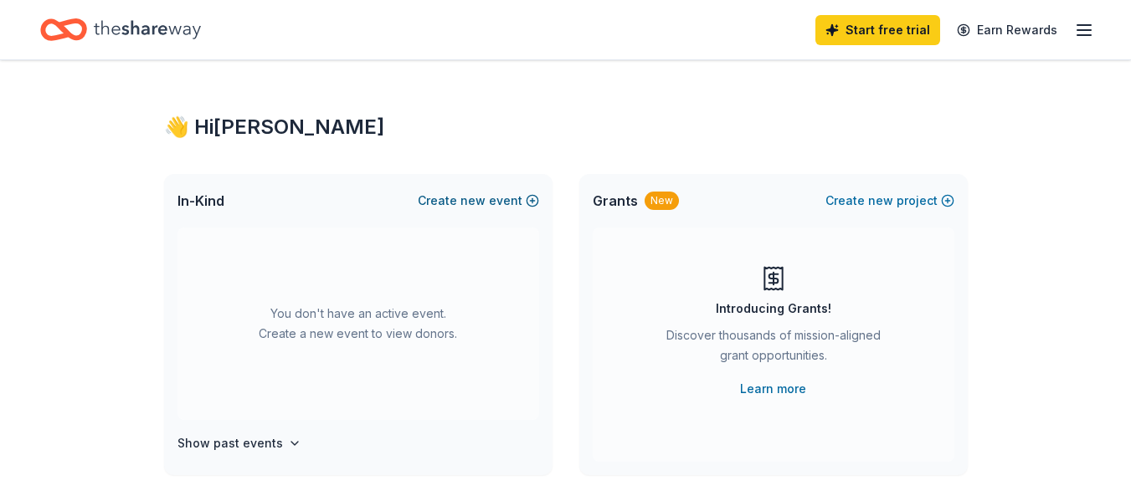
click at [472, 198] on span "new" at bounding box center [472, 201] width 25 height 20
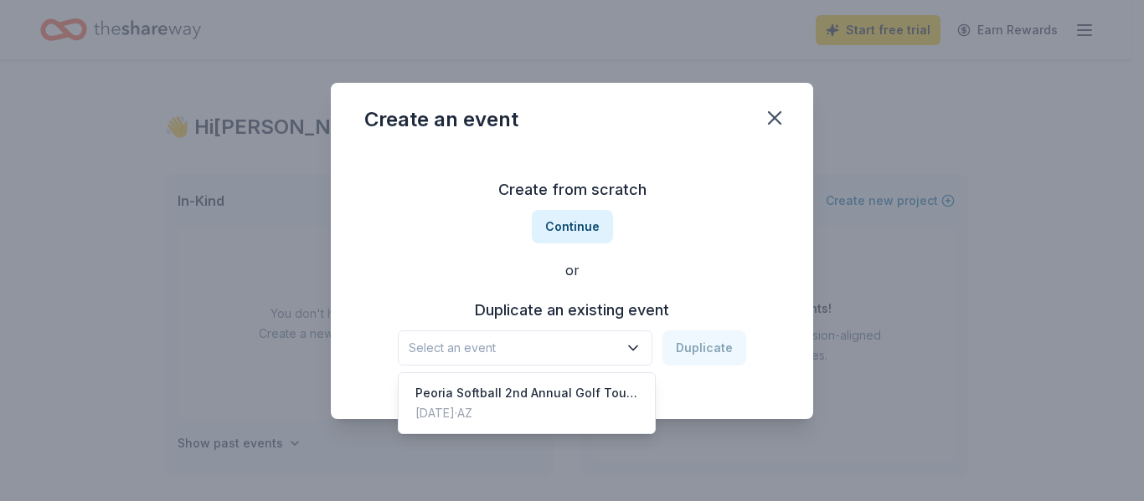
click at [551, 350] on span "Select an event" at bounding box center [513, 348] width 209 height 20
click at [554, 392] on div "Peoria Softball 2nd Annual Golf Tournament" at bounding box center [526, 393] width 223 height 20
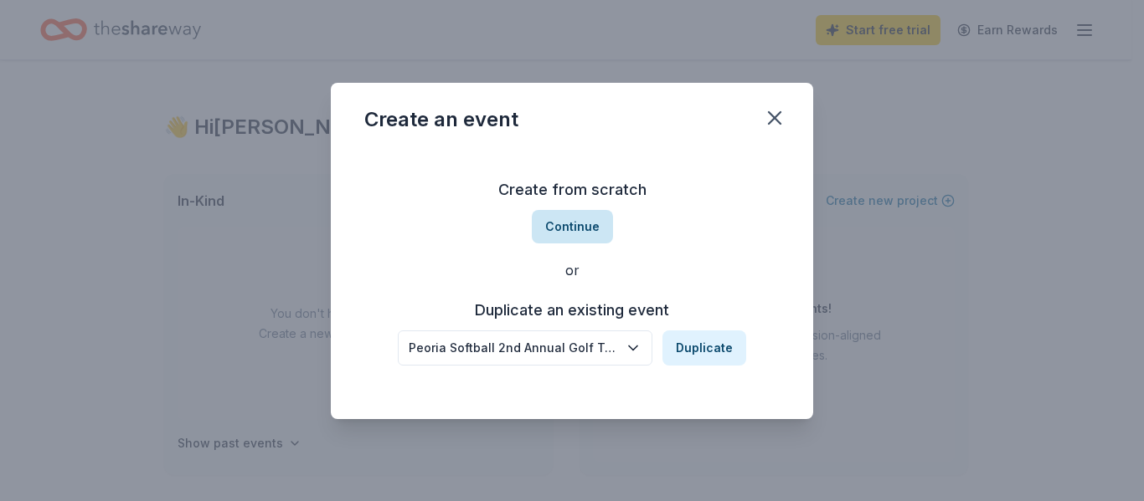
click at [560, 224] on button "Continue" at bounding box center [572, 226] width 81 height 33
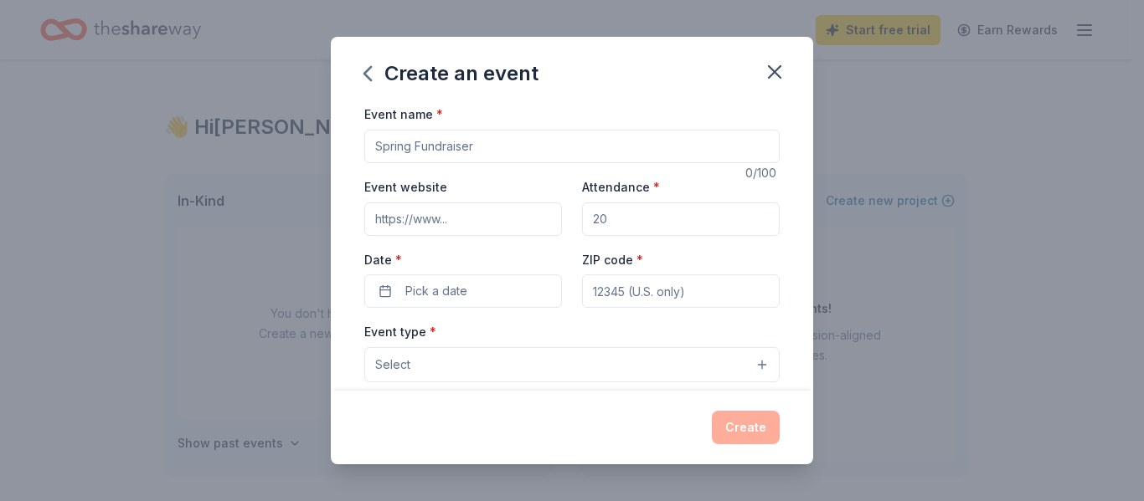
drag, startPoint x: 531, startPoint y: 141, endPoint x: 306, endPoint y: 144, distance: 224.4
click at [306, 144] on div "Create an event Event name * 0 /100 Event website Attendance * Date * Pick a da…" at bounding box center [572, 250] width 1144 height 501
type input "3"
type input "Peoria Softball 3rd Annual Golf Tournament"
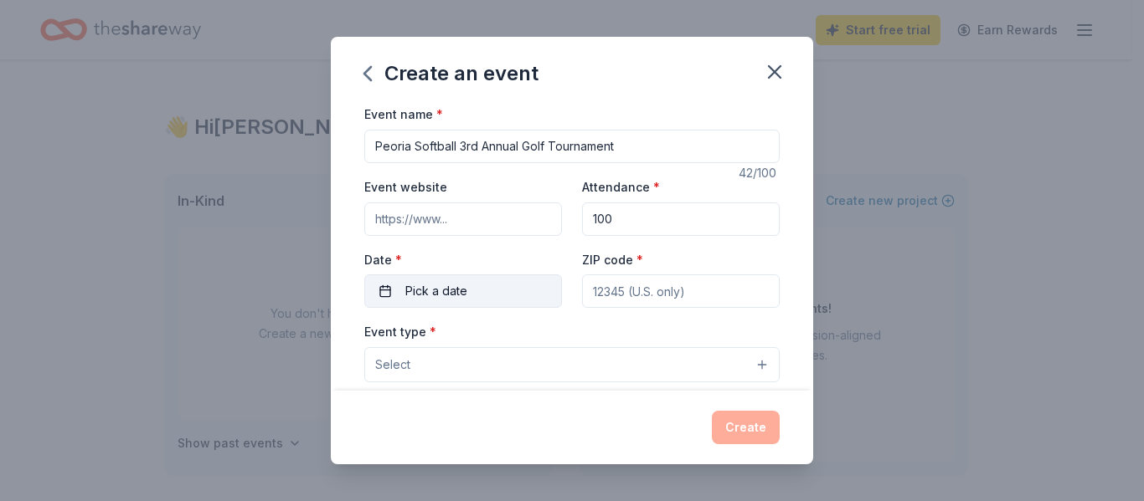
type input "100"
click at [456, 288] on span "Pick a date" at bounding box center [436, 291] width 62 height 20
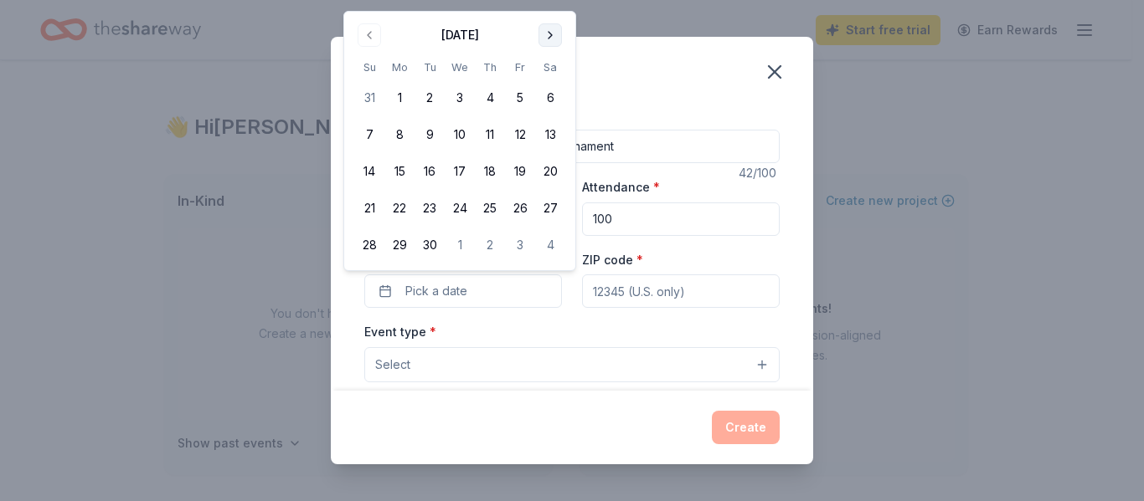
click at [554, 35] on button "Go to next month" at bounding box center [549, 34] width 23 height 23
click at [559, 100] on button "4" at bounding box center [550, 98] width 30 height 30
click at [678, 288] on input "ZIP code *" at bounding box center [681, 291] width 198 height 33
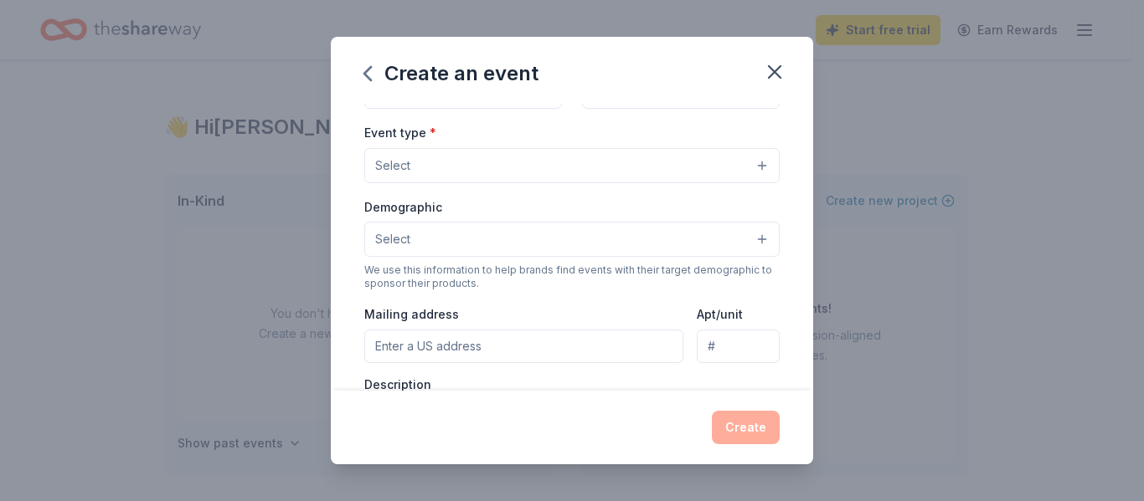
scroll to position [196, 0]
type input "85345"
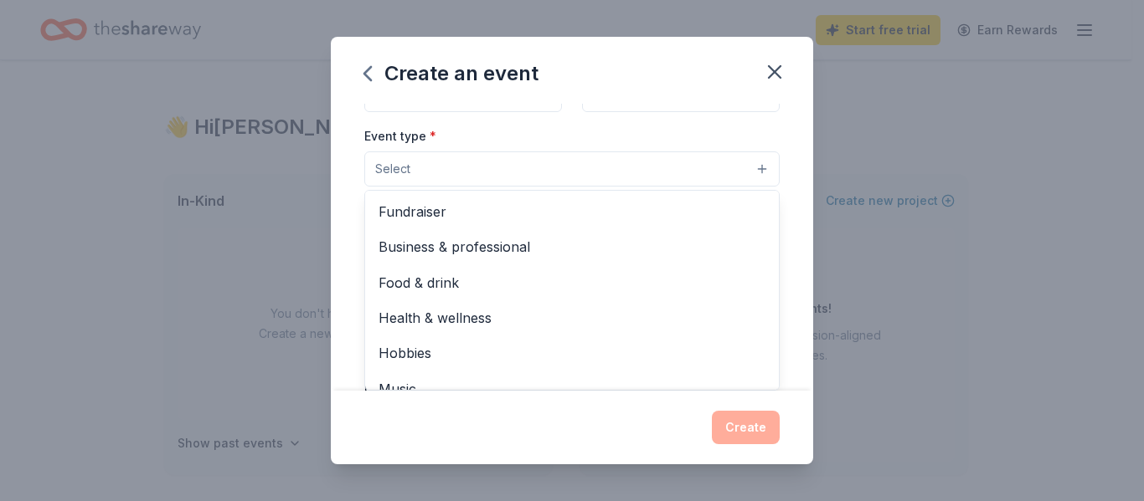
click at [610, 162] on button "Select" at bounding box center [571, 169] width 415 height 35
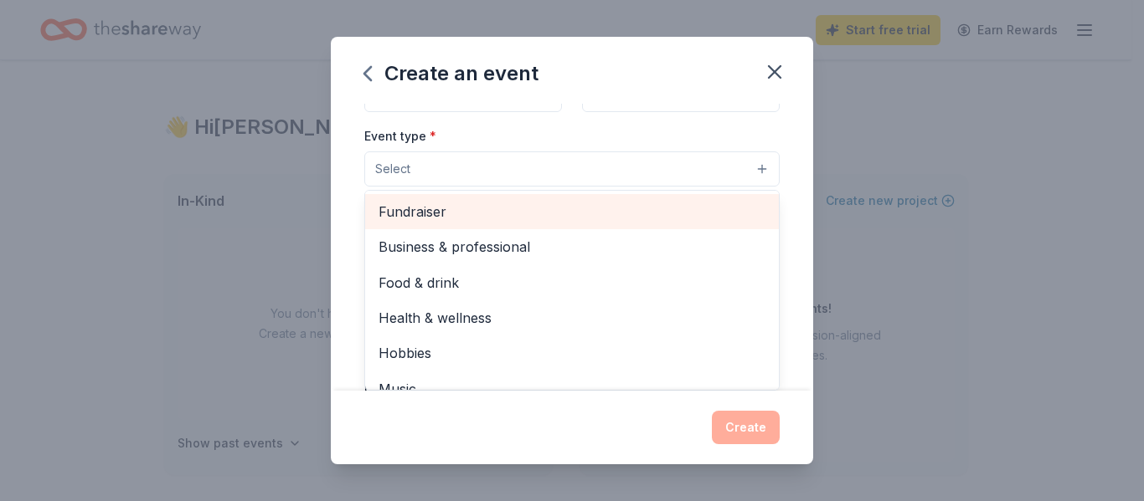
click at [589, 204] on span "Fundraiser" at bounding box center [571, 212] width 387 height 22
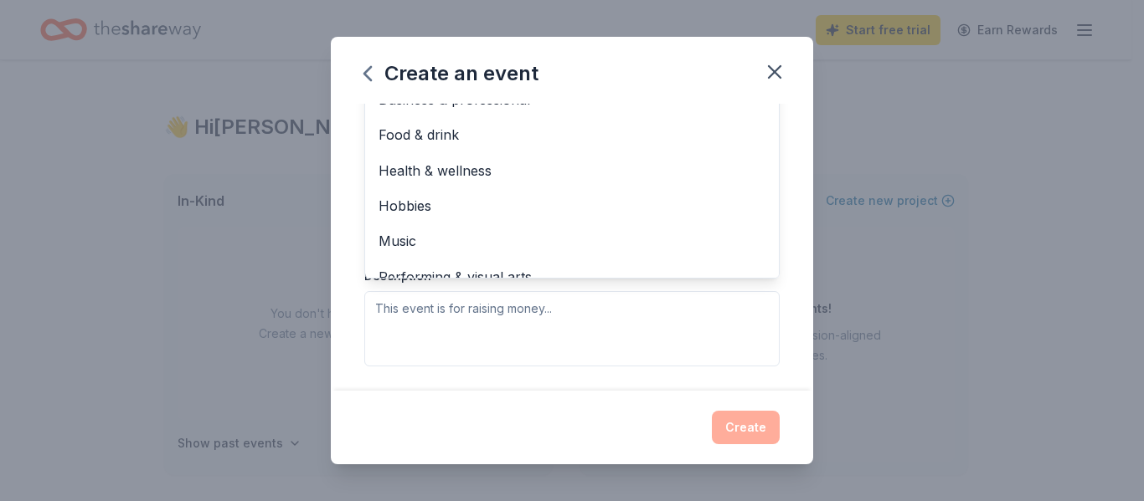
click at [786, 223] on div "Event name * Peoria Softball 3rd Annual Golf Tournament 42 /100 Event website A…" at bounding box center [572, 247] width 482 height 286
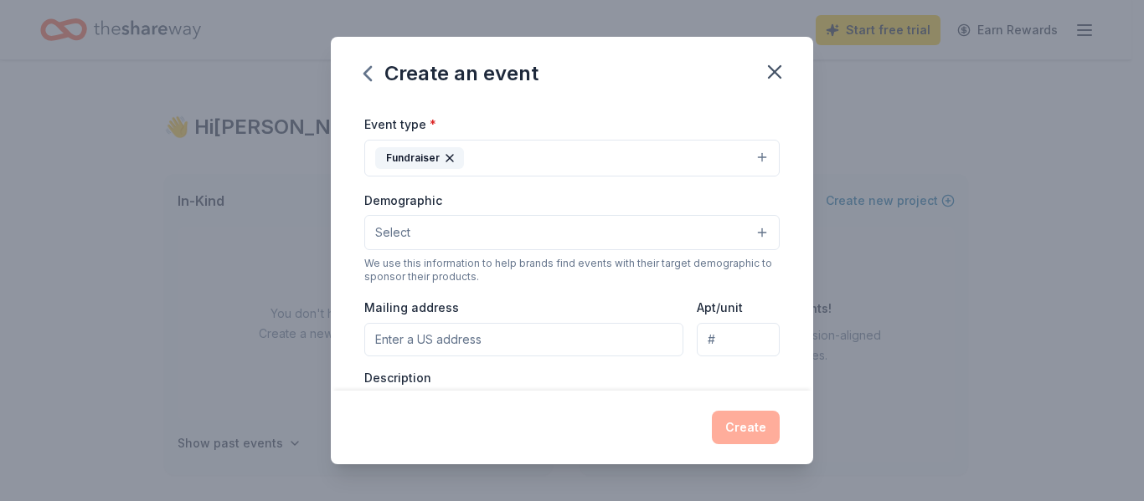
scroll to position [210, 0]
click at [738, 220] on button "Select" at bounding box center [571, 230] width 415 height 35
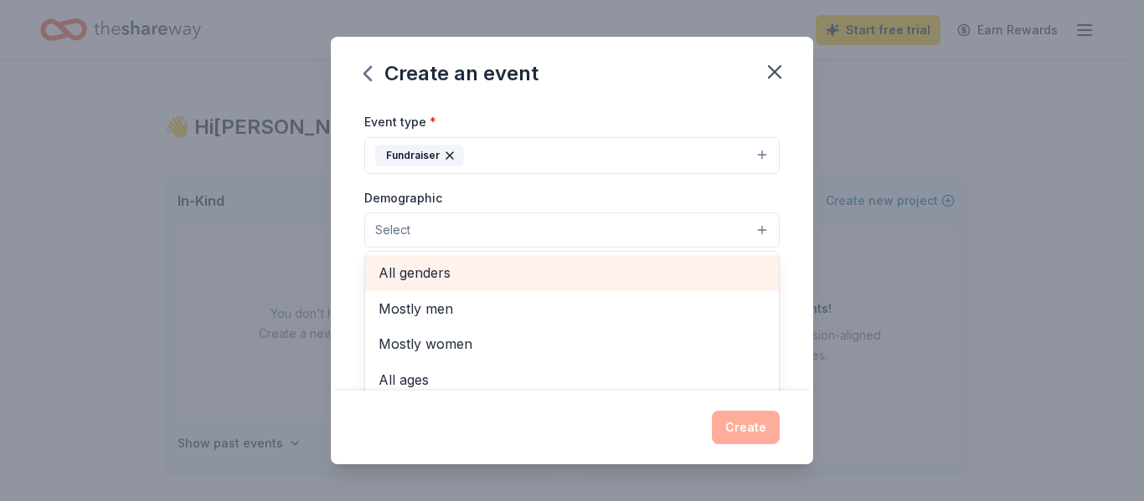
click at [697, 273] on span "All genders" at bounding box center [571, 273] width 387 height 22
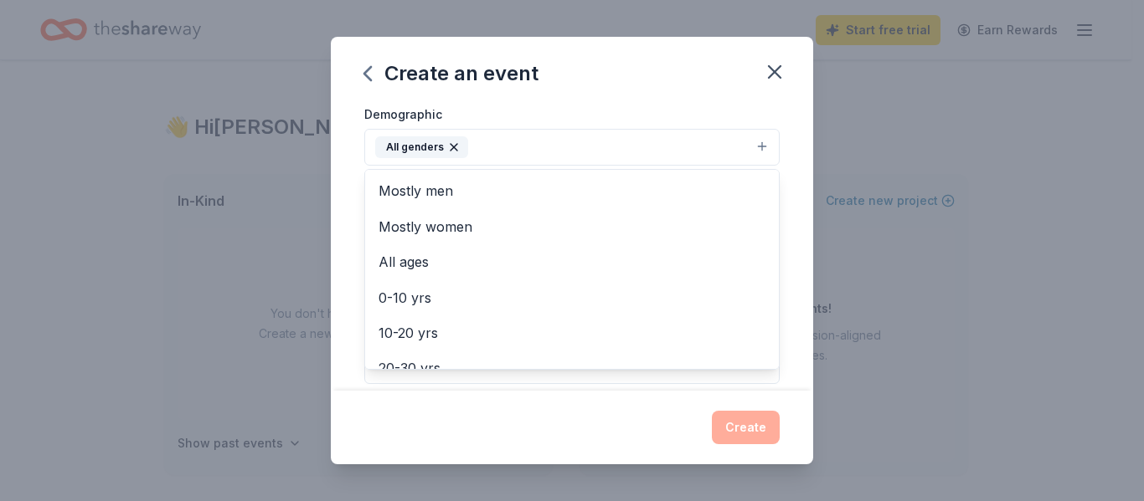
scroll to position [295, 0]
click at [795, 240] on div "Event name * Peoria Softball 3rd Annual Golf Tournament 42 /100 Event website A…" at bounding box center [572, 247] width 482 height 286
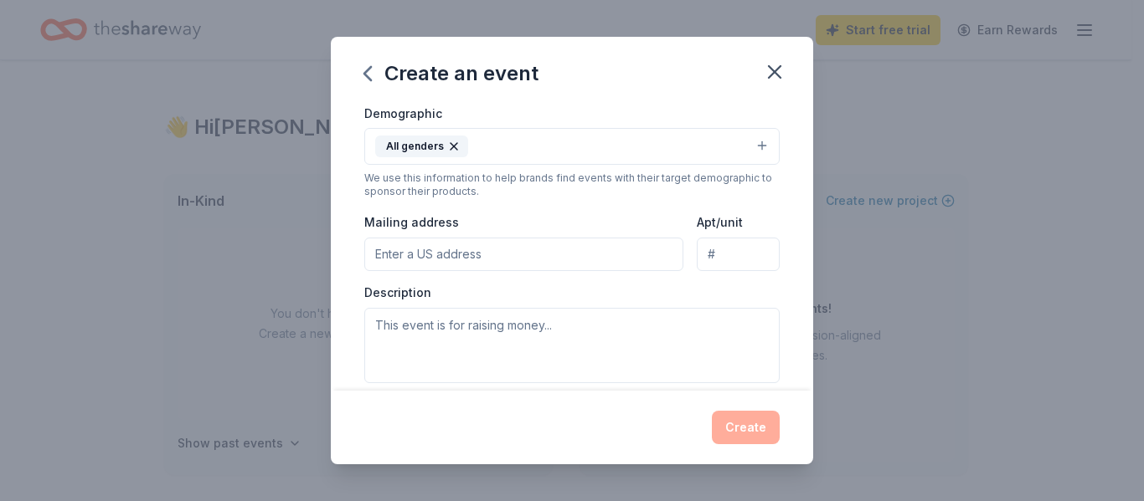
click at [569, 246] on input "Mailing address" at bounding box center [523, 254] width 319 height 33
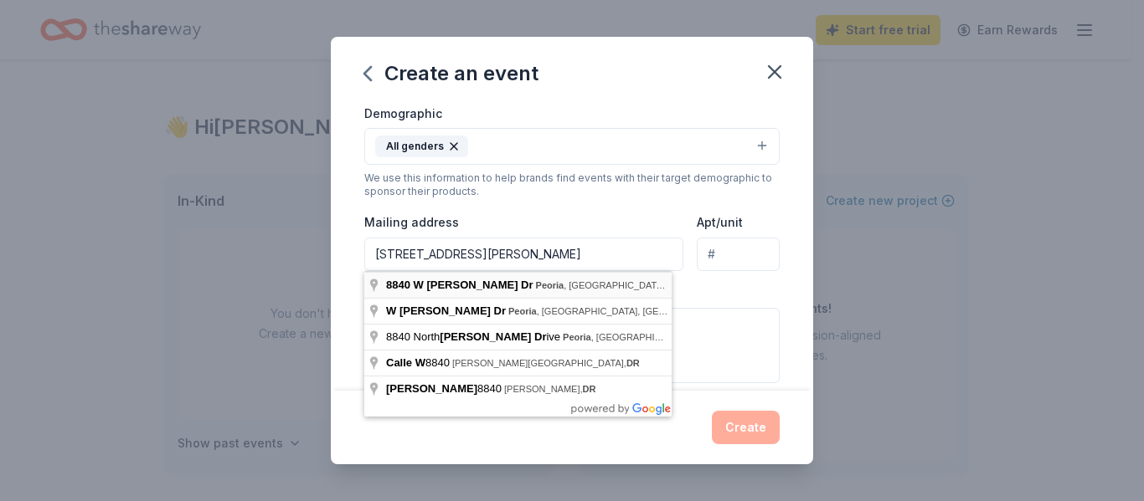
type input "8840 West Caron Drive, Peoria, AZ, 85345"
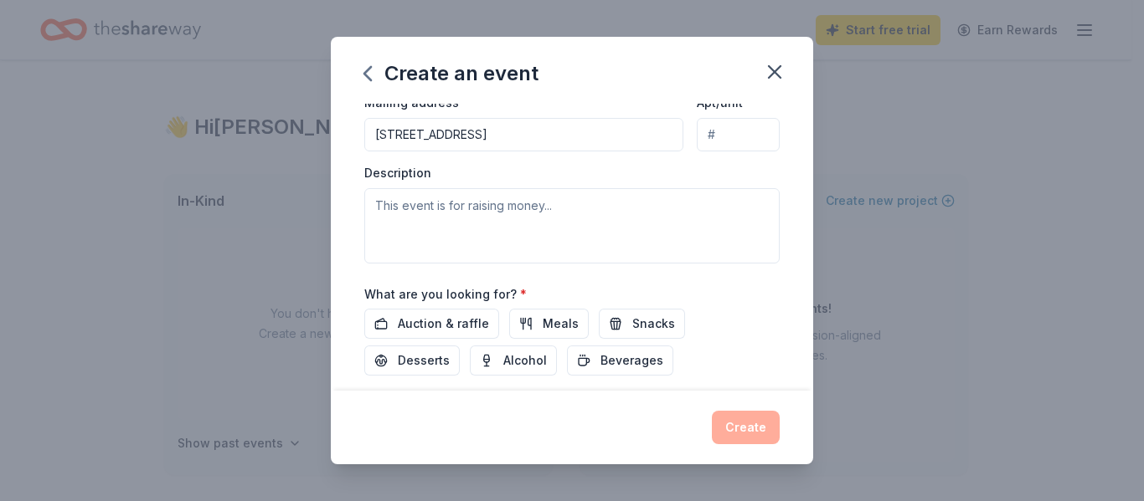
scroll to position [415, 0]
click at [463, 323] on span "Auction & raffle" at bounding box center [443, 323] width 91 height 20
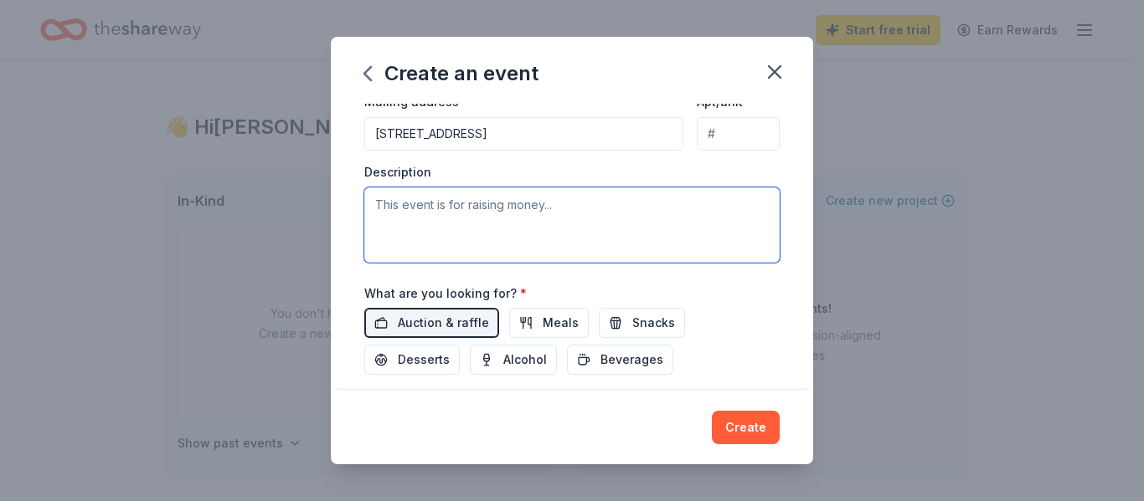
click at [507, 213] on textarea at bounding box center [571, 225] width 415 height 75
type textarea "t"
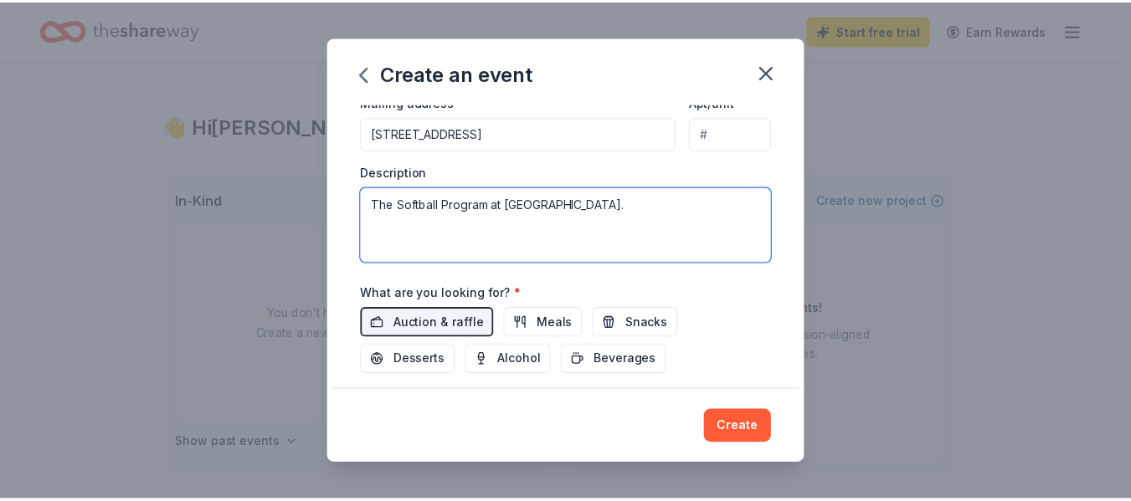
scroll to position [517, 0]
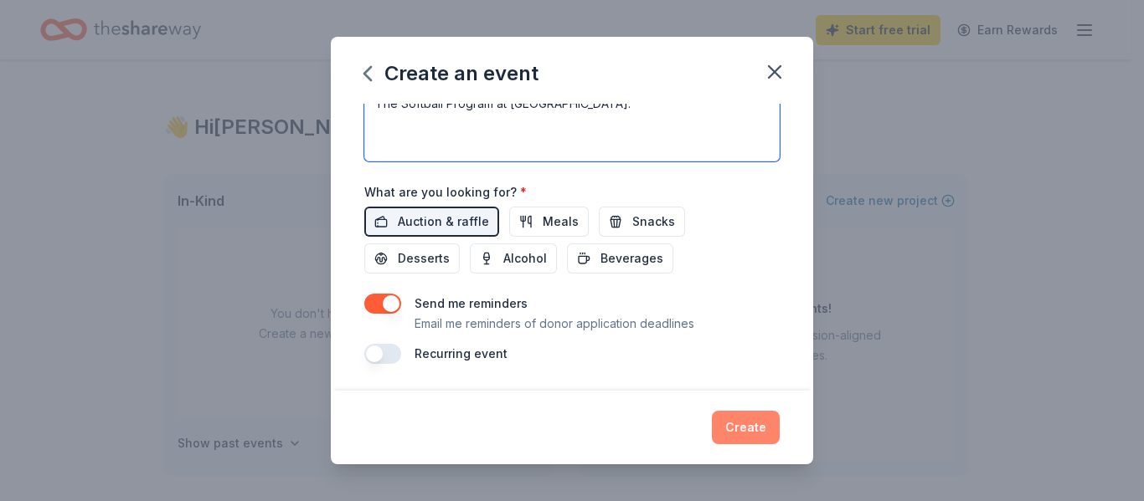
type textarea "The Softball Program at [GEOGRAPHIC_DATA]."
click at [762, 428] on button "Create" at bounding box center [746, 427] width 68 height 33
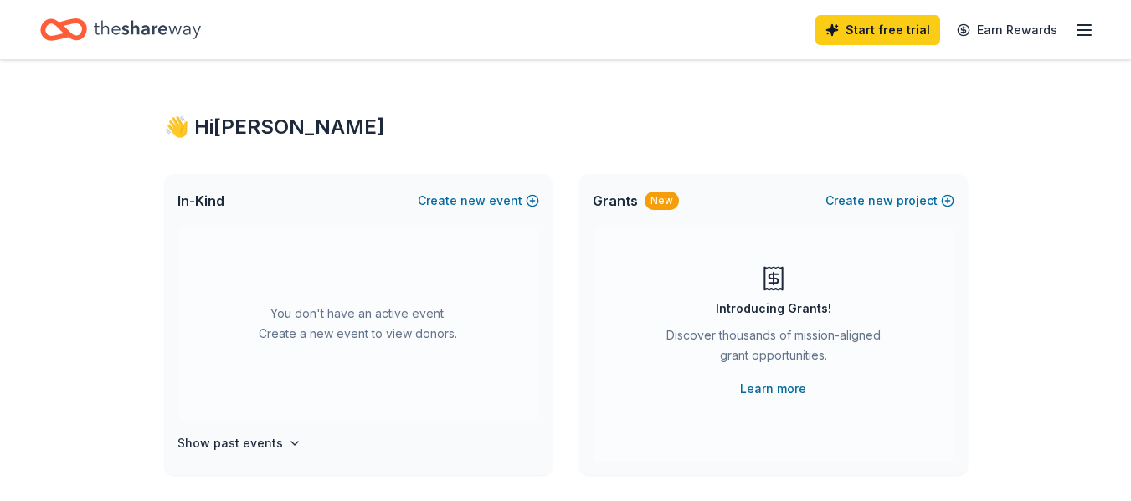
scroll to position [0, 0]
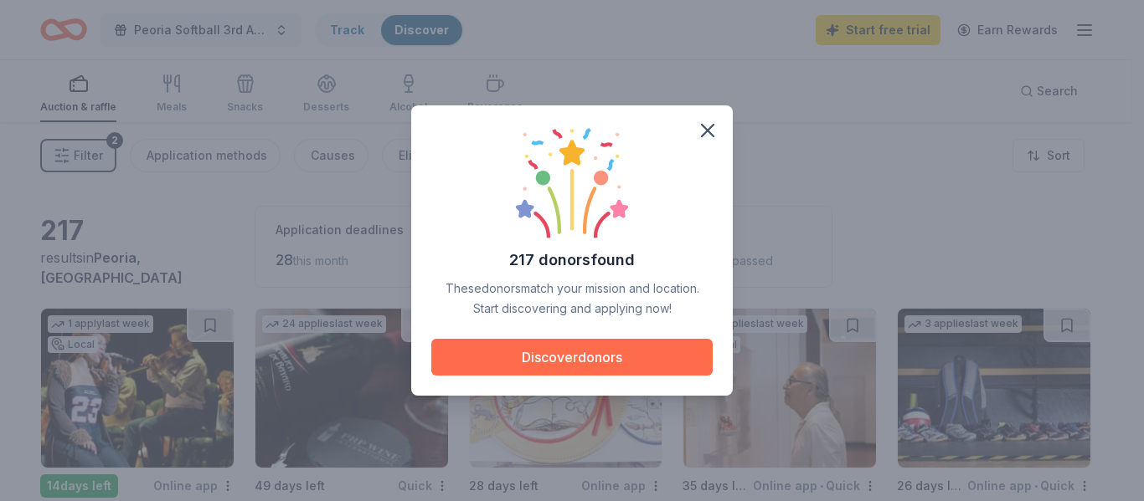
click at [609, 350] on button "Discover donors" at bounding box center [571, 357] width 281 height 37
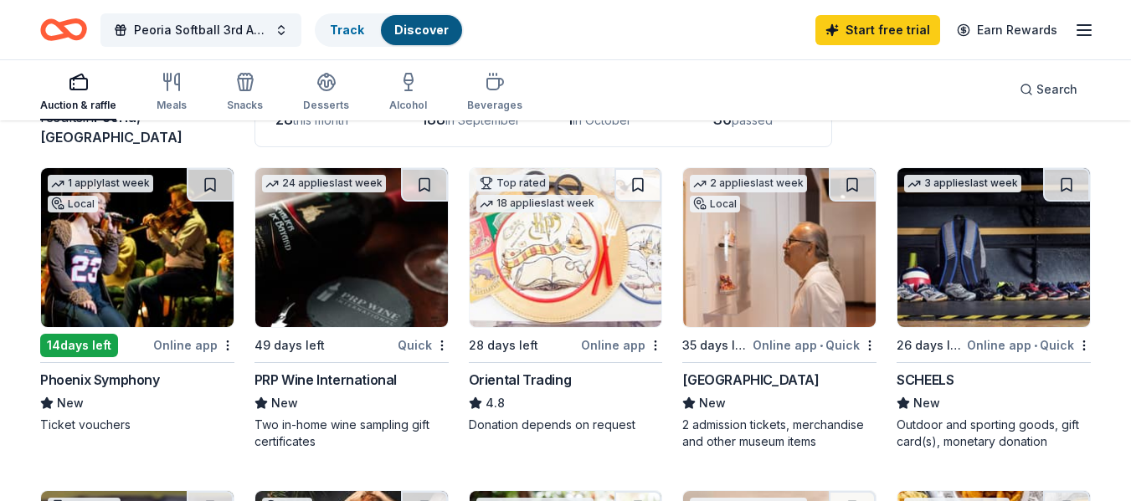
scroll to position [141, 0]
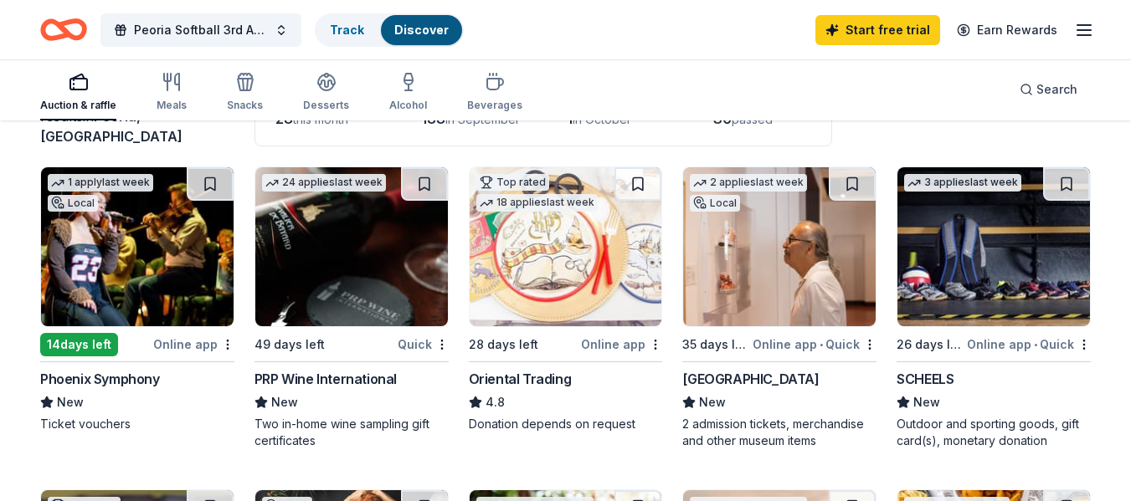
click at [774, 302] on img at bounding box center [779, 246] width 193 height 159
click at [154, 224] on img at bounding box center [137, 246] width 193 height 159
click at [992, 274] on img at bounding box center [993, 246] width 193 height 159
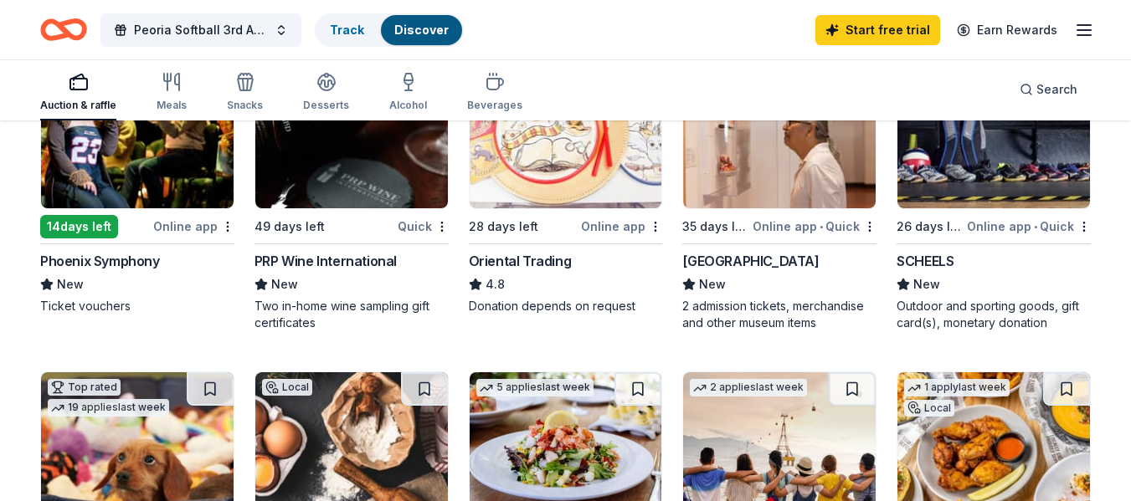
scroll to position [260, 0]
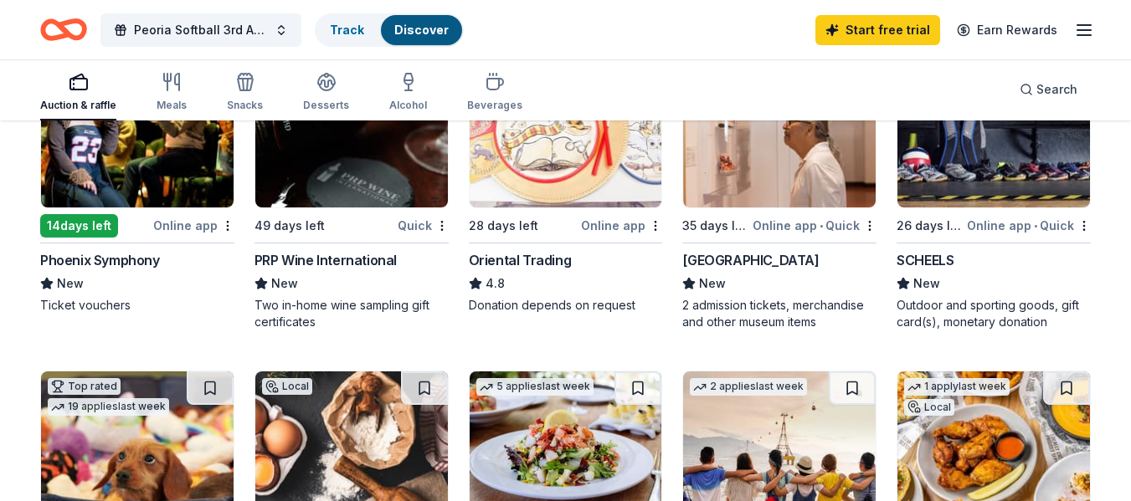
click at [562, 178] on img at bounding box center [566, 128] width 193 height 159
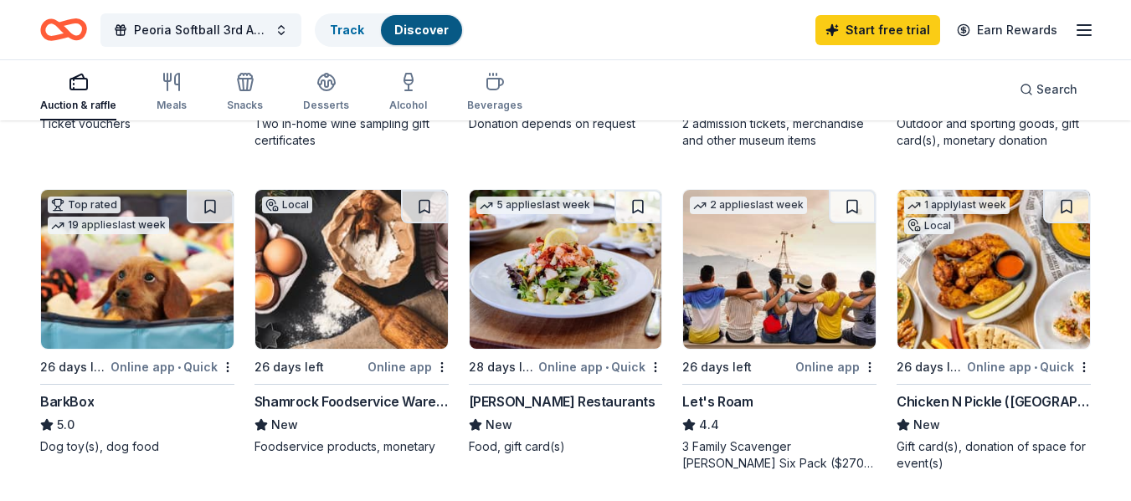
scroll to position [443, 0]
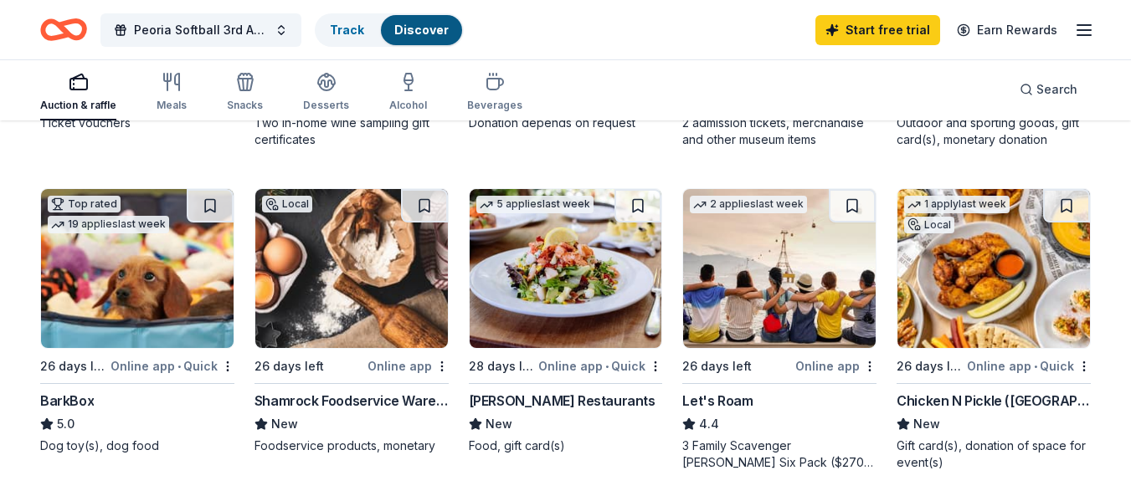
click at [973, 307] on img at bounding box center [993, 268] width 193 height 159
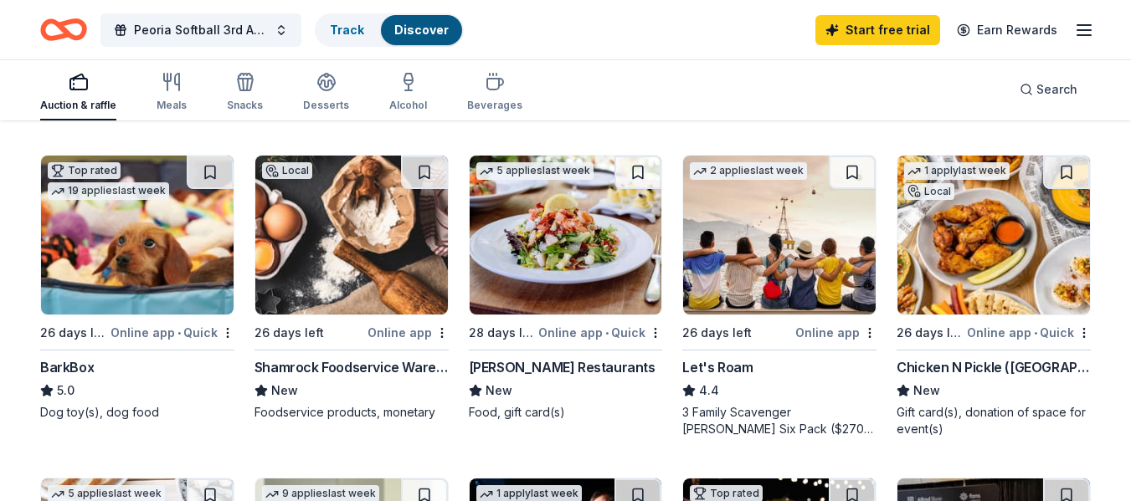
scroll to position [477, 0]
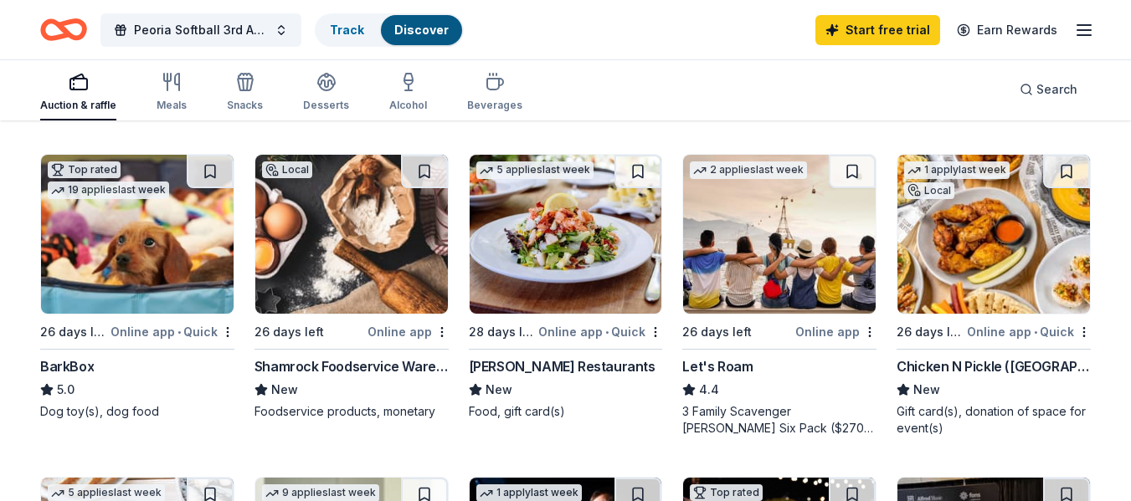
click at [570, 238] on img at bounding box center [566, 234] width 193 height 159
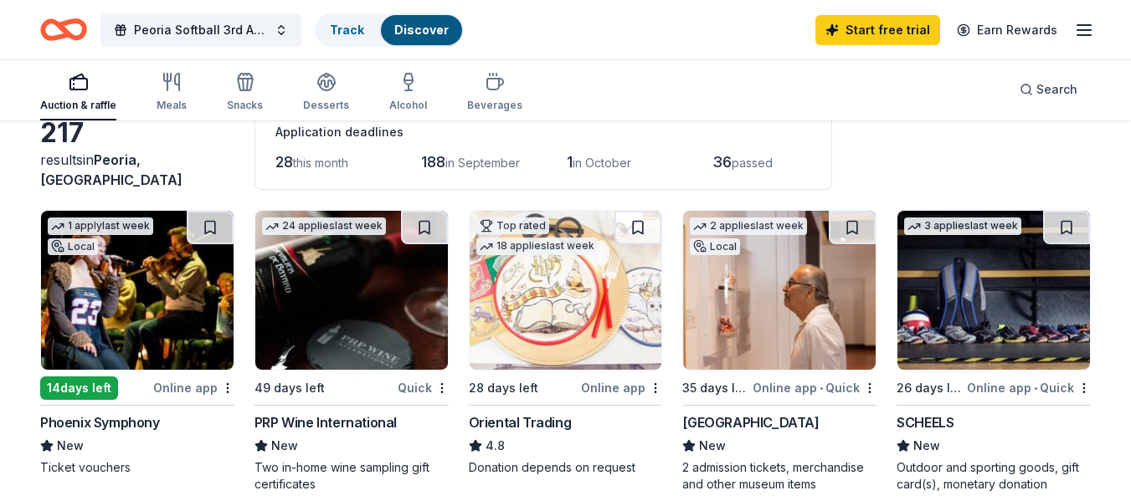
scroll to position [133, 0]
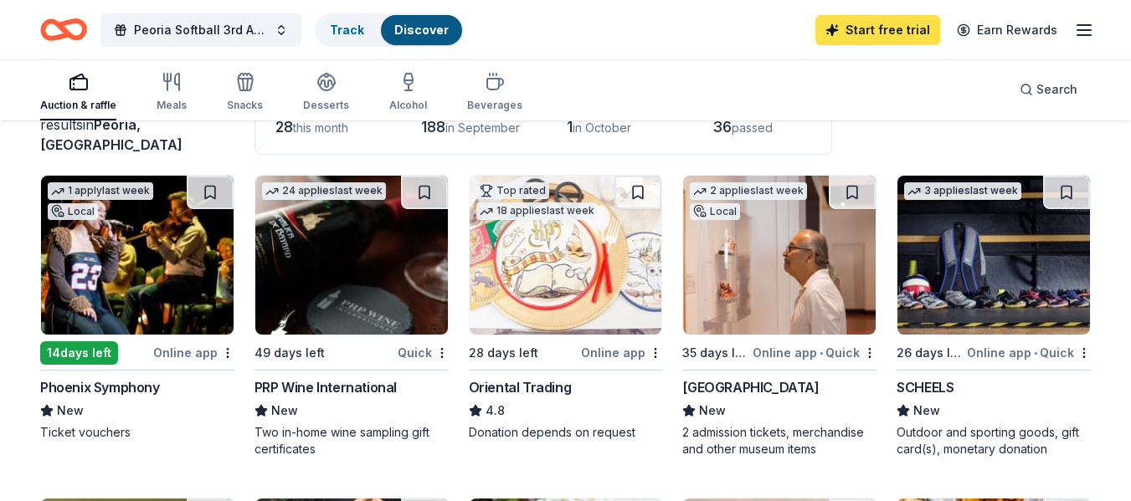
click at [870, 31] on link "Start free trial" at bounding box center [877, 30] width 125 height 30
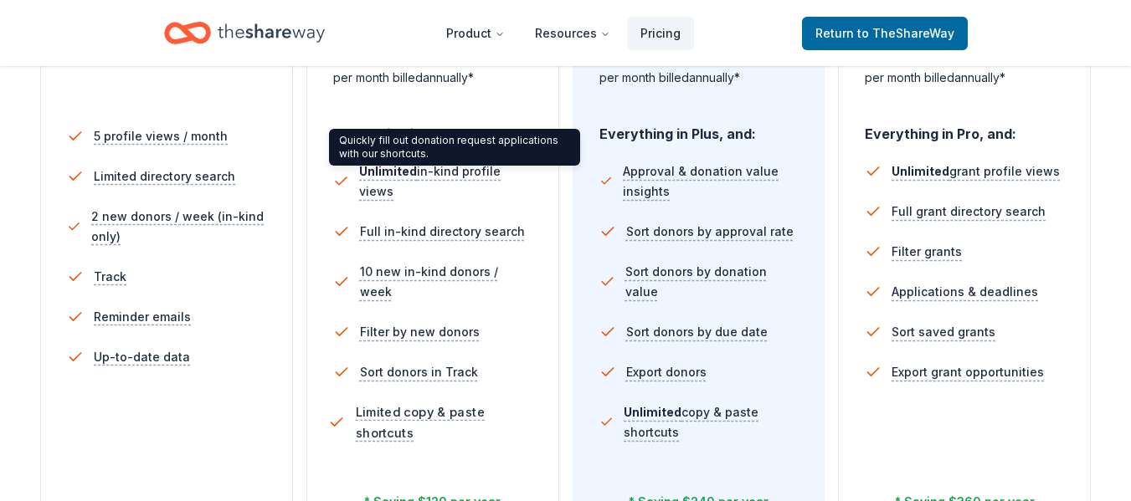
scroll to position [675, 0]
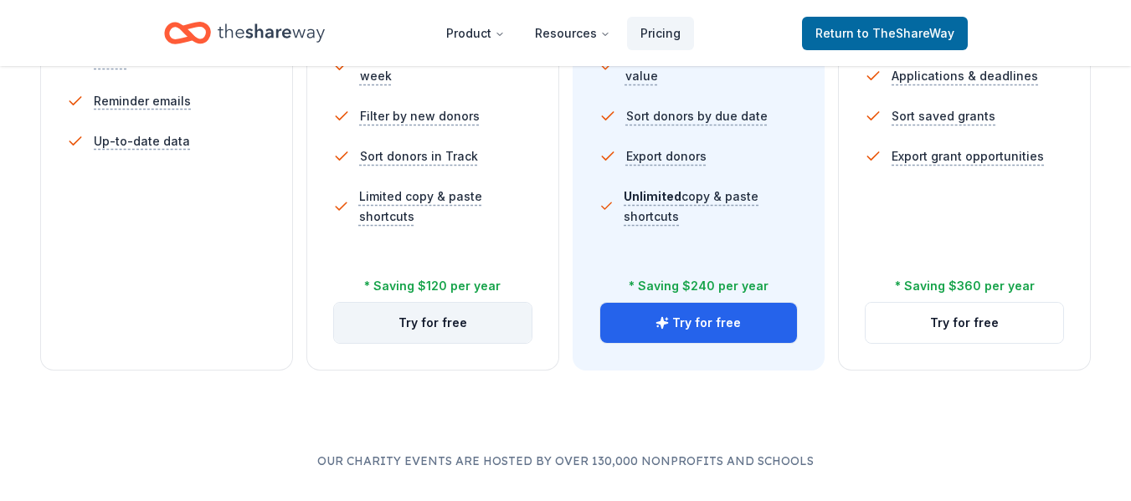
click at [443, 316] on button "Try for free" at bounding box center [433, 323] width 198 height 40
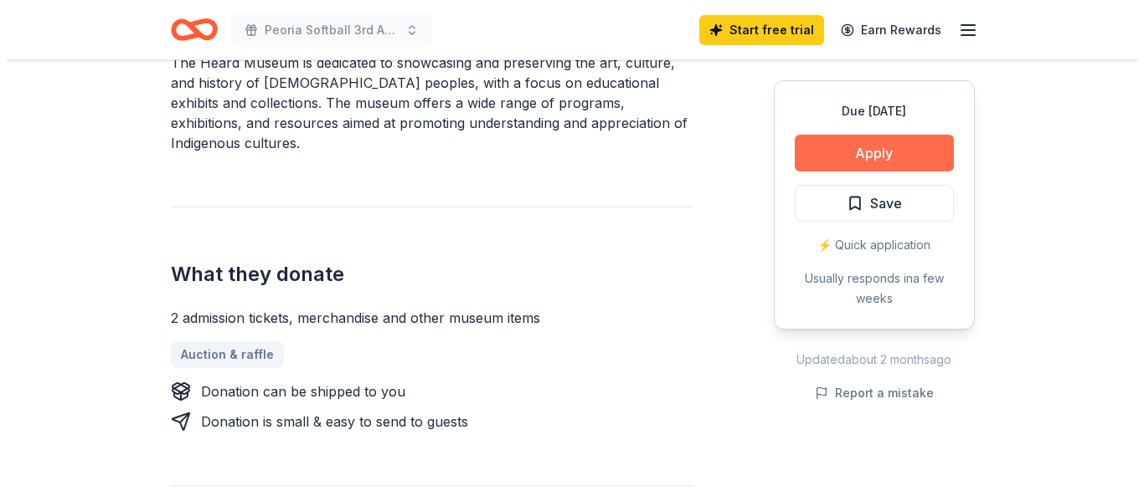
scroll to position [551, 0]
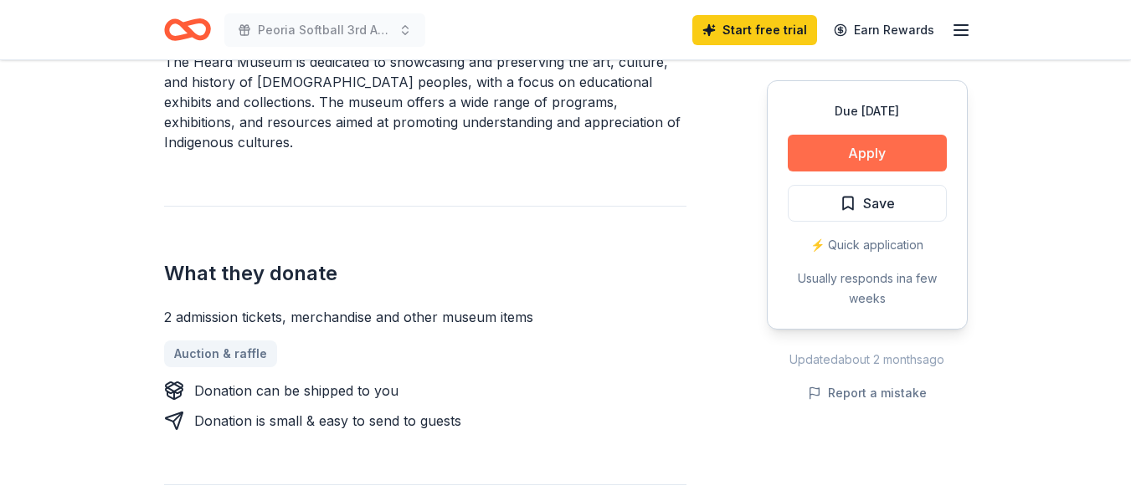
click at [871, 147] on button "Apply" at bounding box center [867, 153] width 159 height 37
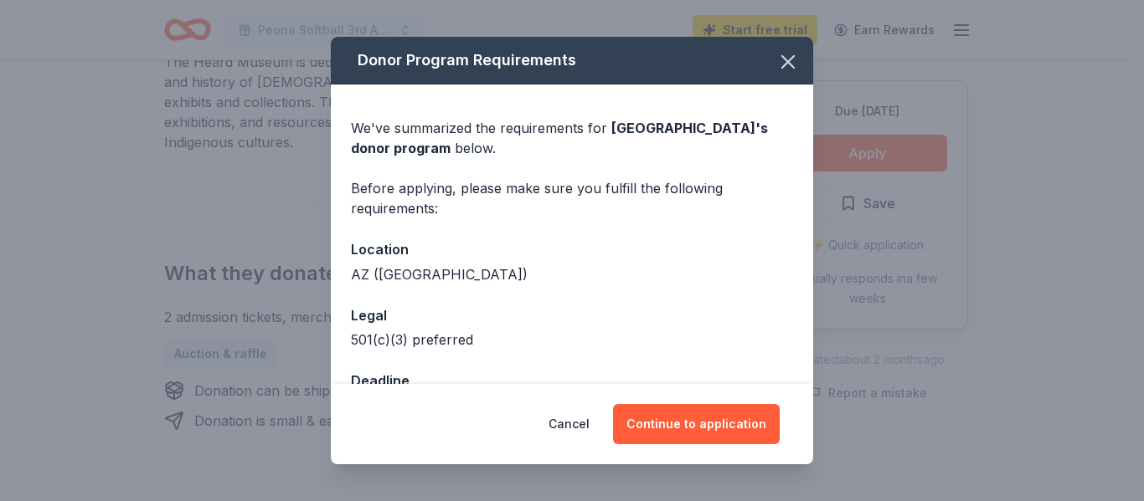
scroll to position [55, 0]
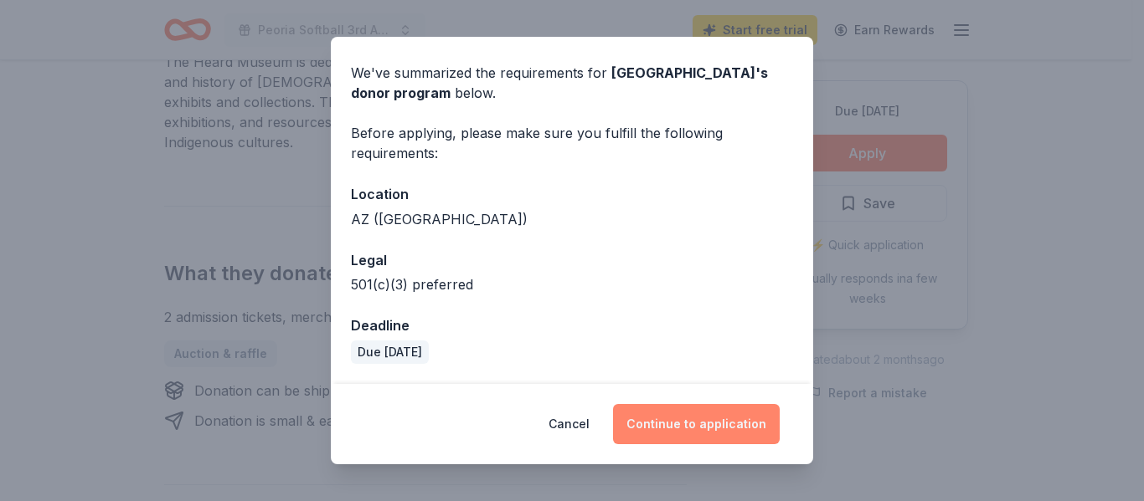
click at [730, 426] on button "Continue to application" at bounding box center [696, 424] width 167 height 40
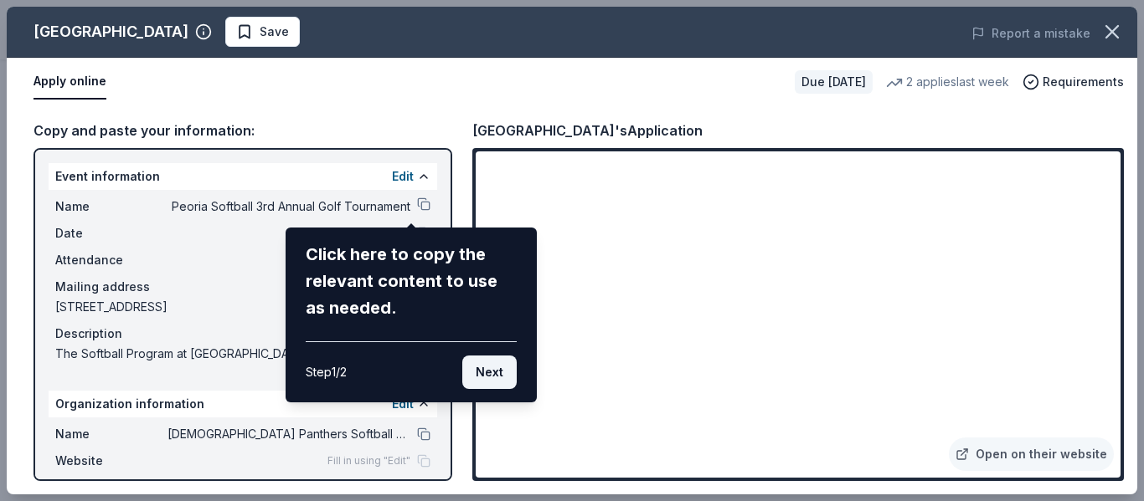
click at [503, 379] on button "Next" at bounding box center [489, 372] width 54 height 33
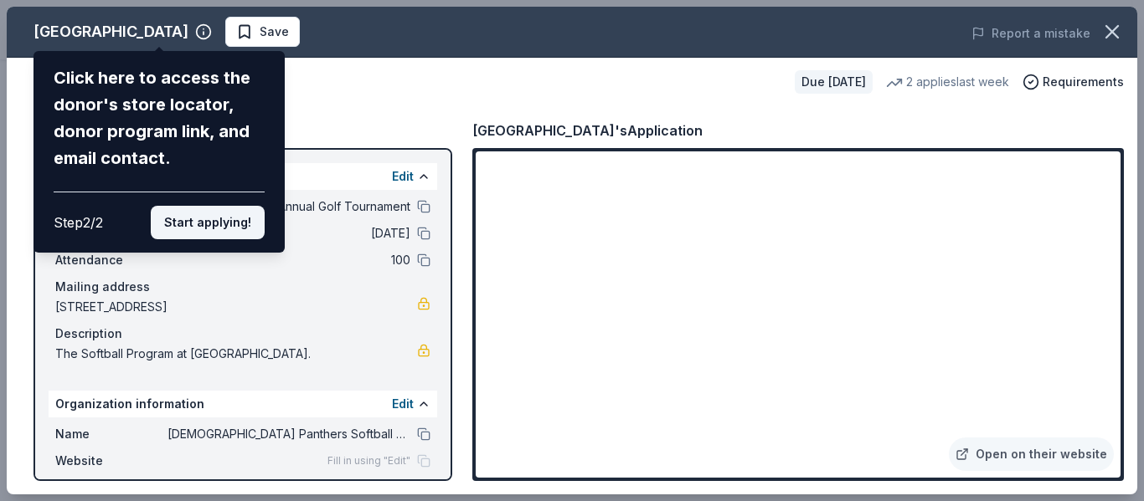
click at [206, 230] on button "Start applying!" at bounding box center [208, 222] width 114 height 33
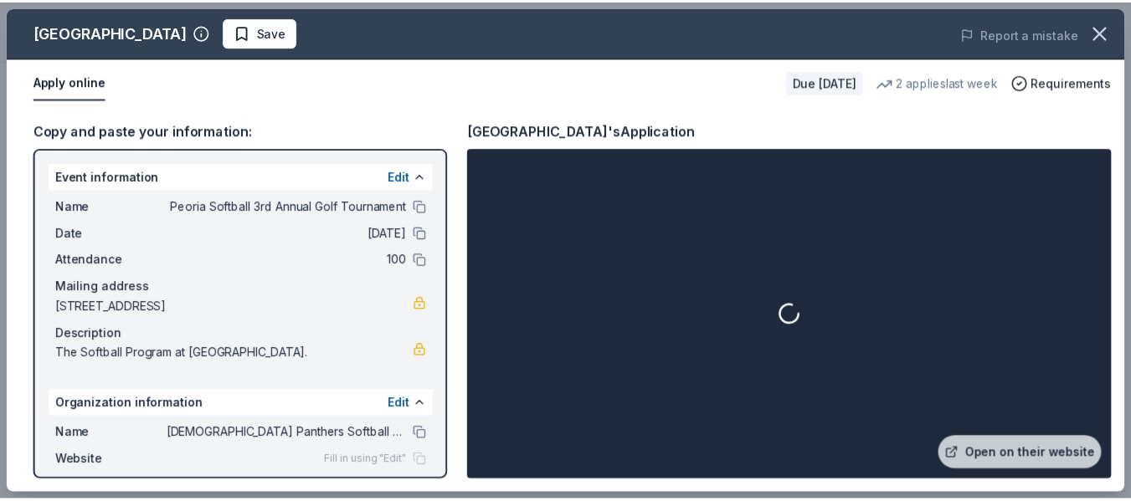
scroll to position [126, 0]
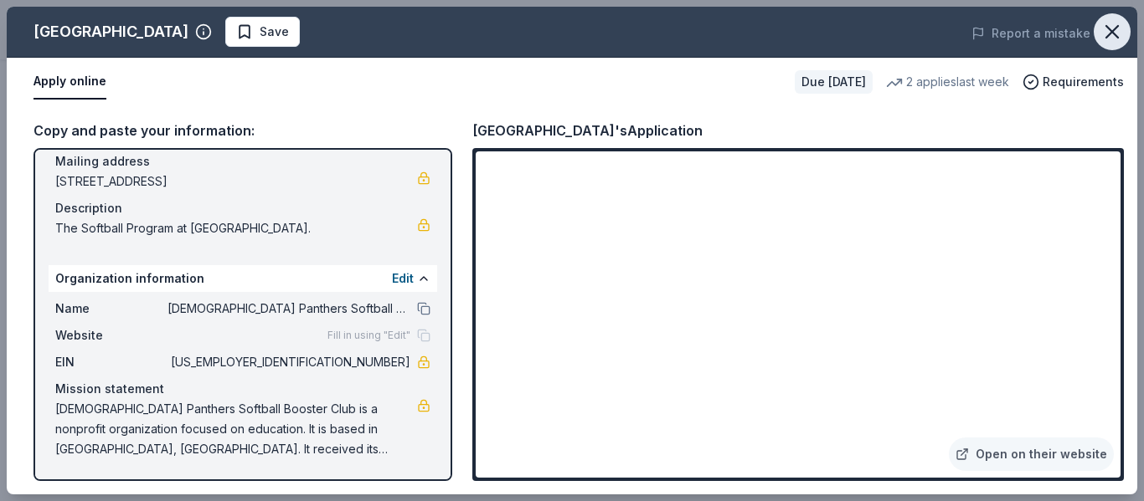
click at [1114, 35] on icon "button" at bounding box center [1112, 32] width 12 height 12
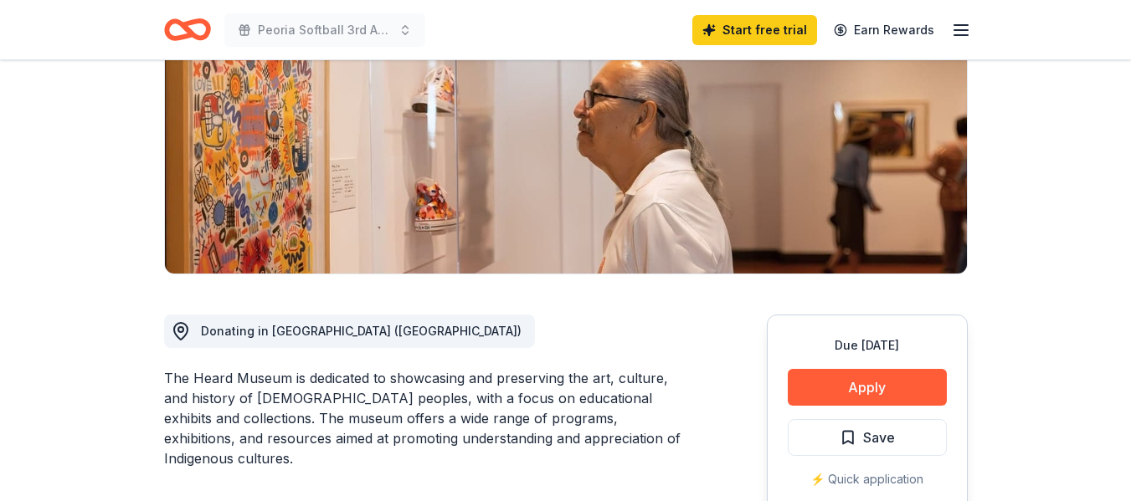
scroll to position [234, 0]
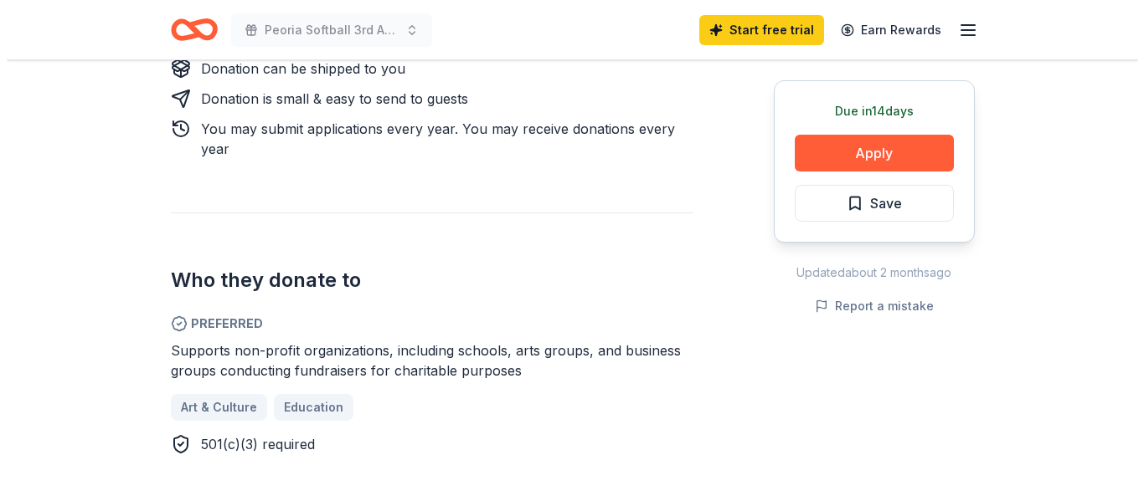
scroll to position [834, 0]
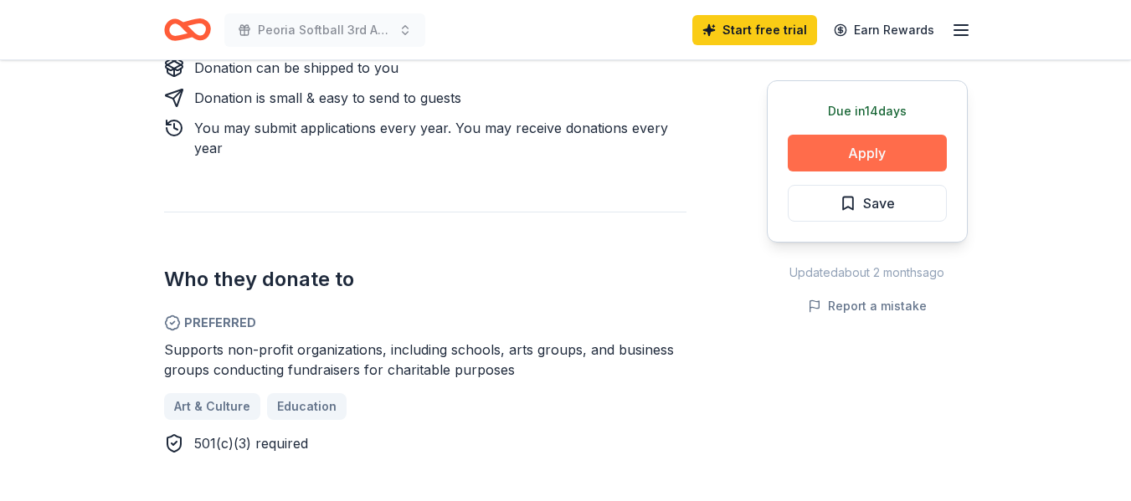
click at [872, 156] on button "Apply" at bounding box center [867, 153] width 159 height 37
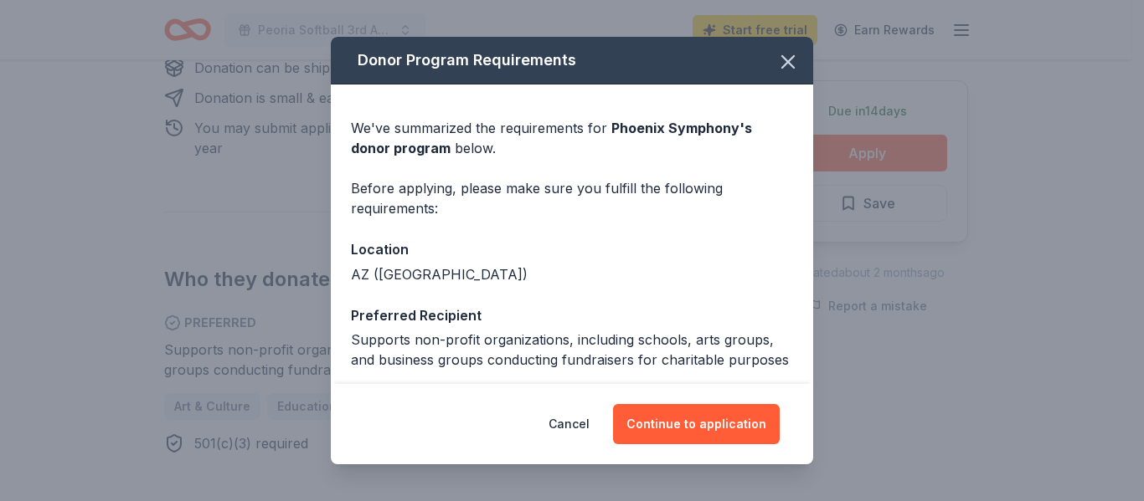
scroll to position [161, 0]
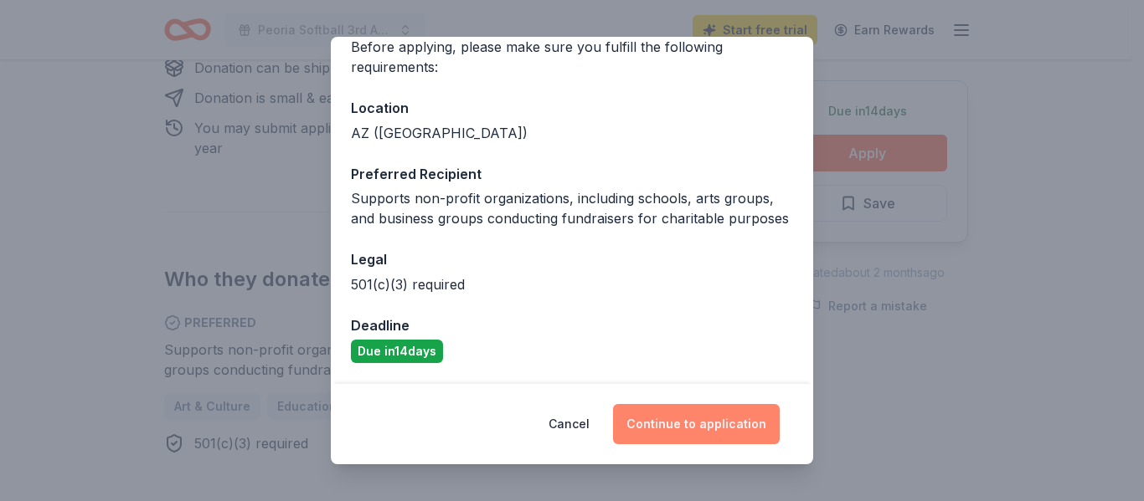
click at [691, 424] on button "Continue to application" at bounding box center [696, 424] width 167 height 40
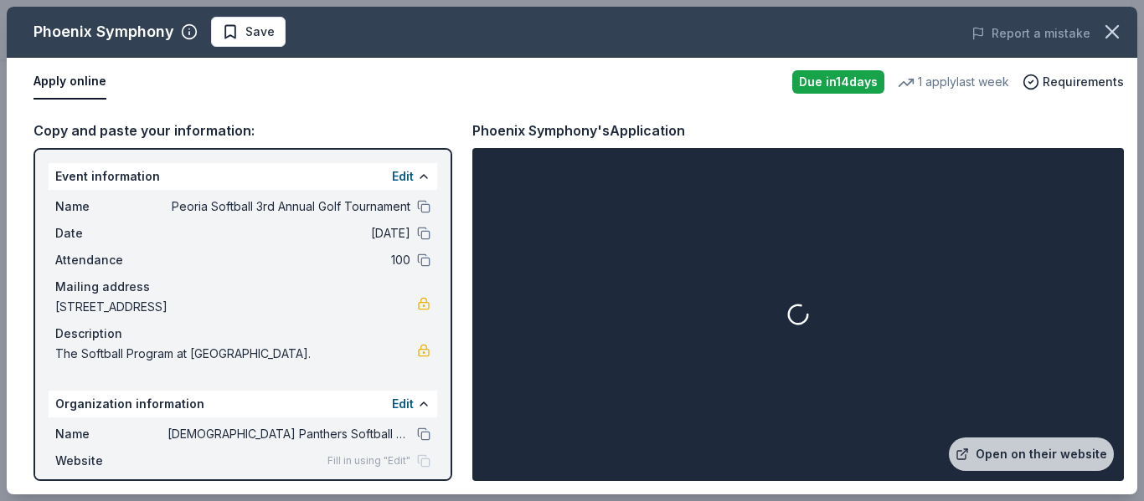
scroll to position [126, 0]
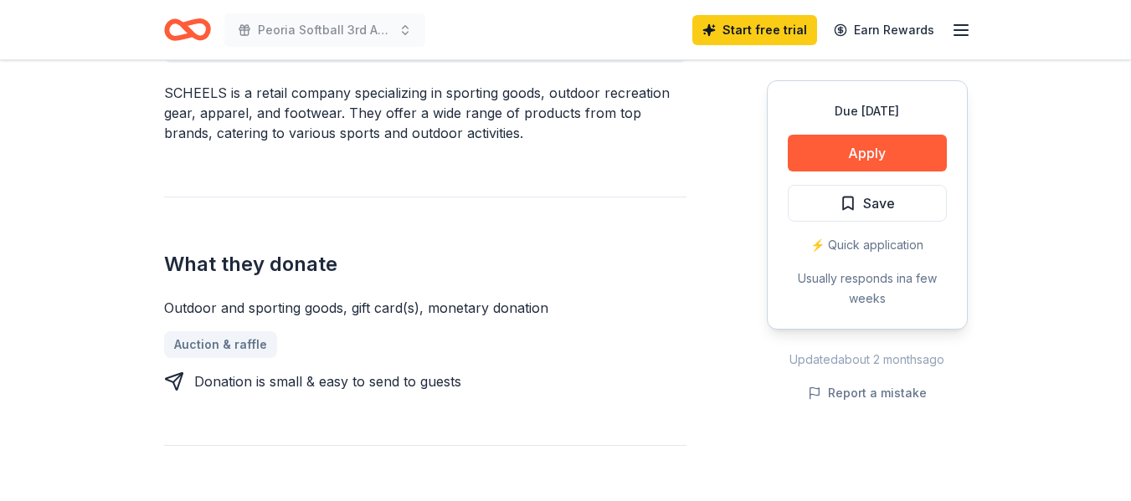
scroll to position [561, 0]
click at [856, 146] on button "Apply" at bounding box center [867, 153] width 159 height 37
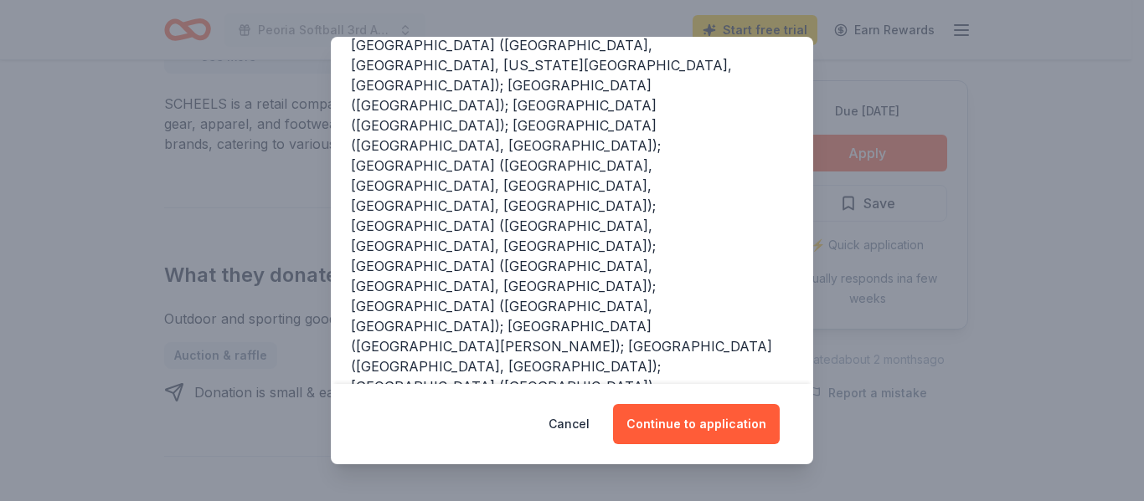
scroll to position [271, 0]
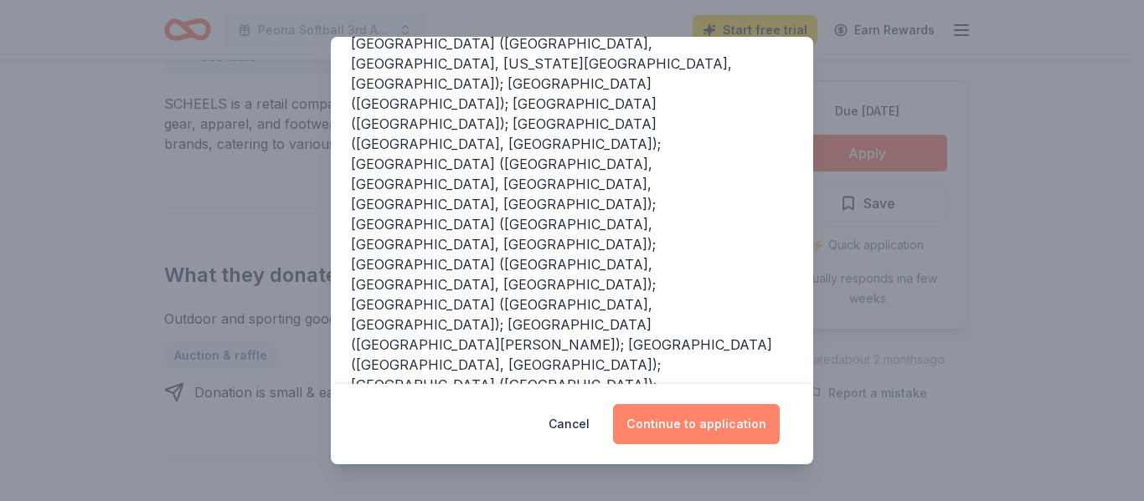
click at [722, 424] on button "Continue to application" at bounding box center [696, 424] width 167 height 40
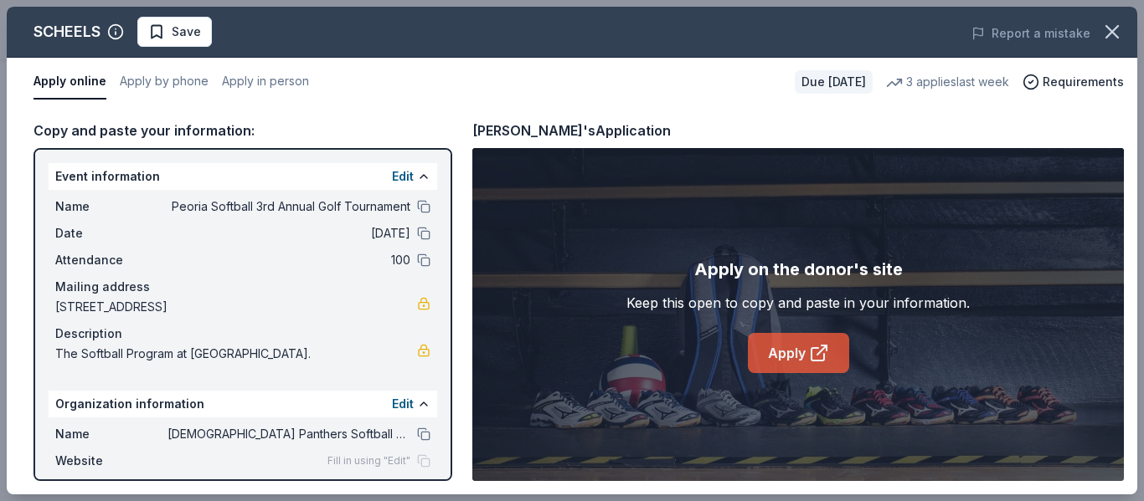
click at [820, 343] on icon at bounding box center [819, 353] width 20 height 20
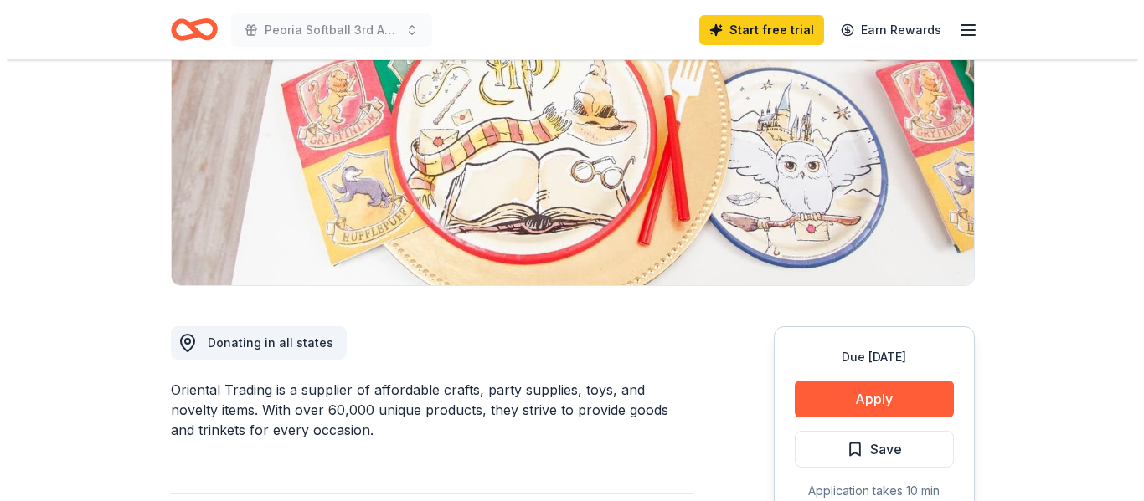
scroll to position [223, 0]
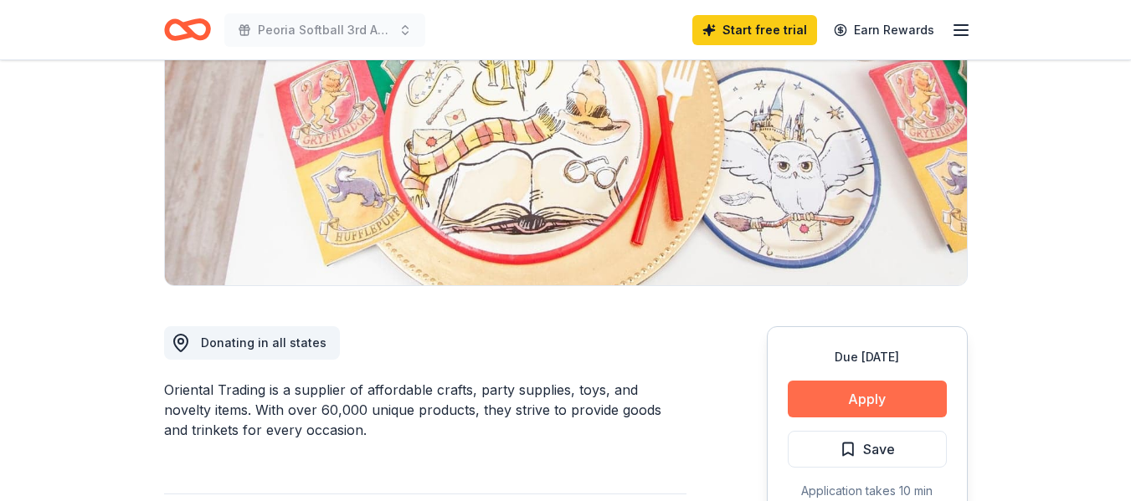
click at [883, 397] on button "Apply" at bounding box center [867, 399] width 159 height 37
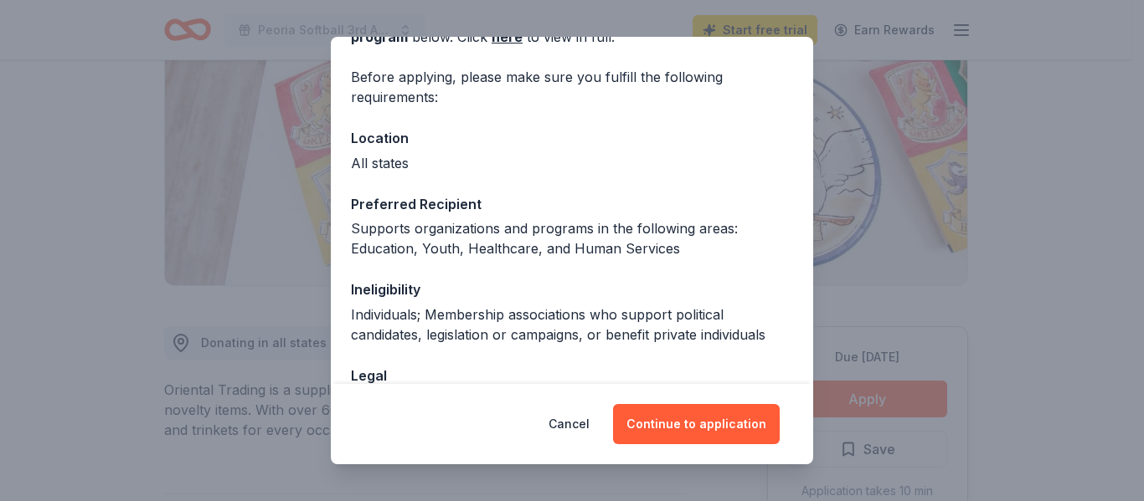
scroll to position [226, 0]
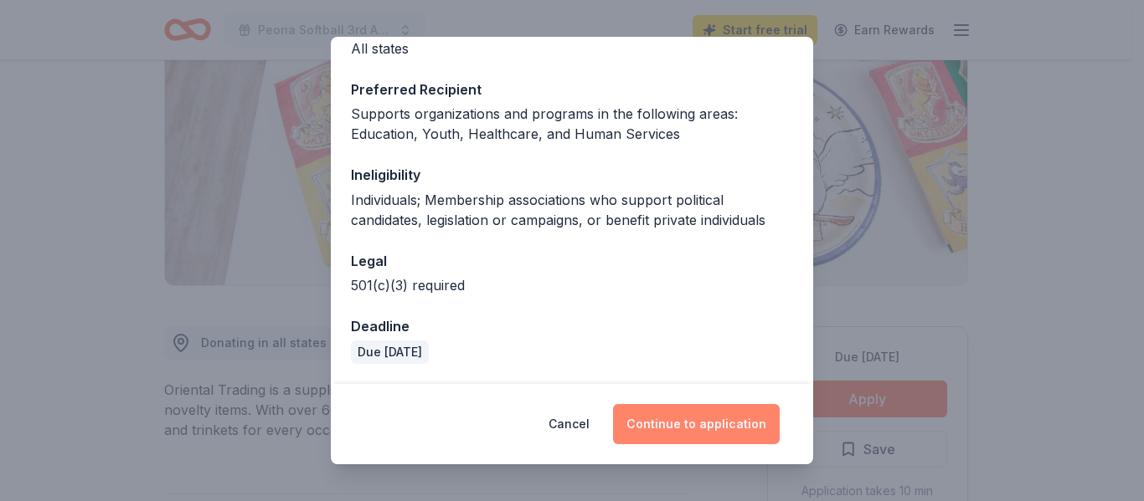
click at [681, 424] on button "Continue to application" at bounding box center [696, 424] width 167 height 40
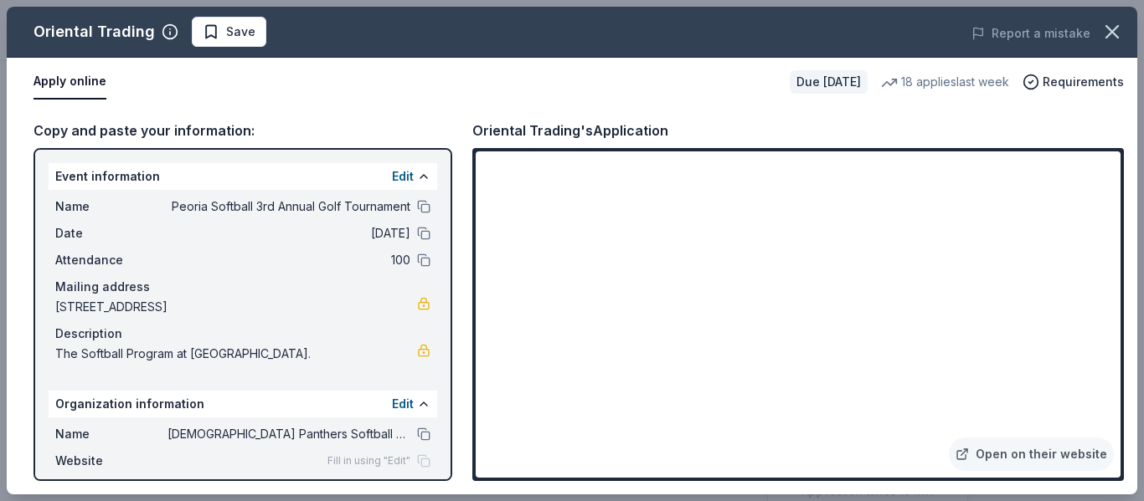
scroll to position [126, 0]
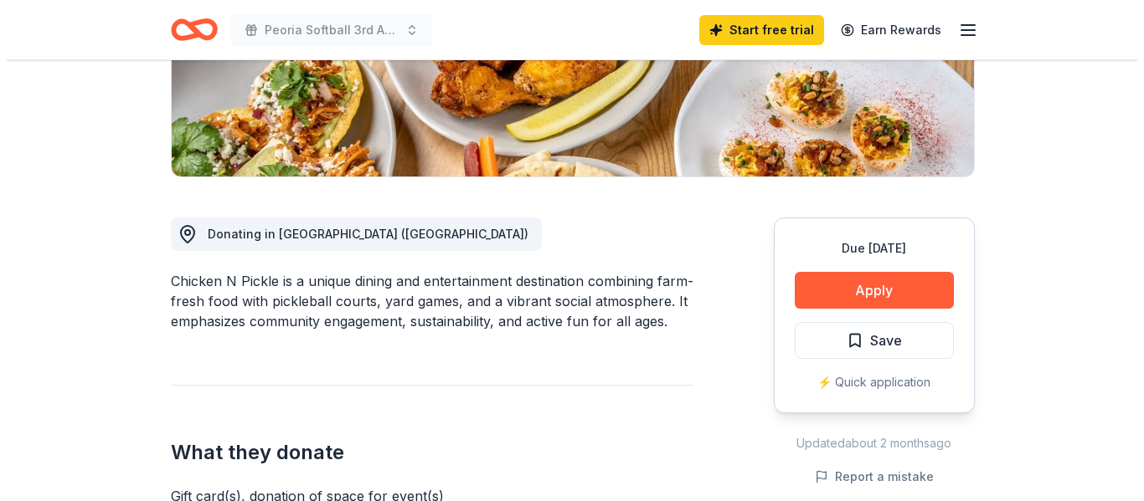
scroll to position [332, 0]
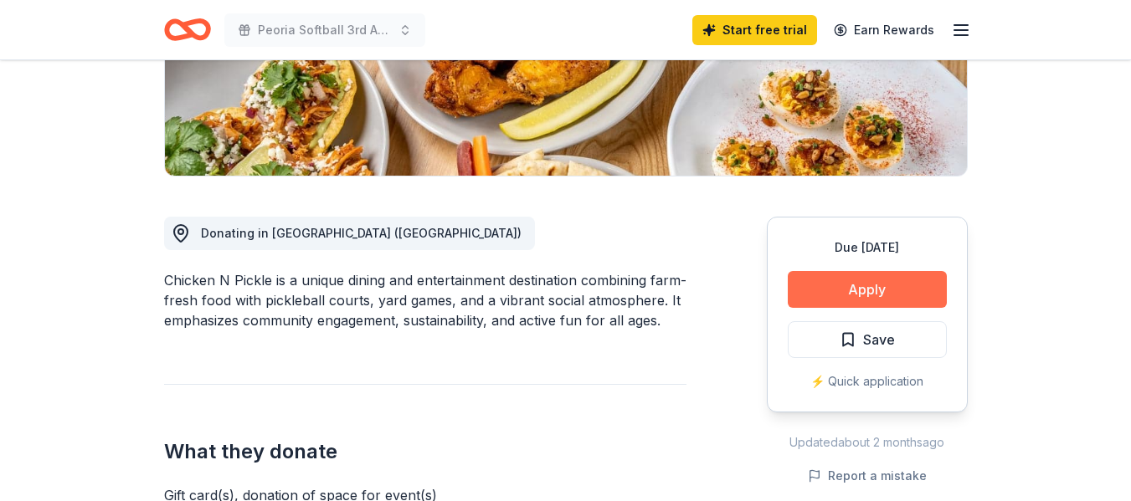
click at [898, 282] on button "Apply" at bounding box center [867, 289] width 159 height 37
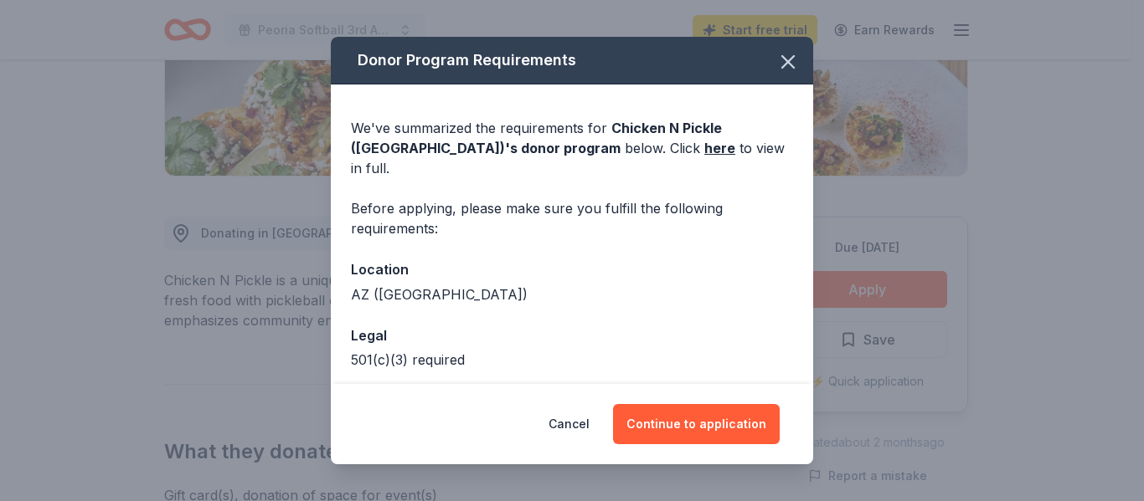
scroll to position [55, 0]
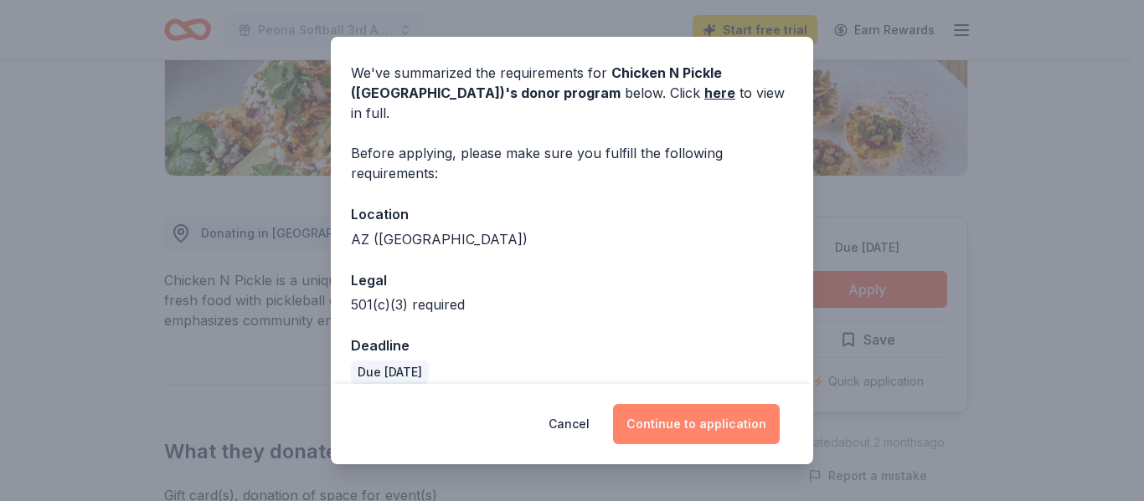
click at [713, 425] on button "Continue to application" at bounding box center [696, 424] width 167 height 40
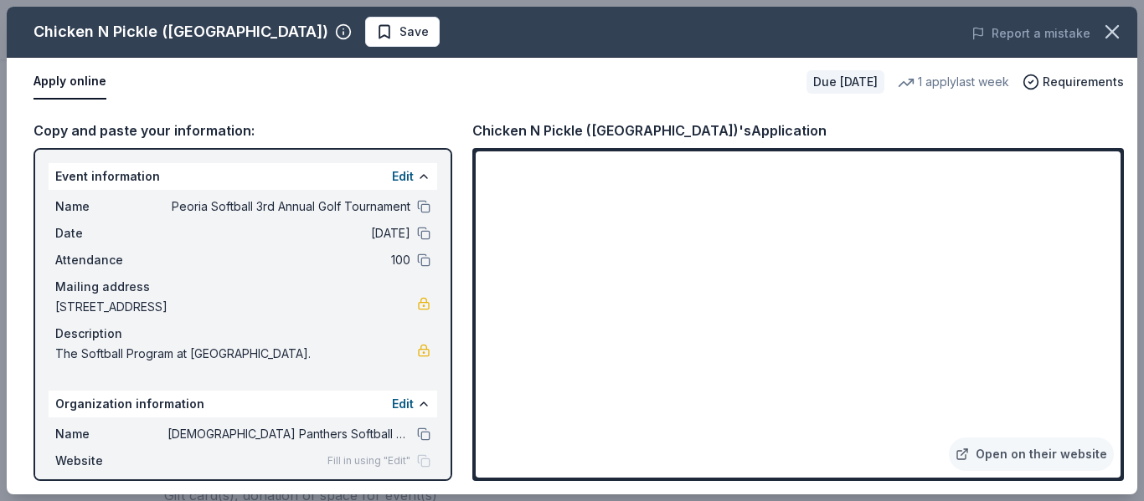
scroll to position [126, 0]
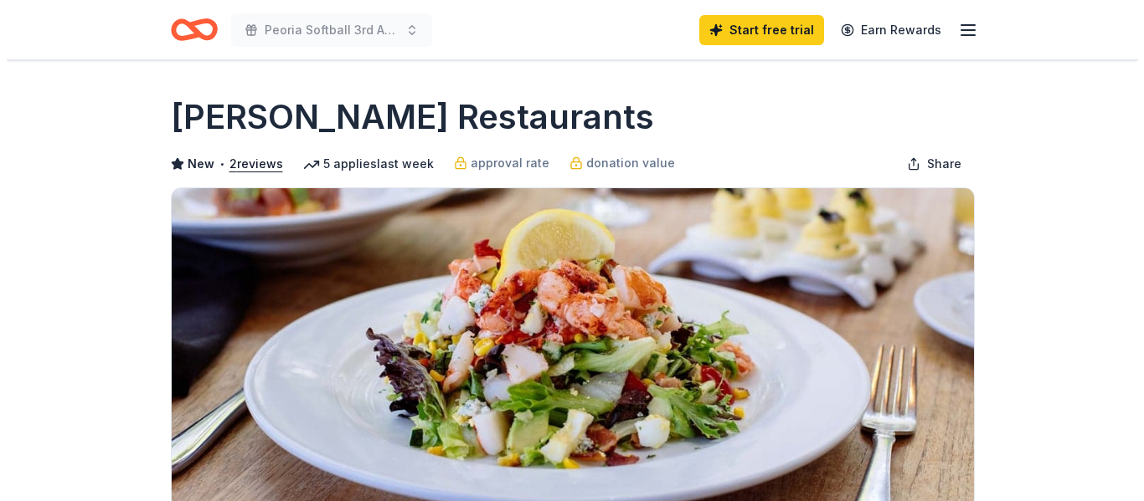
scroll to position [285, 0]
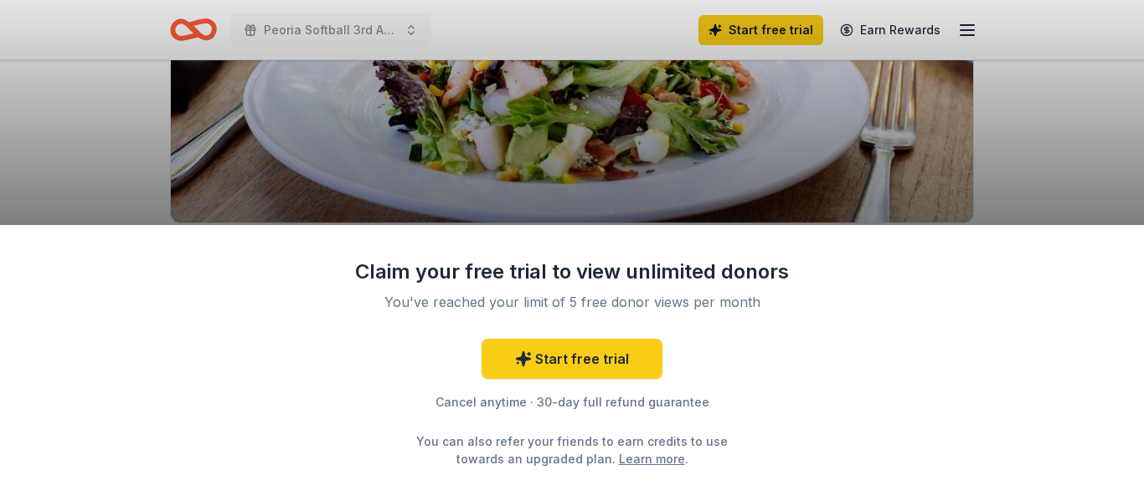
click at [817, 248] on div "Claim your free trial to view unlimited donors You've reached your limit of 5 f…" at bounding box center [572, 363] width 1144 height 276
click at [831, 200] on div "Claim your free trial to view unlimited donors You've reached your limit of 5 f…" at bounding box center [572, 250] width 1144 height 501
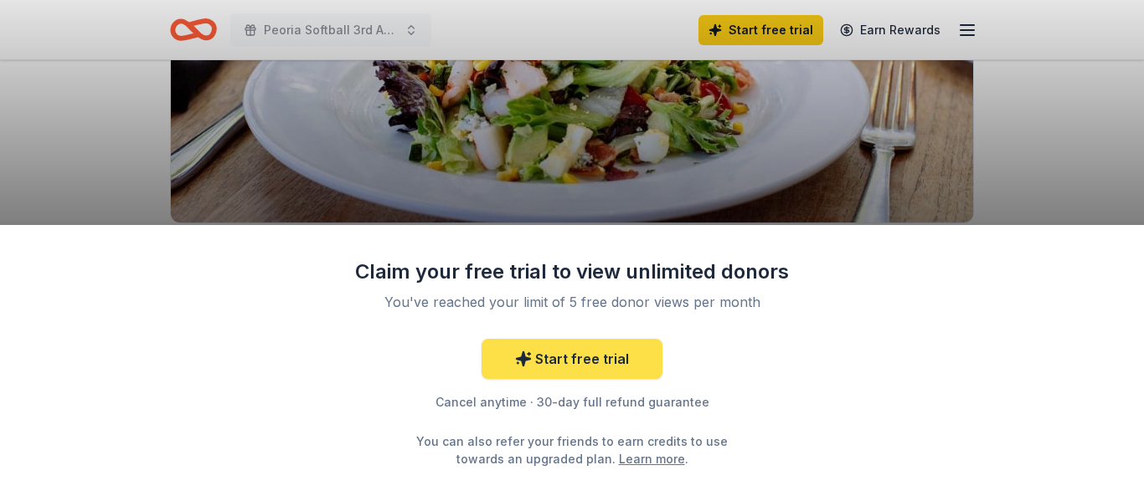
click at [599, 356] on link "Start free trial" at bounding box center [571, 359] width 181 height 40
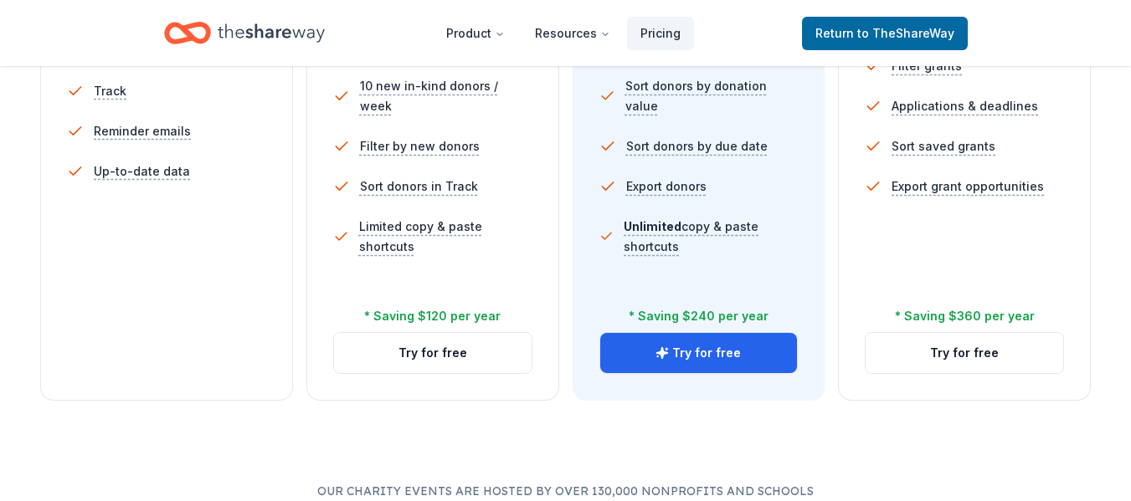
scroll to position [645, 0]
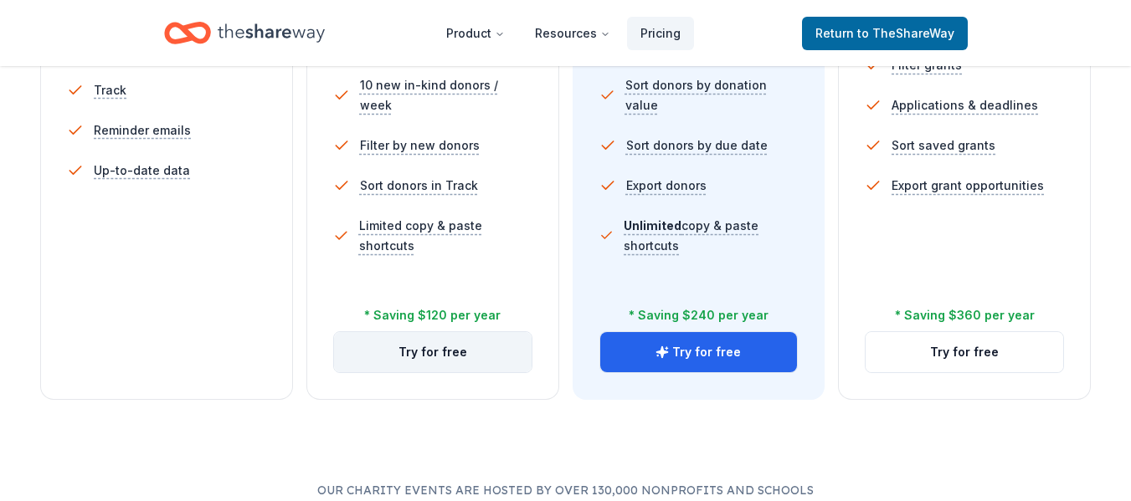
click at [383, 345] on button "Try for free" at bounding box center [433, 352] width 198 height 40
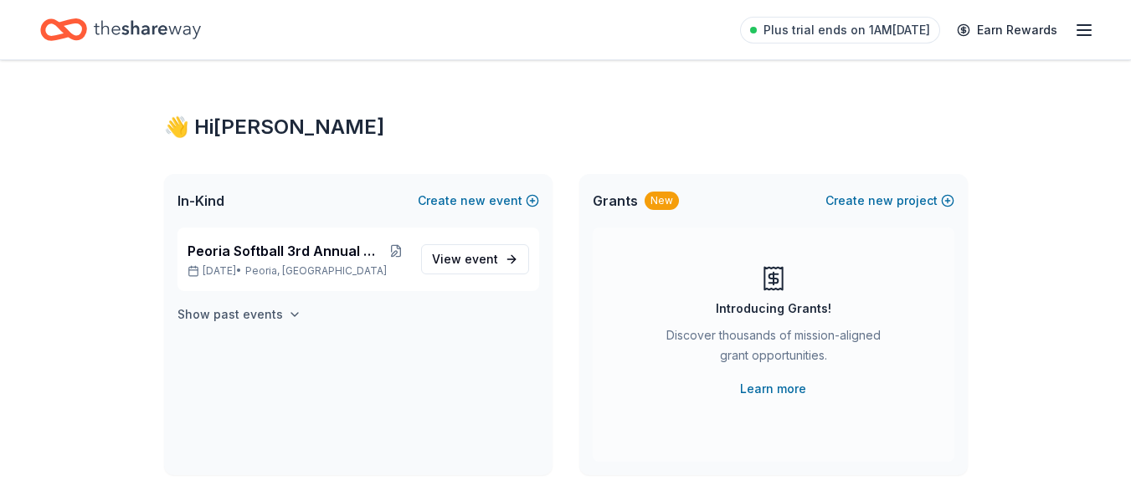
click at [272, 320] on h4 "Show past events" at bounding box center [229, 315] width 105 height 20
click at [496, 367] on span "event" at bounding box center [481, 363] width 33 height 14
click at [488, 263] on span "event" at bounding box center [481, 259] width 33 height 14
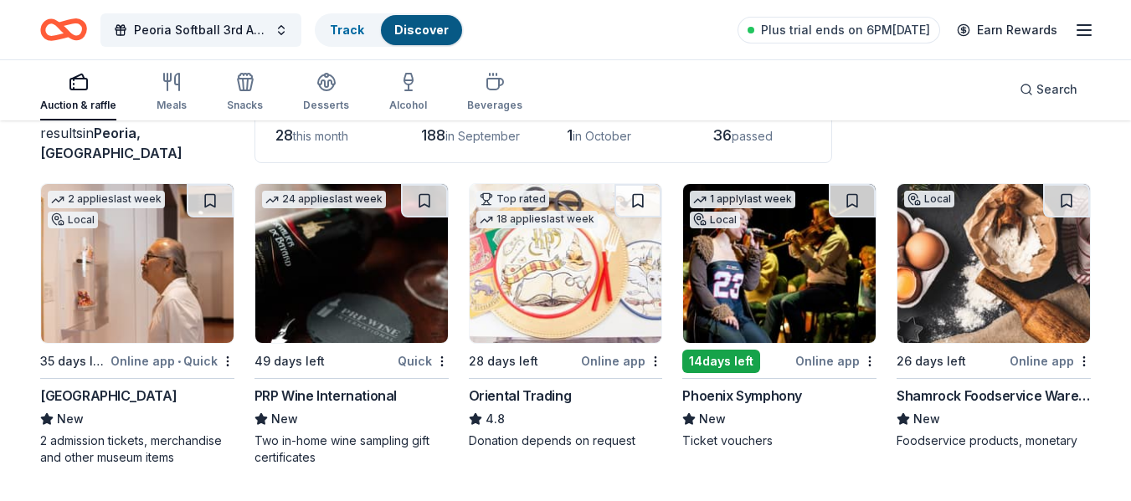
scroll to position [262, 0]
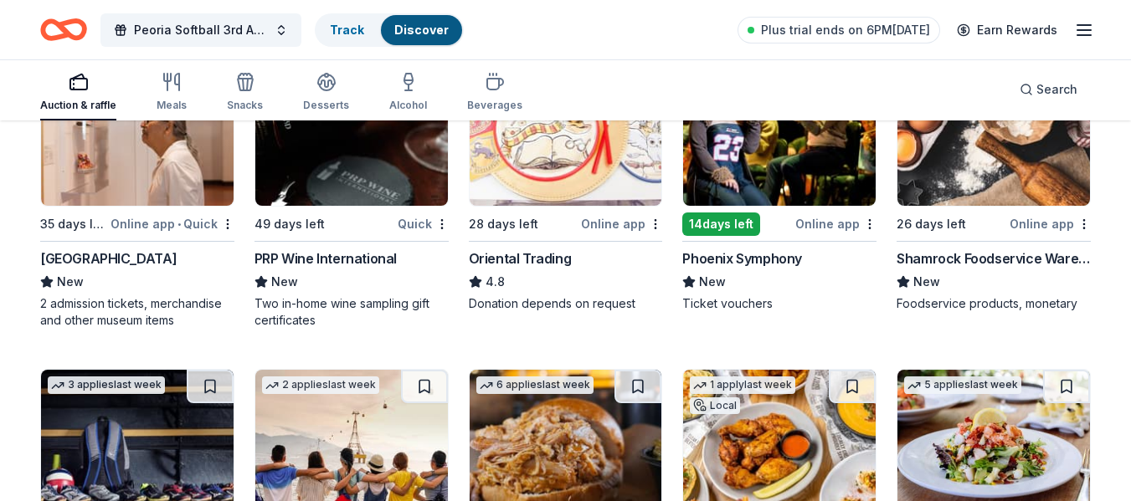
click at [950, 177] on img at bounding box center [993, 126] width 193 height 159
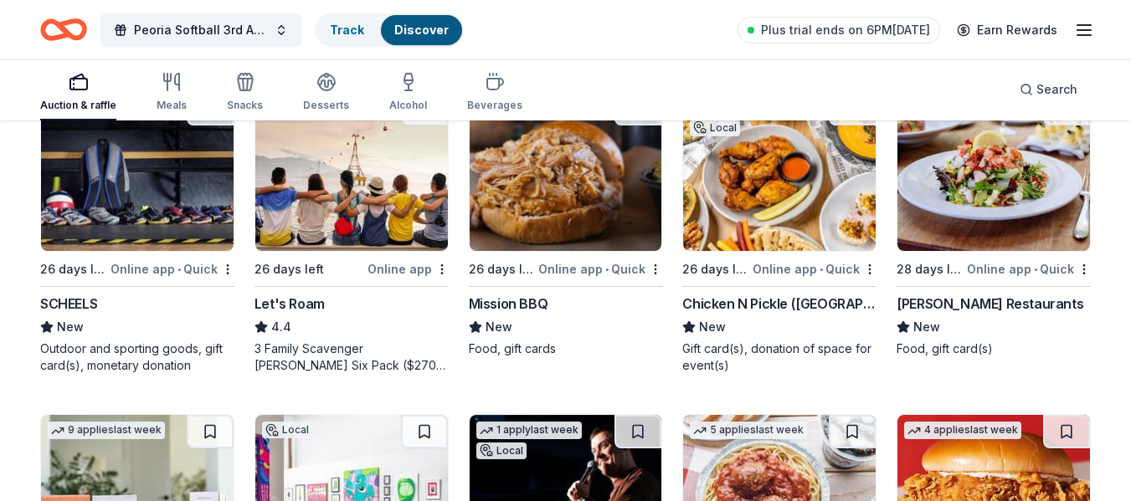
scroll to position [541, 0]
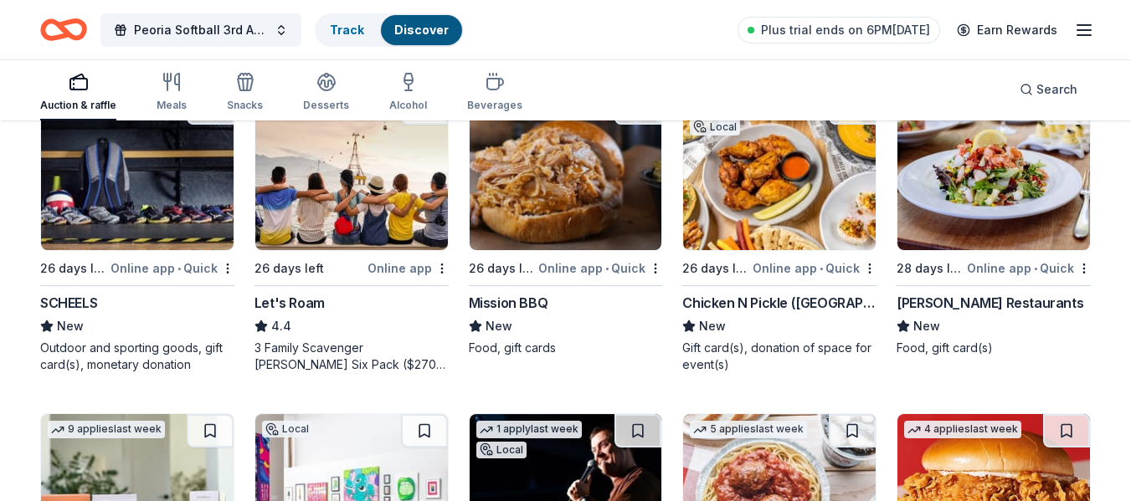
click at [985, 211] on img at bounding box center [993, 170] width 193 height 159
click at [673, 175] on div "2 applies last week Local 35 days left Online app • Quick Heard Museum New 2 ad…" at bounding box center [565, 393] width 1051 height 1252
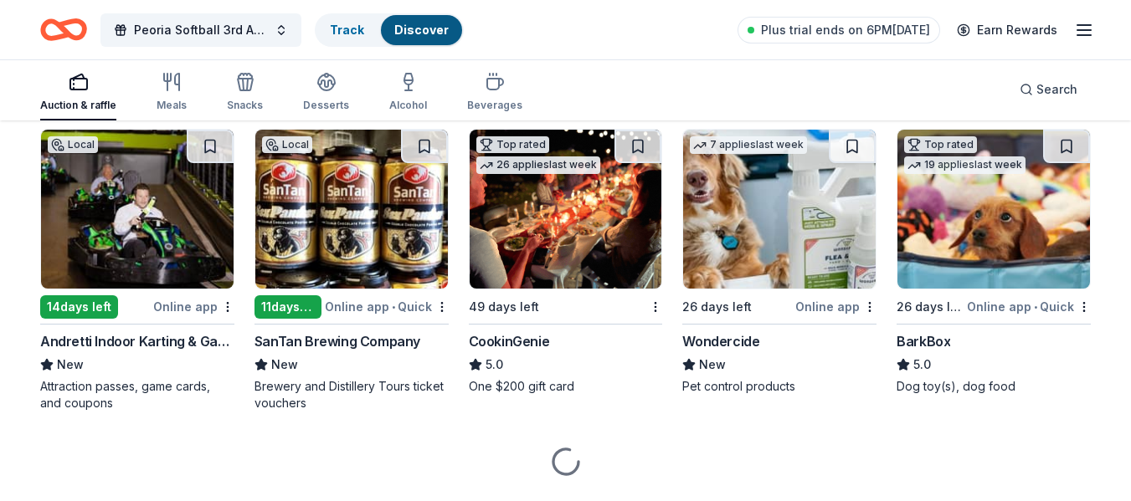
scroll to position [1150, 0]
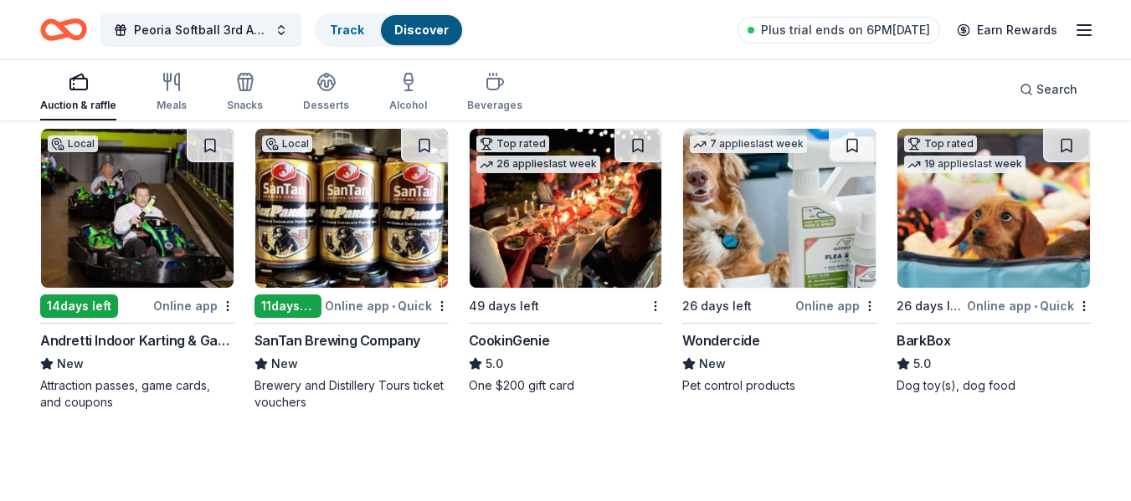
click at [327, 238] on img at bounding box center [351, 208] width 193 height 159
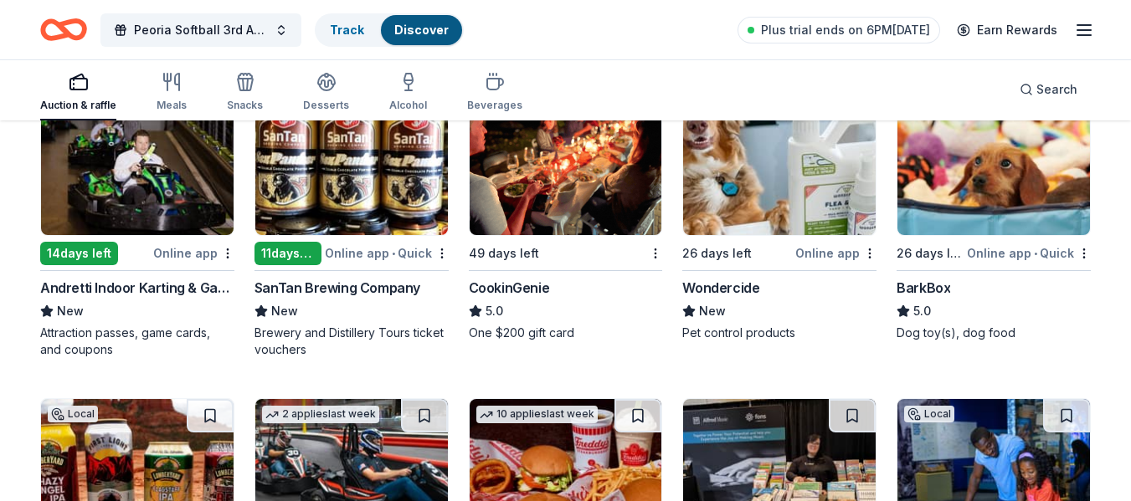
scroll to position [1200, 0]
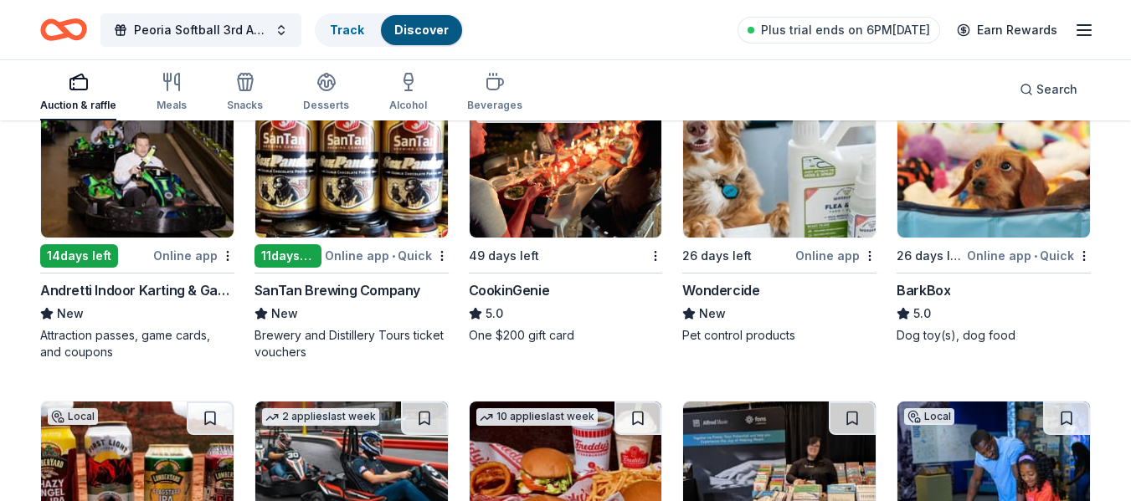
click at [193, 177] on img at bounding box center [137, 158] width 193 height 159
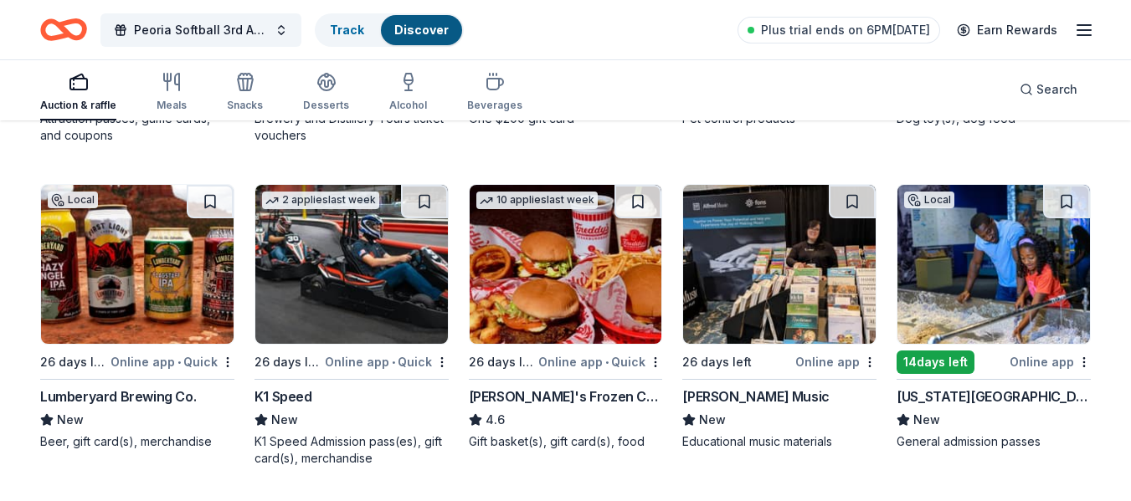
scroll to position [1425, 0]
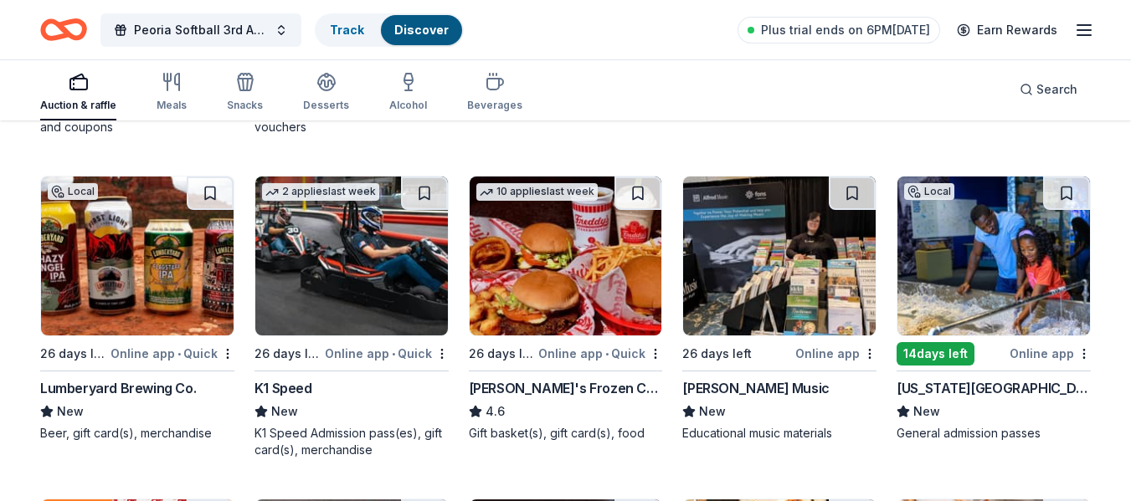
click at [556, 322] on img at bounding box center [566, 256] width 193 height 159
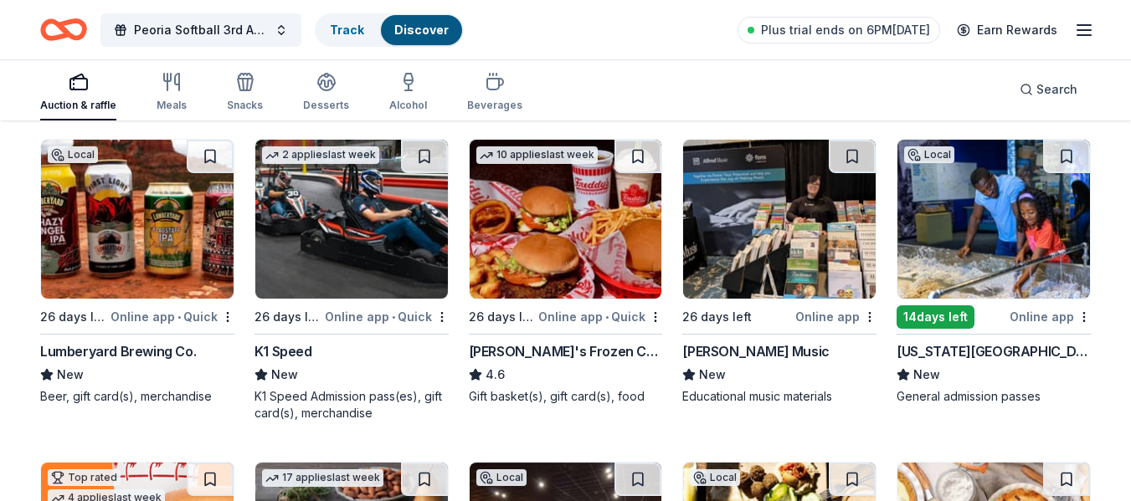
scroll to position [1463, 0]
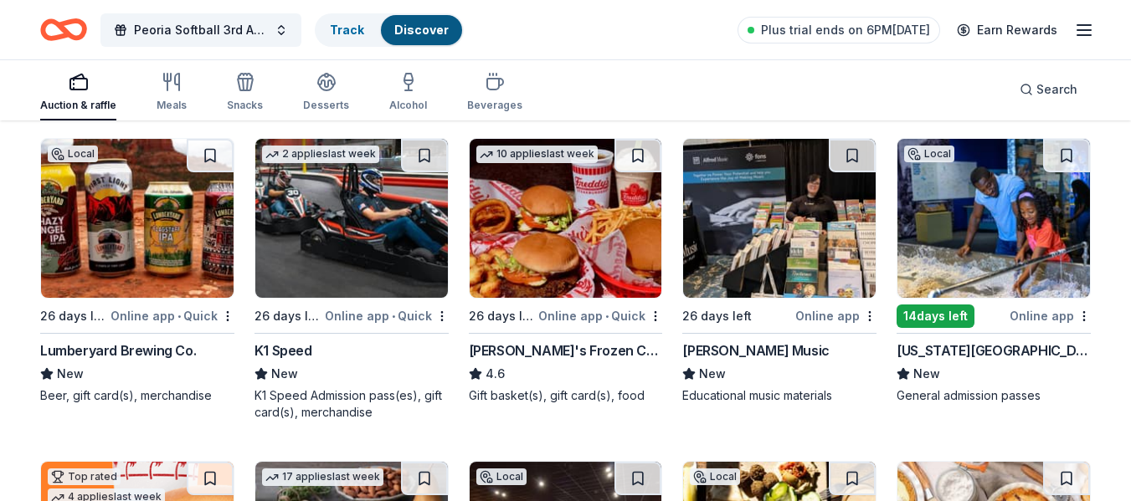
click at [968, 214] on img at bounding box center [993, 218] width 193 height 159
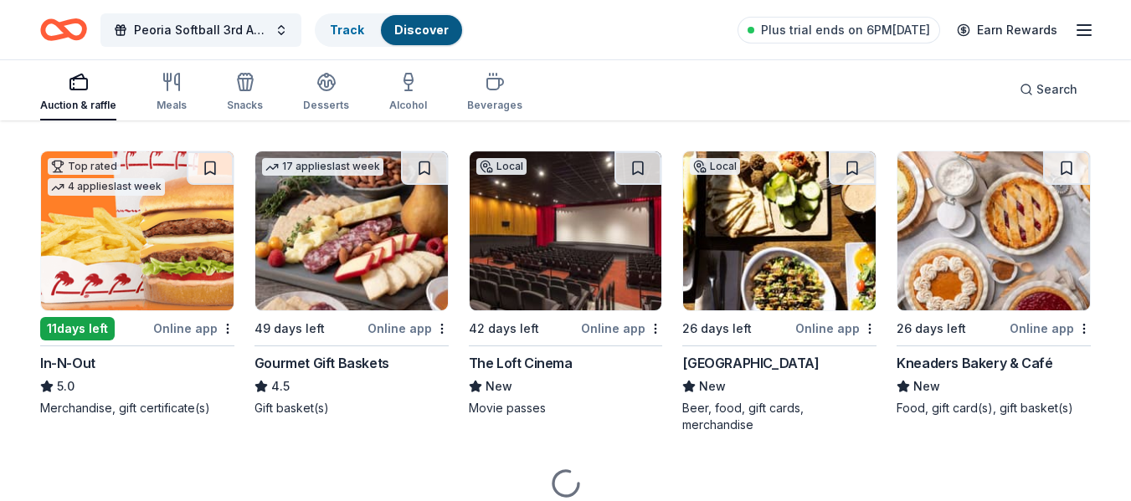
scroll to position [1774, 0]
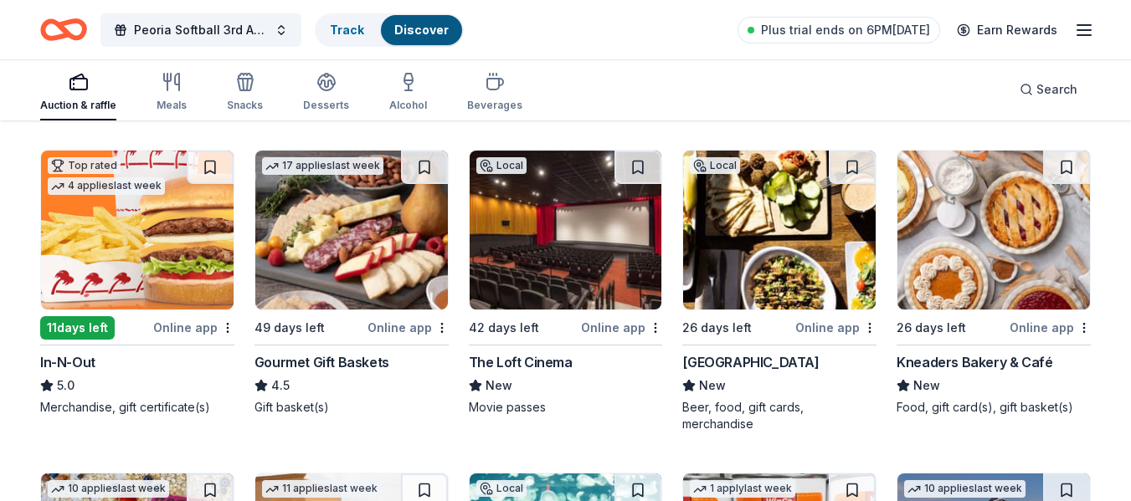
click at [167, 236] on img at bounding box center [137, 230] width 193 height 159
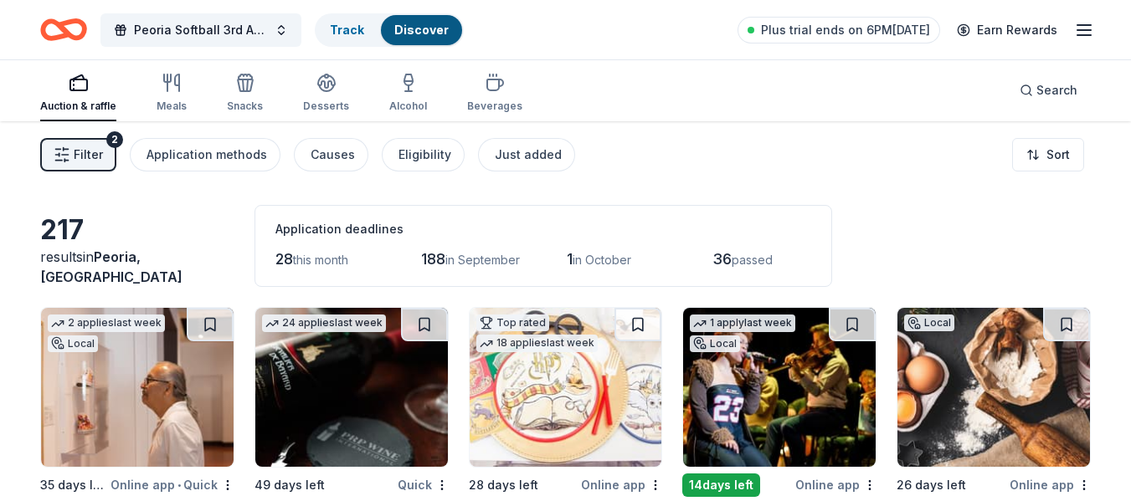
scroll to position [0, 0]
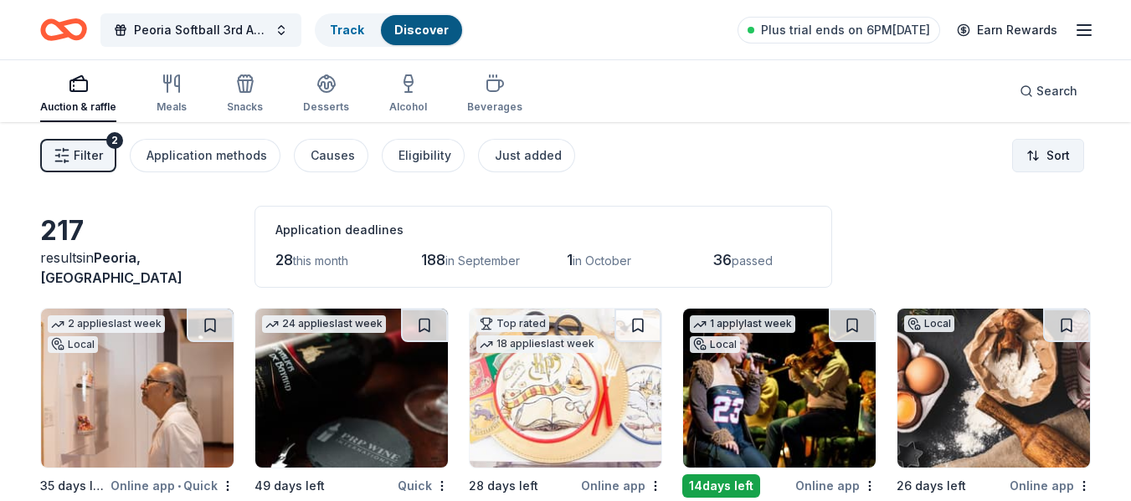
click at [1044, 156] on html "Peoria Softball 3rd Annual Golf Tournament Track Discover Plus trial ends on 6P…" at bounding box center [565, 250] width 1131 height 501
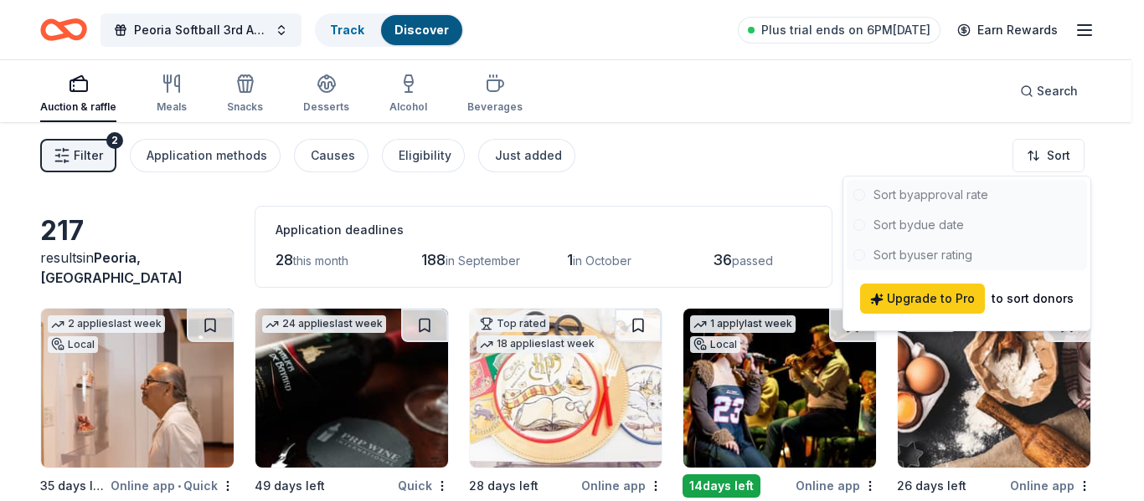
click at [732, 174] on html "Peoria Softball 3rd Annual Golf Tournament Track Discover Plus trial ends on 6P…" at bounding box center [572, 250] width 1144 height 501
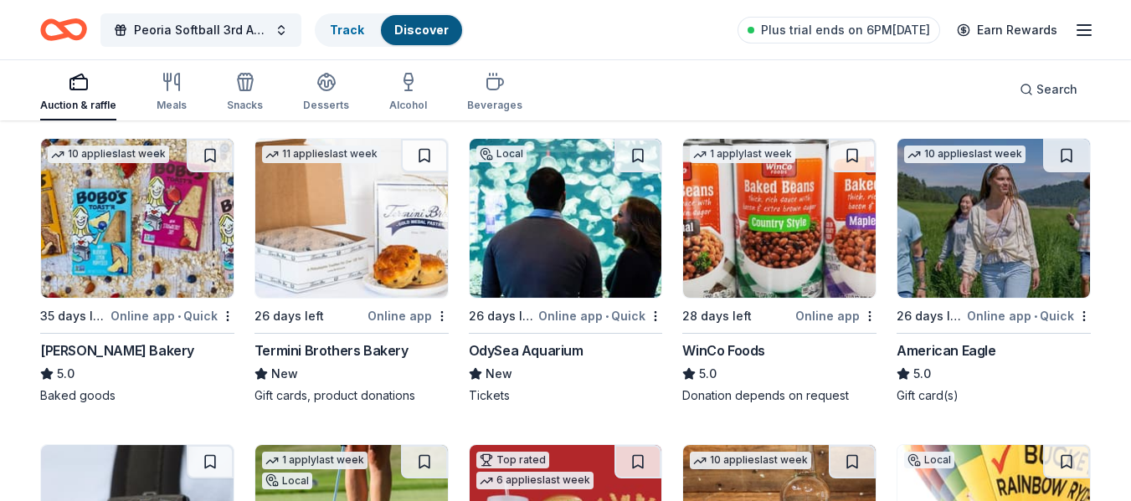
scroll to position [2111, 0]
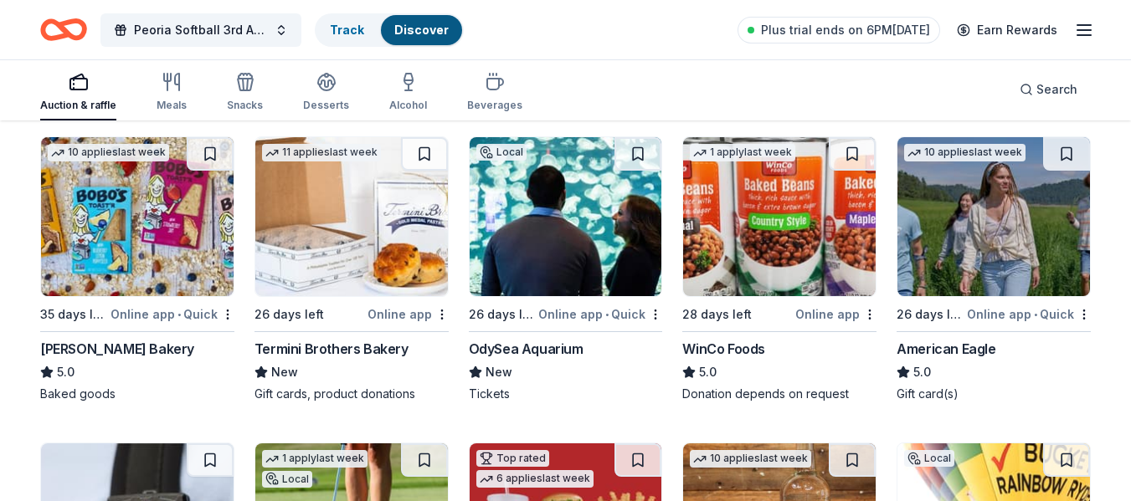
click at [545, 212] on img at bounding box center [566, 216] width 193 height 159
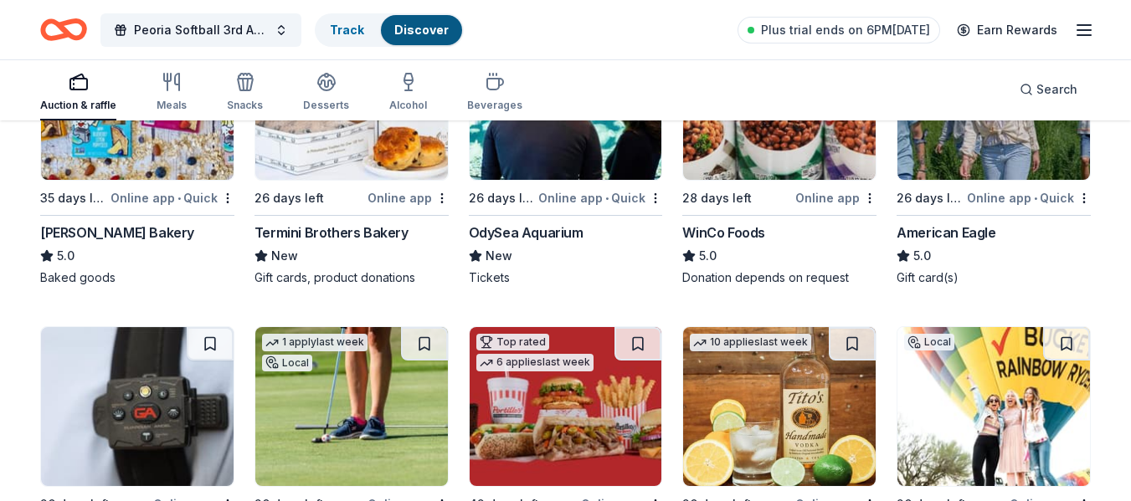
scroll to position [2116, 0]
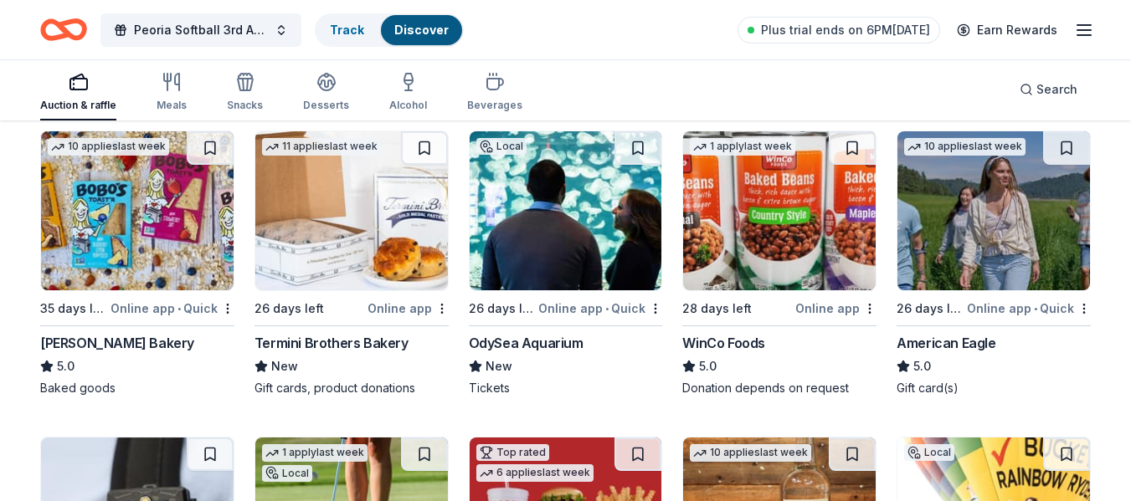
click at [802, 201] on img at bounding box center [779, 210] width 193 height 159
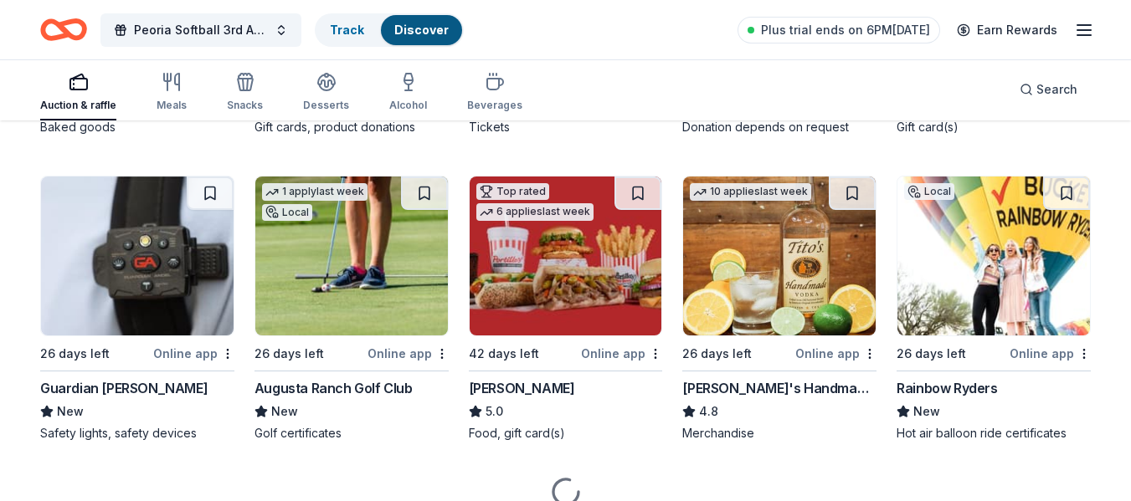
scroll to position [2379, 0]
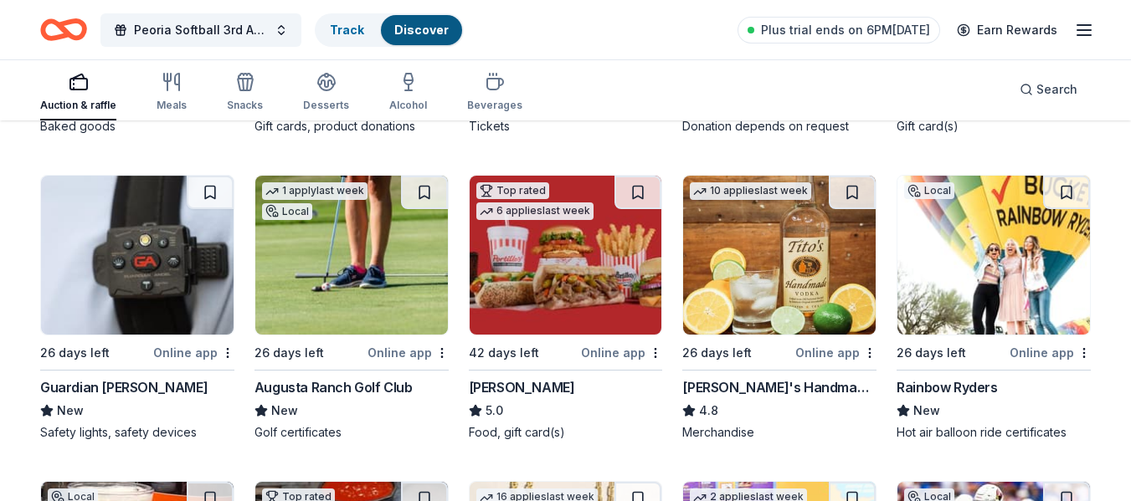
click at [737, 261] on img at bounding box center [779, 255] width 193 height 159
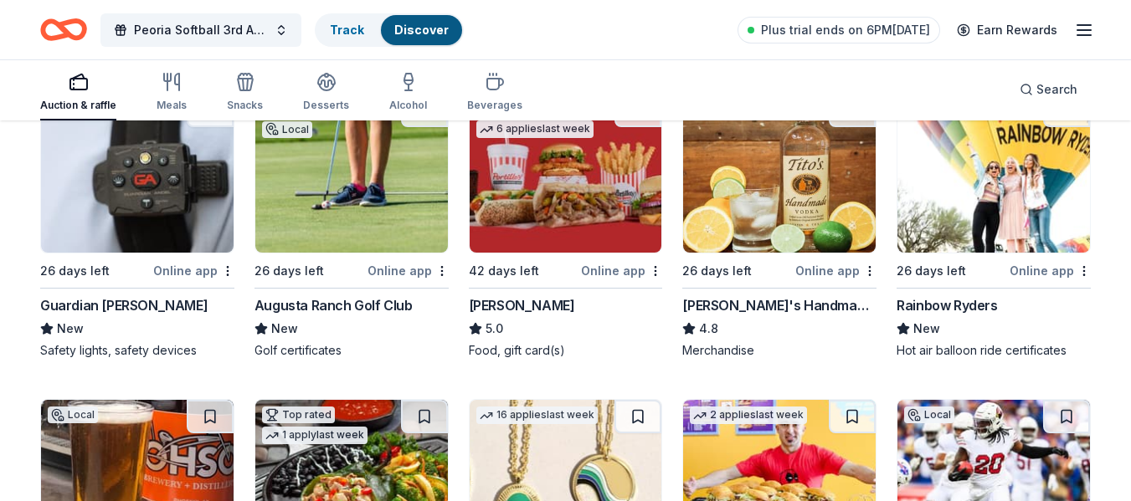
scroll to position [2461, 0]
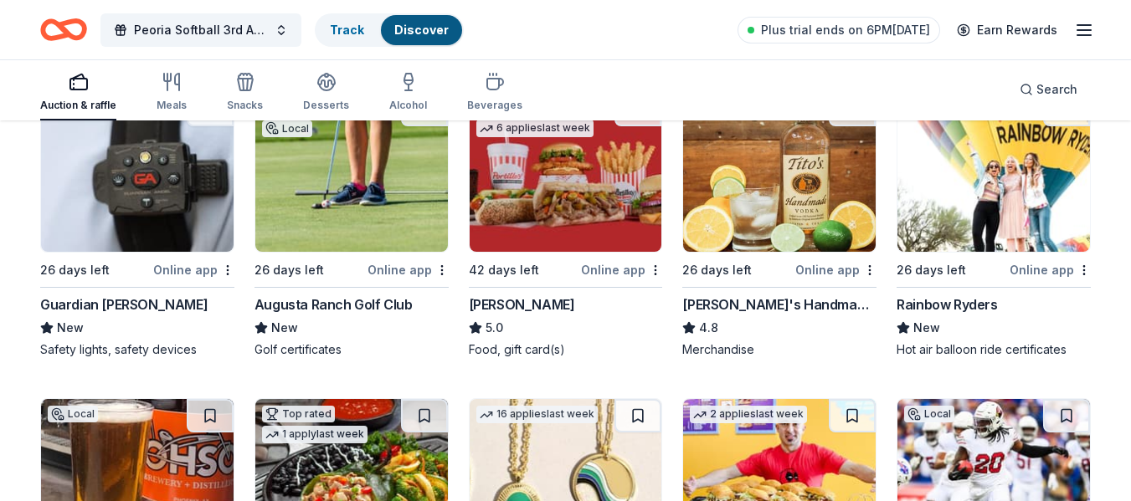
click at [1021, 174] on img at bounding box center [993, 172] width 193 height 159
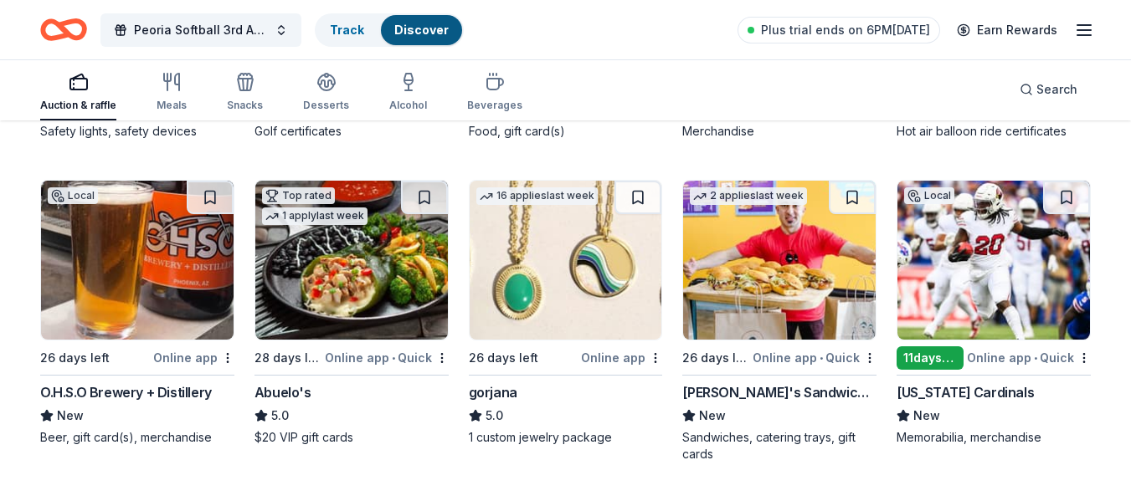
scroll to position [2681, 0]
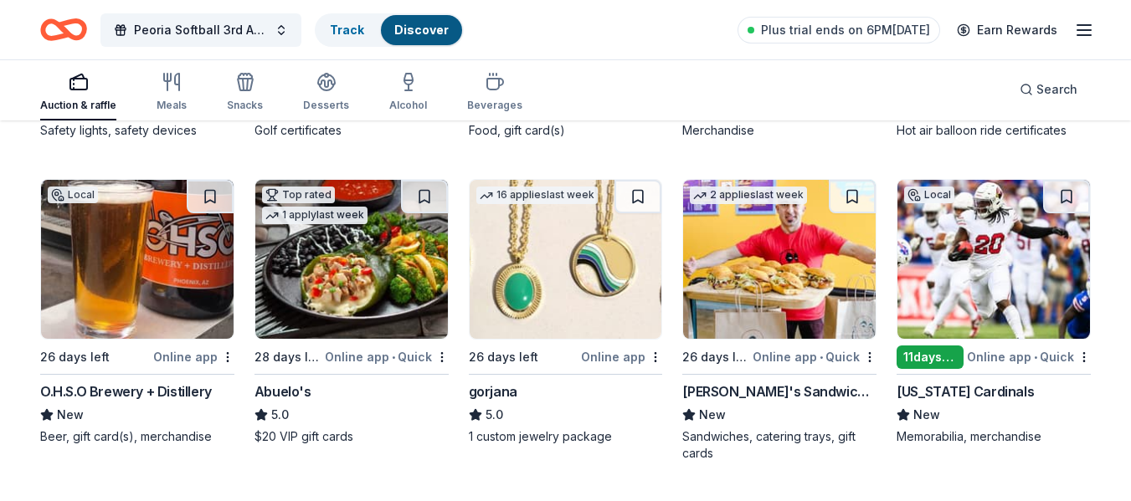
click at [1017, 237] on img at bounding box center [993, 259] width 193 height 159
click at [152, 258] on img at bounding box center [137, 259] width 193 height 159
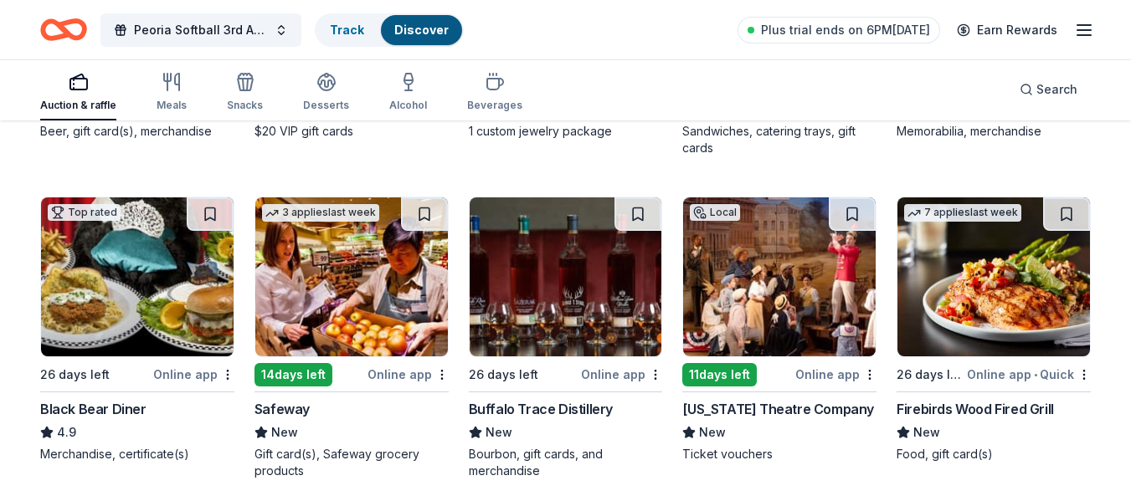
scroll to position [3046, 0]
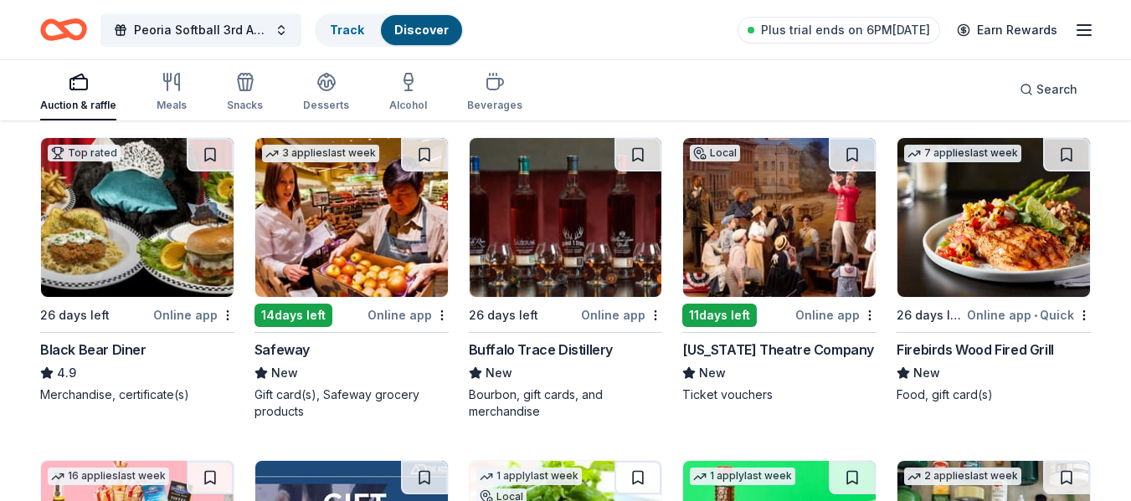
click at [753, 249] on img at bounding box center [779, 217] width 193 height 159
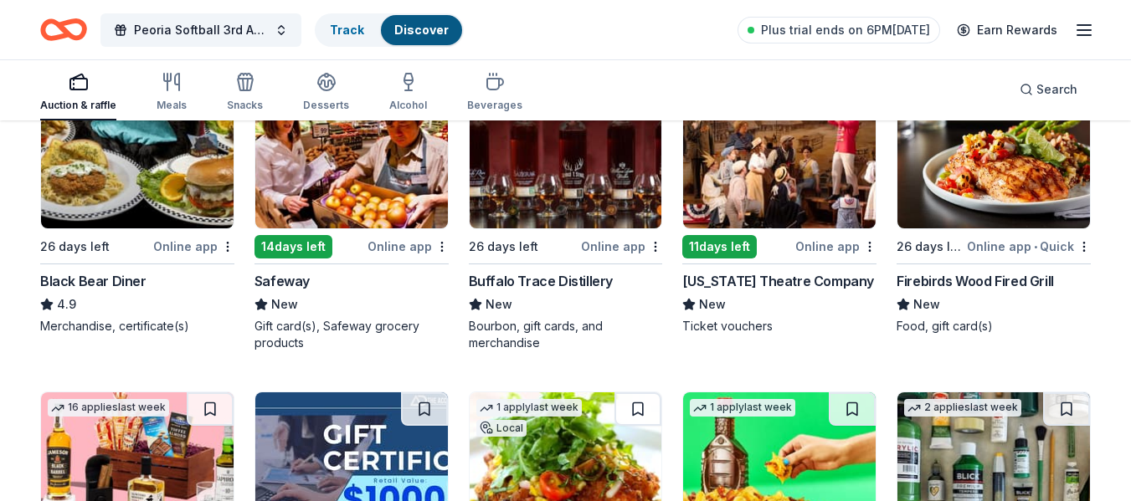
scroll to position [3116, 0]
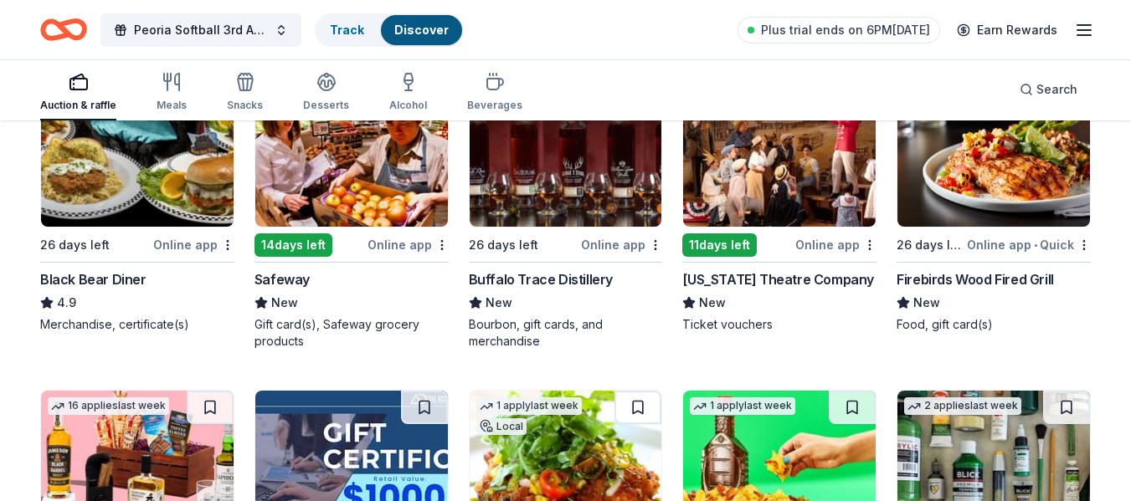
click at [944, 157] on img at bounding box center [993, 147] width 193 height 159
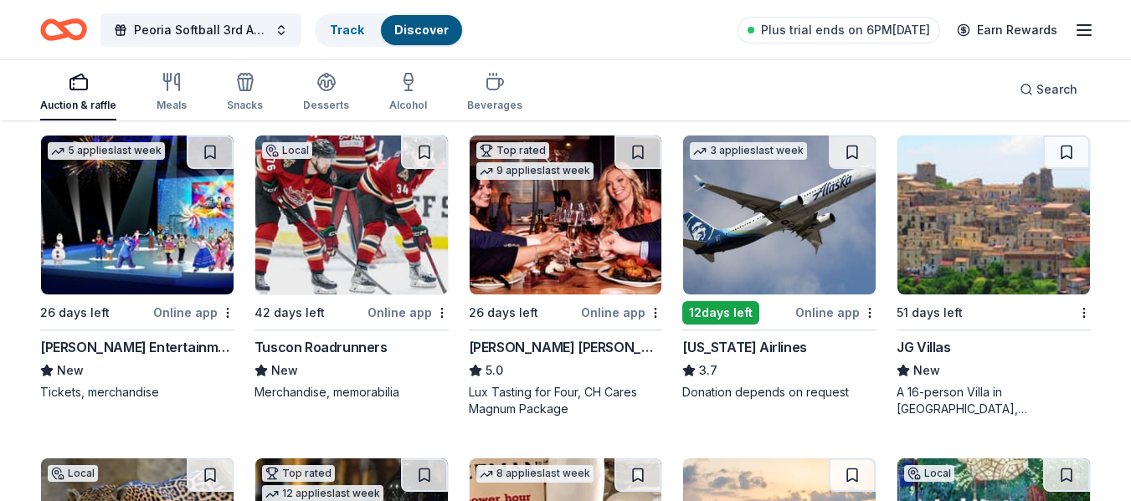
scroll to position [3695, 0]
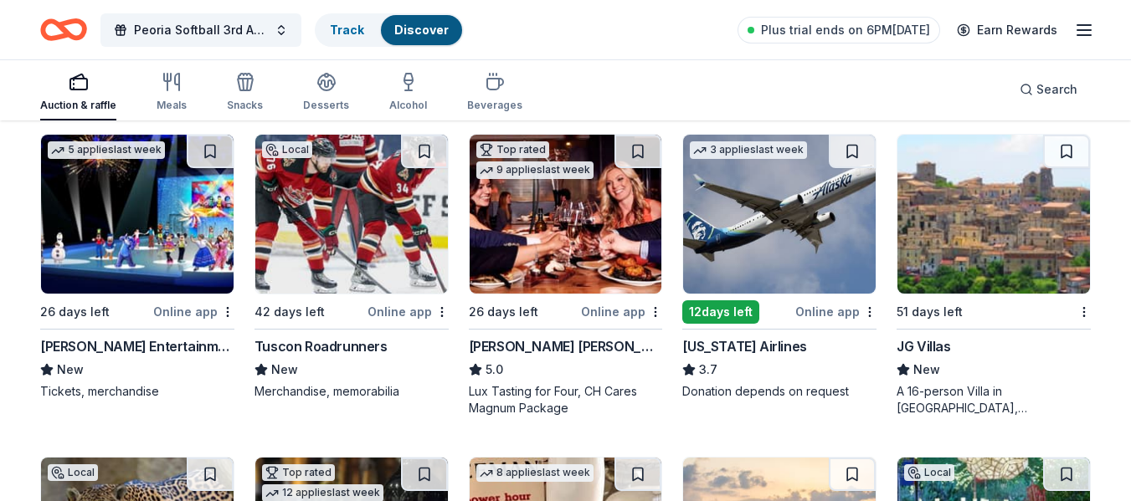
click at [782, 185] on img at bounding box center [779, 214] width 193 height 159
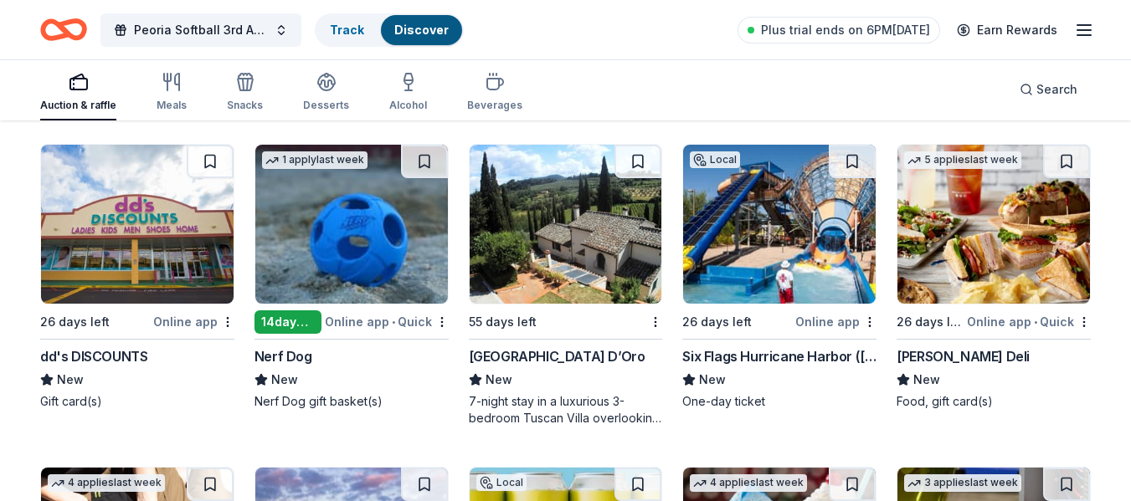
scroll to position [4331, 0]
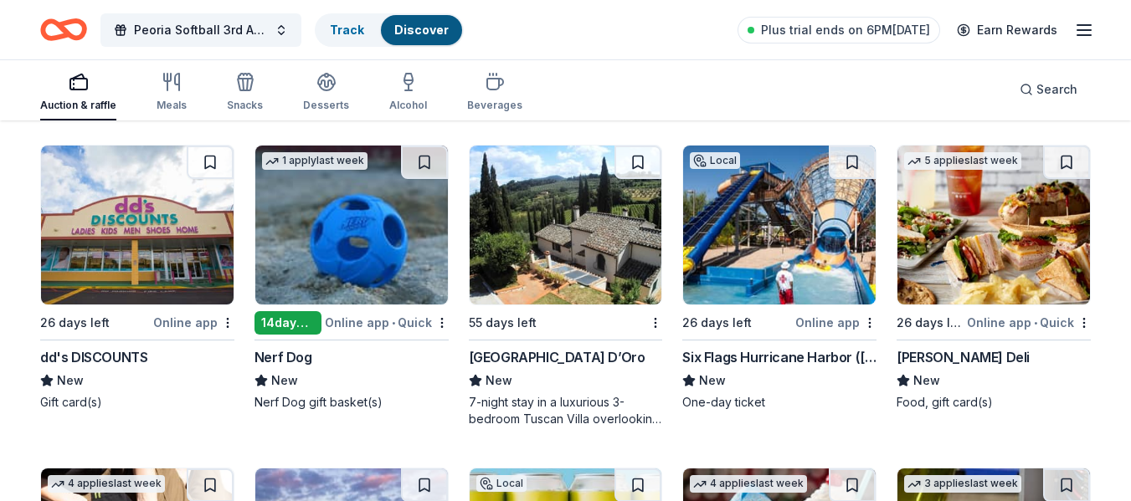
click at [1021, 238] on img at bounding box center [993, 225] width 193 height 159
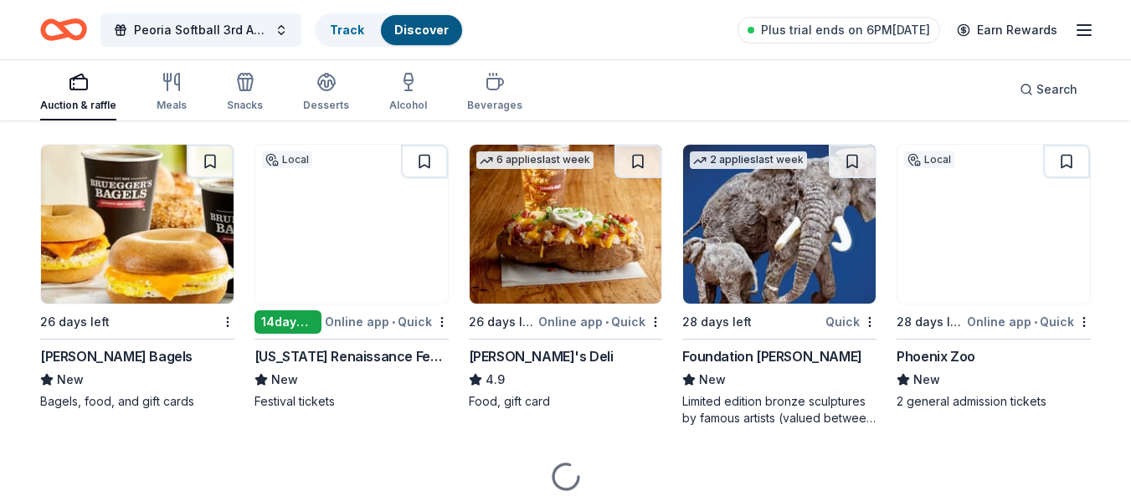
scroll to position [4979, 0]
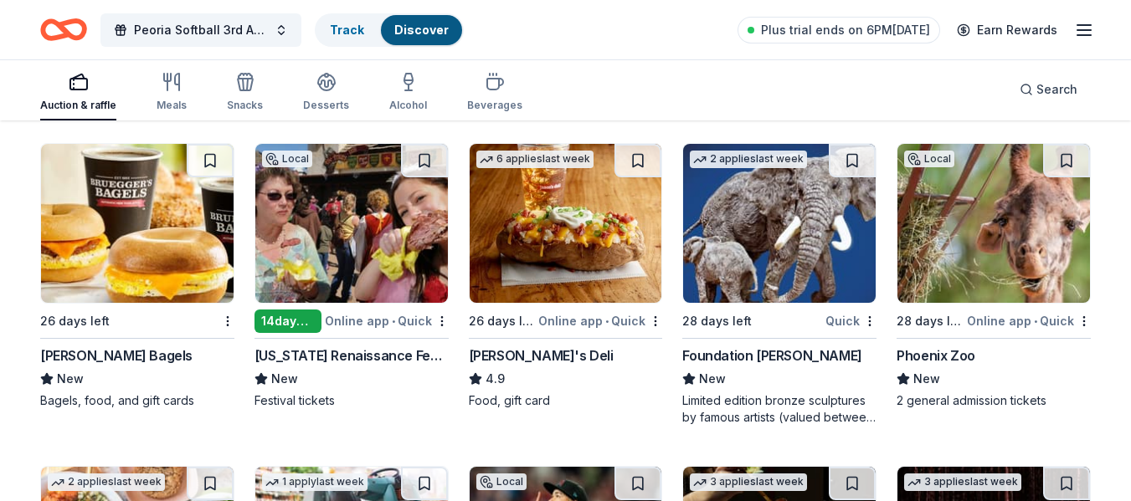
click at [321, 235] on img at bounding box center [351, 223] width 193 height 159
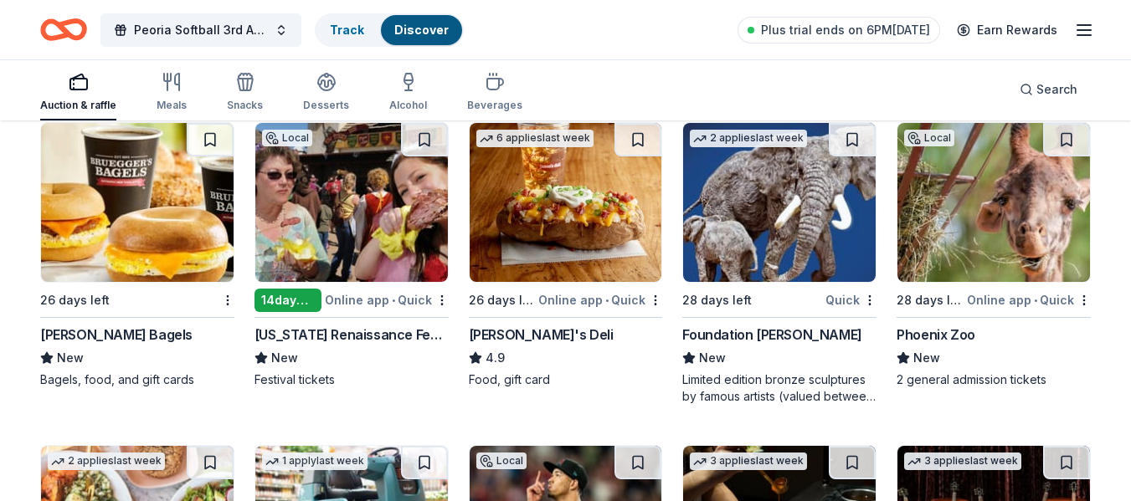
scroll to position [5001, 0]
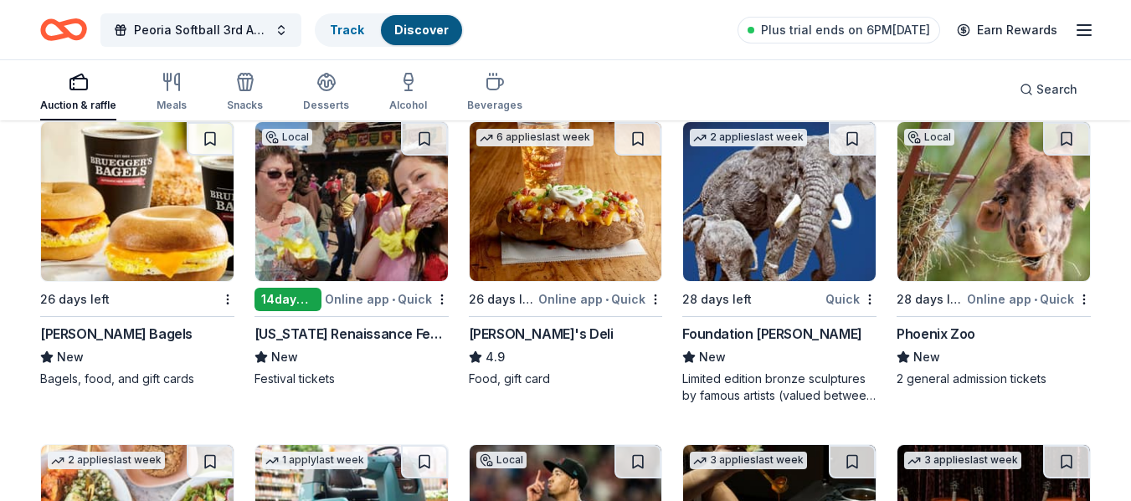
click at [1012, 233] on img at bounding box center [993, 201] width 193 height 159
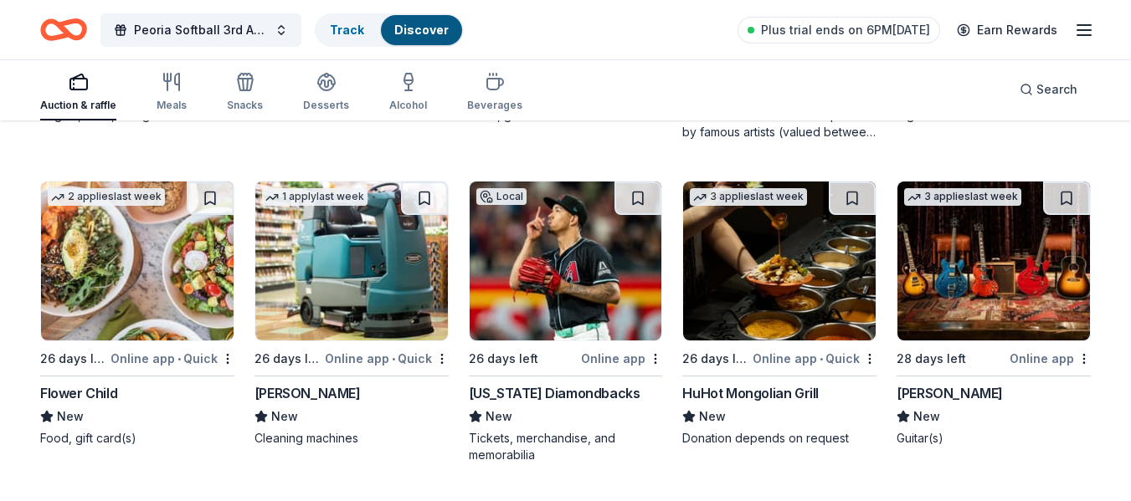
scroll to position [5265, 0]
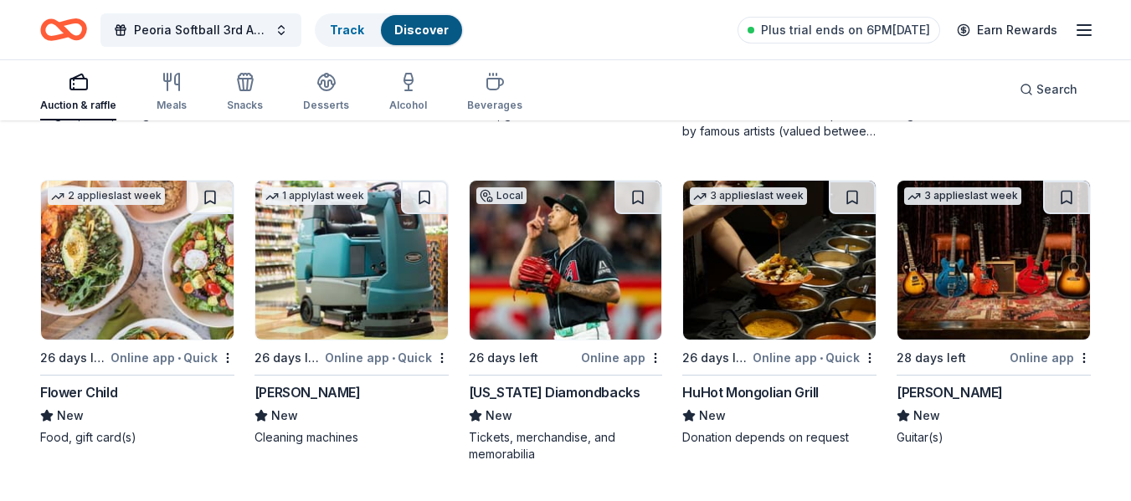
click at [581, 261] on img at bounding box center [566, 260] width 193 height 159
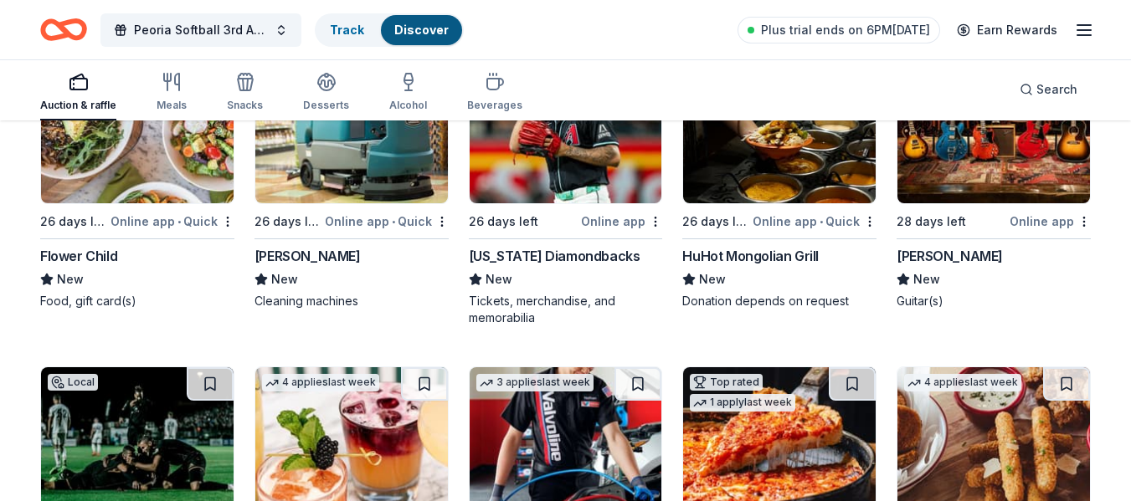
scroll to position [5403, 0]
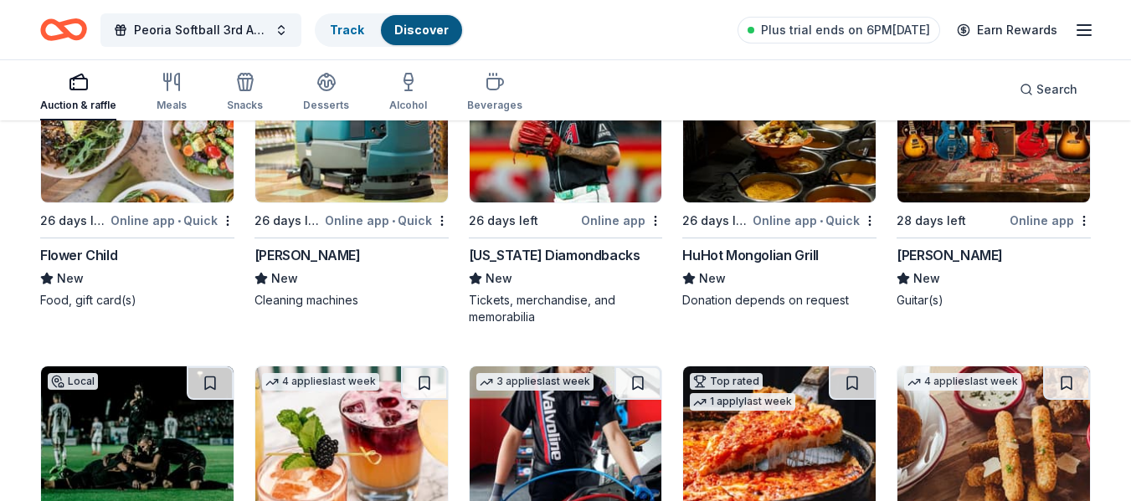
click at [980, 157] on img at bounding box center [993, 123] width 193 height 159
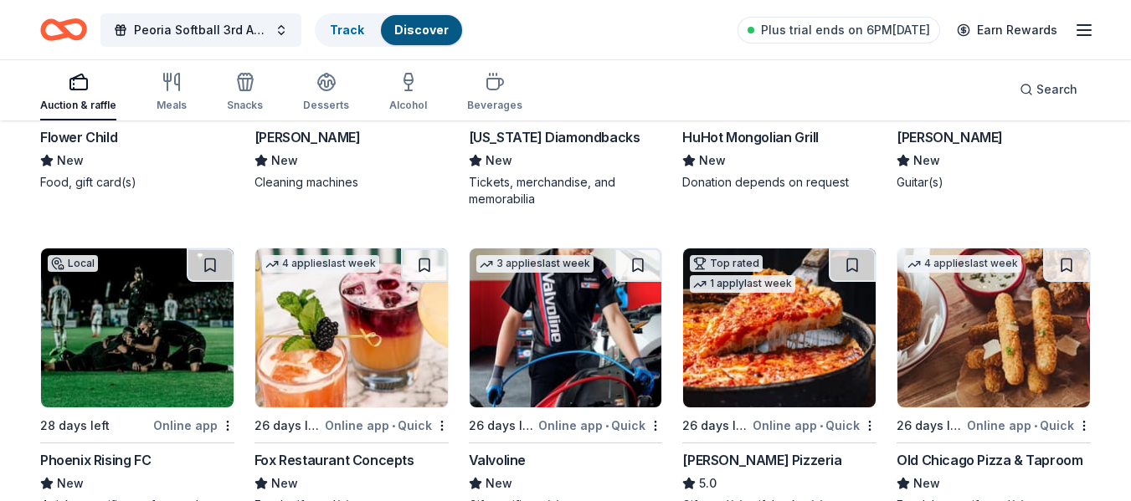
scroll to position [5589, 0]
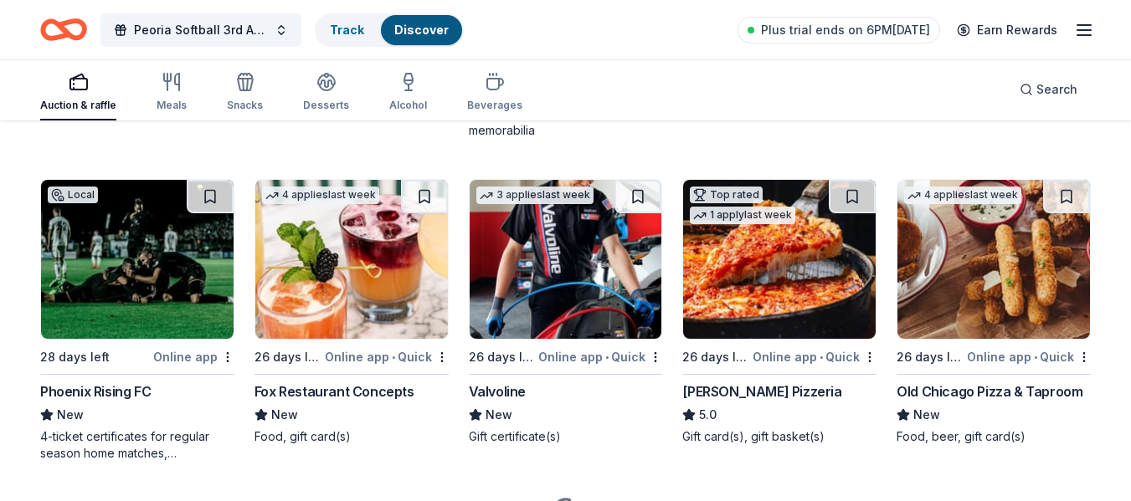
click at [358, 260] on img at bounding box center [351, 259] width 193 height 159
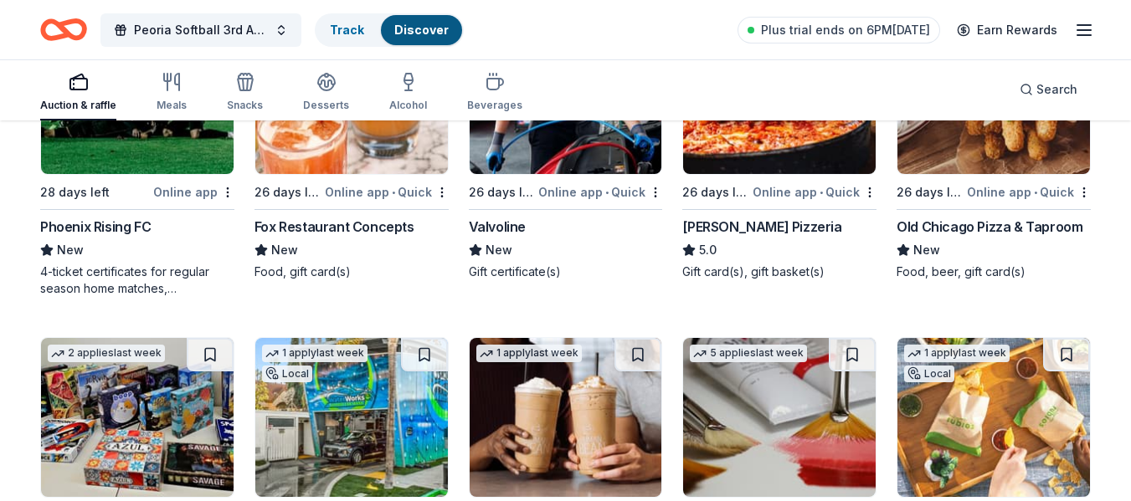
scroll to position [5640, 0]
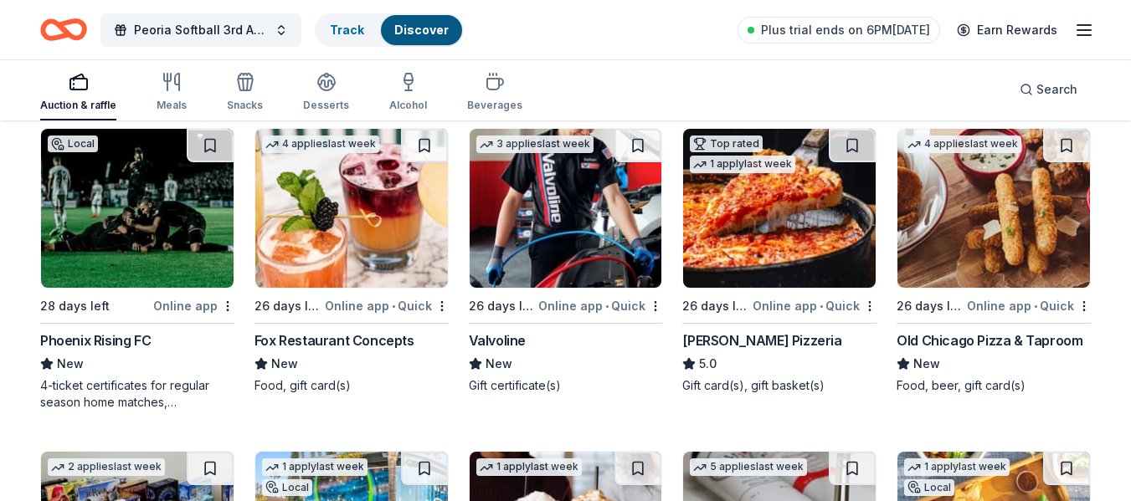
click at [753, 213] on img at bounding box center [779, 208] width 193 height 159
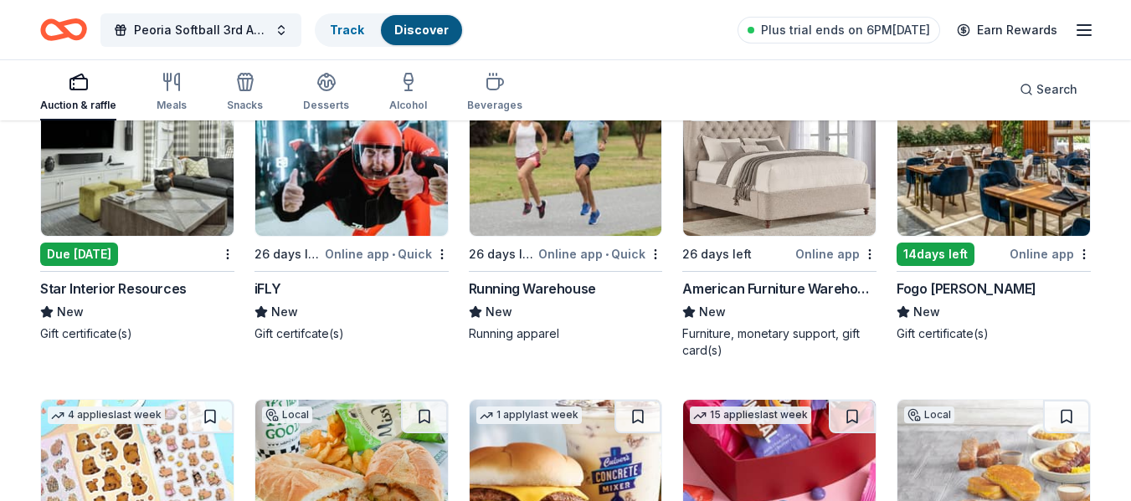
scroll to position [6858, 0]
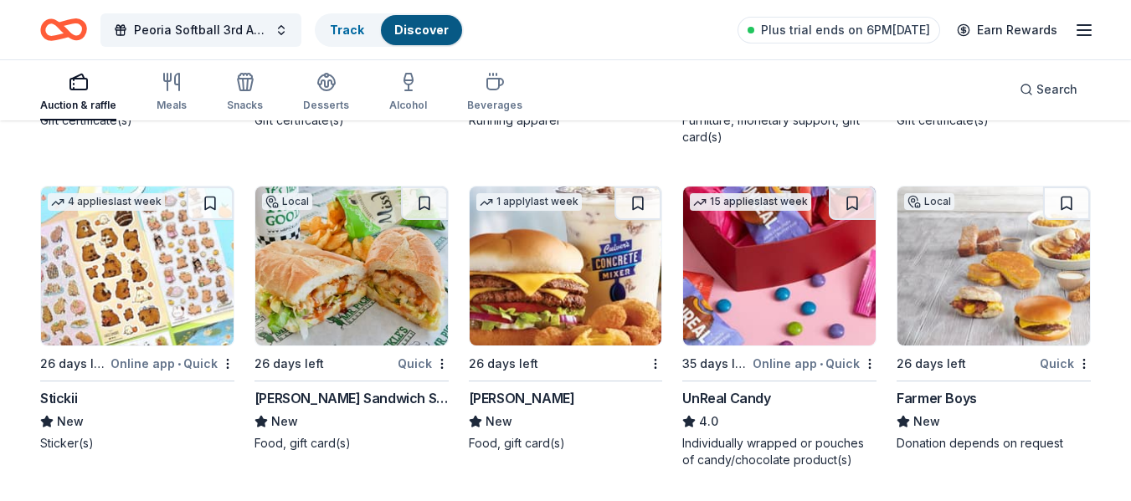
click at [574, 274] on img at bounding box center [566, 266] width 193 height 159
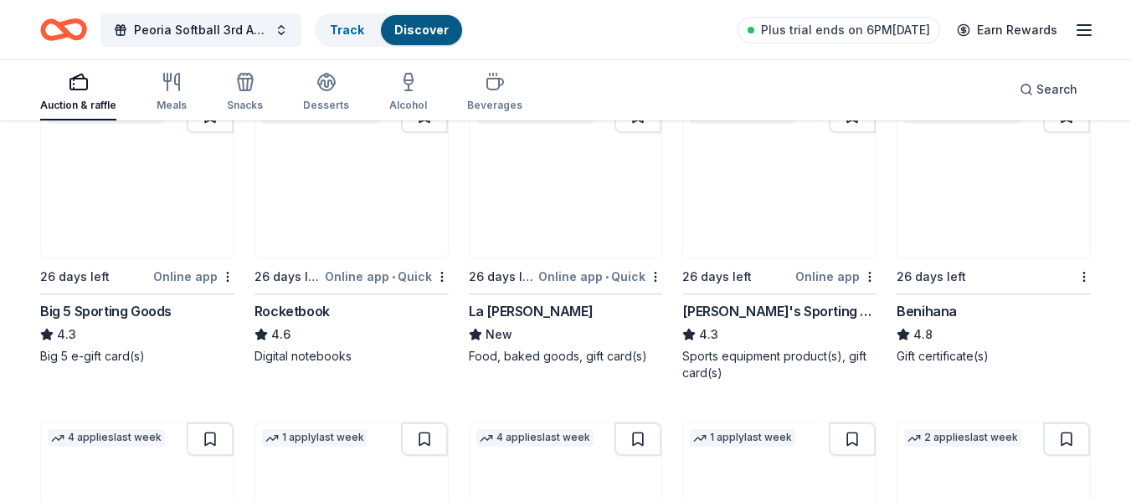
scroll to position [7270, 0]
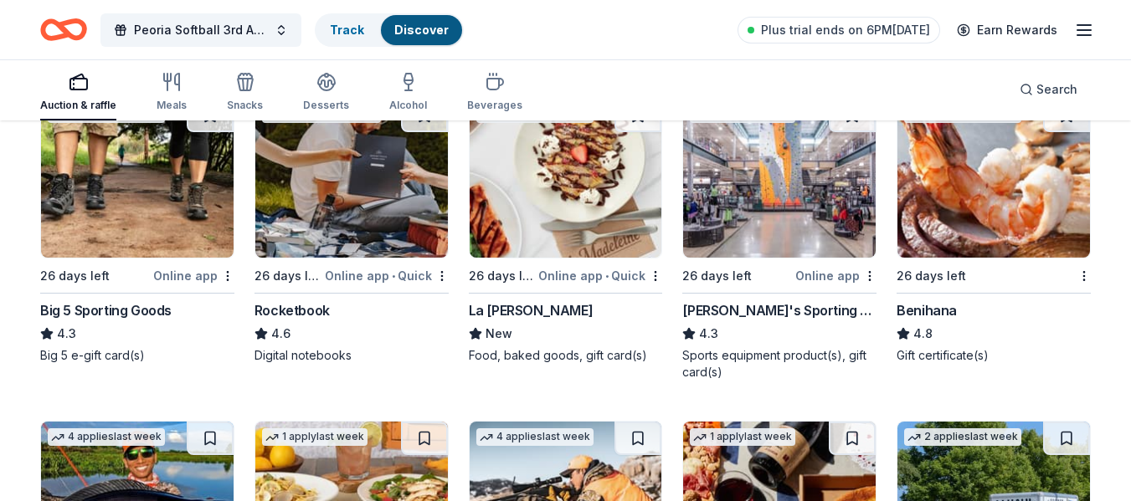
click at [795, 179] on img at bounding box center [779, 178] width 193 height 159
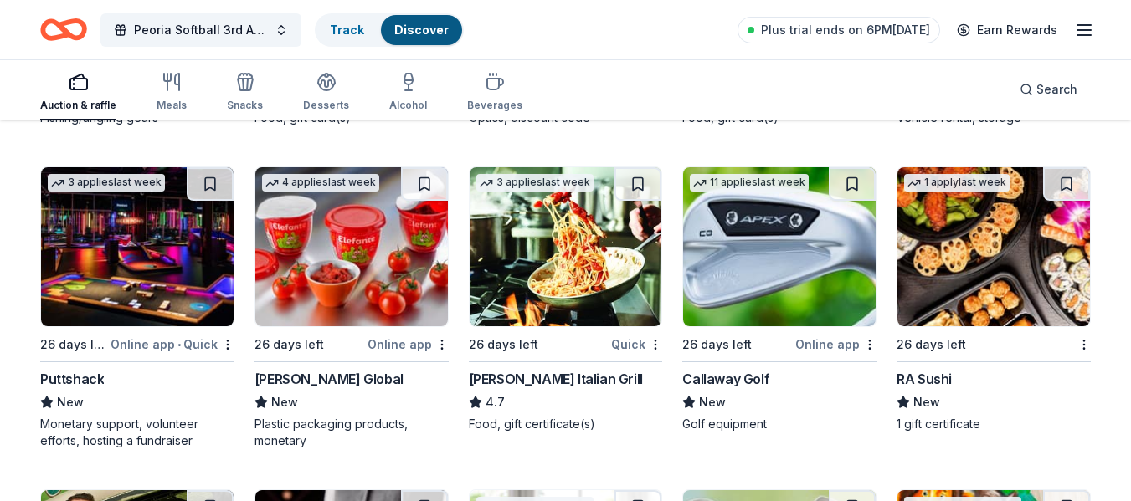
scroll to position [7831, 0]
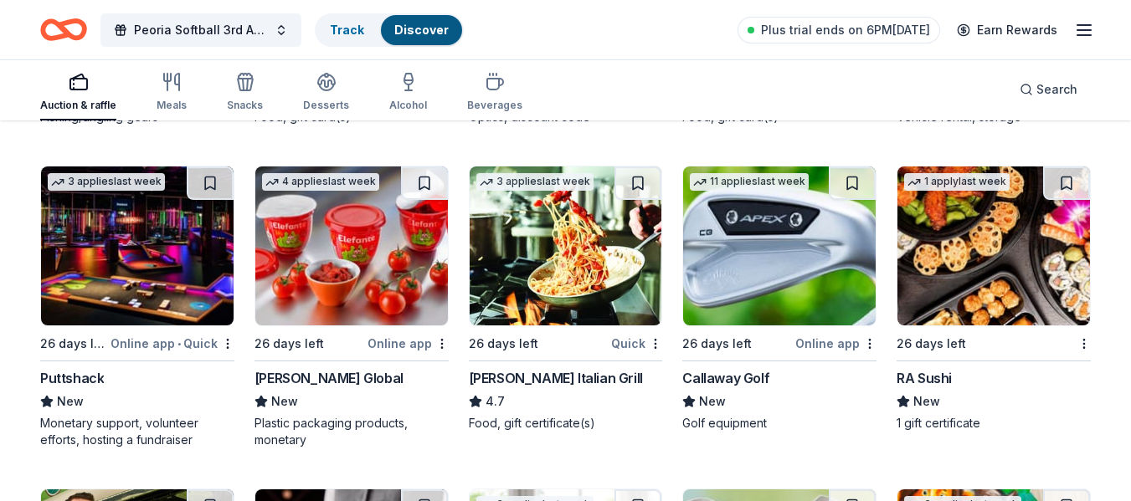
click at [199, 242] on img at bounding box center [137, 246] width 193 height 159
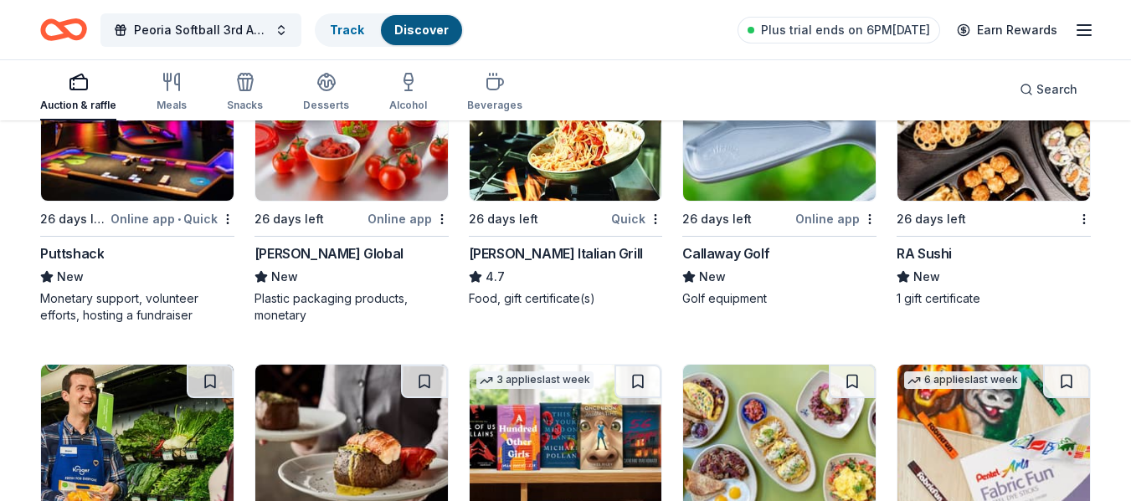
scroll to position [7957, 0]
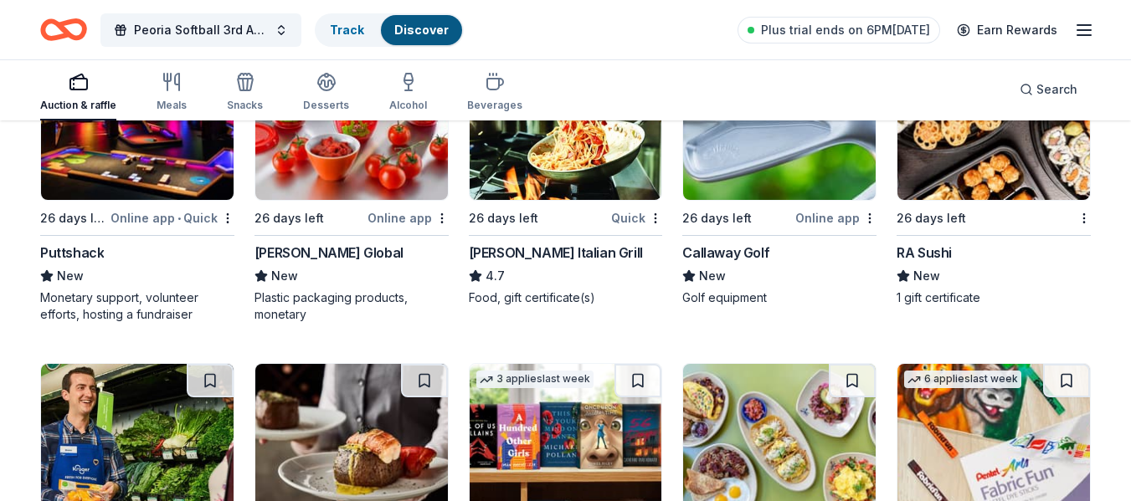
click at [785, 164] on img at bounding box center [779, 120] width 193 height 159
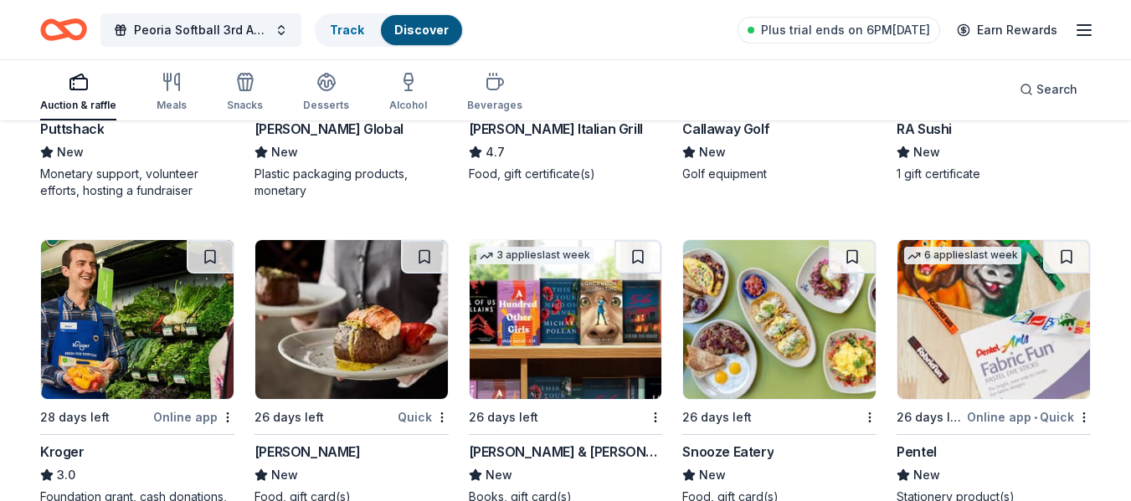
scroll to position [8141, 0]
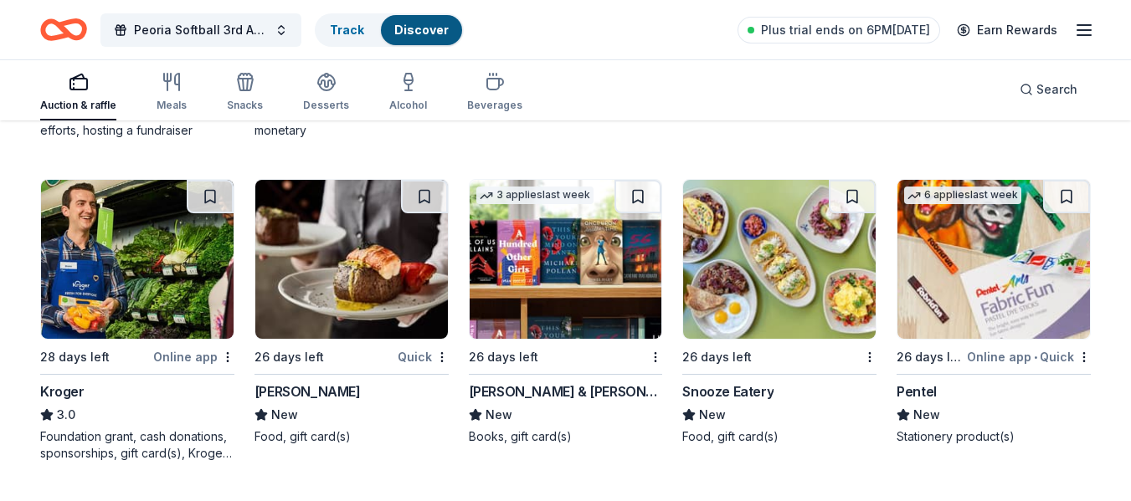
click at [419, 284] on img at bounding box center [351, 259] width 193 height 159
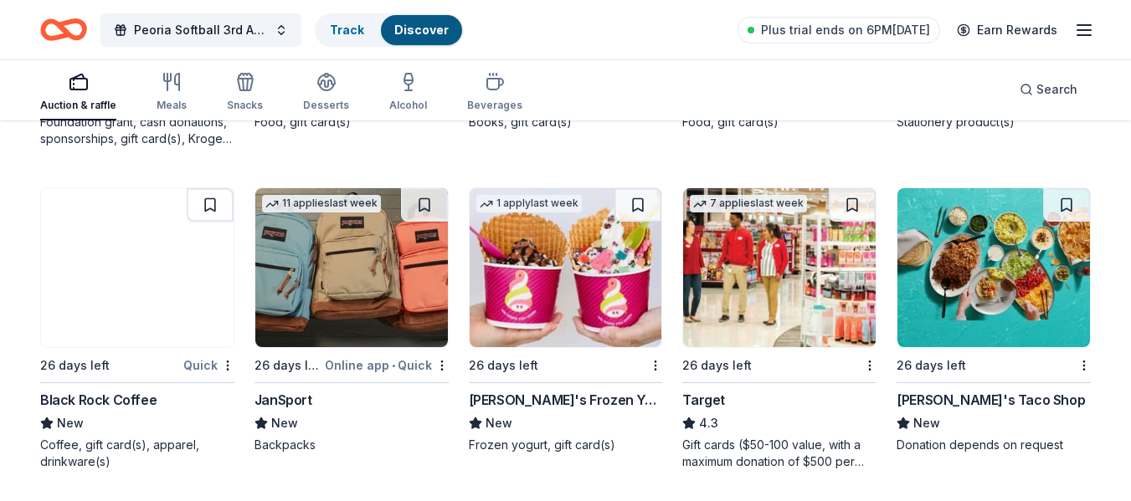
scroll to position [8457, 0]
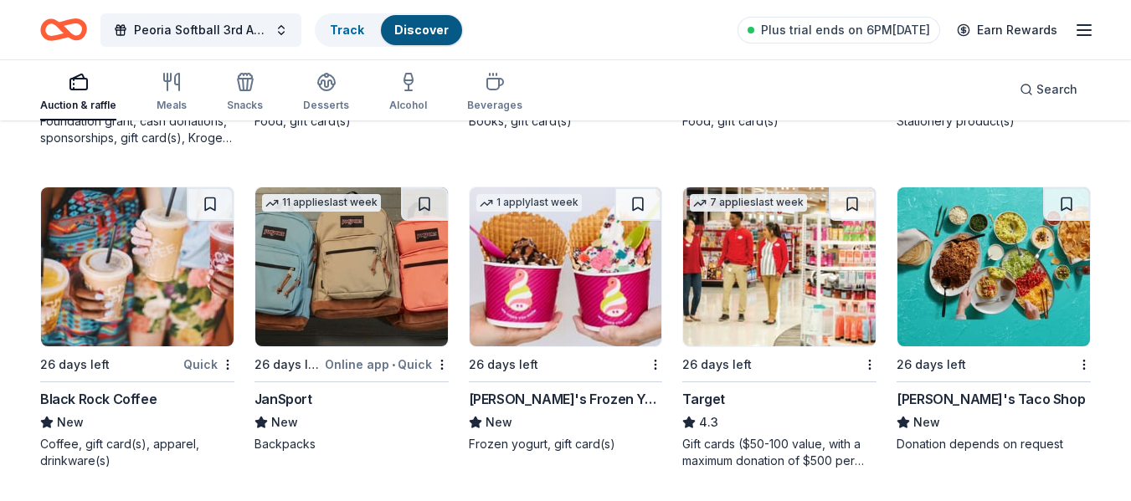
click at [165, 238] on img at bounding box center [137, 267] width 193 height 159
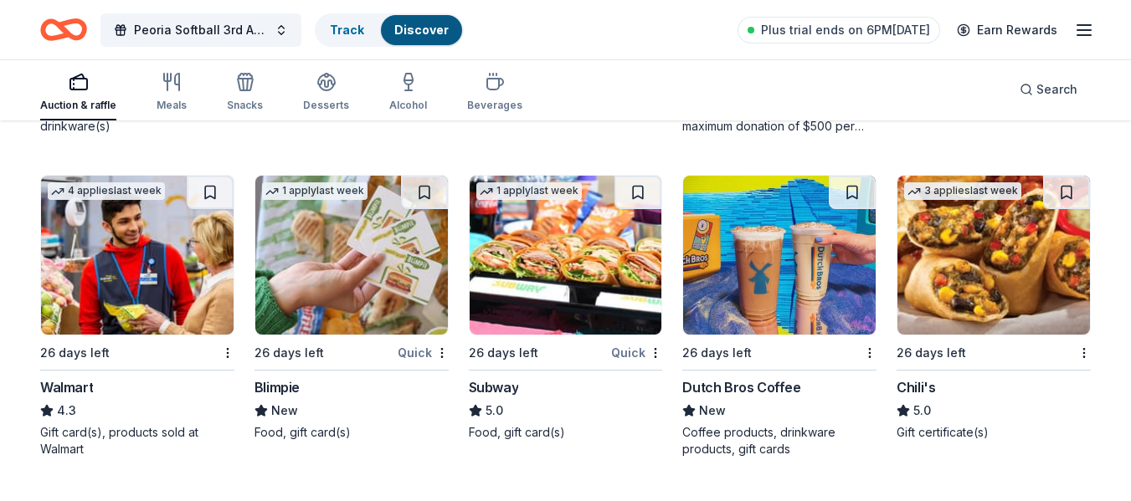
scroll to position [8865, 0]
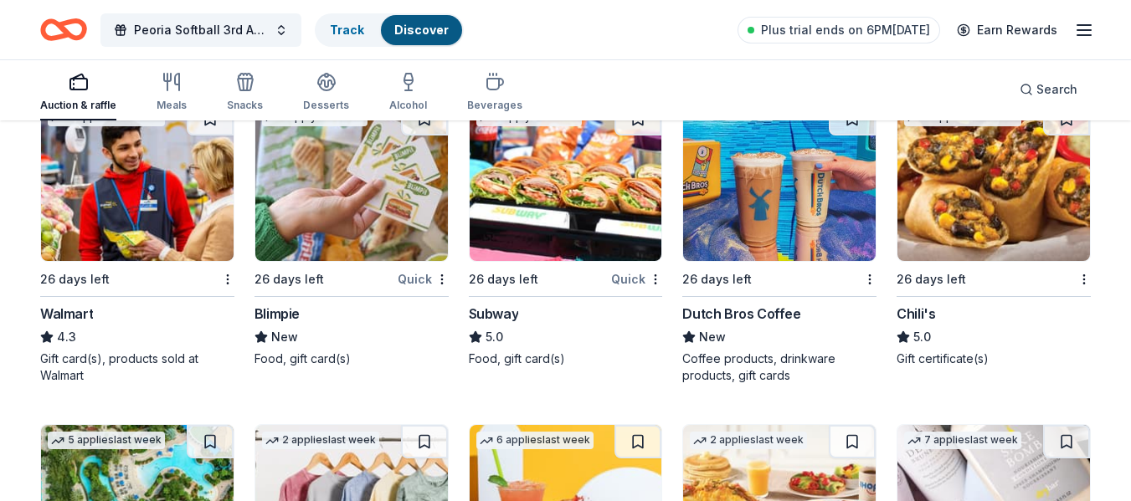
click at [832, 218] on img at bounding box center [779, 181] width 193 height 159
click at [918, 164] on img at bounding box center [993, 181] width 193 height 159
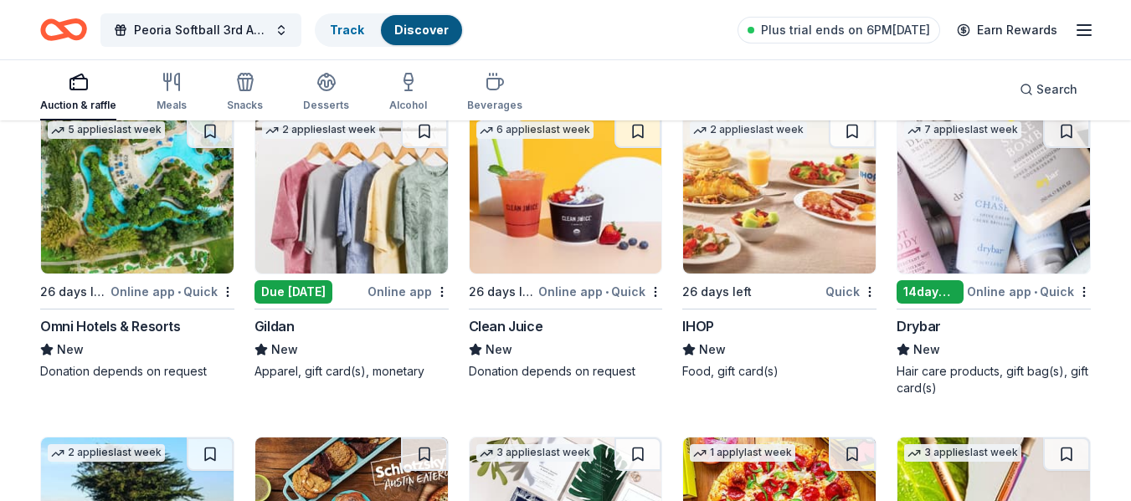
scroll to position [9177, 0]
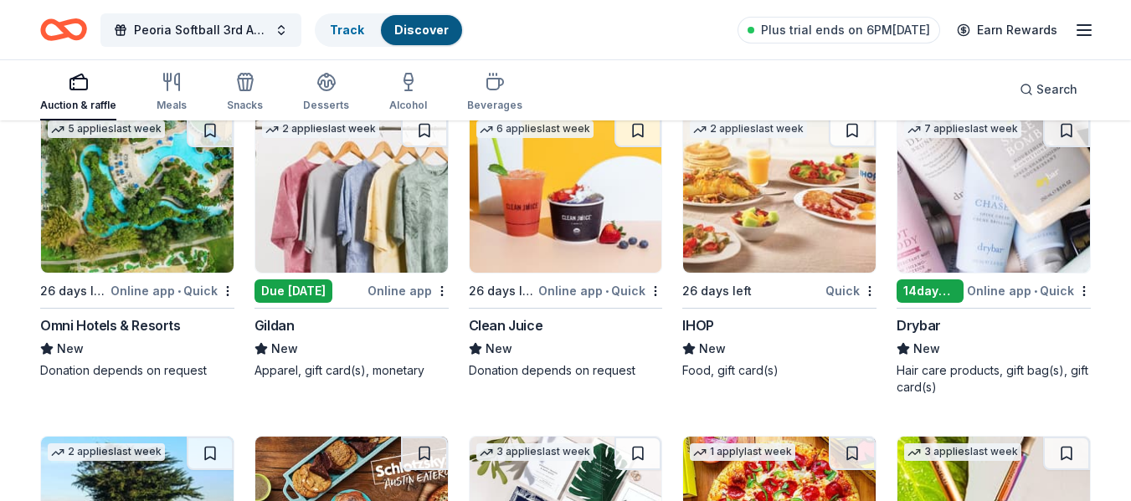
click at [157, 204] on img at bounding box center [137, 193] width 193 height 159
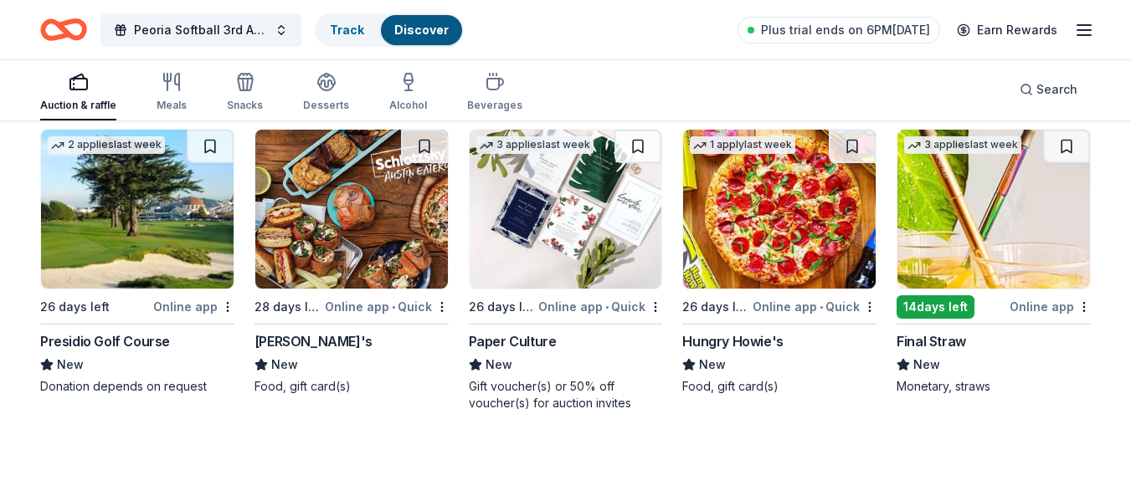
scroll to position [9492, 0]
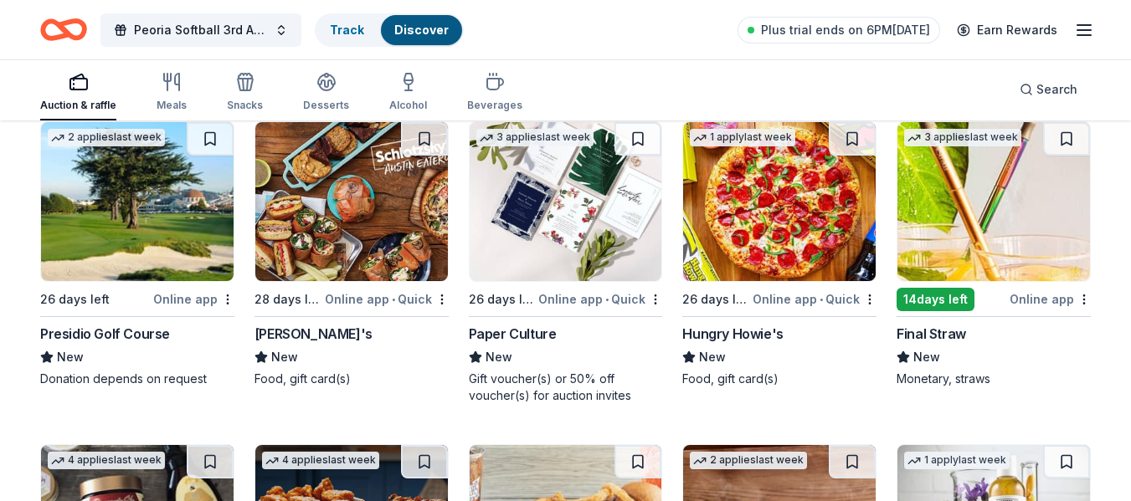
click at [211, 208] on img at bounding box center [137, 201] width 193 height 159
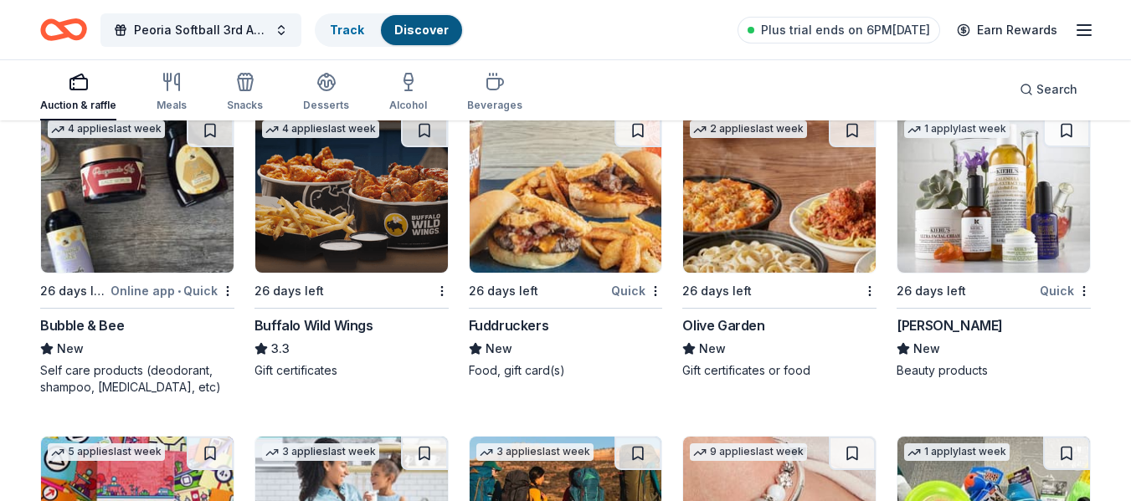
scroll to position [9824, 0]
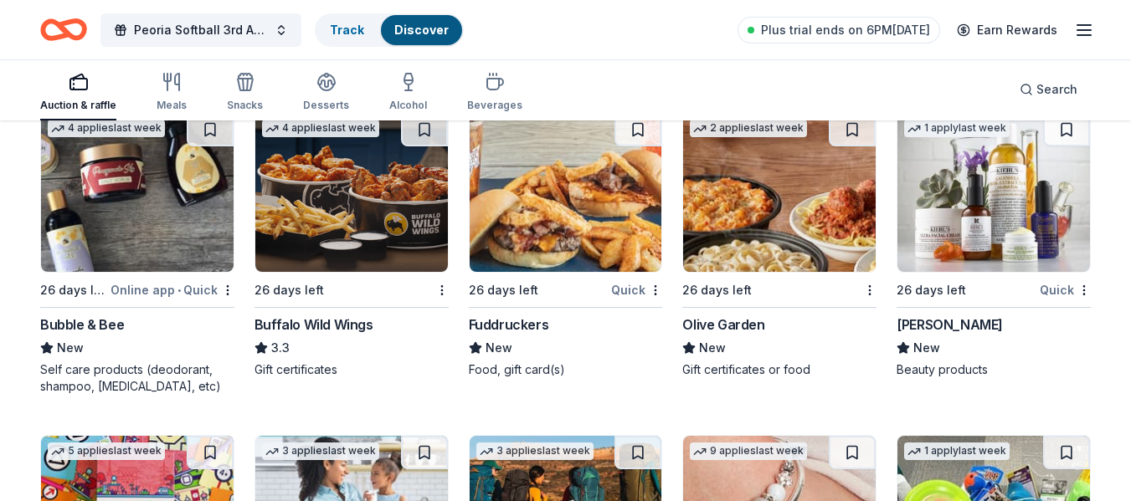
click at [319, 221] on img at bounding box center [351, 192] width 193 height 159
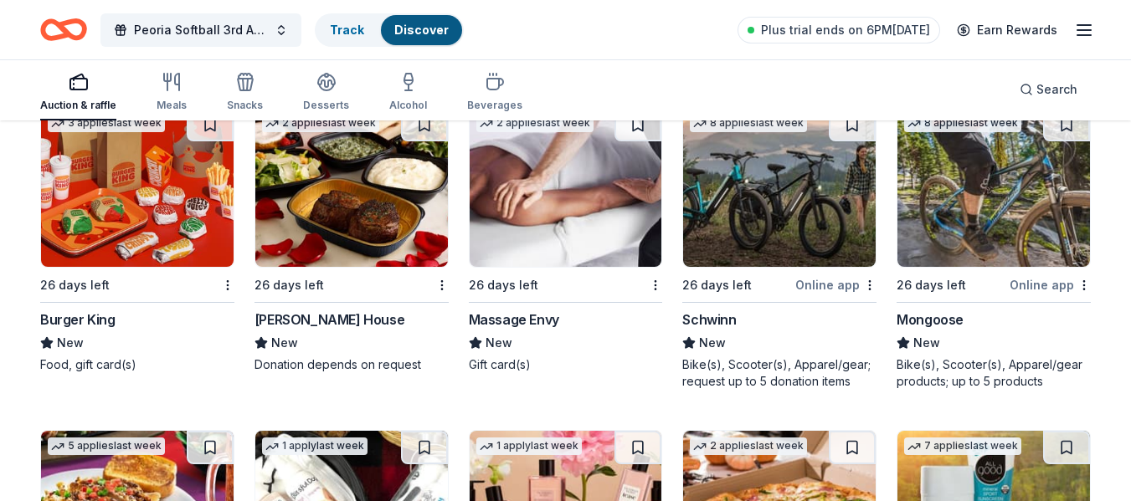
scroll to position [10783, 0]
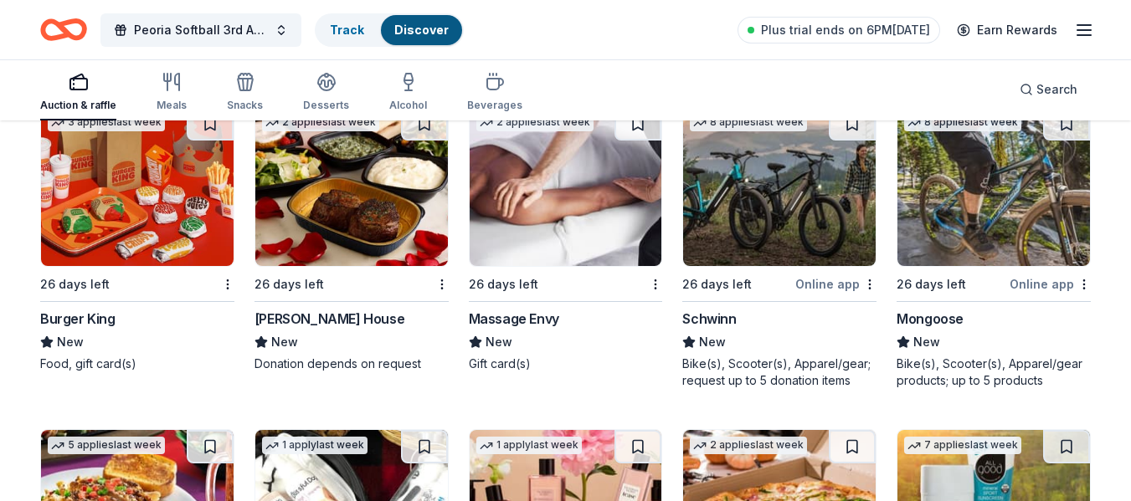
click at [561, 183] on img at bounding box center [566, 186] width 193 height 159
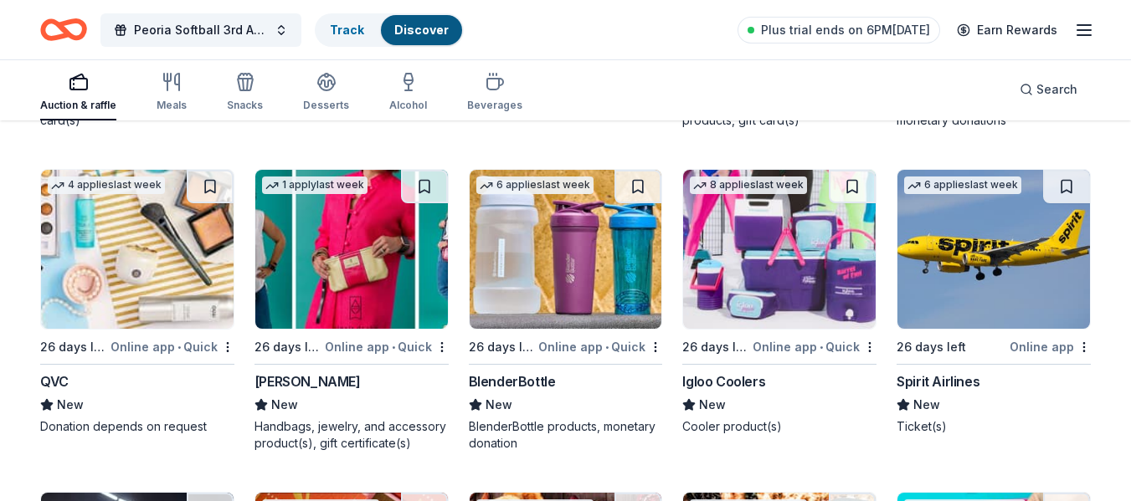
scroll to position [11688, 0]
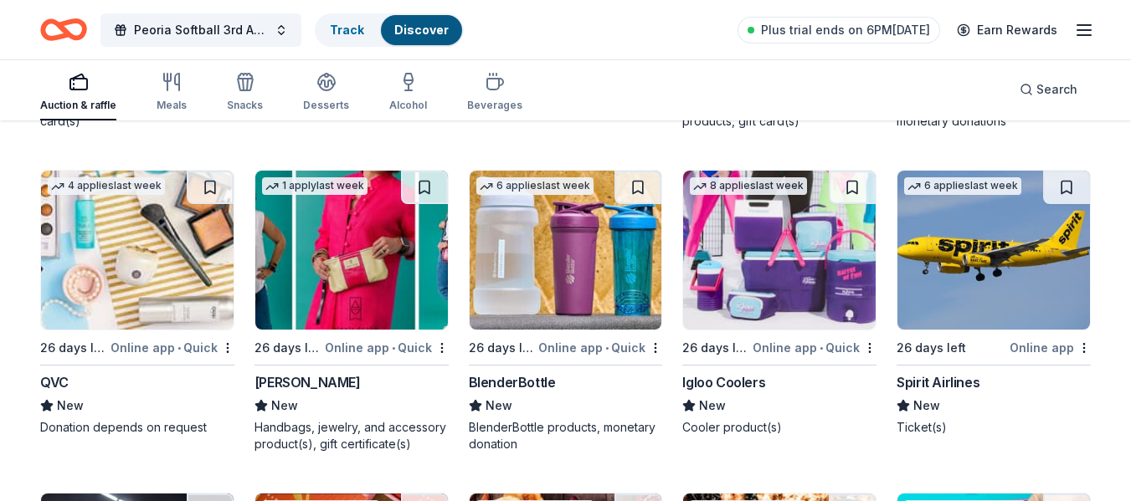
click at [795, 231] on img at bounding box center [779, 250] width 193 height 159
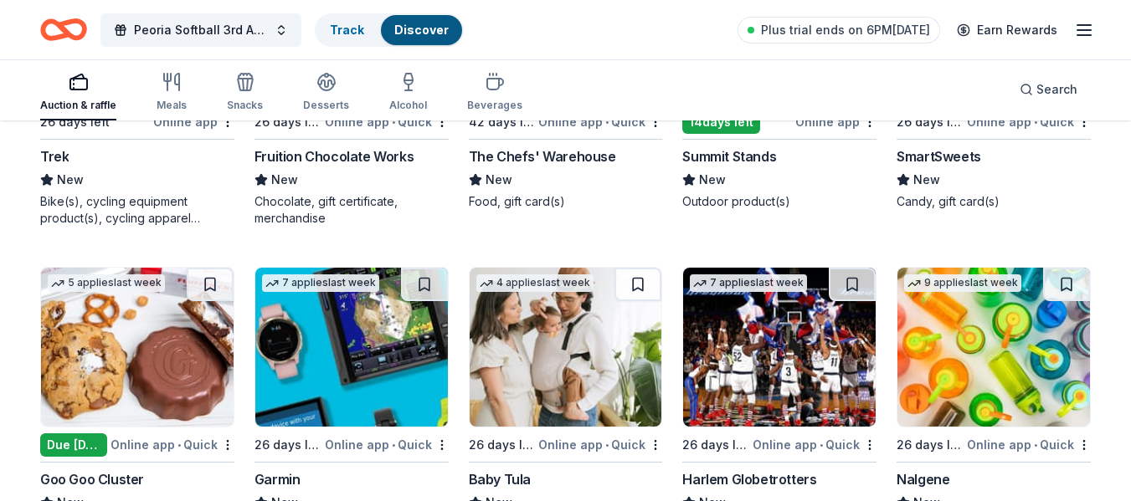
scroll to position [12045, 0]
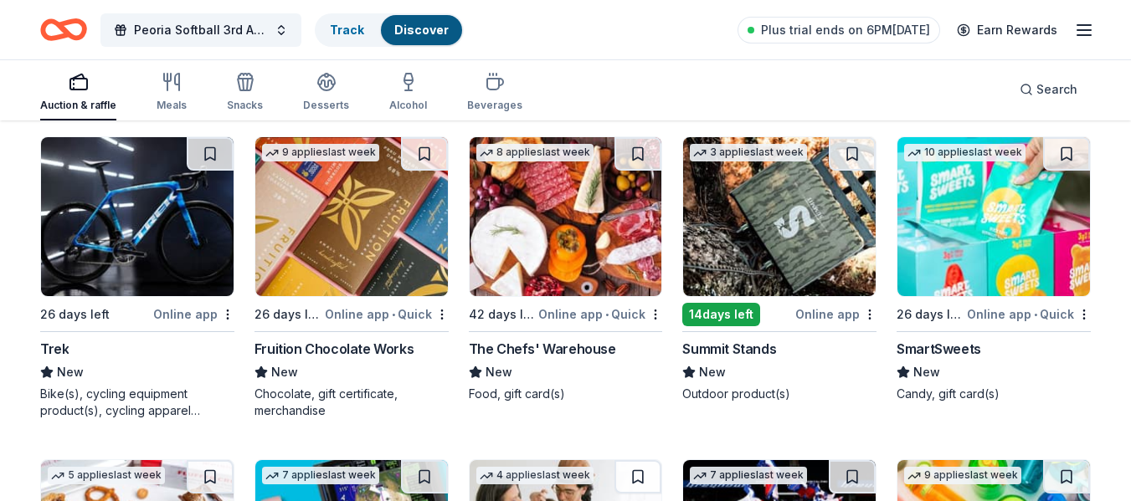
click at [960, 223] on img at bounding box center [993, 216] width 193 height 159
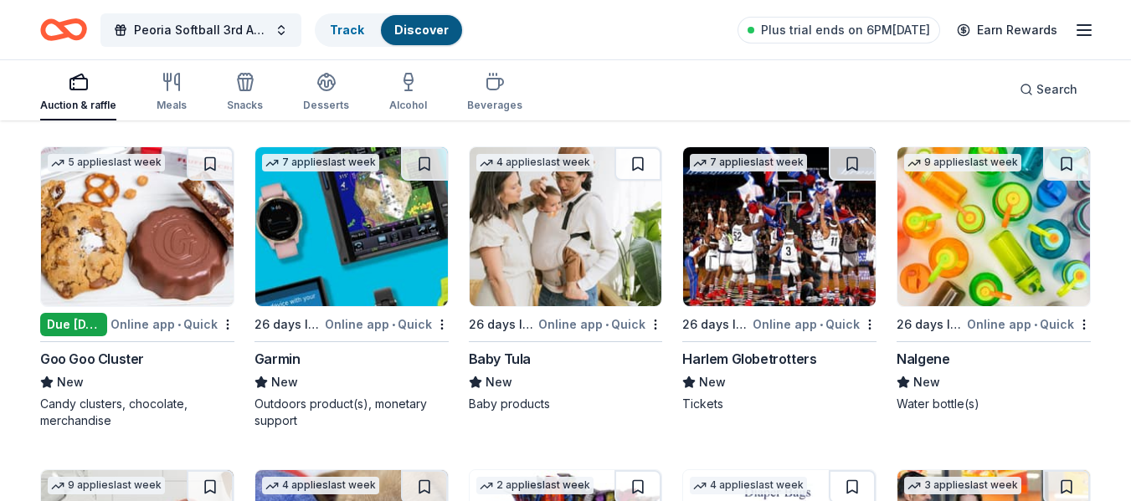
scroll to position [12434, 0]
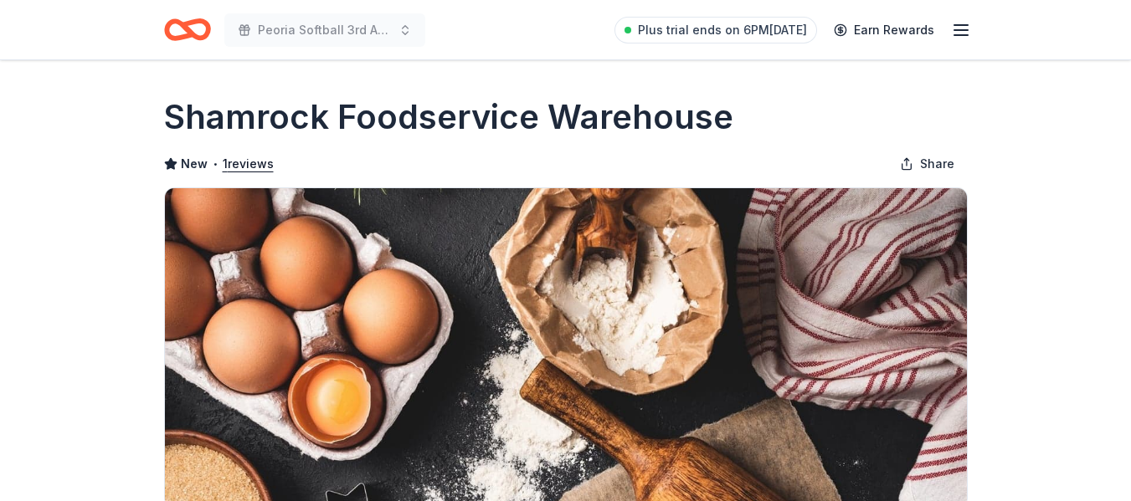
scroll to position [298, 0]
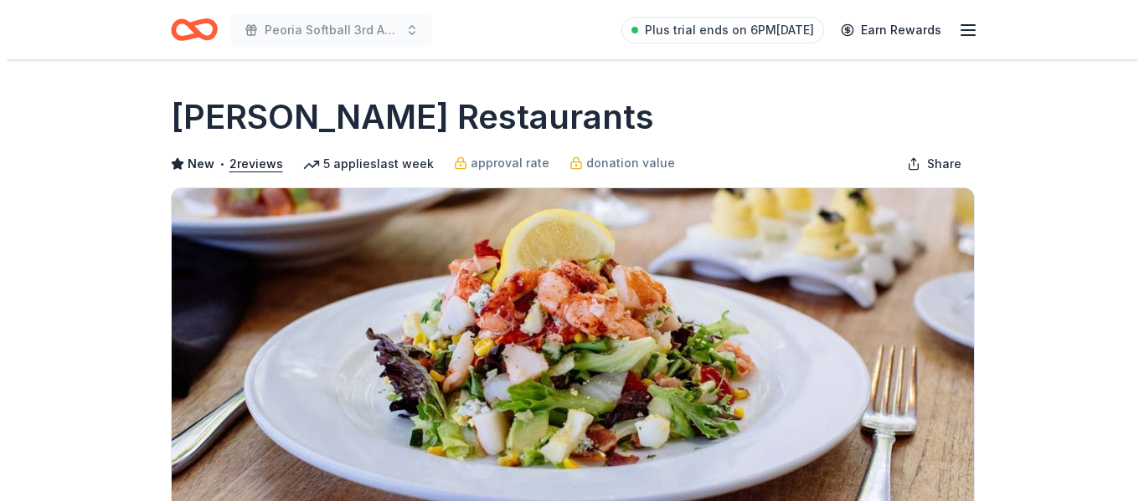
scroll to position [259, 0]
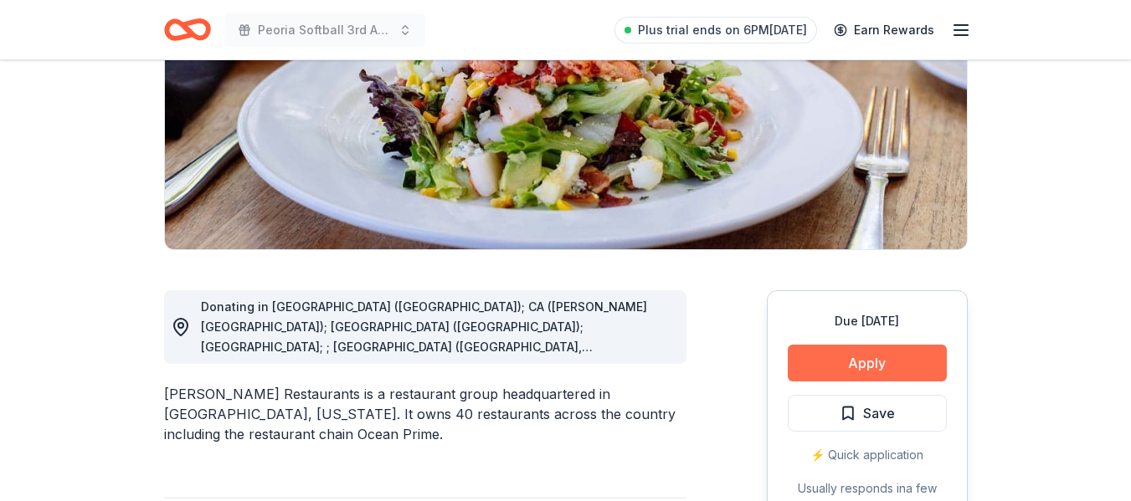
click at [898, 369] on button "Apply" at bounding box center [867, 363] width 159 height 37
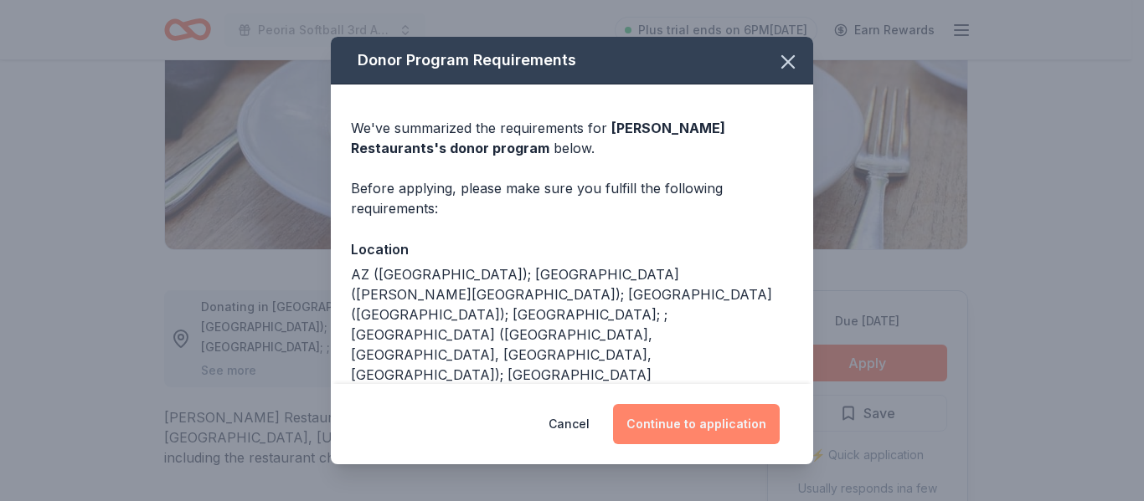
click at [714, 428] on button "Continue to application" at bounding box center [696, 424] width 167 height 40
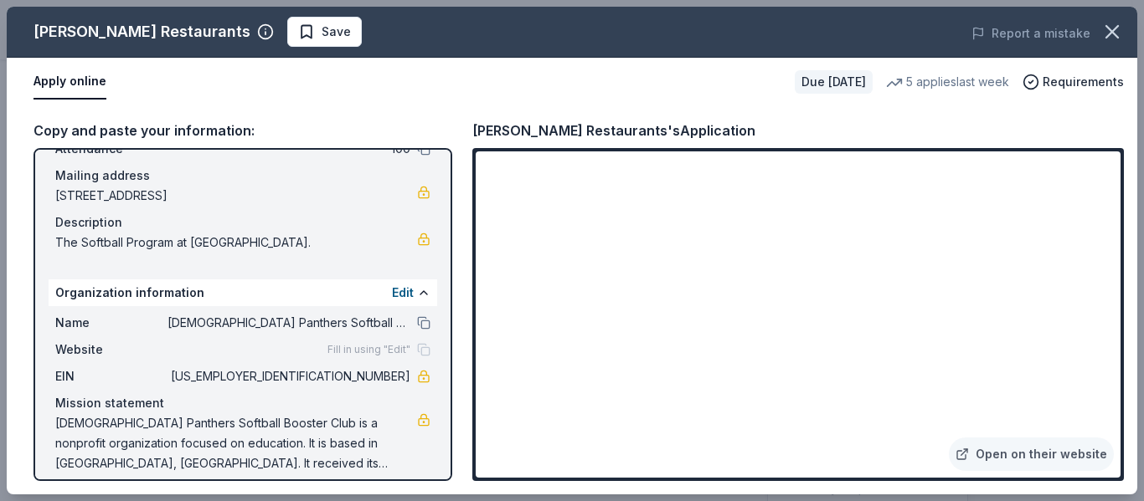
scroll to position [112, 0]
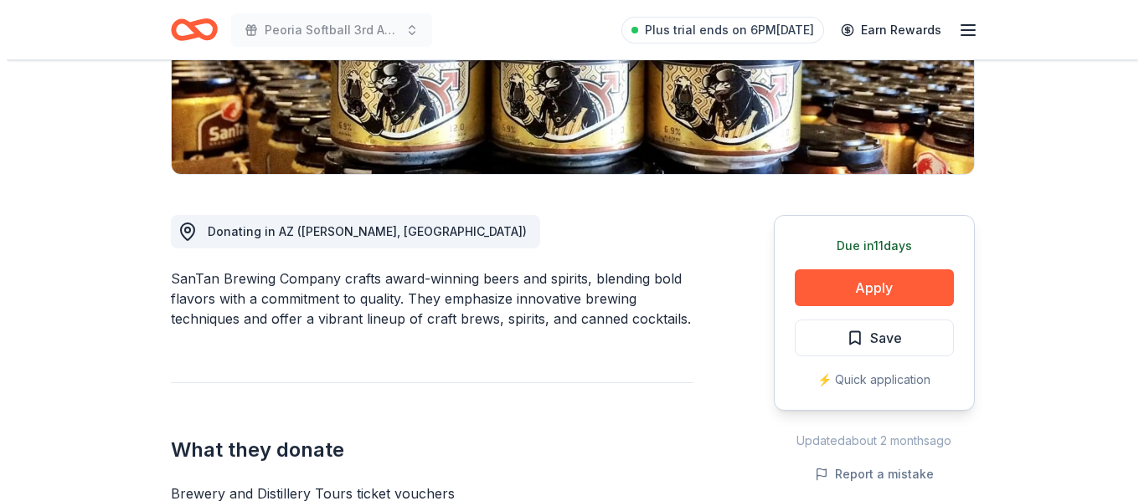
scroll to position [332, 0]
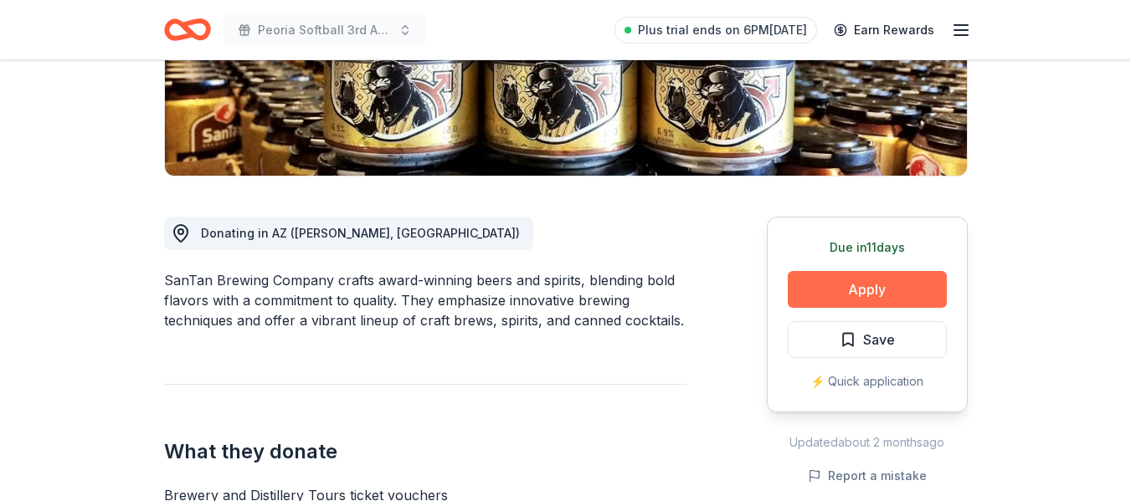
click at [856, 282] on button "Apply" at bounding box center [867, 289] width 159 height 37
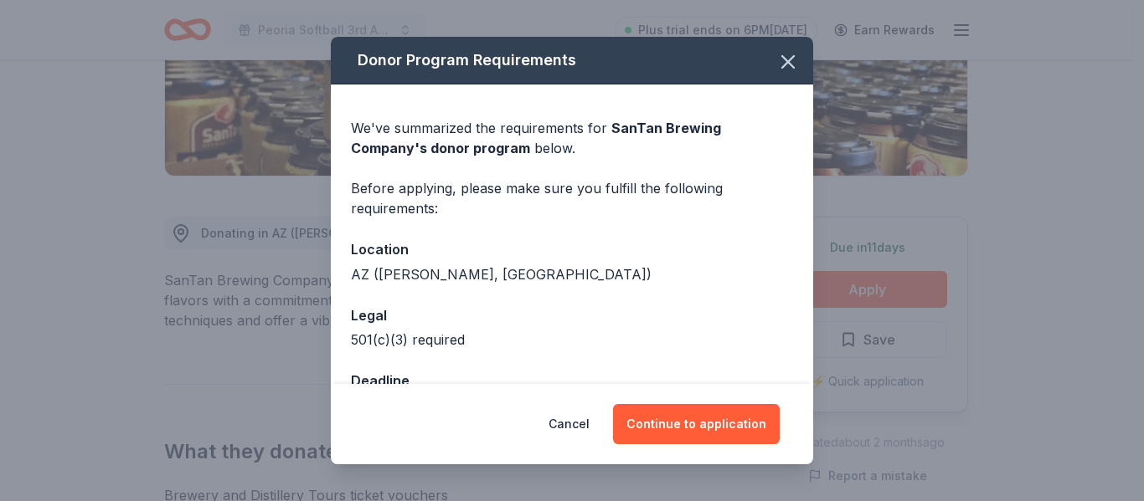
scroll to position [55, 0]
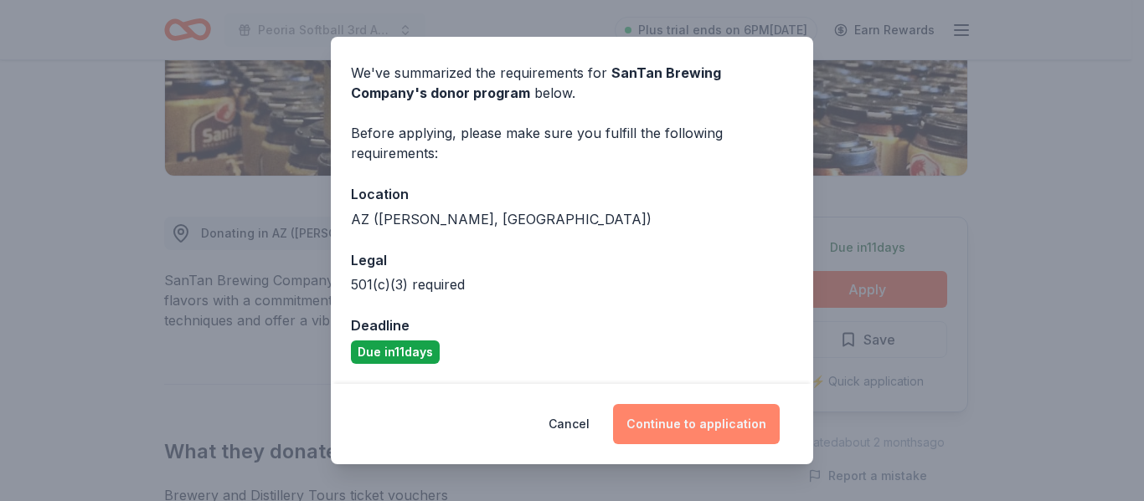
click at [703, 426] on button "Continue to application" at bounding box center [696, 424] width 167 height 40
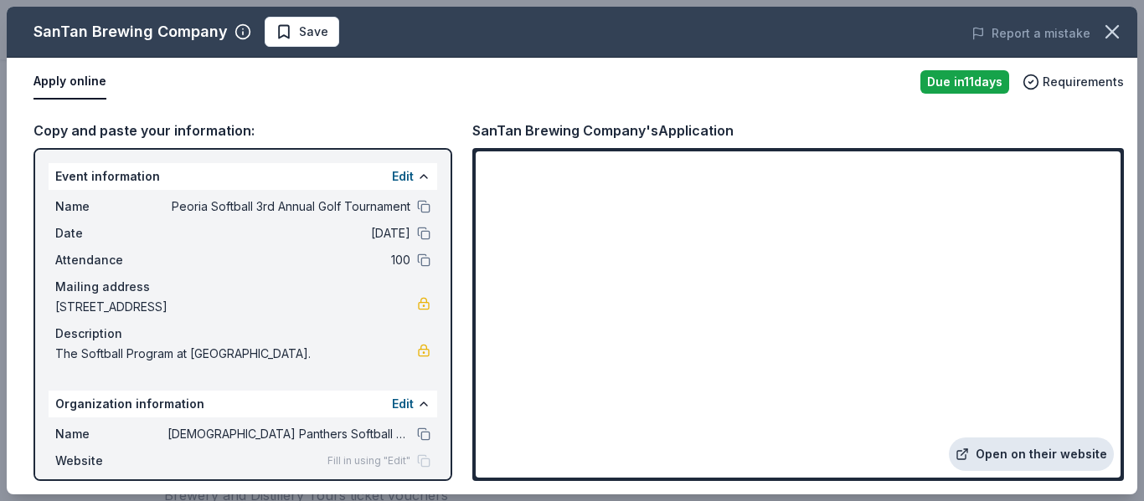
click at [971, 438] on link "Open on their website" at bounding box center [1031, 454] width 165 height 33
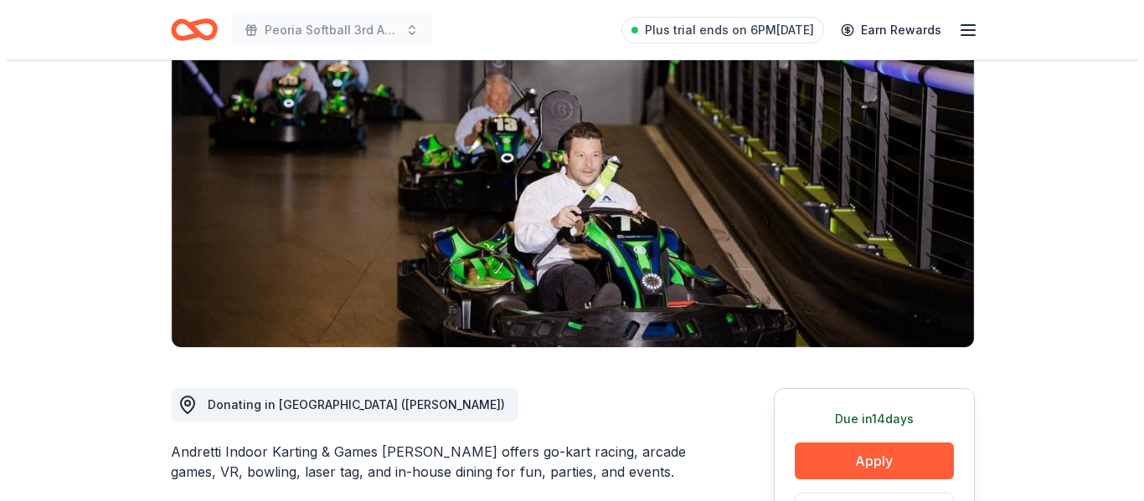
scroll to position [213, 0]
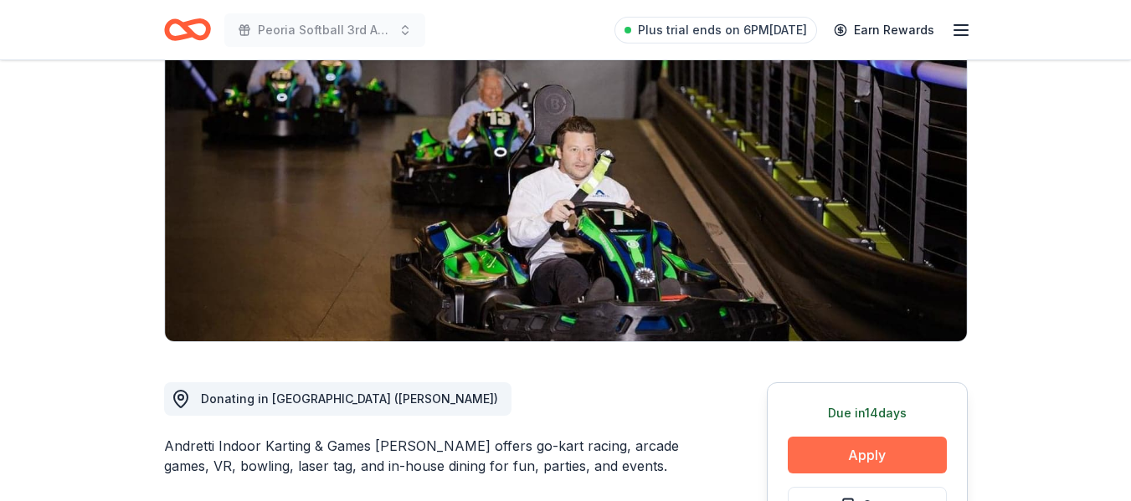
click at [831, 437] on button "Apply" at bounding box center [867, 455] width 159 height 37
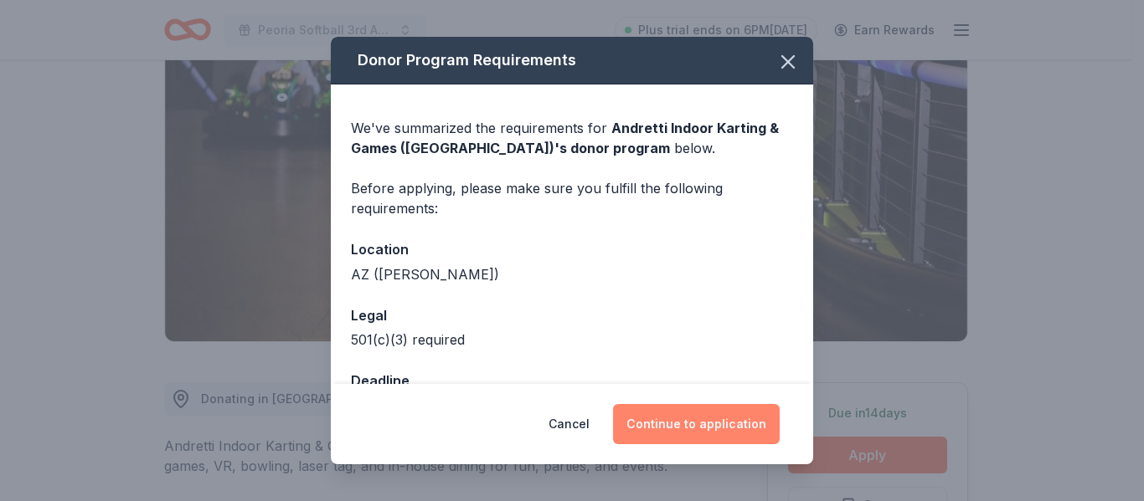
click at [736, 419] on button "Continue to application" at bounding box center [696, 424] width 167 height 40
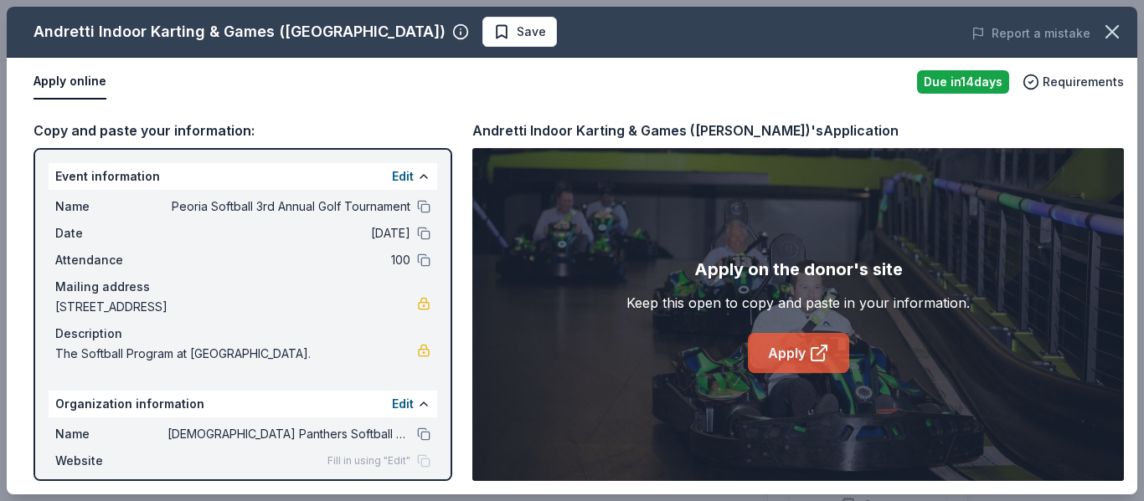
click at [805, 358] on link "Apply" at bounding box center [798, 353] width 101 height 40
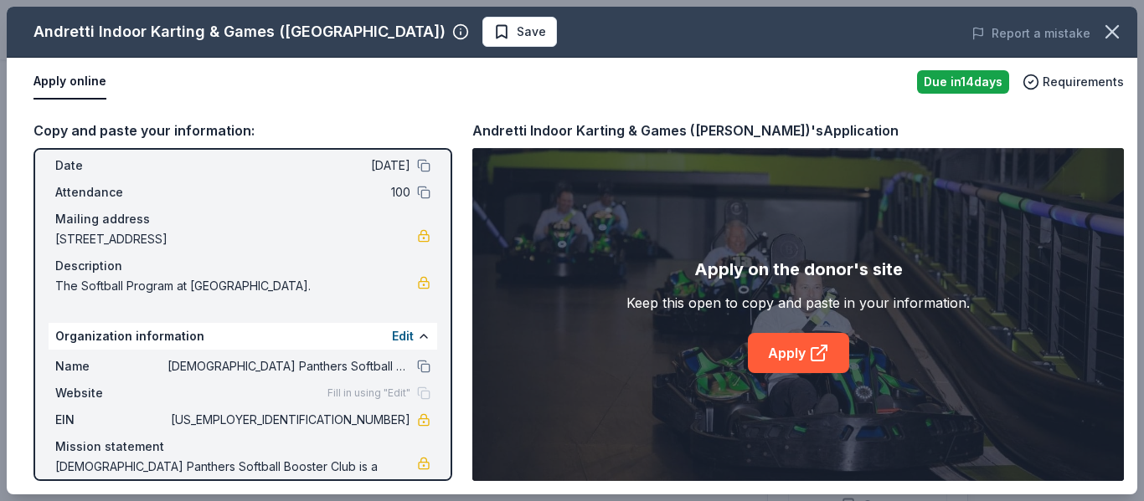
scroll to position [126, 0]
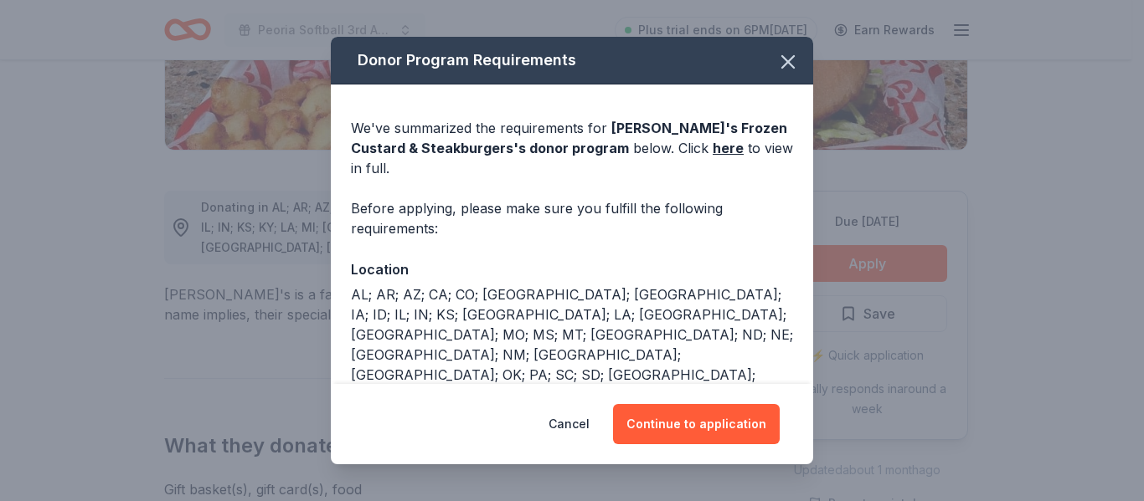
scroll to position [405, 0]
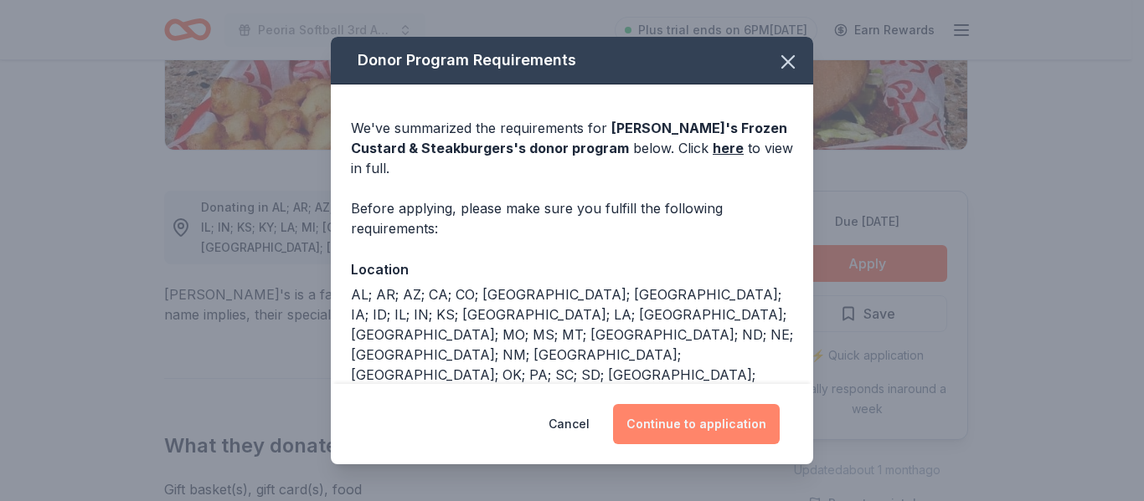
click at [693, 436] on button "Continue to application" at bounding box center [696, 424] width 167 height 40
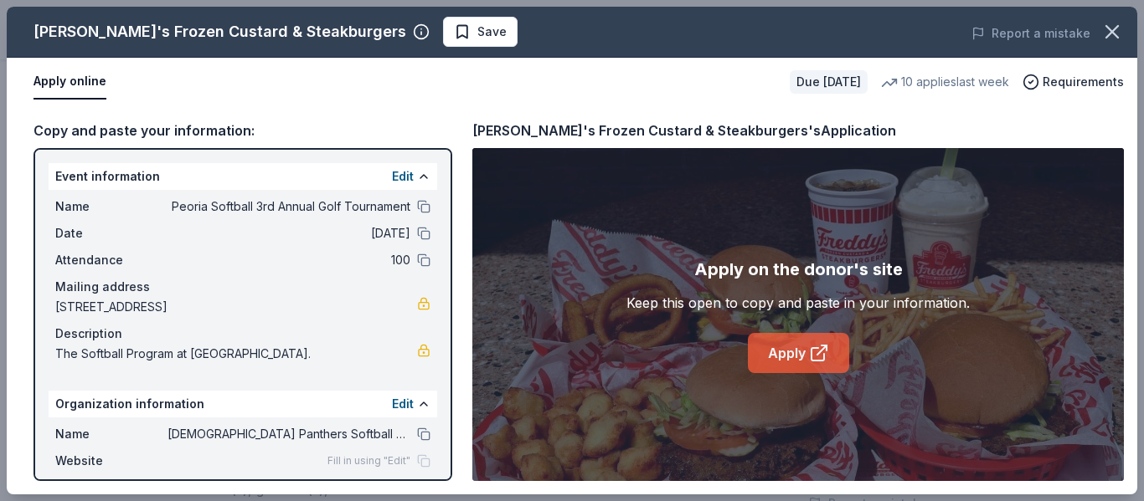
click at [807, 348] on link "Apply" at bounding box center [798, 353] width 101 height 40
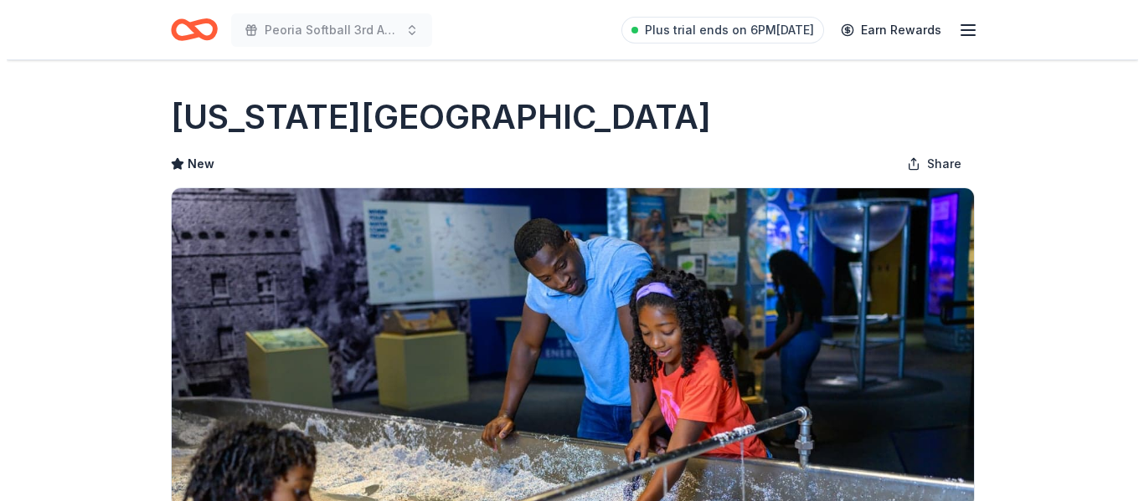
scroll to position [350, 0]
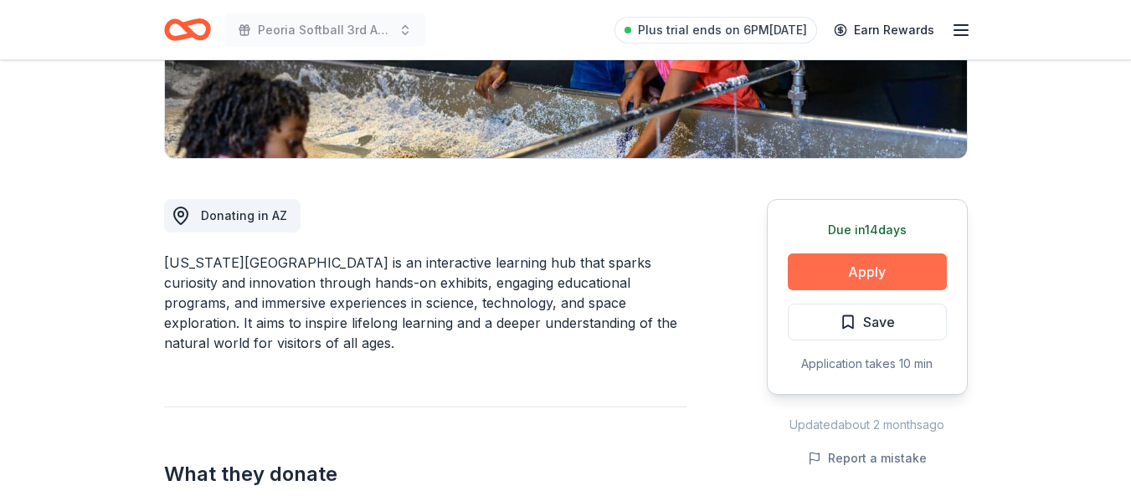
click at [897, 283] on button "Apply" at bounding box center [867, 272] width 159 height 37
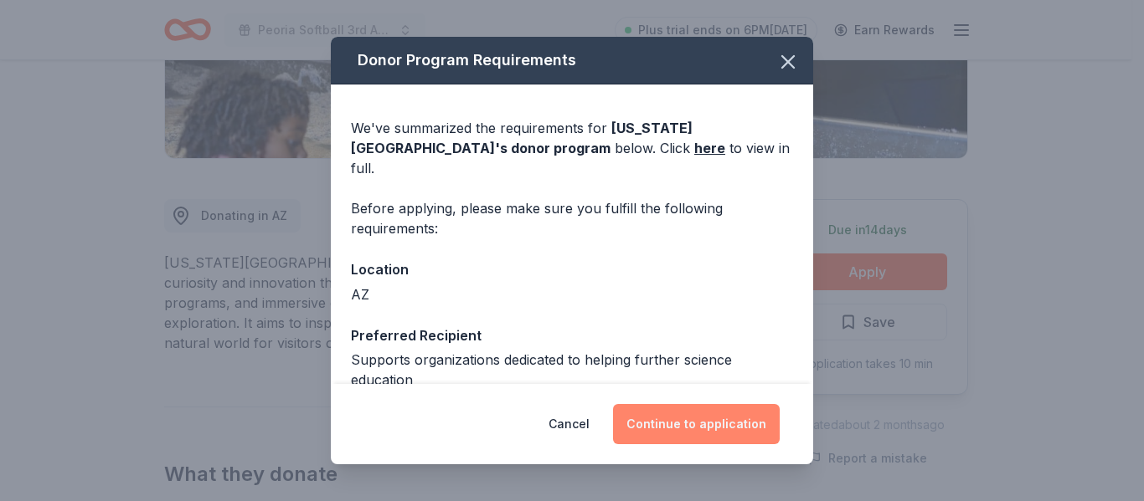
click at [719, 430] on button "Continue to application" at bounding box center [696, 424] width 167 height 40
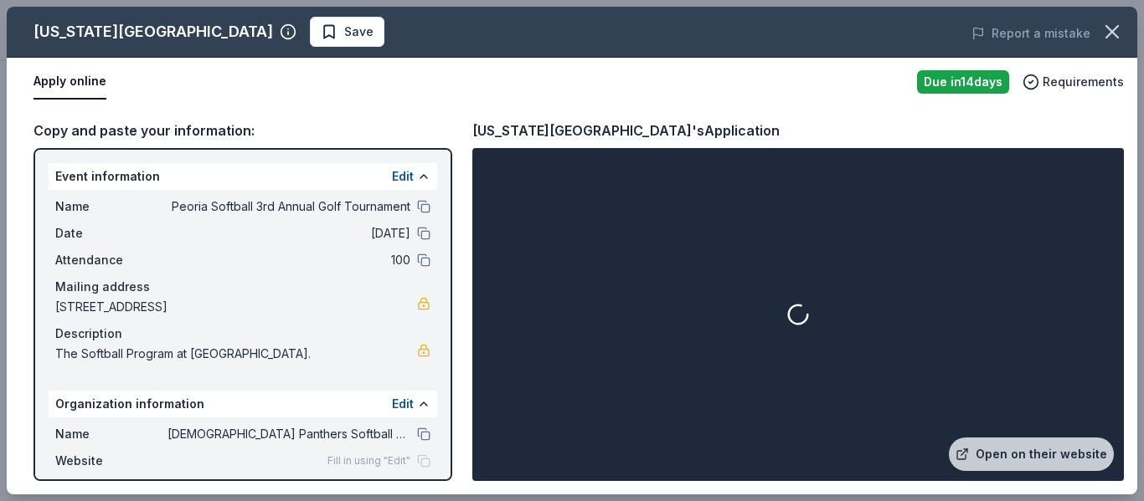
click at [719, 430] on div at bounding box center [798, 315] width 645 height 327
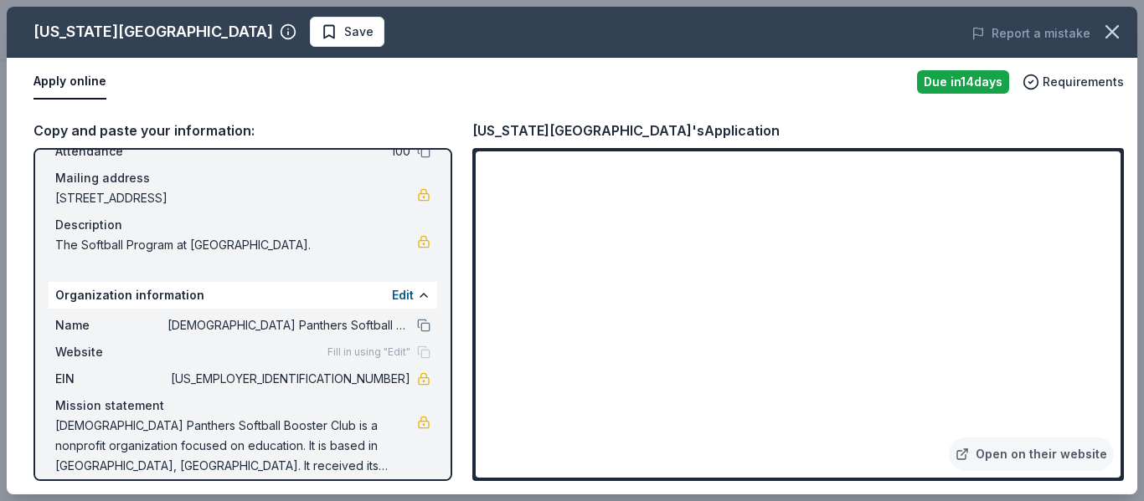
scroll to position [126, 0]
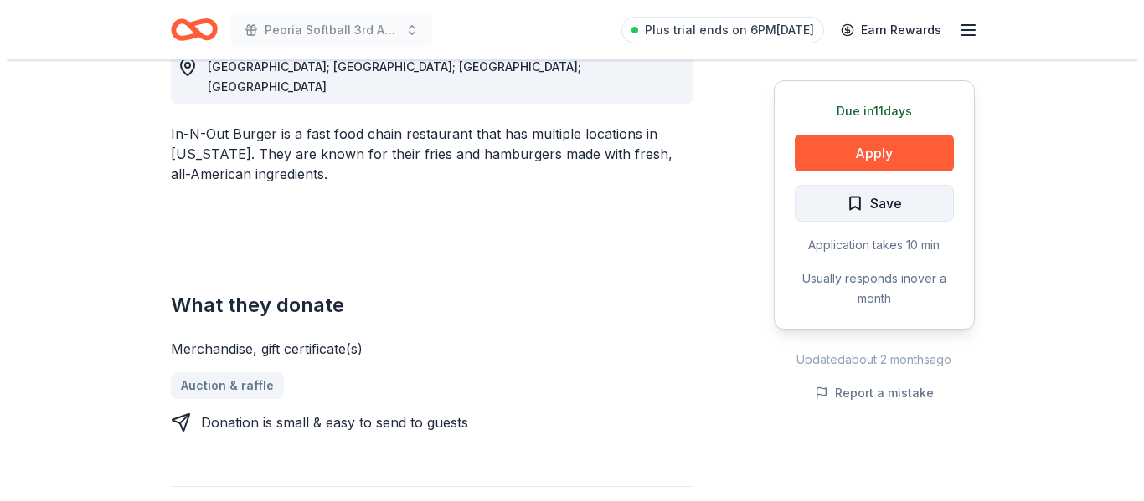
scroll to position [519, 0]
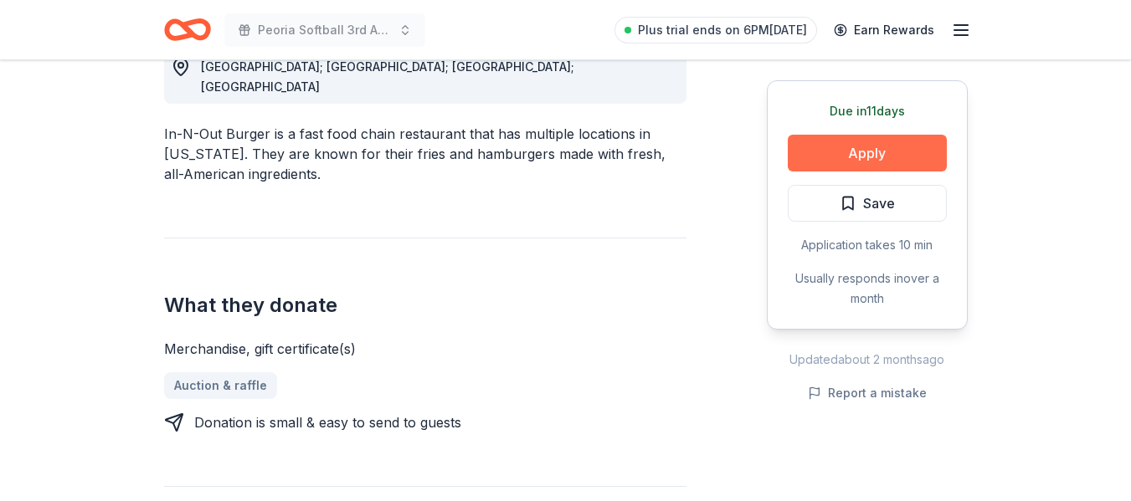
click at [854, 152] on button "Apply" at bounding box center [867, 153] width 159 height 37
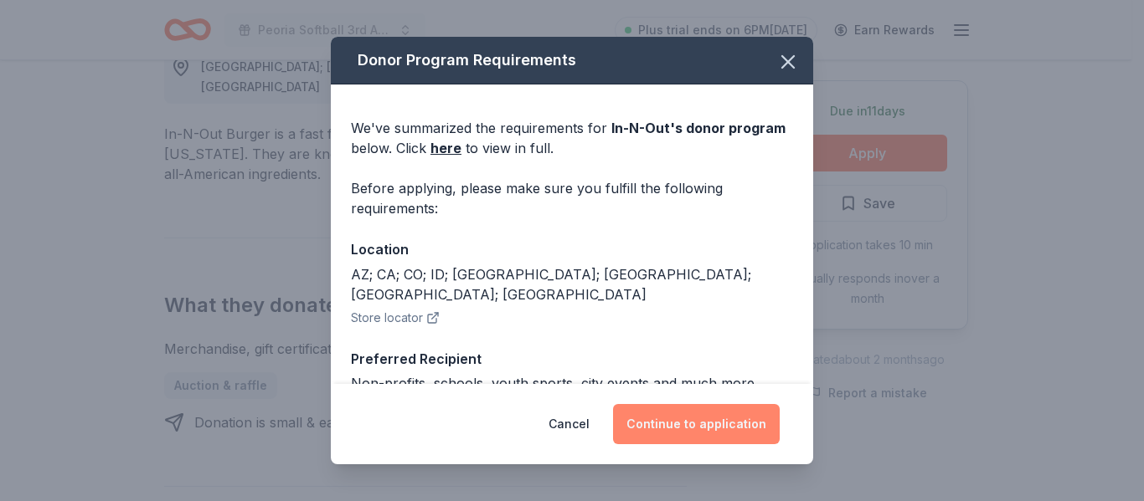
click at [661, 440] on button "Continue to application" at bounding box center [696, 424] width 167 height 40
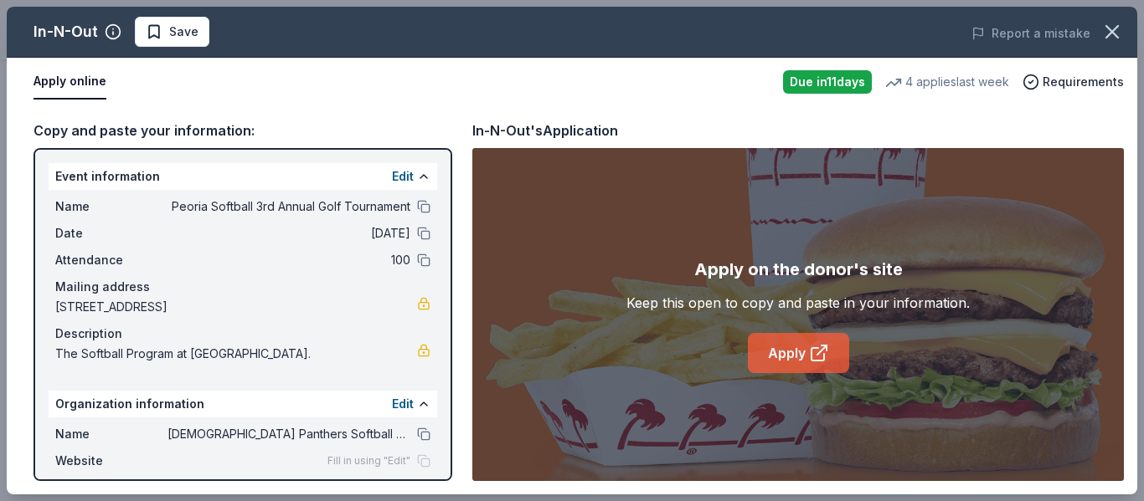
click at [818, 341] on link "Apply" at bounding box center [798, 353] width 101 height 40
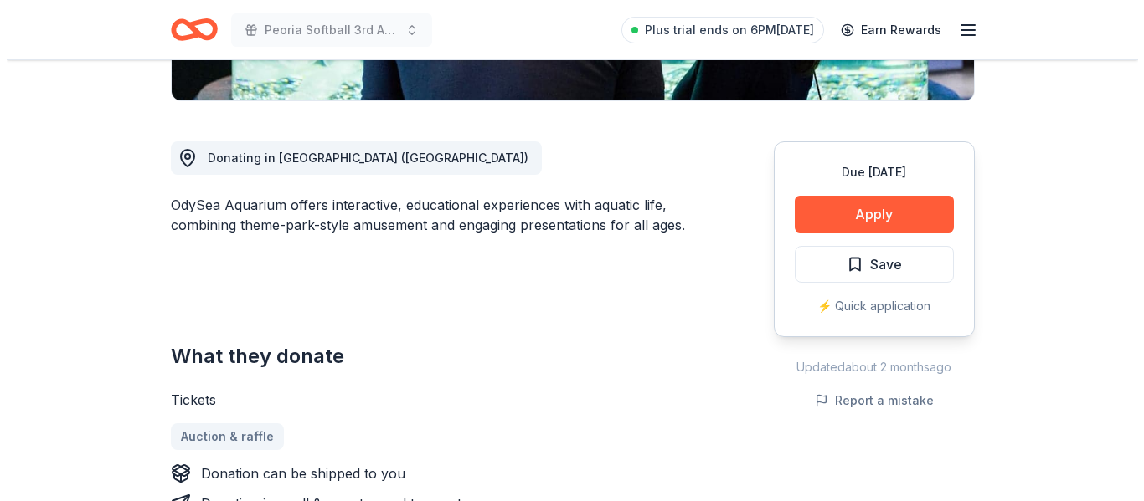
scroll to position [426, 0]
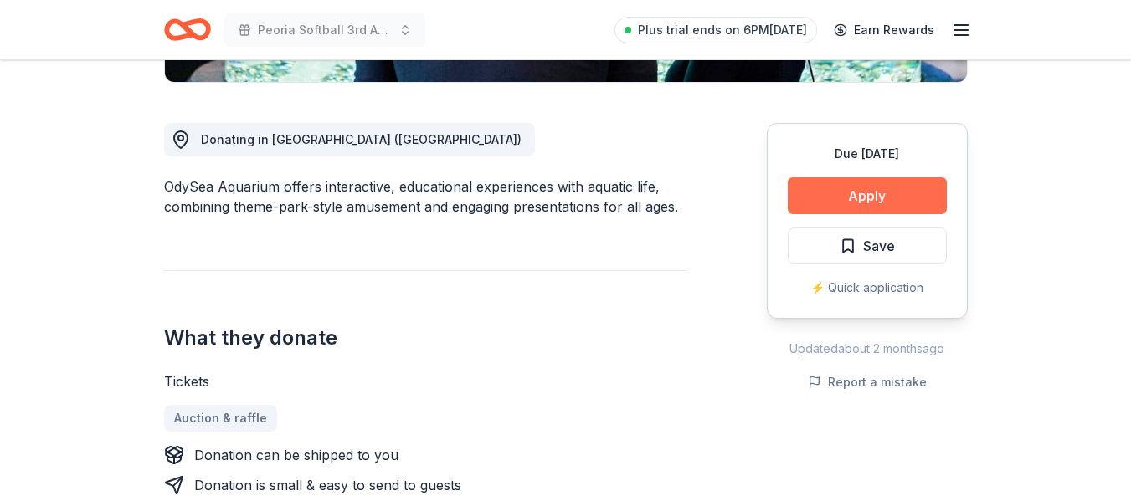
click at [928, 192] on button "Apply" at bounding box center [867, 195] width 159 height 37
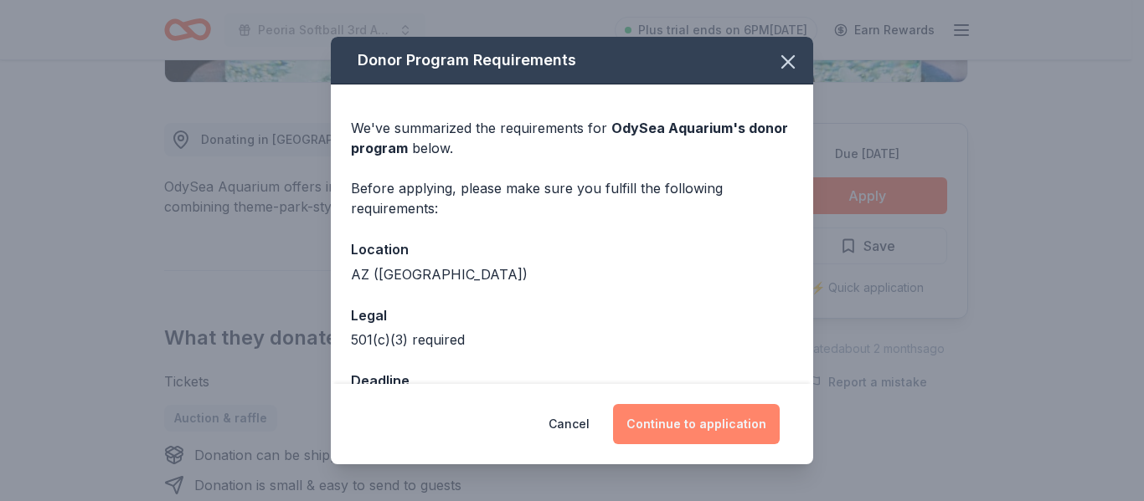
click at [691, 409] on button "Continue to application" at bounding box center [696, 424] width 167 height 40
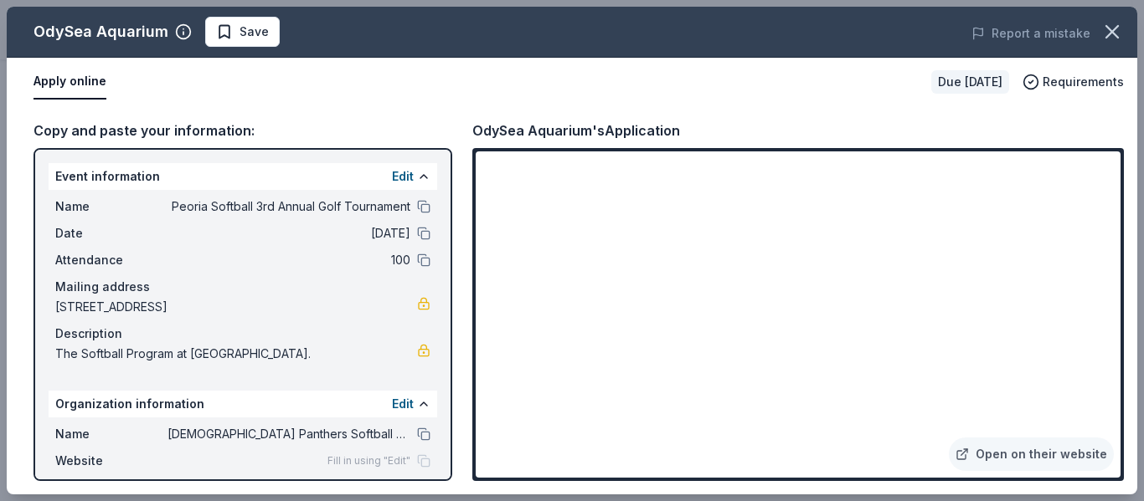
scroll to position [126, 0]
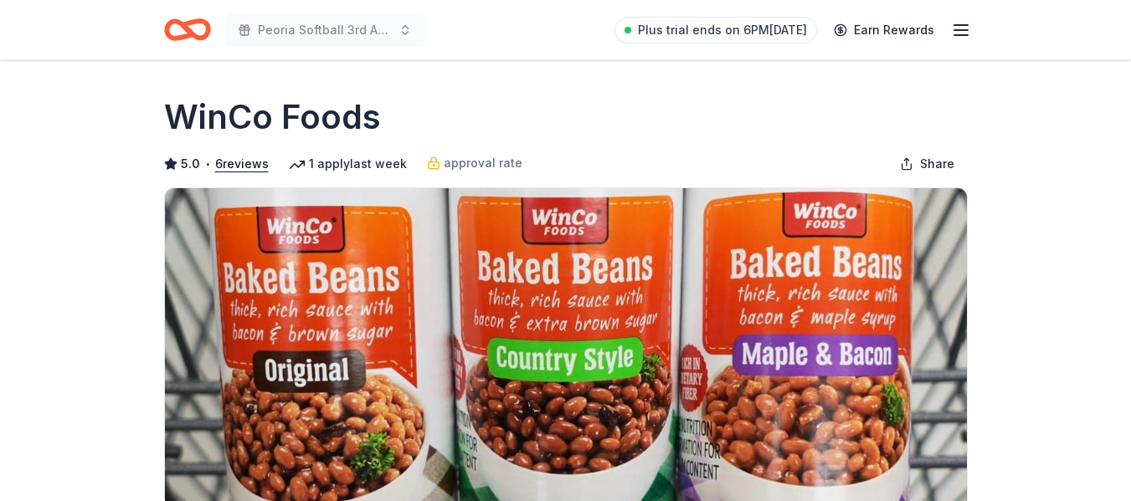
scroll to position [228, 0]
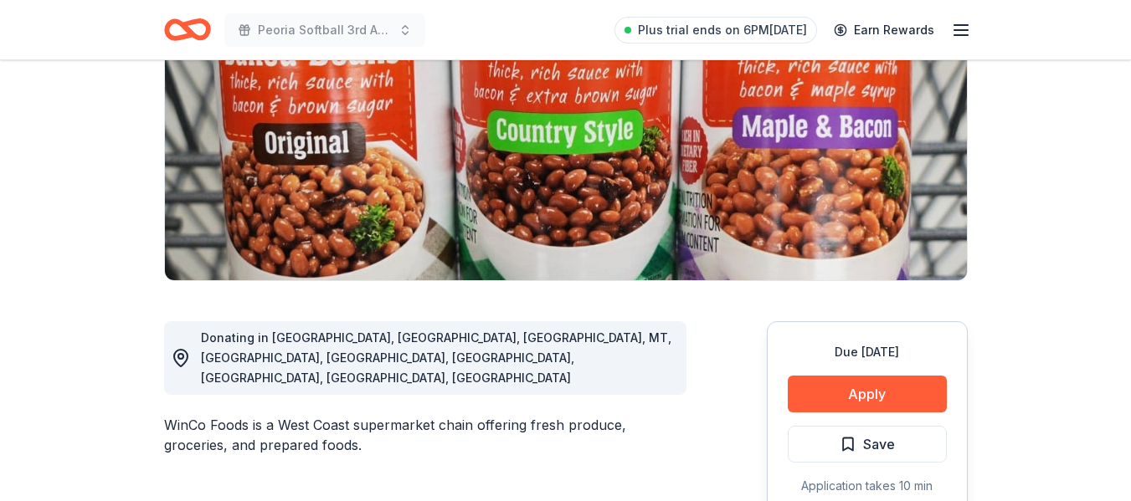
click at [872, 420] on div "Due in 28 days Apply Save Application takes 10 min Usually responds in a few we…" at bounding box center [867, 445] width 201 height 249
click at [872, 394] on button "Apply" at bounding box center [867, 394] width 159 height 37
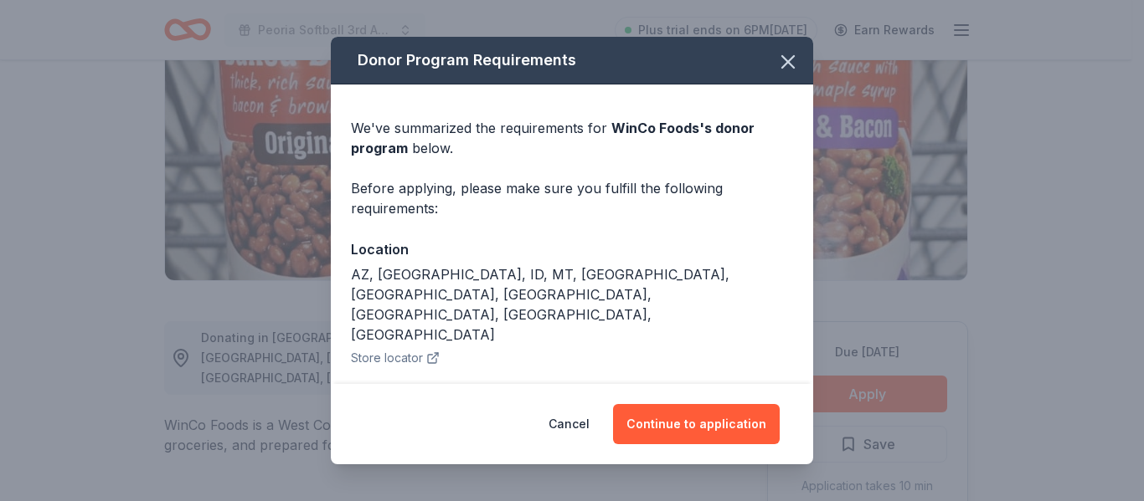
click at [967, 342] on div "Donor Program Requirements We've summarized the requirements for WinCo Foods 's…" at bounding box center [572, 250] width 1144 height 501
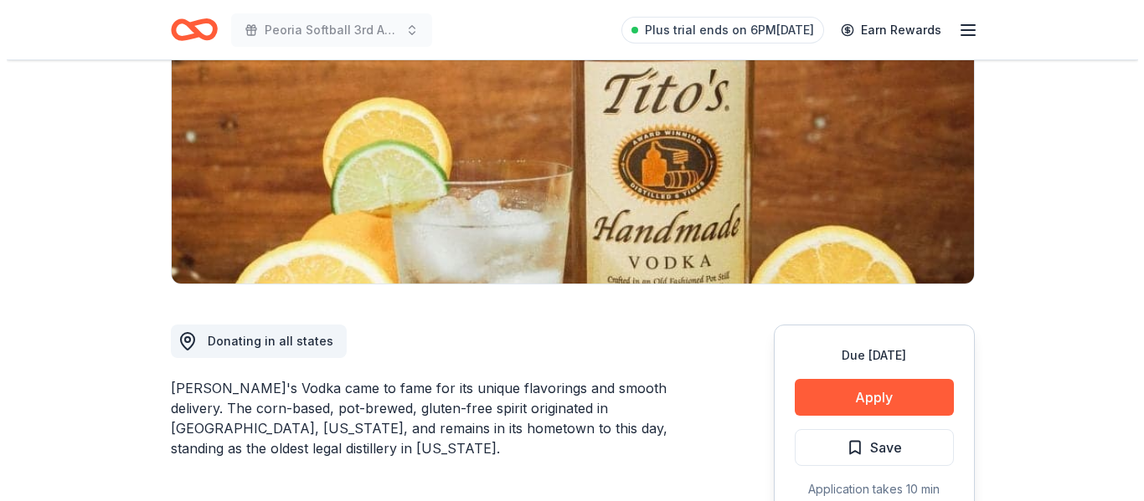
scroll to position [224, 0]
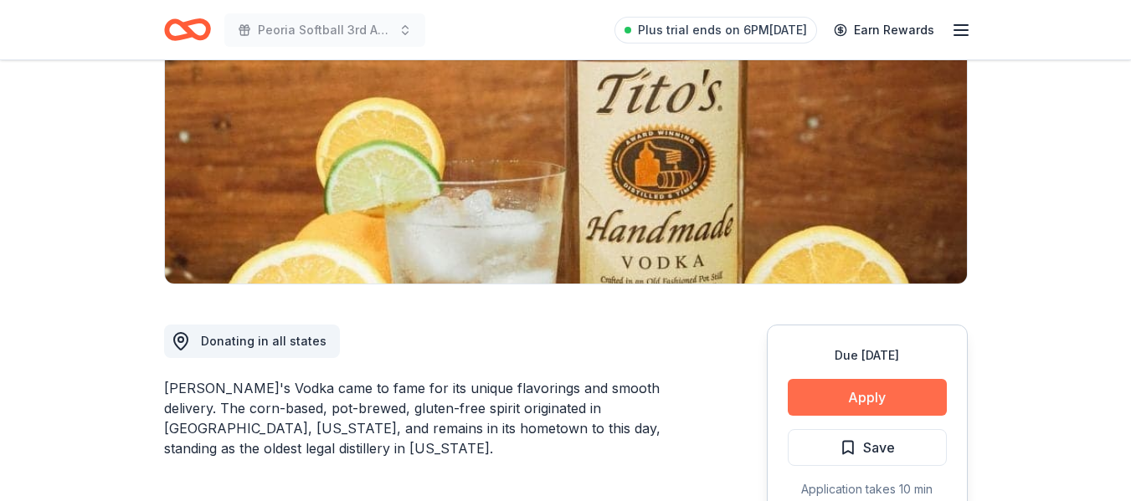
click at [876, 399] on button "Apply" at bounding box center [867, 397] width 159 height 37
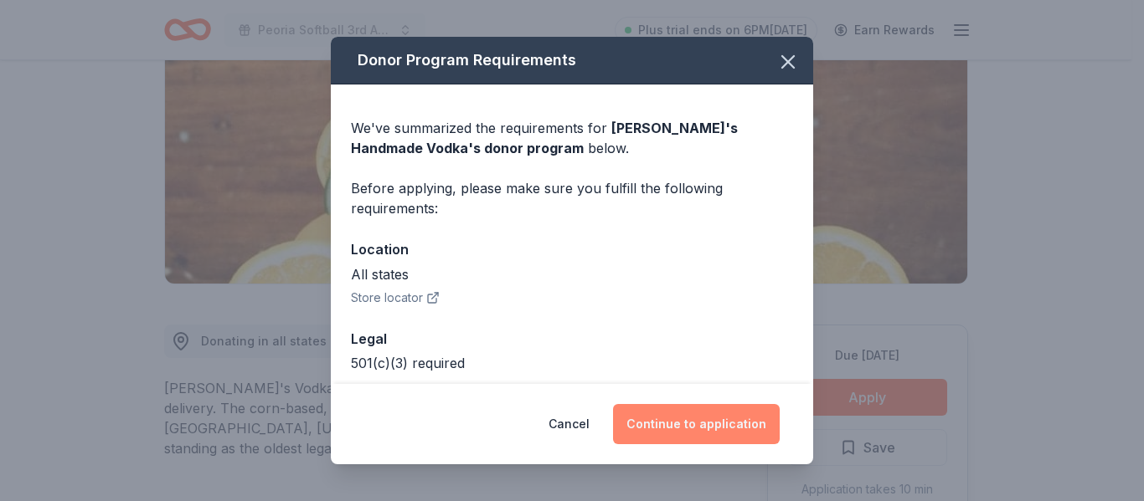
click at [723, 423] on button "Continue to application" at bounding box center [696, 424] width 167 height 40
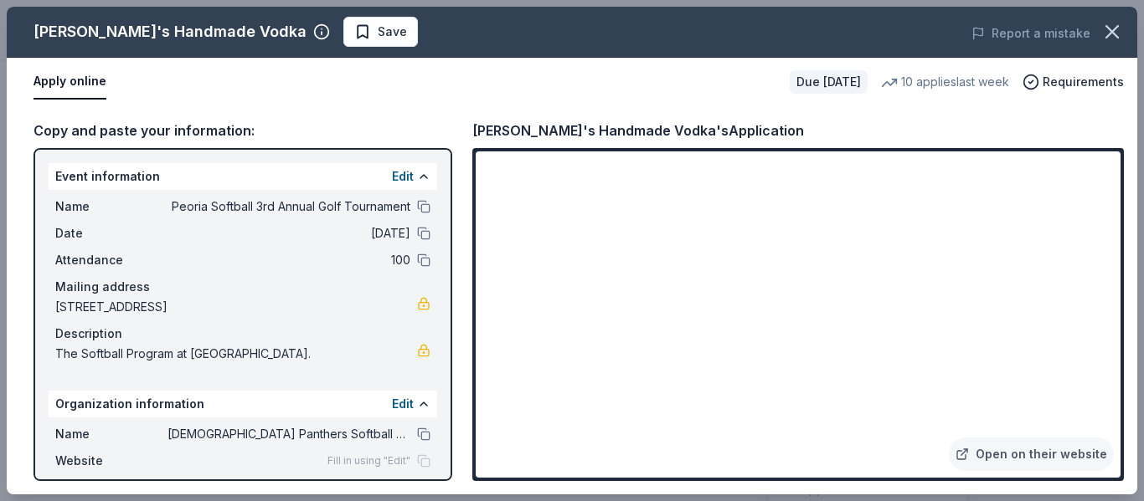
scroll to position [126, 0]
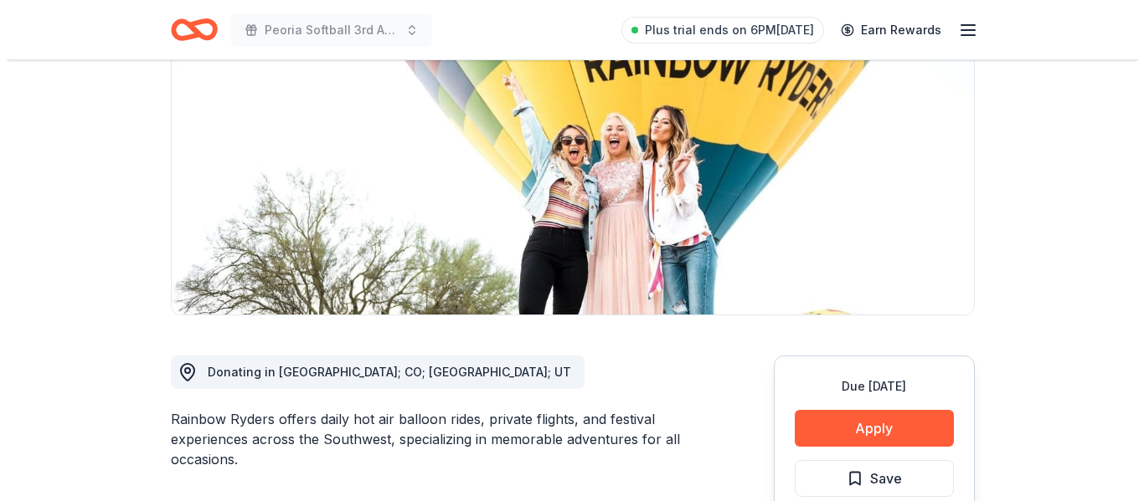
scroll to position [194, 0]
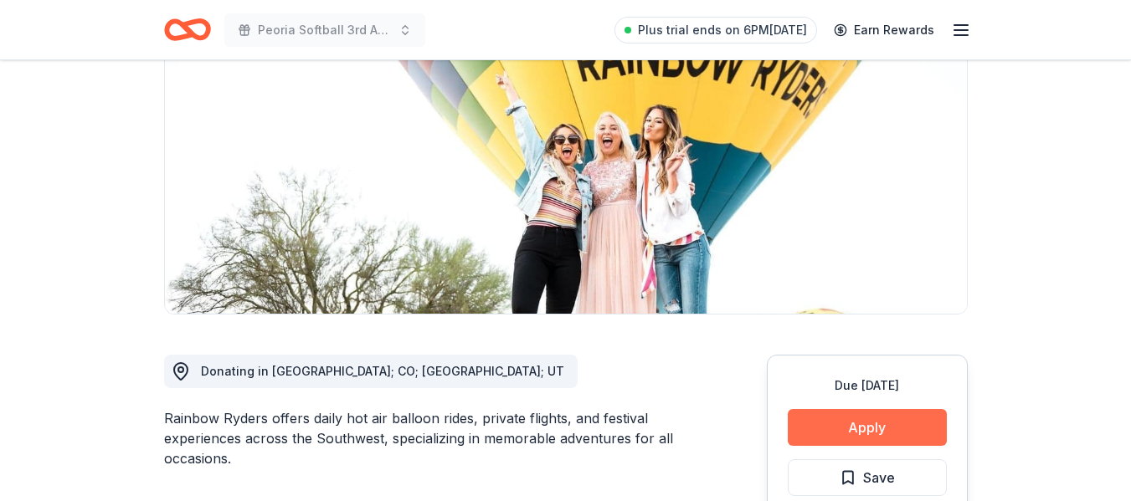
click at [888, 429] on button "Apply" at bounding box center [867, 427] width 159 height 37
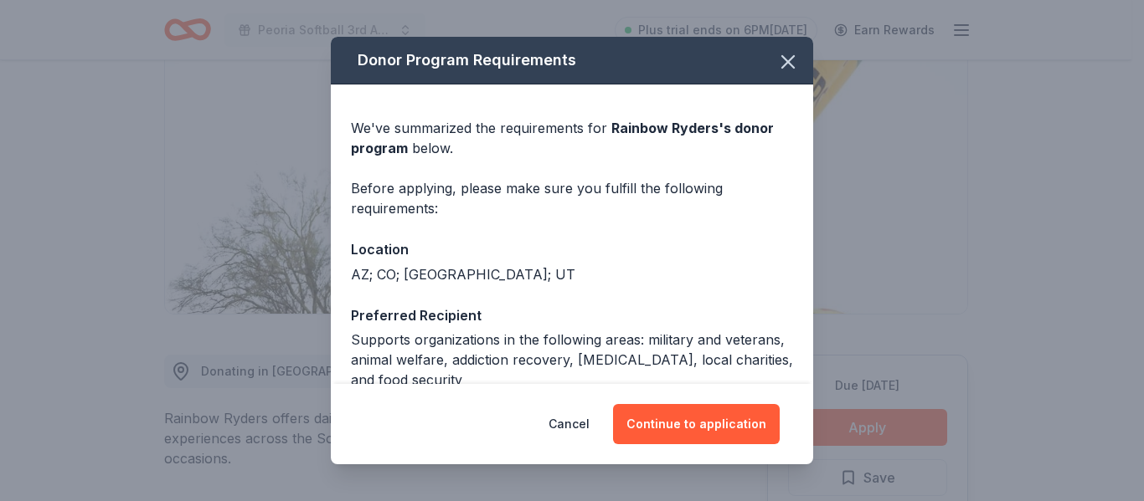
click at [703, 400] on div "Cancel Continue to application" at bounding box center [572, 424] width 482 height 80
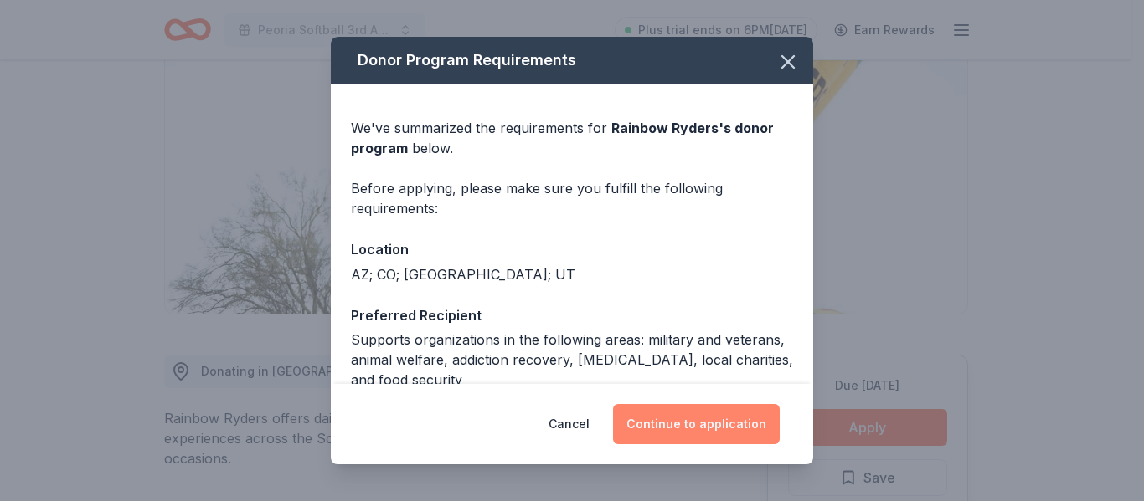
click at [707, 409] on button "Continue to application" at bounding box center [696, 424] width 167 height 40
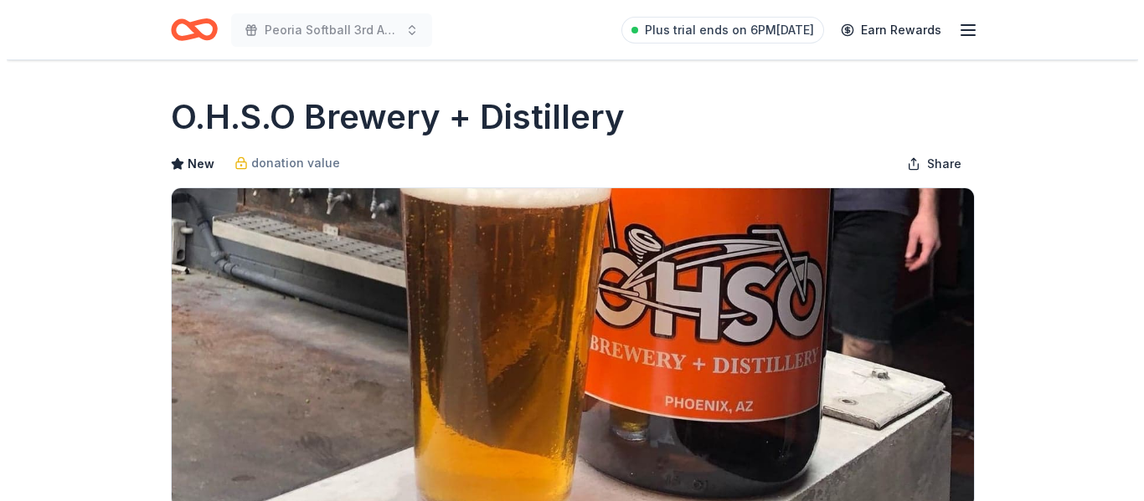
scroll to position [324, 0]
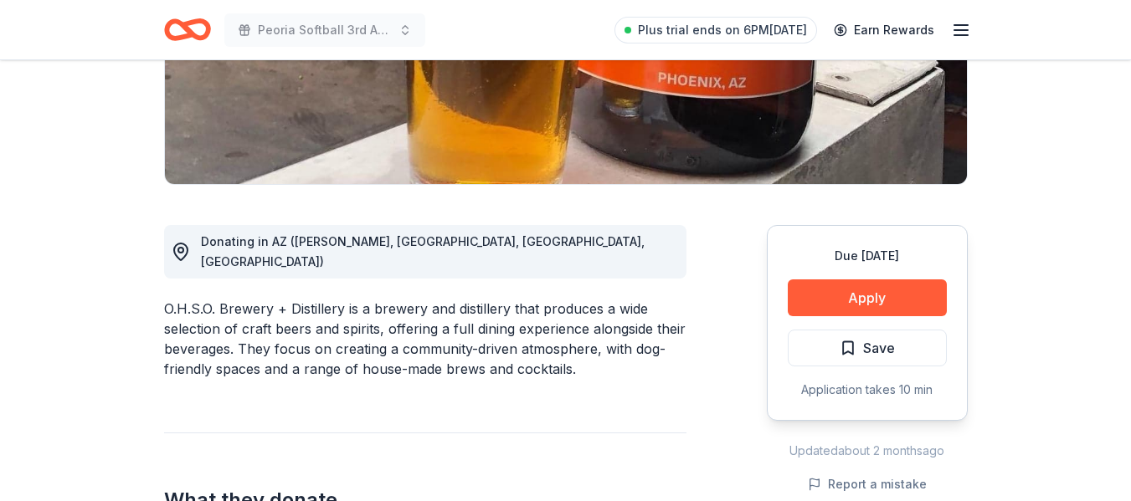
click at [893, 296] on button "Apply" at bounding box center [867, 298] width 159 height 37
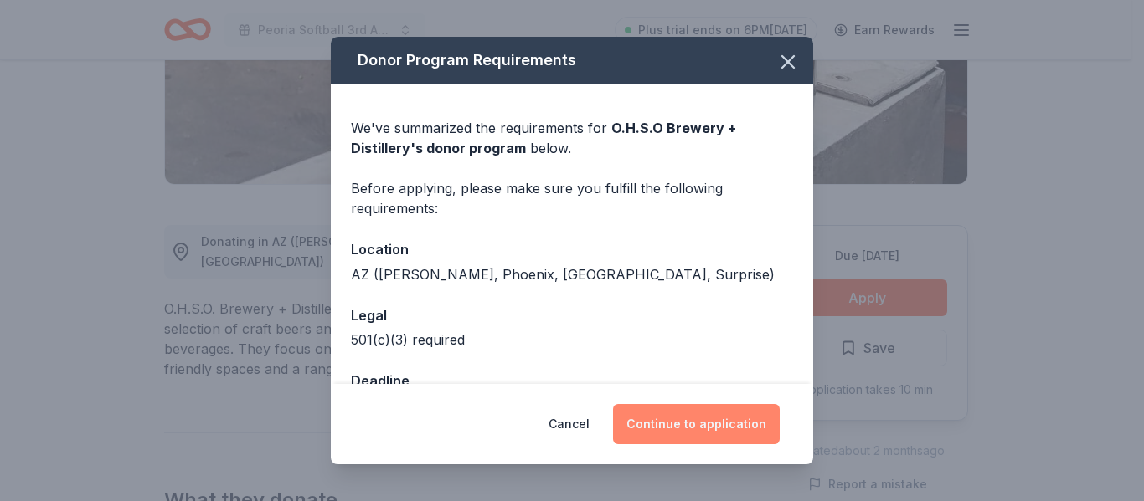
click at [712, 423] on button "Continue to application" at bounding box center [696, 424] width 167 height 40
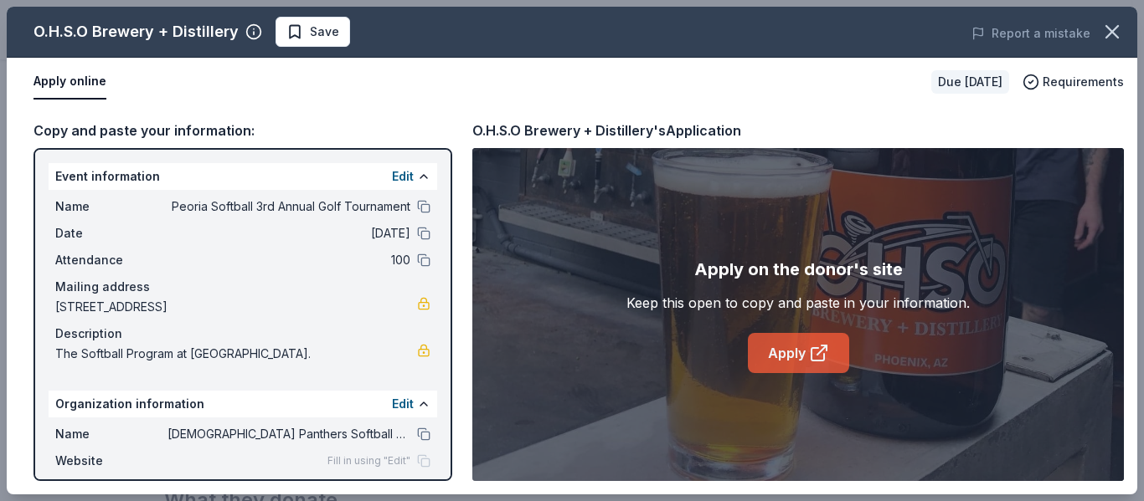
click at [791, 363] on link "Apply" at bounding box center [798, 353] width 101 height 40
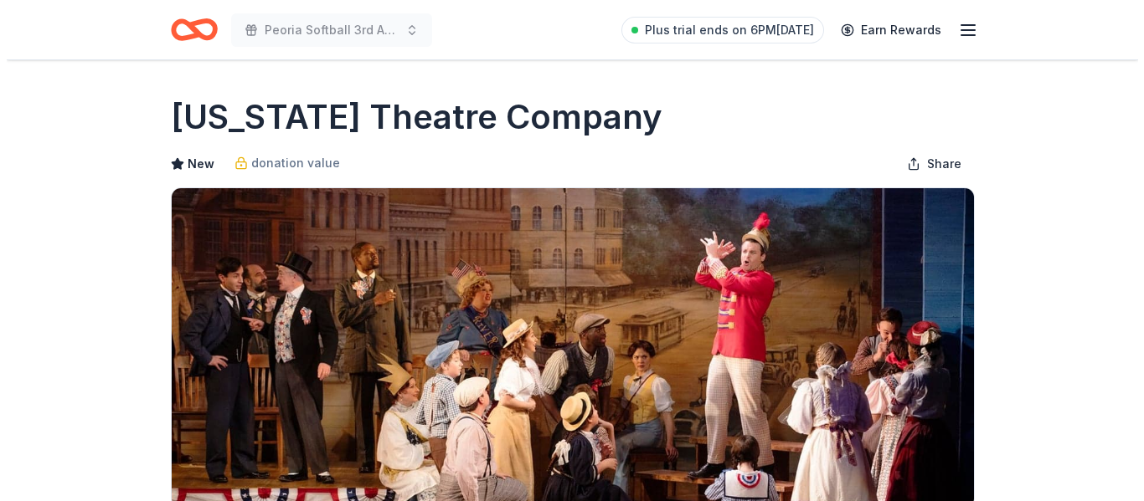
scroll to position [300, 0]
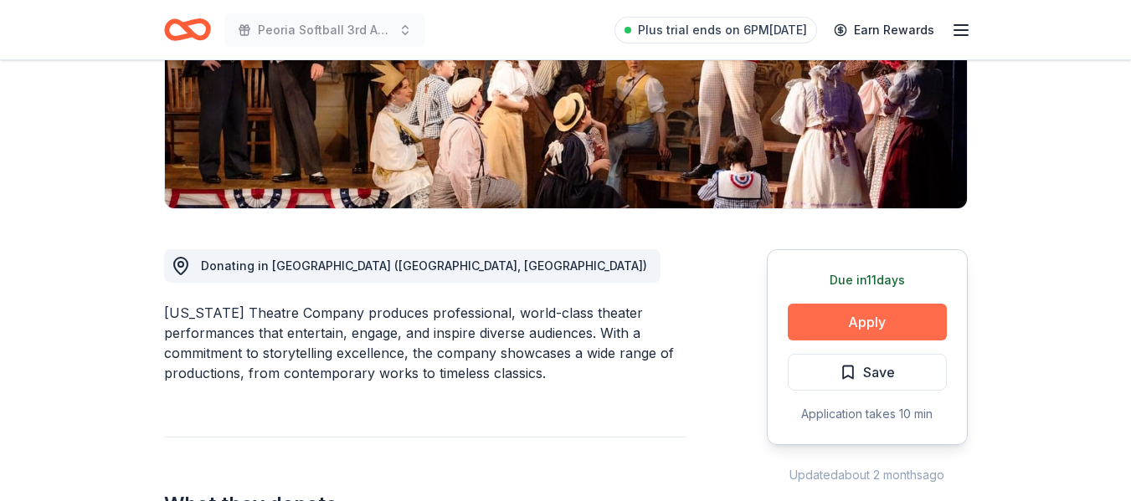
click at [890, 321] on button "Apply" at bounding box center [867, 322] width 159 height 37
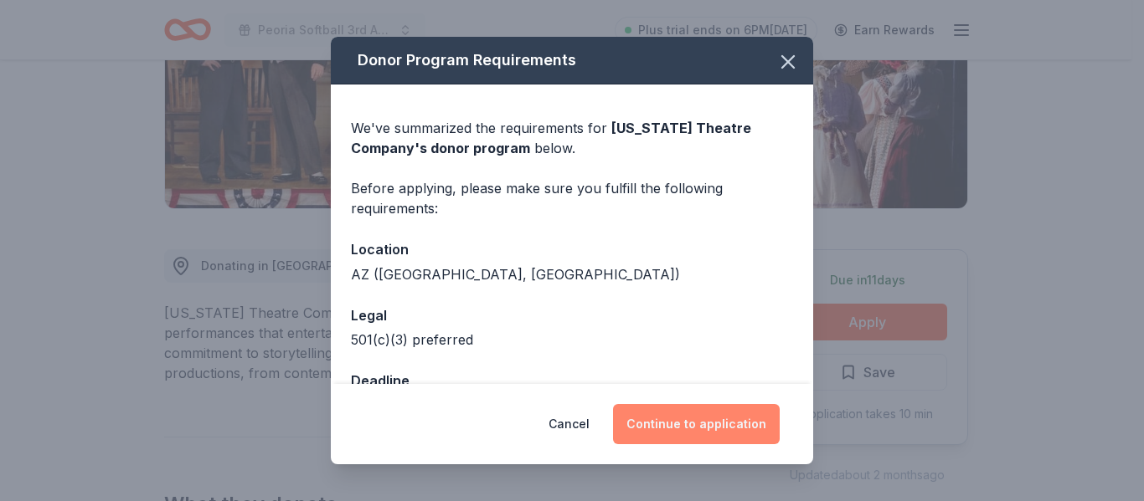
click at [717, 419] on button "Continue to application" at bounding box center [696, 424] width 167 height 40
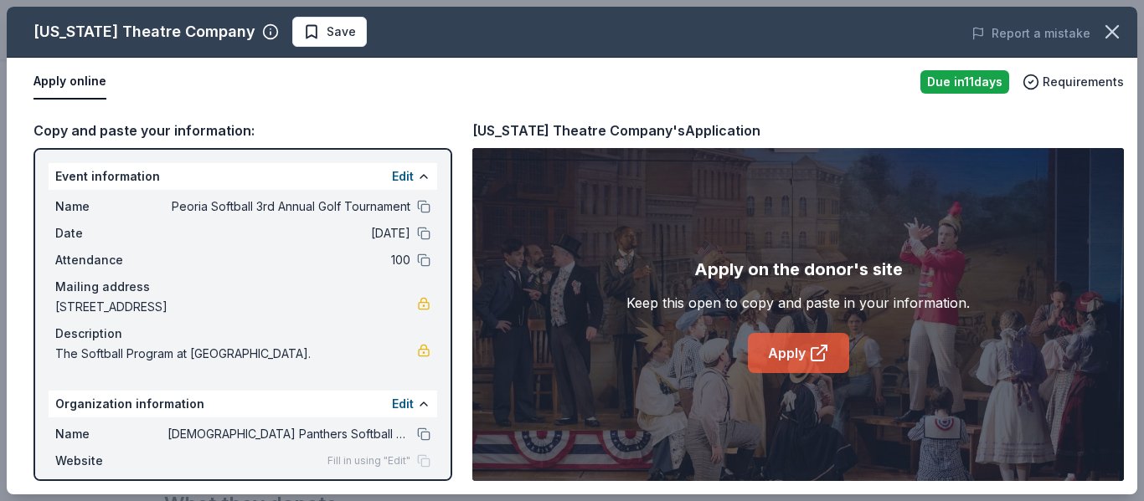
click at [812, 334] on link "Apply" at bounding box center [798, 353] width 101 height 40
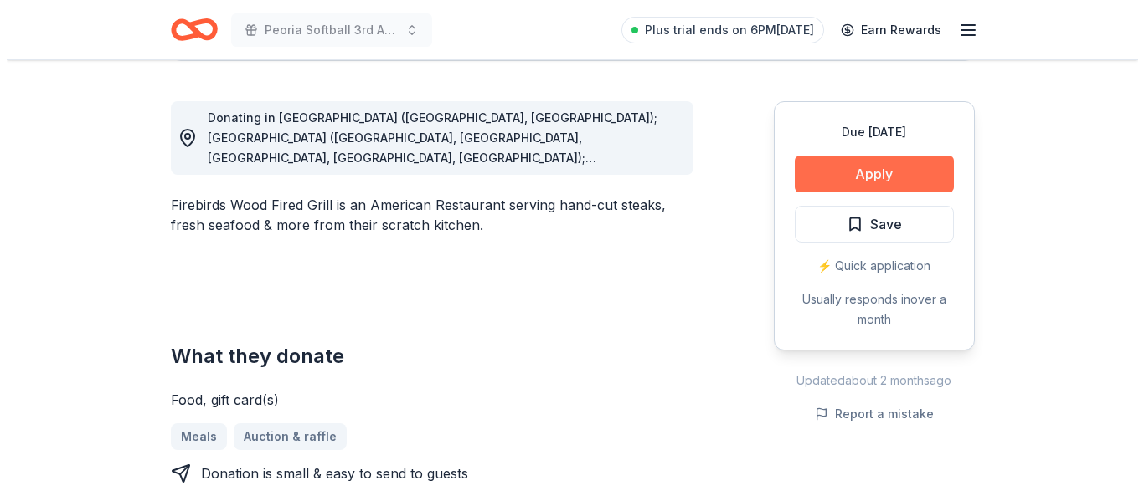
scroll to position [450, 0]
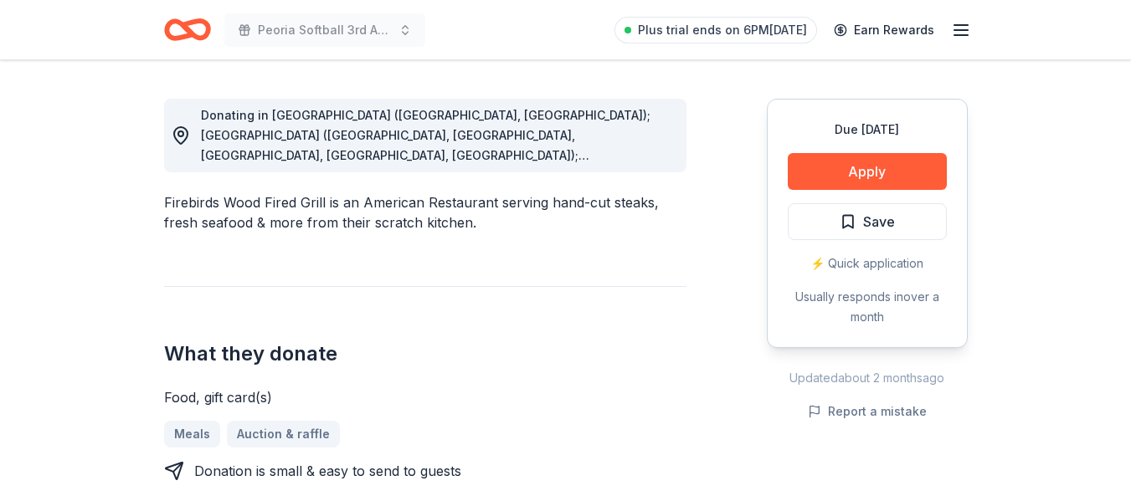
click at [867, 260] on div "⚡️ Quick application" at bounding box center [867, 264] width 159 height 20
click at [851, 189] on button "Apply" at bounding box center [867, 171] width 159 height 37
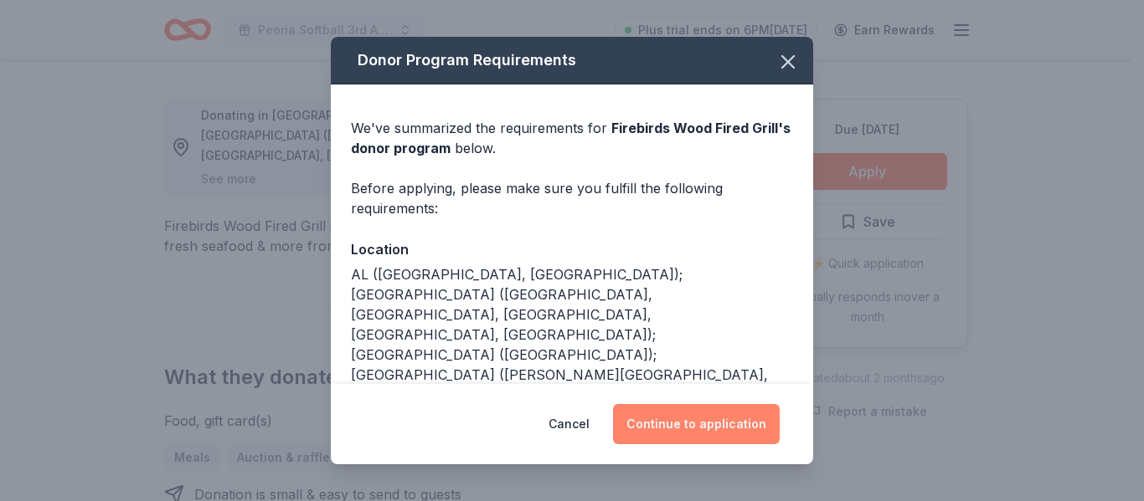
click at [656, 438] on button "Continue to application" at bounding box center [696, 424] width 167 height 40
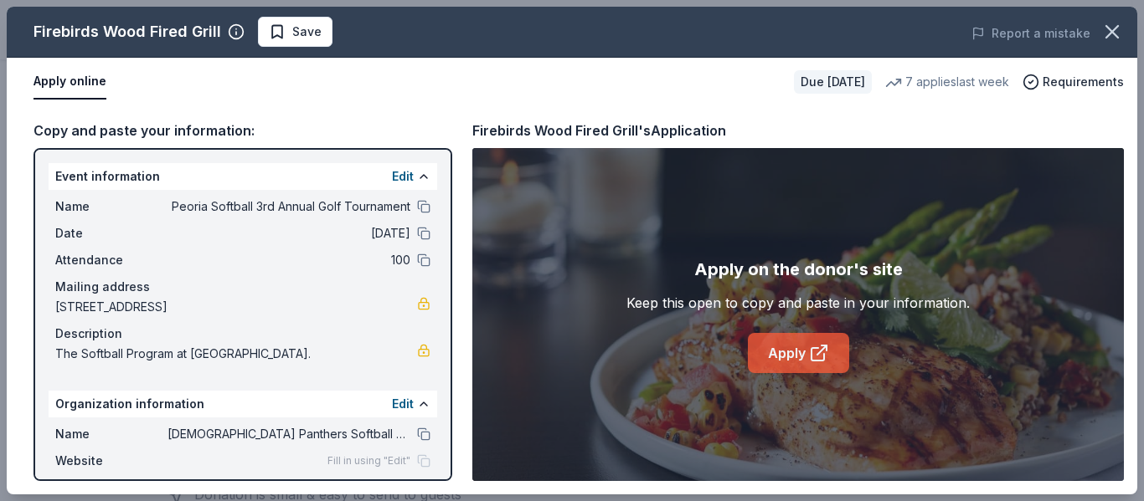
click at [753, 344] on link "Apply" at bounding box center [798, 353] width 101 height 40
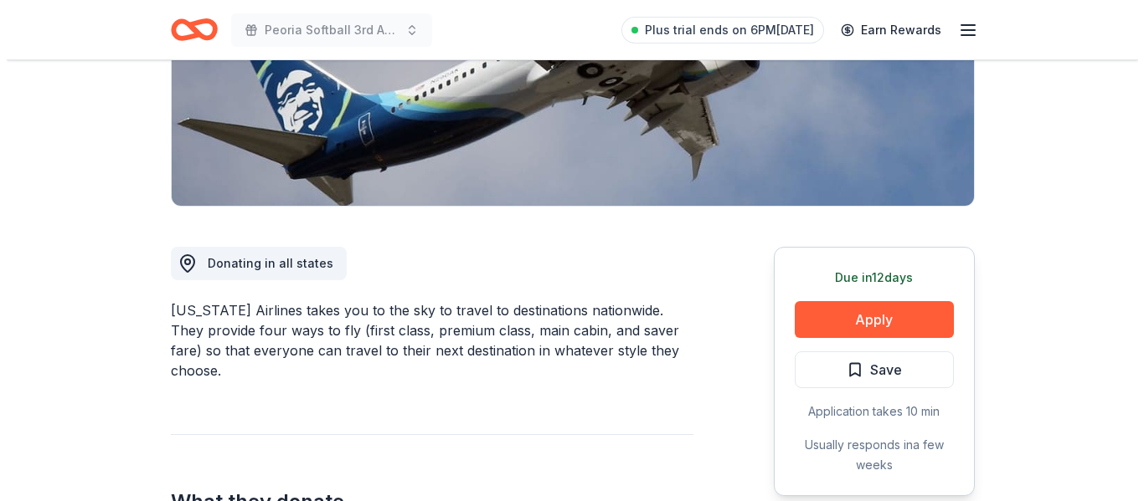
scroll to position [302, 0]
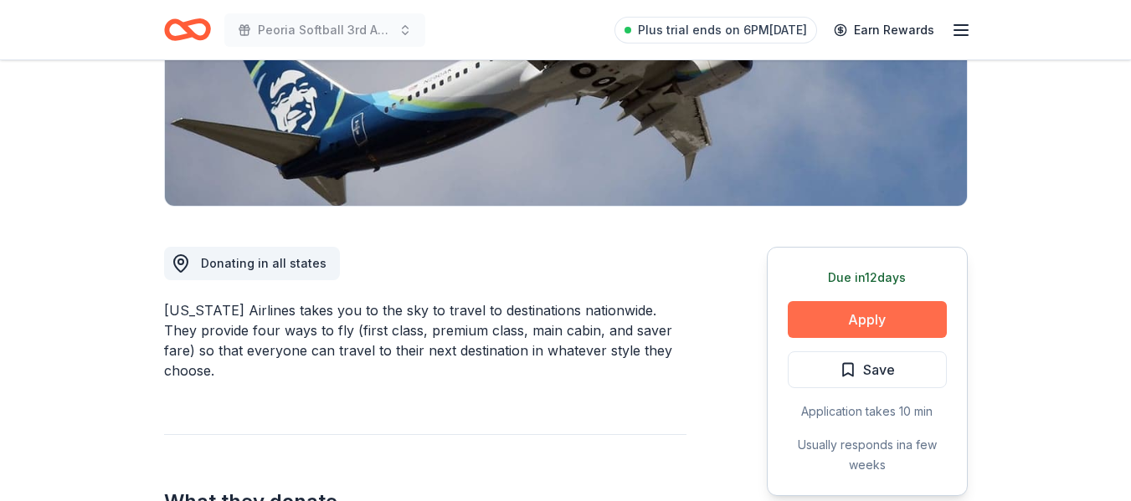
click at [892, 325] on button "Apply" at bounding box center [867, 319] width 159 height 37
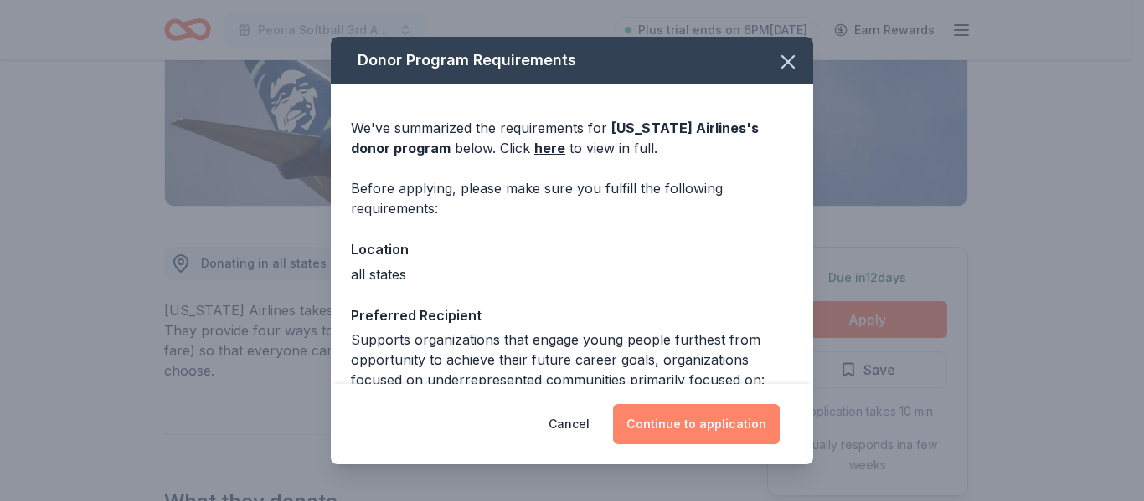
click at [686, 410] on button "Continue to application" at bounding box center [696, 424] width 167 height 40
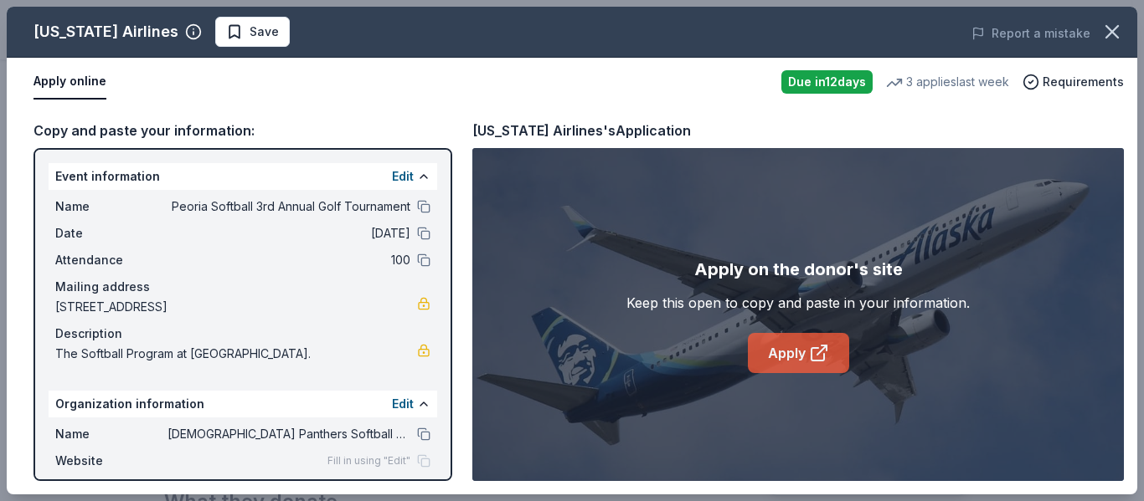
click at [811, 351] on icon at bounding box center [817, 354] width 13 height 13
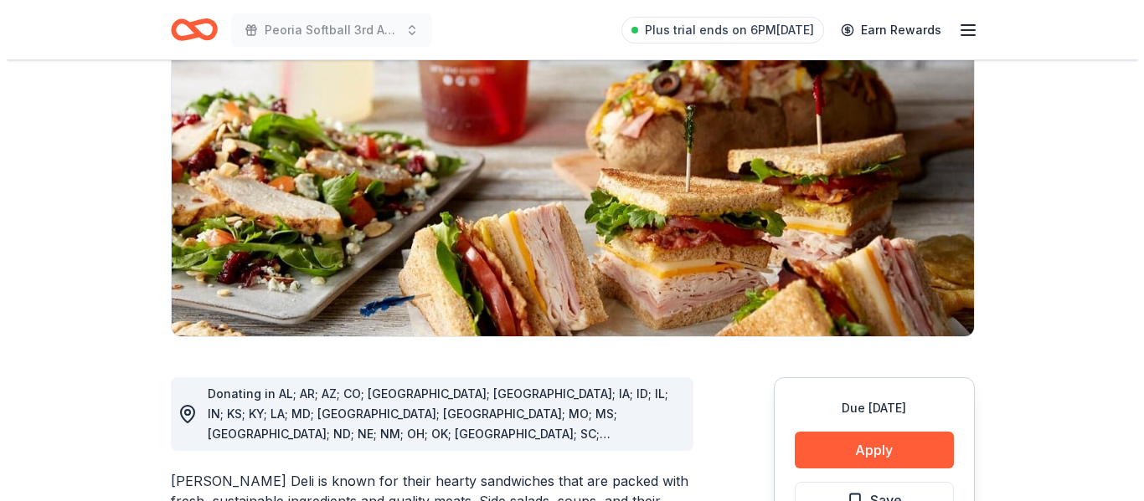
scroll to position [172, 0]
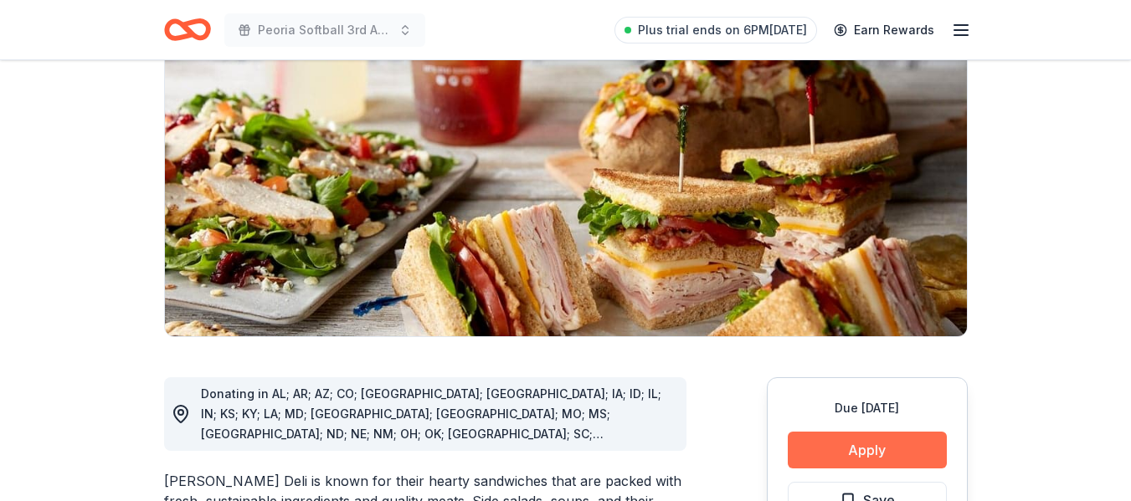
click at [905, 462] on button "Apply" at bounding box center [867, 450] width 159 height 37
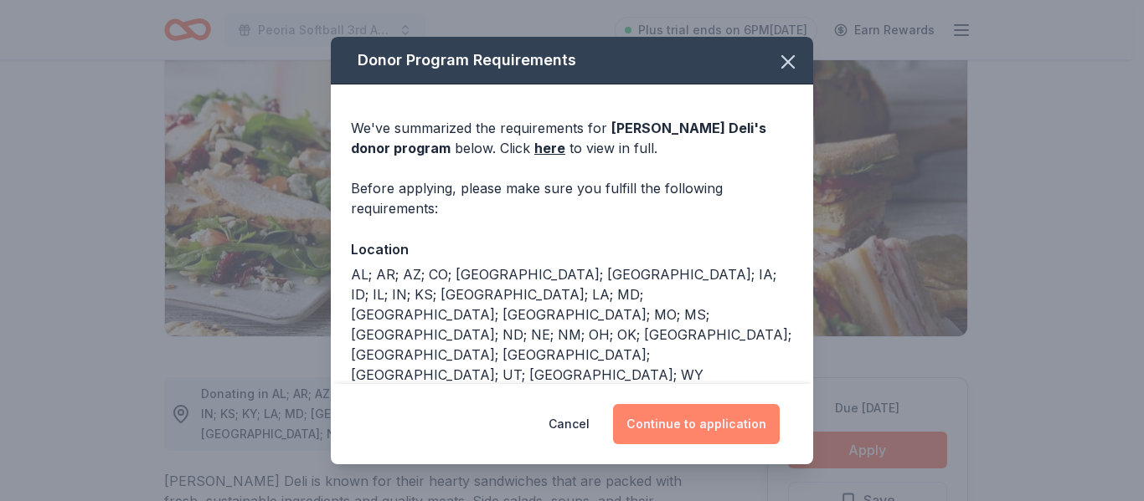
click at [721, 412] on button "Continue to application" at bounding box center [696, 424] width 167 height 40
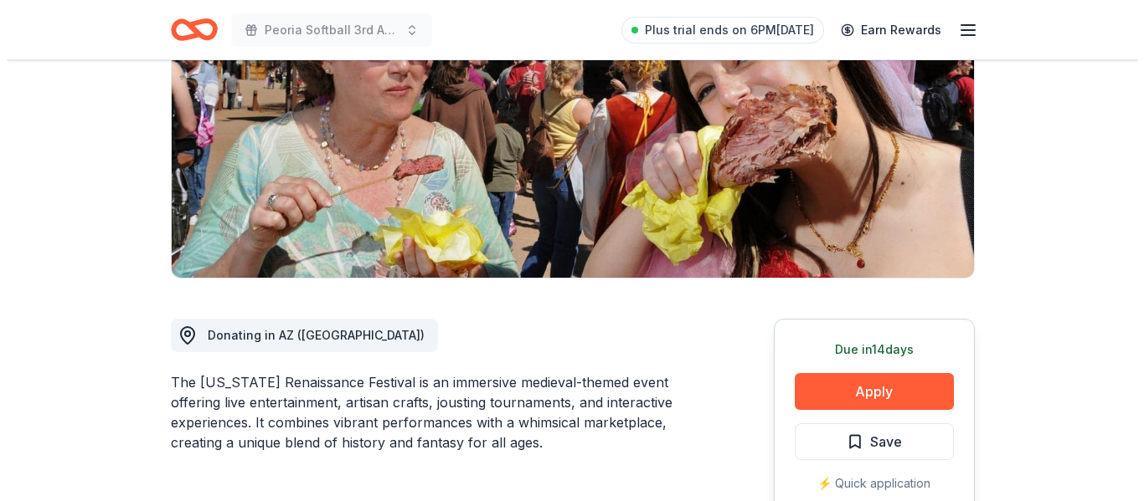
scroll to position [240, 0]
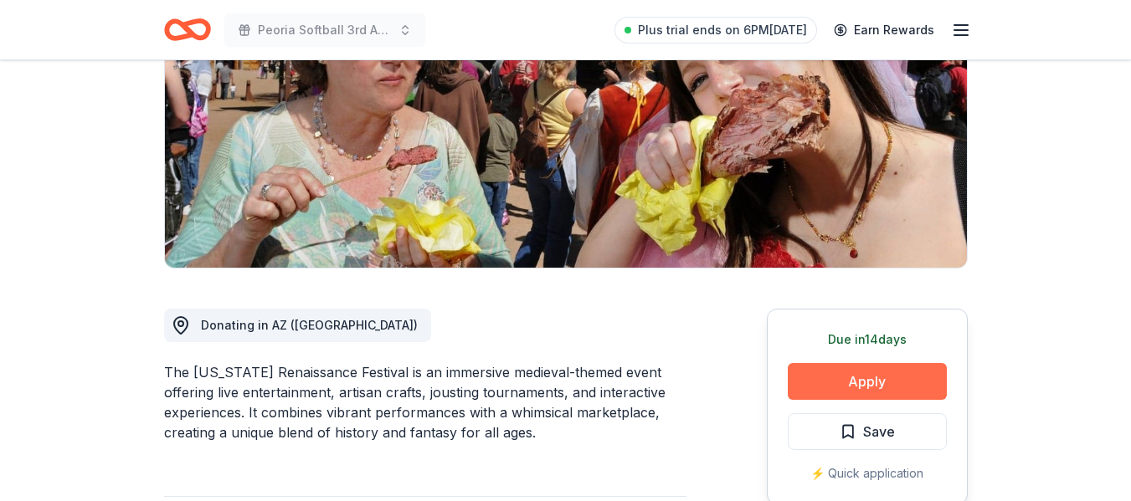
click at [835, 370] on button "Apply" at bounding box center [867, 381] width 159 height 37
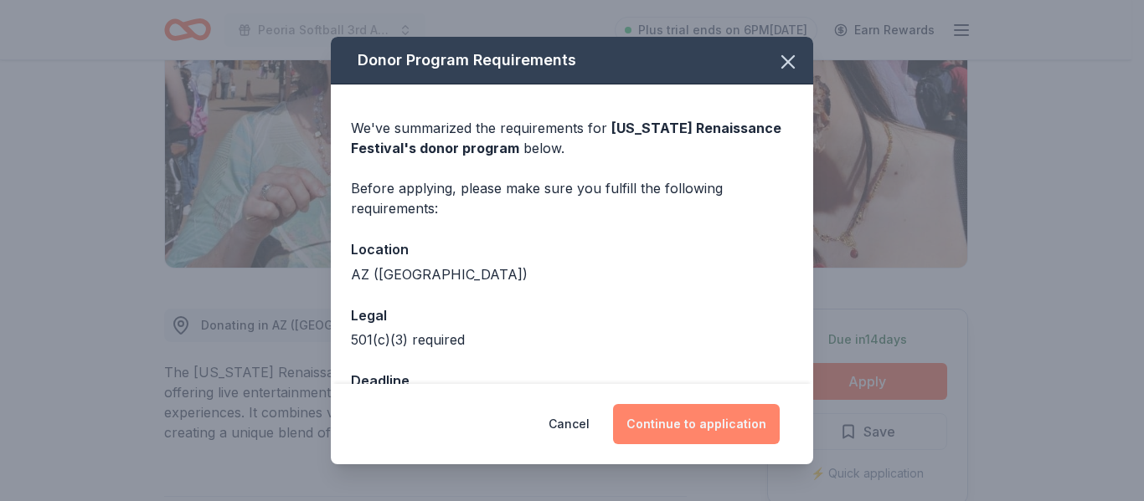
click at [718, 424] on button "Continue to application" at bounding box center [696, 424] width 167 height 40
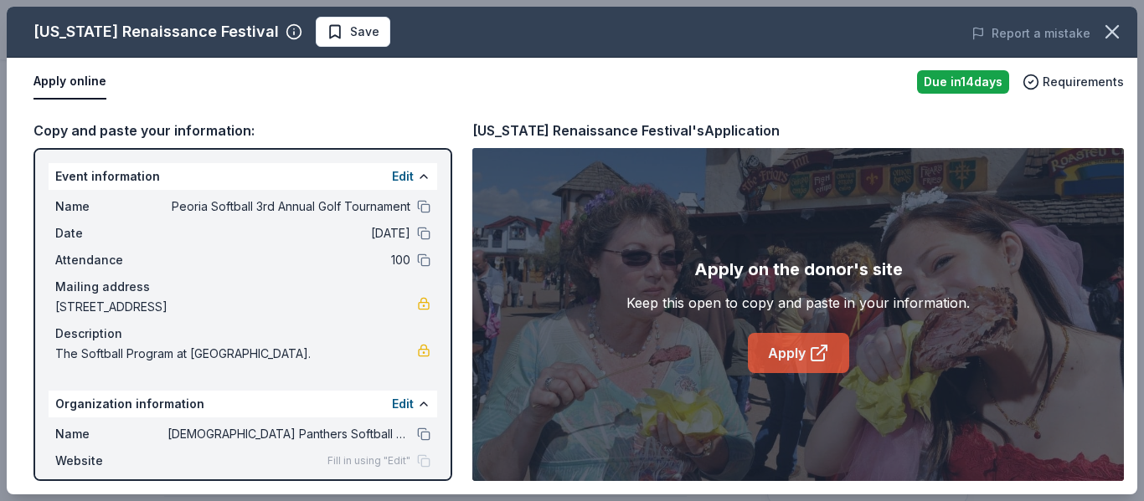
click at [812, 360] on icon at bounding box center [819, 353] width 20 height 20
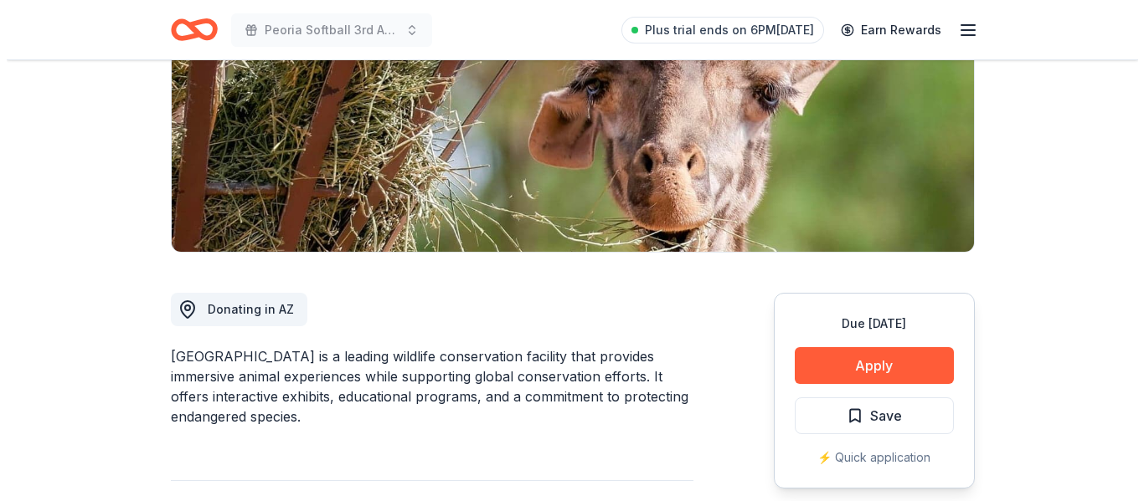
scroll to position [261, 0]
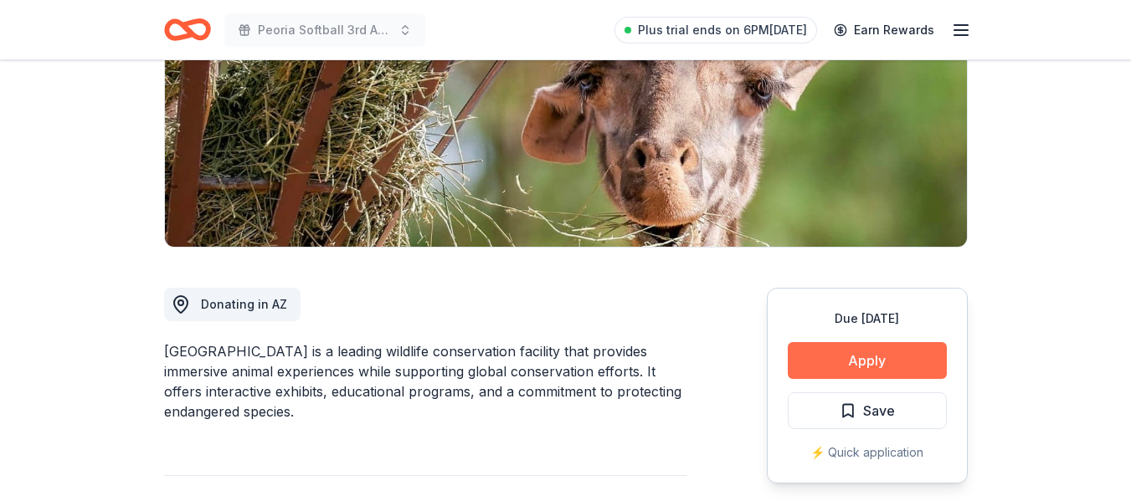
click at [881, 351] on button "Apply" at bounding box center [867, 360] width 159 height 37
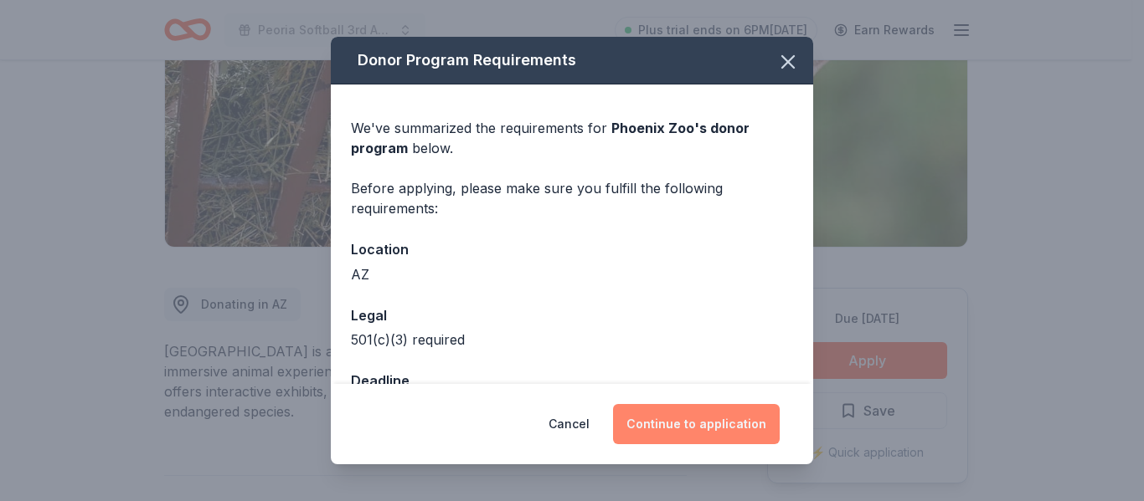
click at [743, 435] on button "Continue to application" at bounding box center [696, 424] width 167 height 40
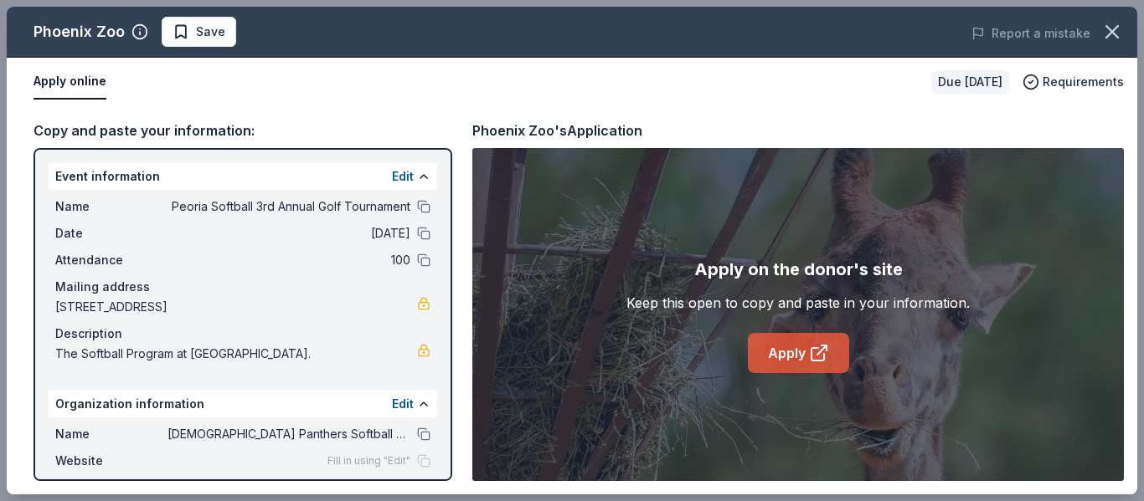
click at [793, 372] on link "Apply" at bounding box center [798, 353] width 101 height 40
click at [846, 363] on link "Apply" at bounding box center [798, 353] width 101 height 40
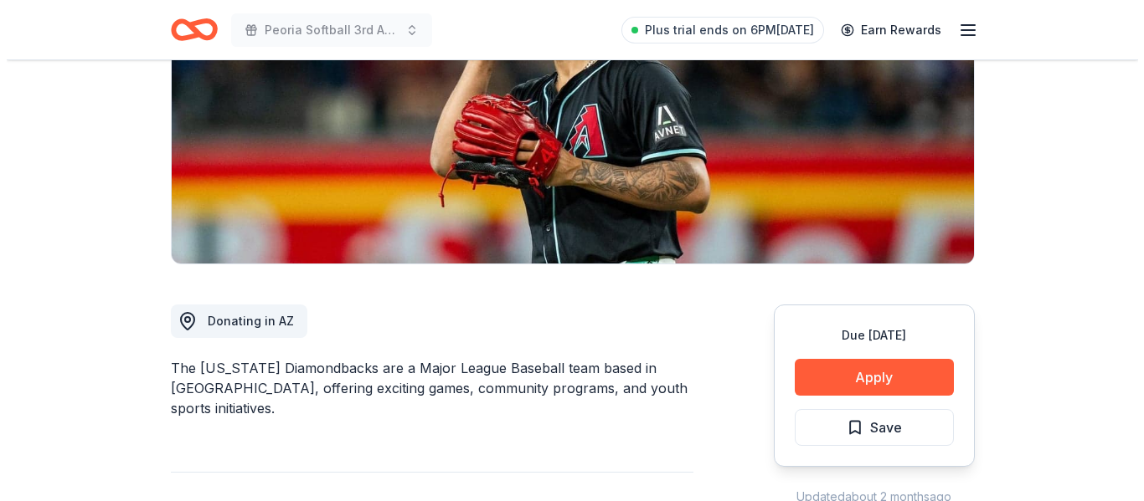
scroll to position [245, 0]
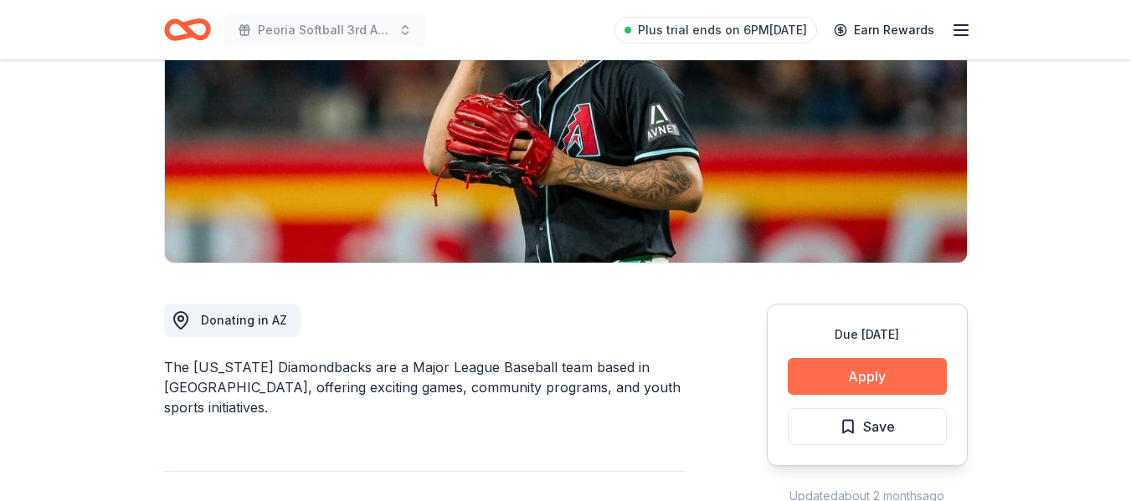
click at [867, 378] on button "Apply" at bounding box center [867, 376] width 159 height 37
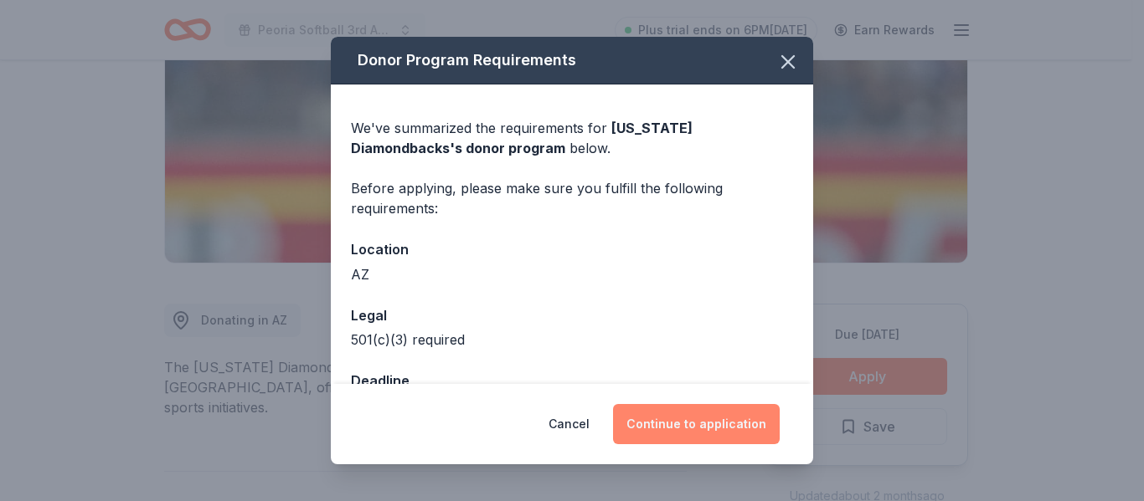
click at [732, 416] on button "Continue to application" at bounding box center [696, 424] width 167 height 40
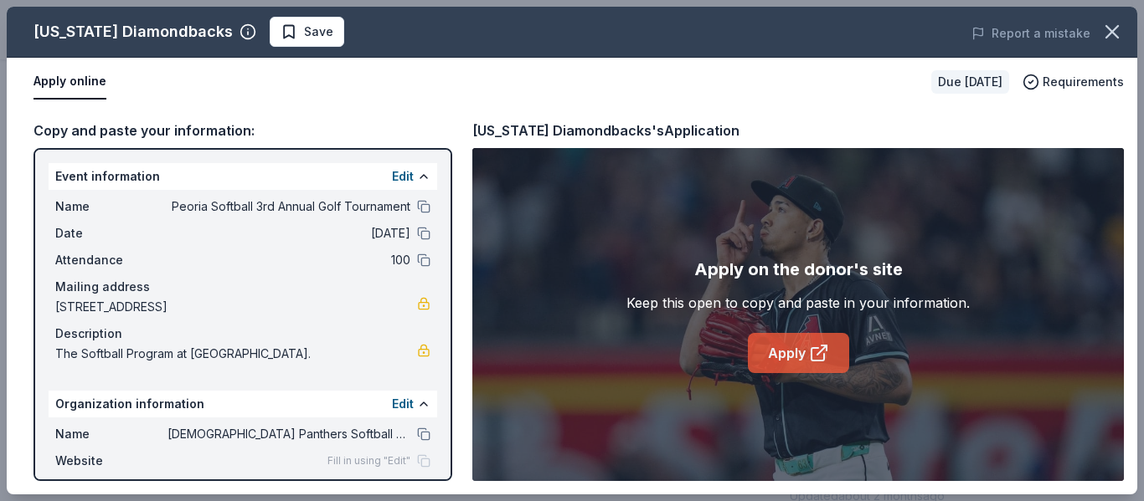
click at [799, 339] on link "Apply" at bounding box center [798, 353] width 101 height 40
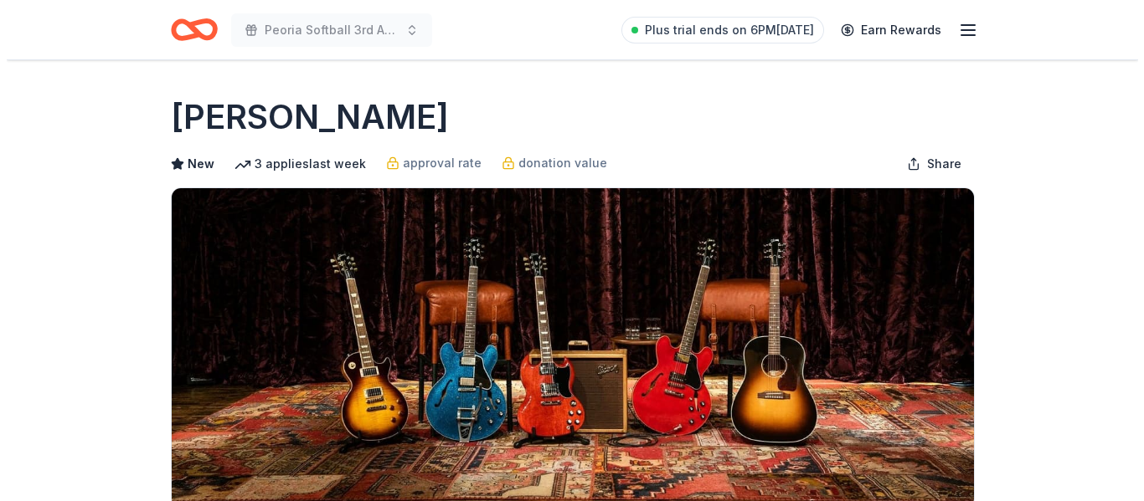
scroll to position [464, 0]
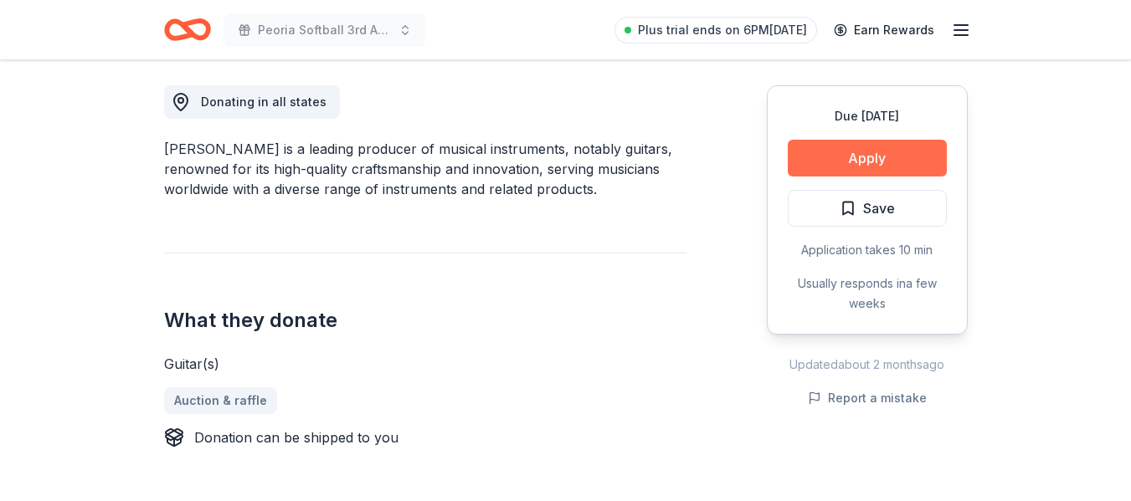
click at [835, 157] on button "Apply" at bounding box center [867, 158] width 159 height 37
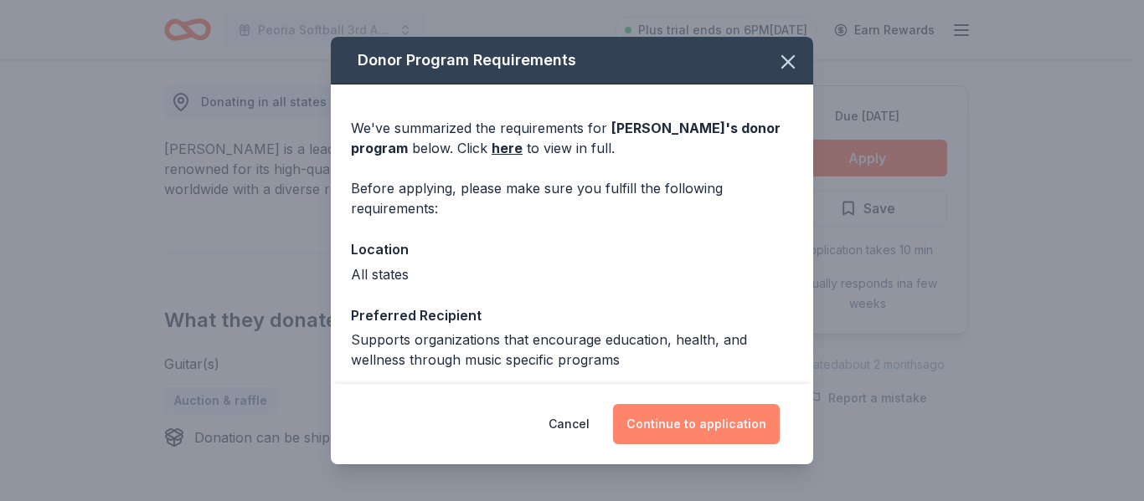
click at [704, 415] on button "Continue to application" at bounding box center [696, 424] width 167 height 40
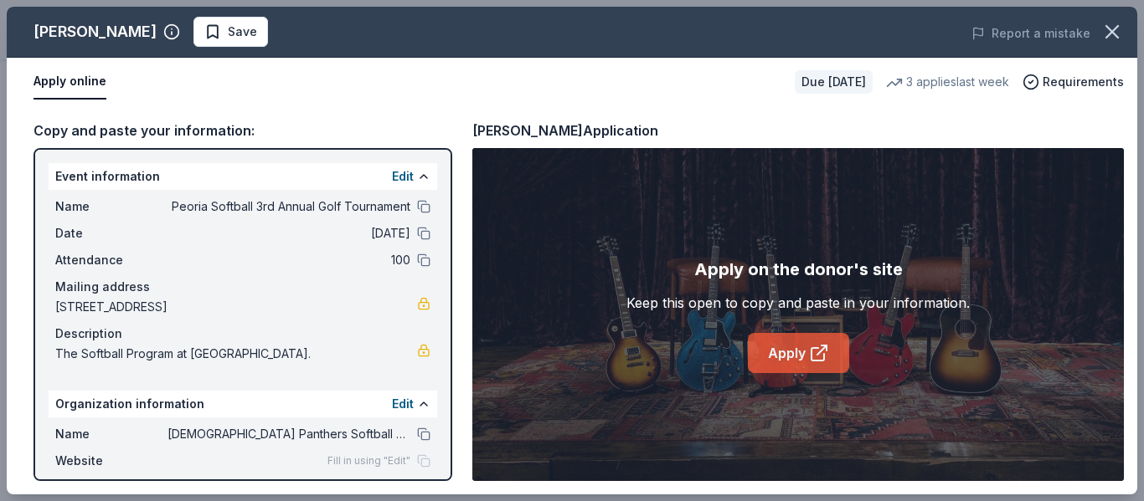
click at [826, 349] on icon at bounding box center [823, 348] width 5 height 5
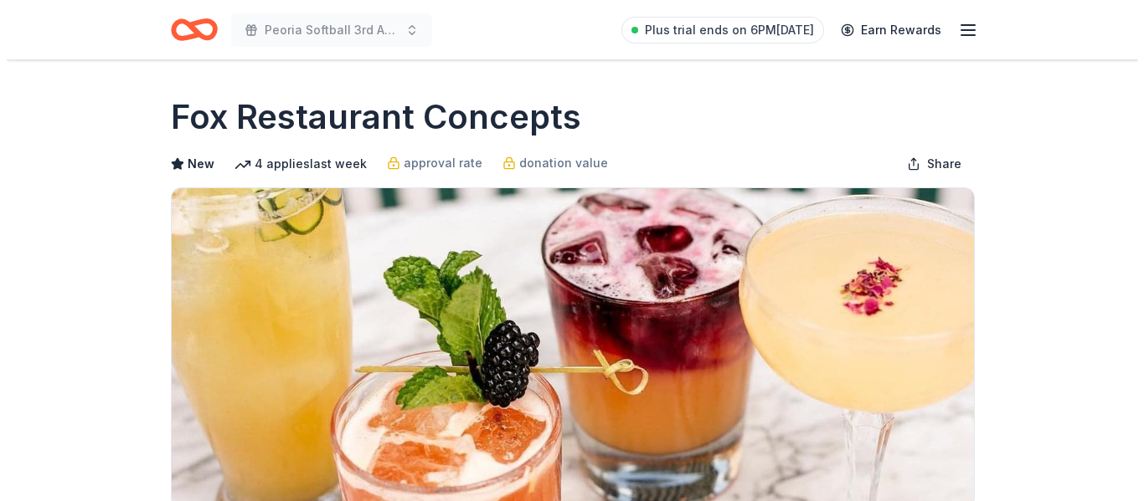
scroll to position [291, 0]
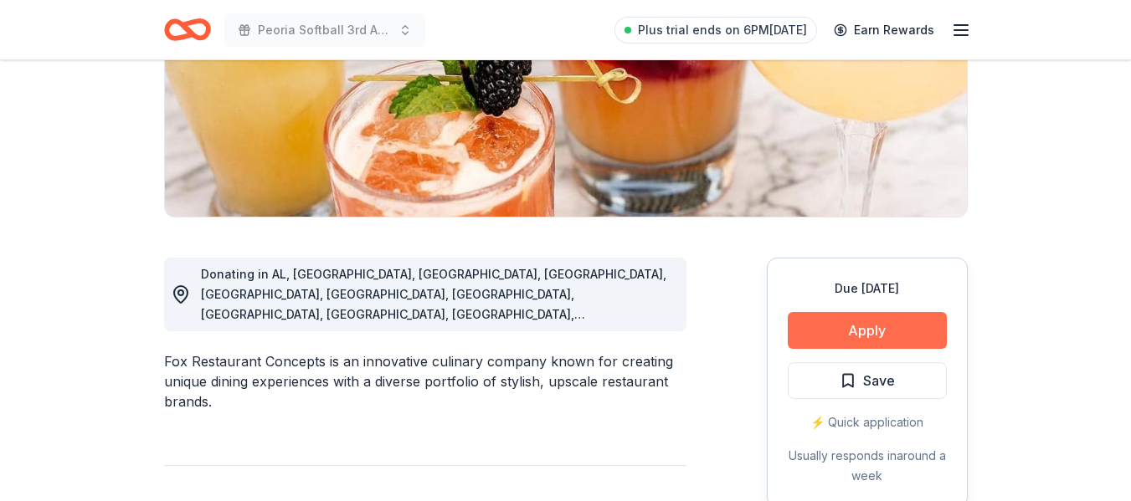
click at [847, 329] on button "Apply" at bounding box center [867, 330] width 159 height 37
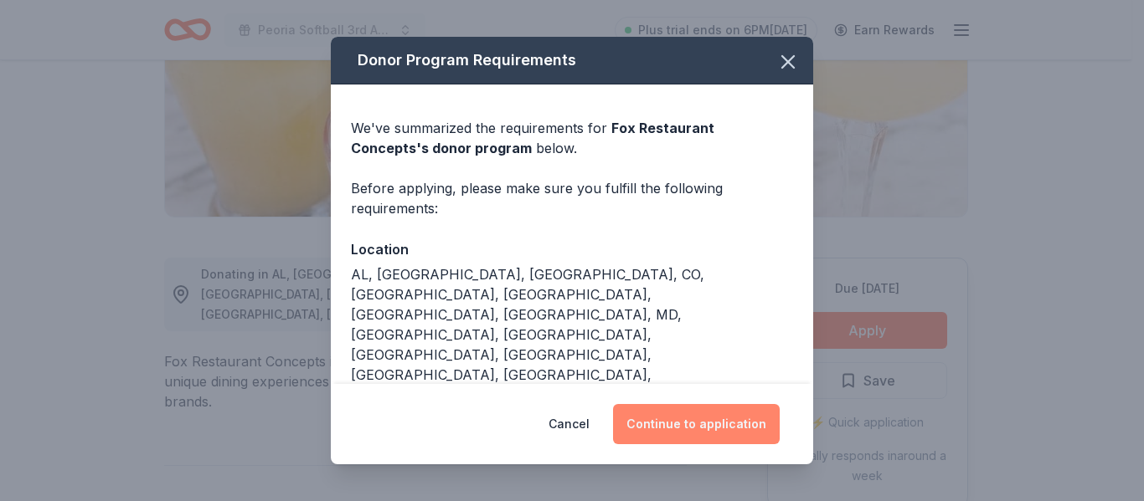
click at [733, 429] on button "Continue to application" at bounding box center [696, 424] width 167 height 40
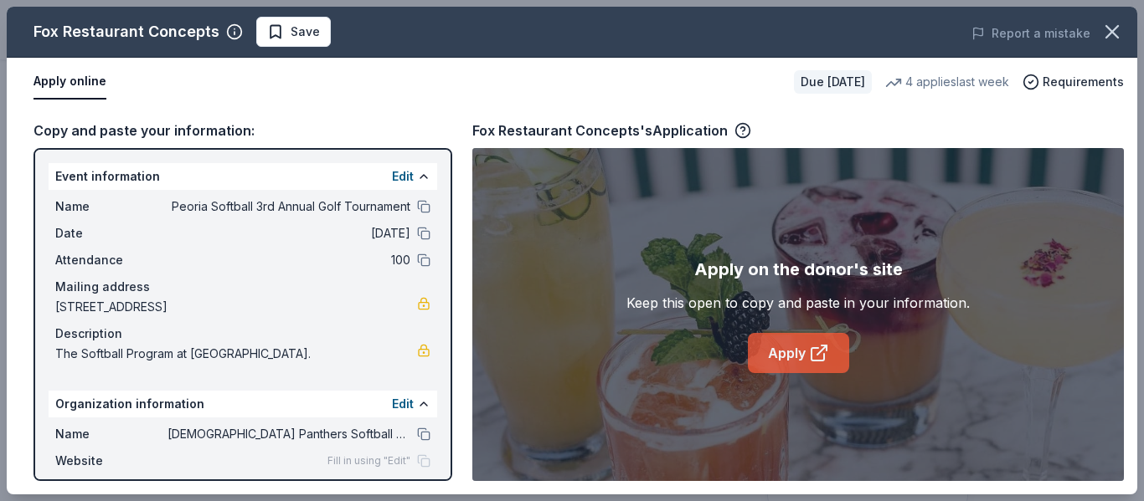
click at [824, 357] on icon at bounding box center [817, 354] width 13 height 13
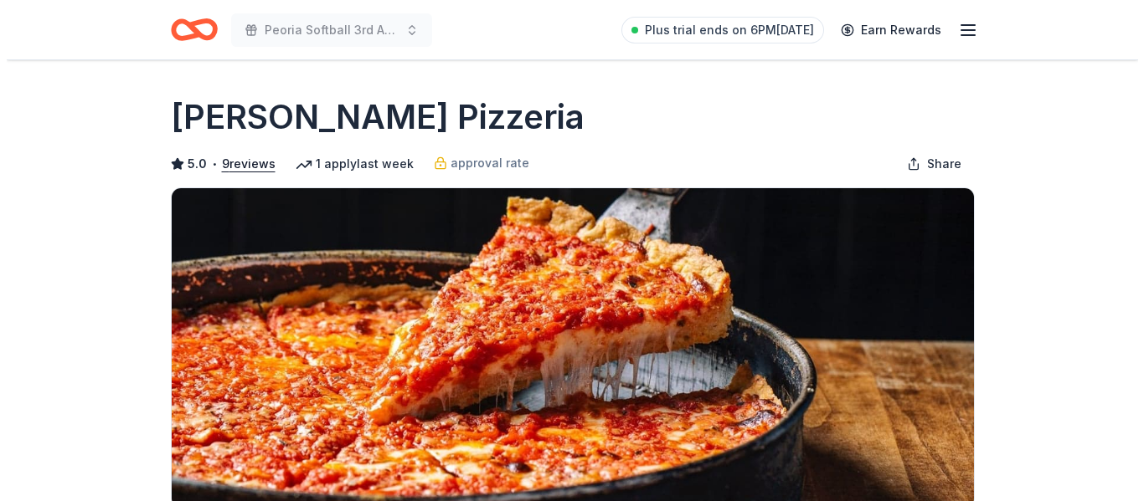
scroll to position [347, 0]
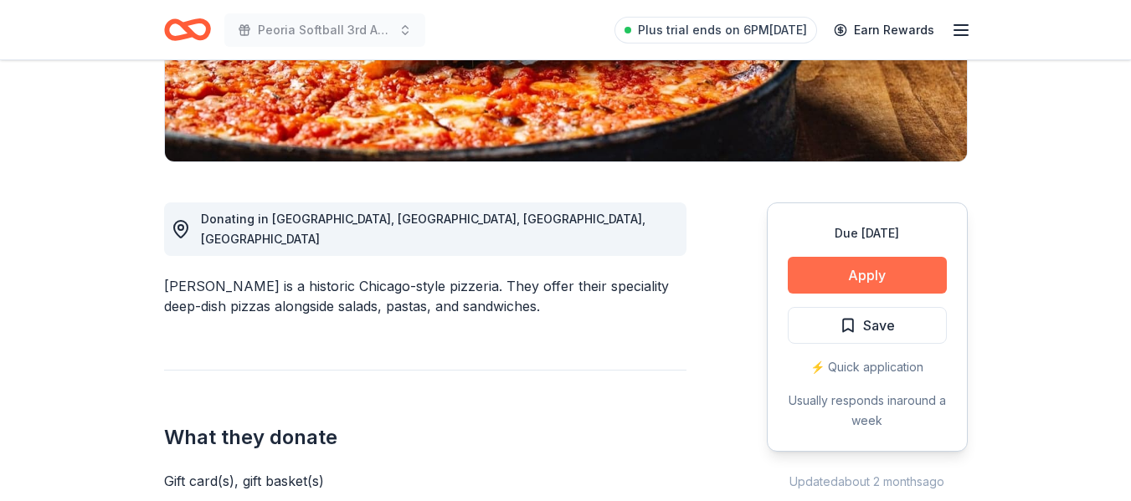
click at [841, 264] on button "Apply" at bounding box center [867, 275] width 159 height 37
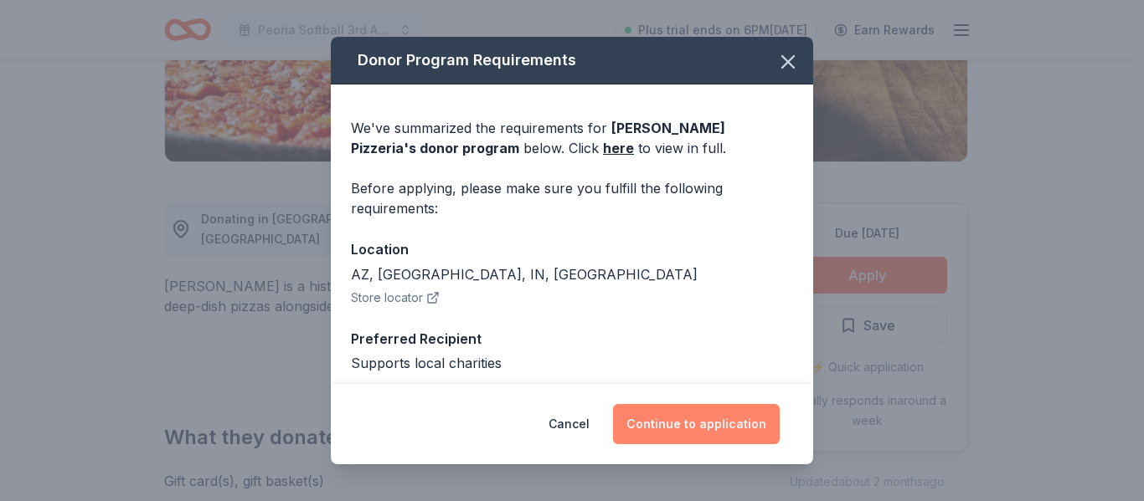
click at [717, 405] on button "Continue to application" at bounding box center [696, 424] width 167 height 40
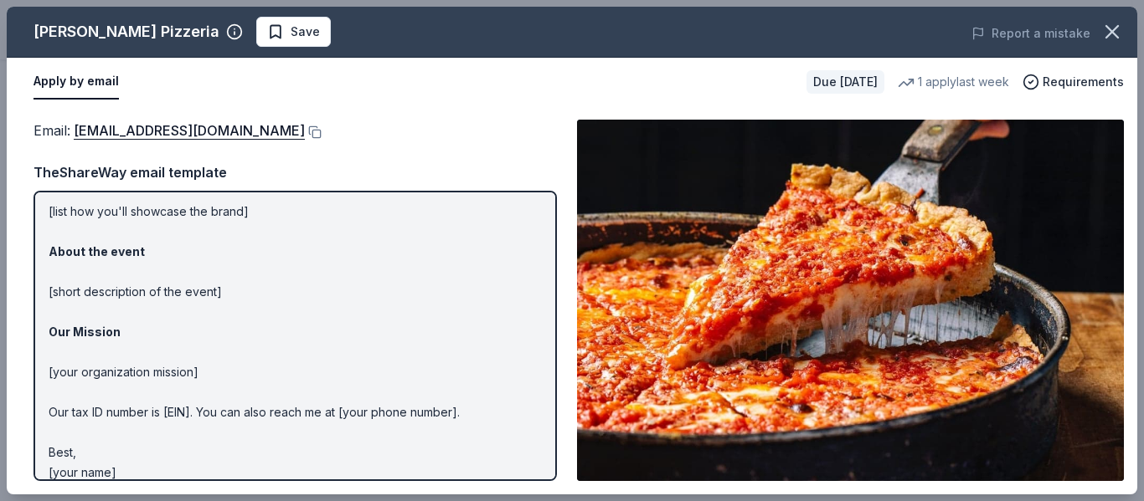
scroll to position [162, 0]
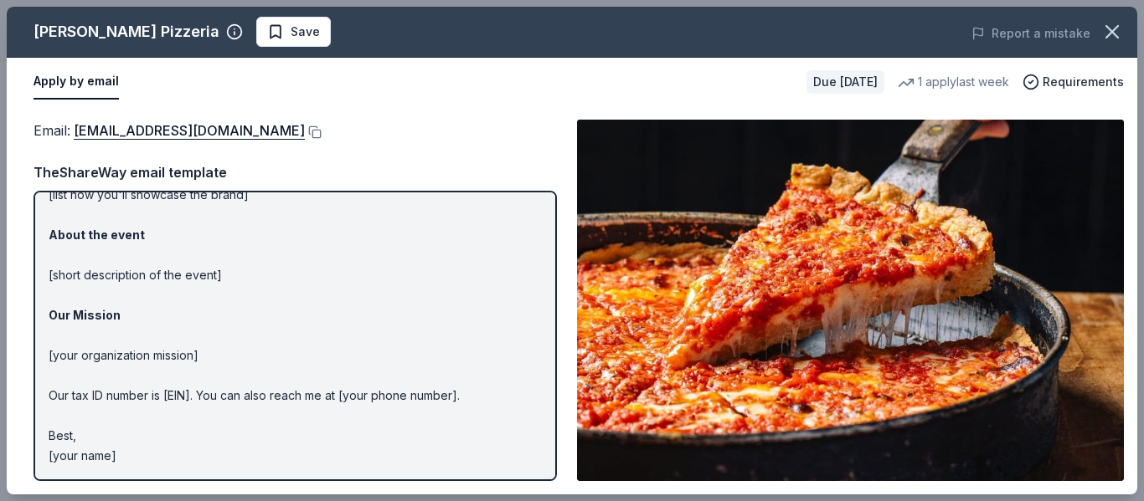
drag, startPoint x: 211, startPoint y: 449, endPoint x: 40, endPoint y: 193, distance: 307.2
click at [40, 193] on div "Hi [name/there], I am [your name] from [your org]. We are seeking [requested it…" at bounding box center [294, 336] width 523 height 291
click at [114, 286] on p "Hi [name/there], I am [your name] from [your org]. We are seeking [requested it…" at bounding box center [295, 255] width 493 height 422
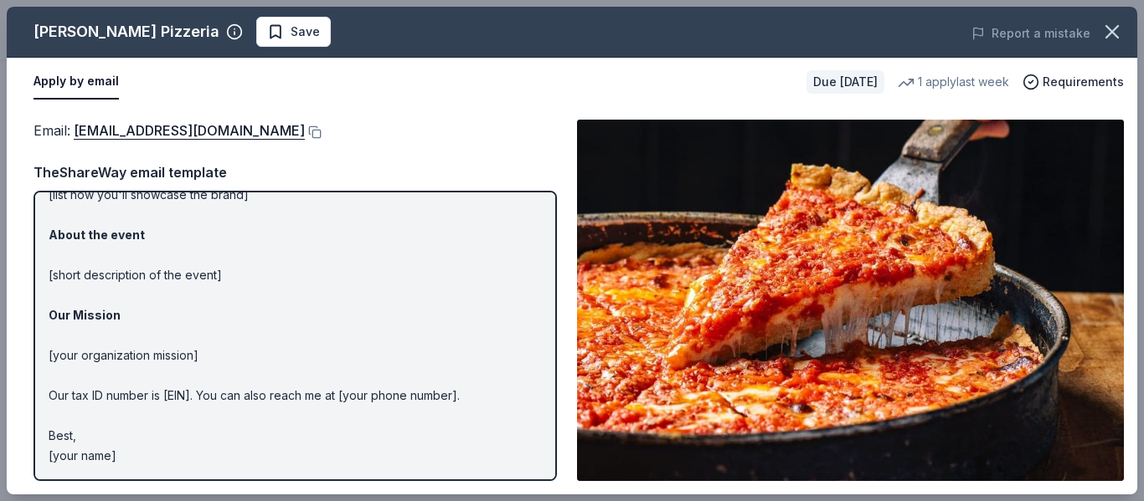
drag, startPoint x: 126, startPoint y: 455, endPoint x: 57, endPoint y: 399, distance: 89.8
click at [57, 399] on p "Hi [name/there], I am [your name] from [your org]. We are seeking [requested it…" at bounding box center [295, 255] width 493 height 422
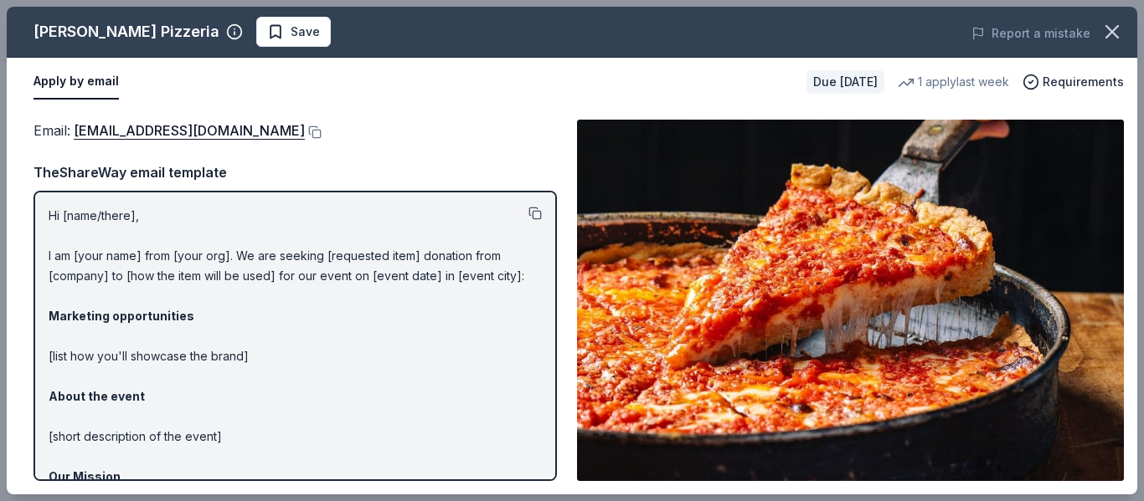
click at [528, 216] on button at bounding box center [534, 213] width 13 height 13
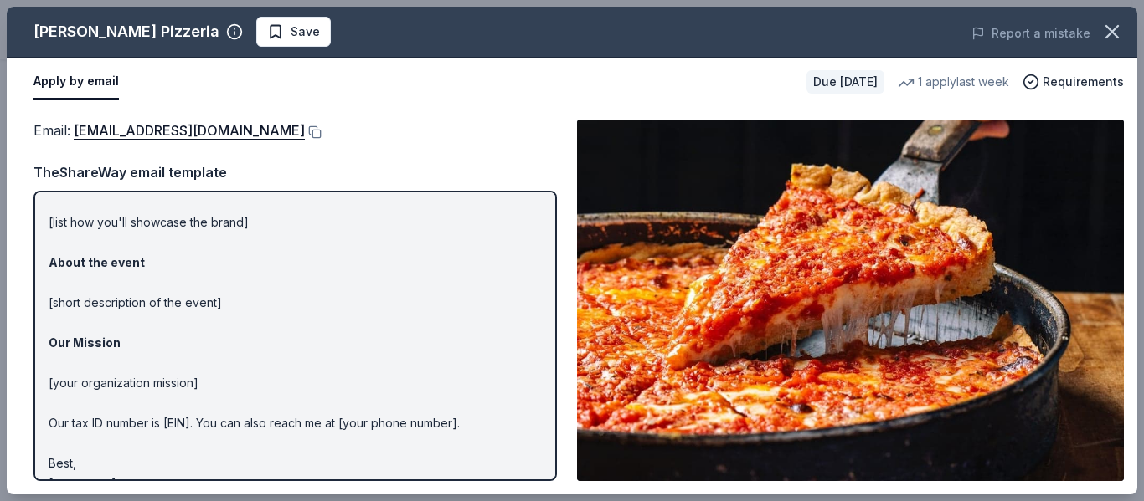
scroll to position [135, 0]
click at [305, 136] on button at bounding box center [313, 132] width 17 height 13
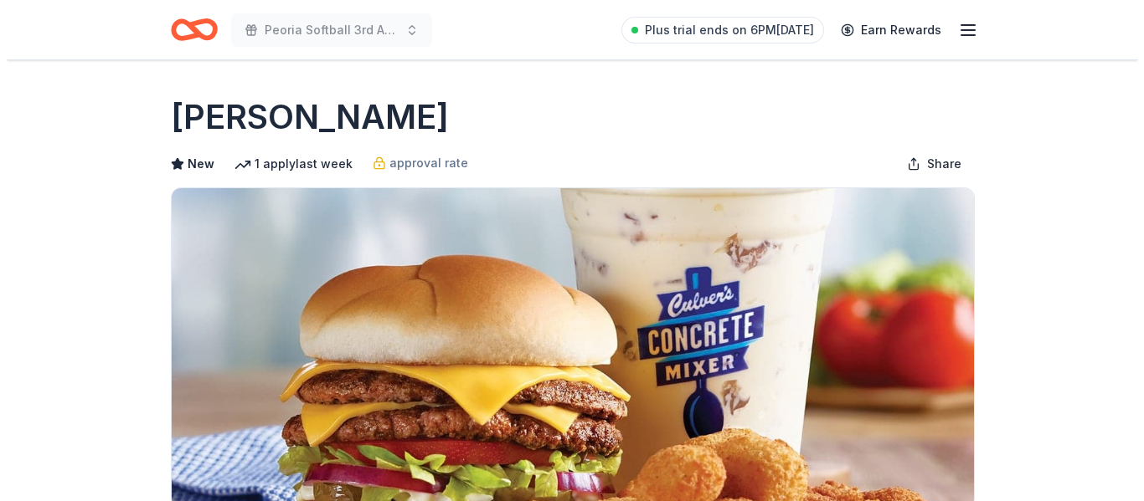
scroll to position [306, 0]
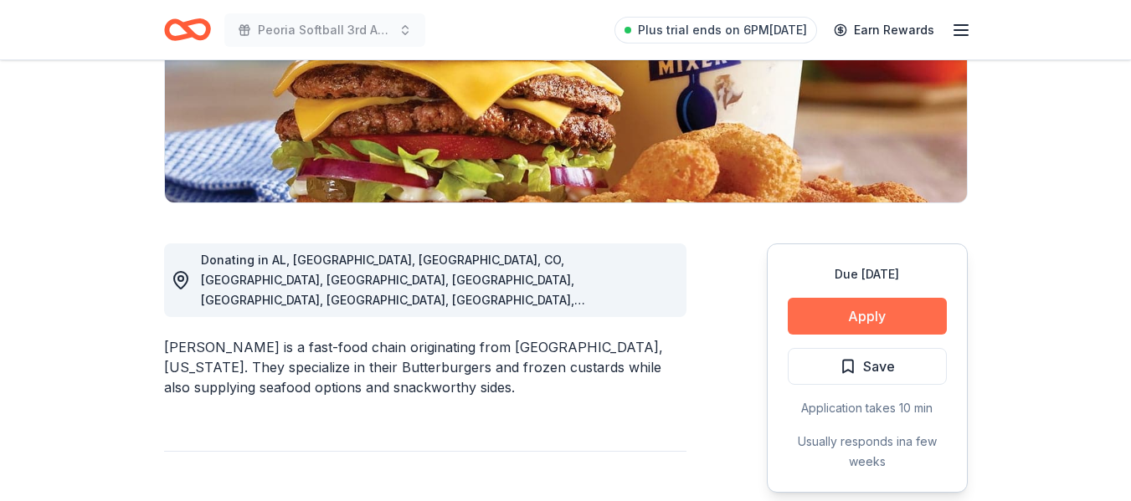
click at [836, 300] on button "Apply" at bounding box center [867, 316] width 159 height 37
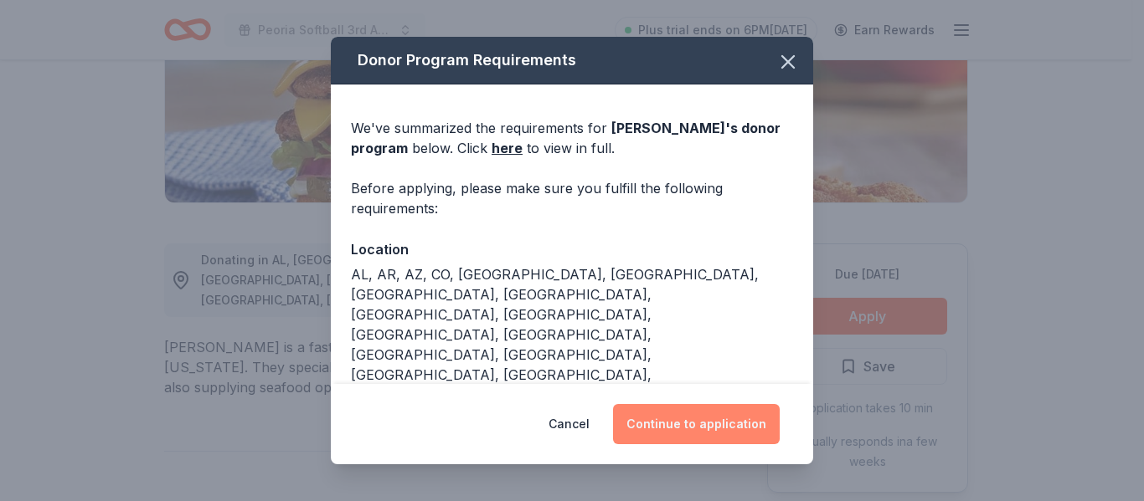
click at [720, 426] on button "Continue to application" at bounding box center [696, 424] width 167 height 40
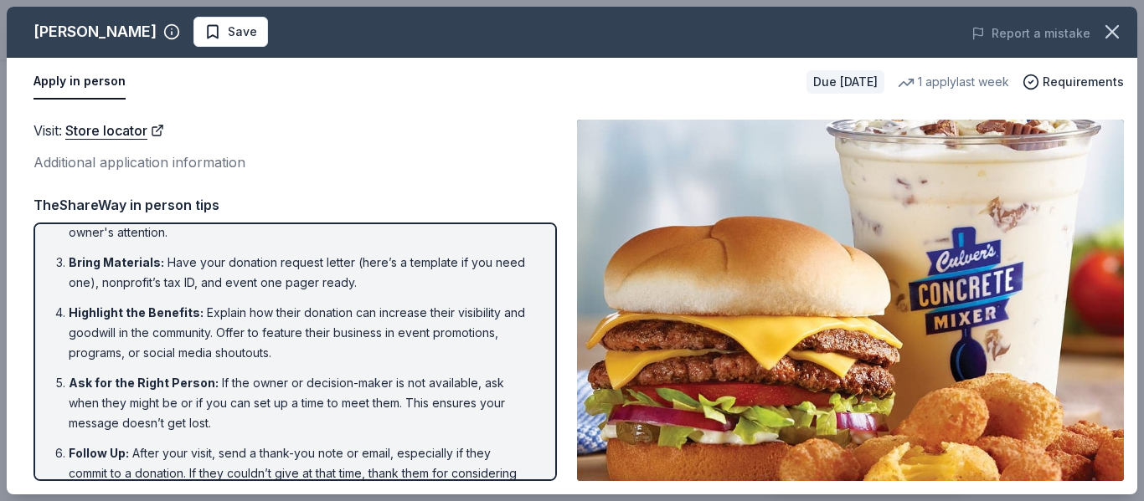
scroll to position [143, 0]
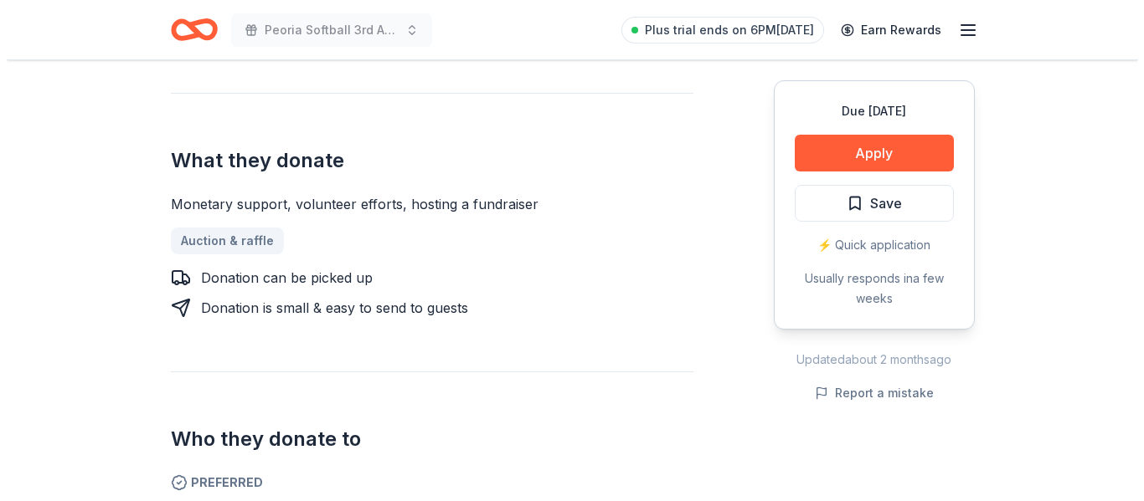
scroll to position [665, 0]
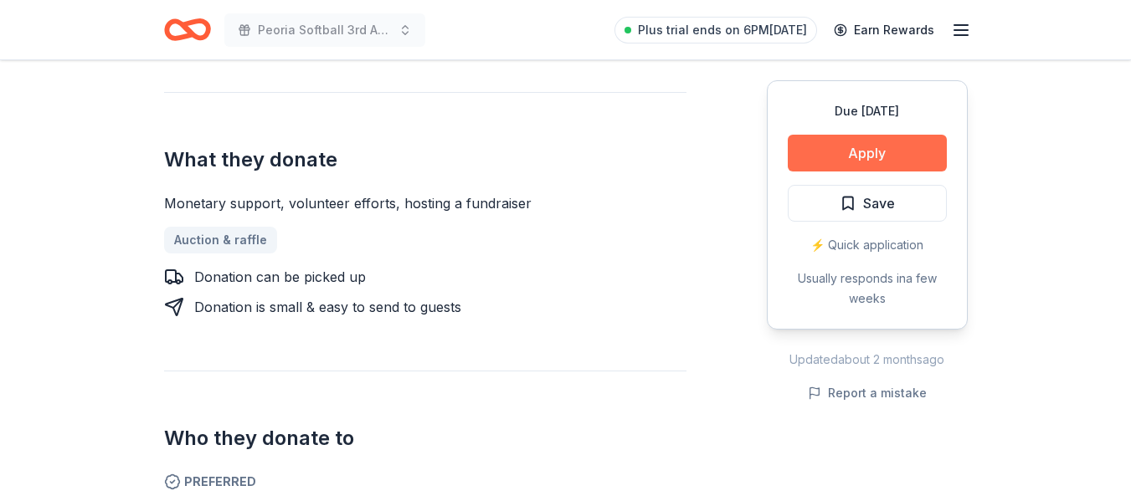
click at [815, 158] on button "Apply" at bounding box center [867, 153] width 159 height 37
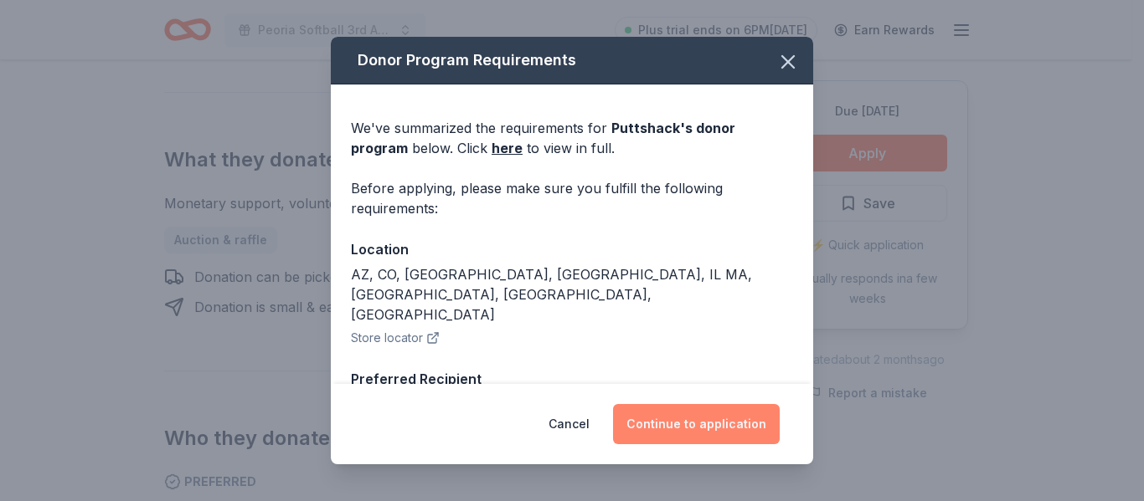
click at [667, 405] on button "Continue to application" at bounding box center [696, 424] width 167 height 40
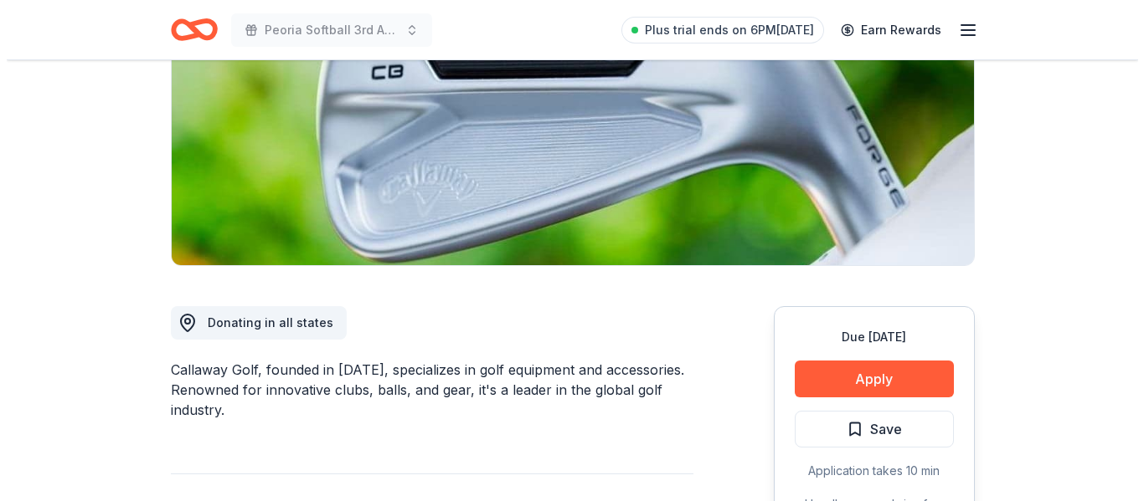
scroll to position [244, 0]
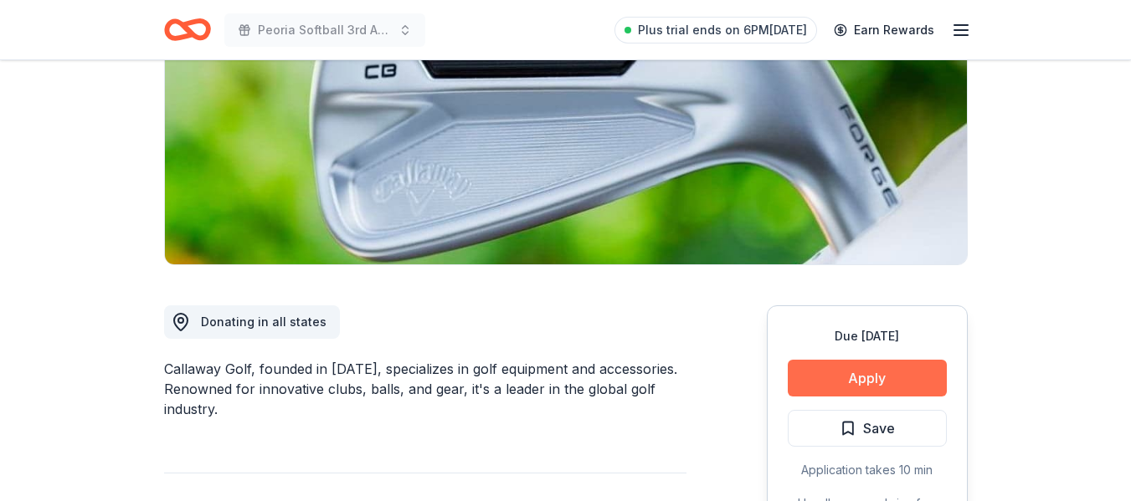
click at [915, 366] on button "Apply" at bounding box center [867, 378] width 159 height 37
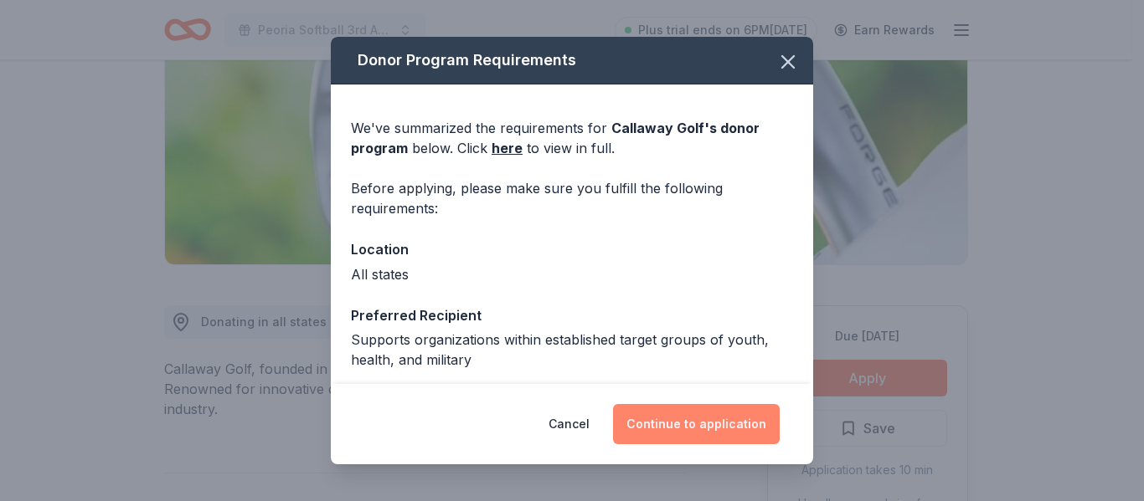
click at [721, 414] on button "Continue to application" at bounding box center [696, 424] width 167 height 40
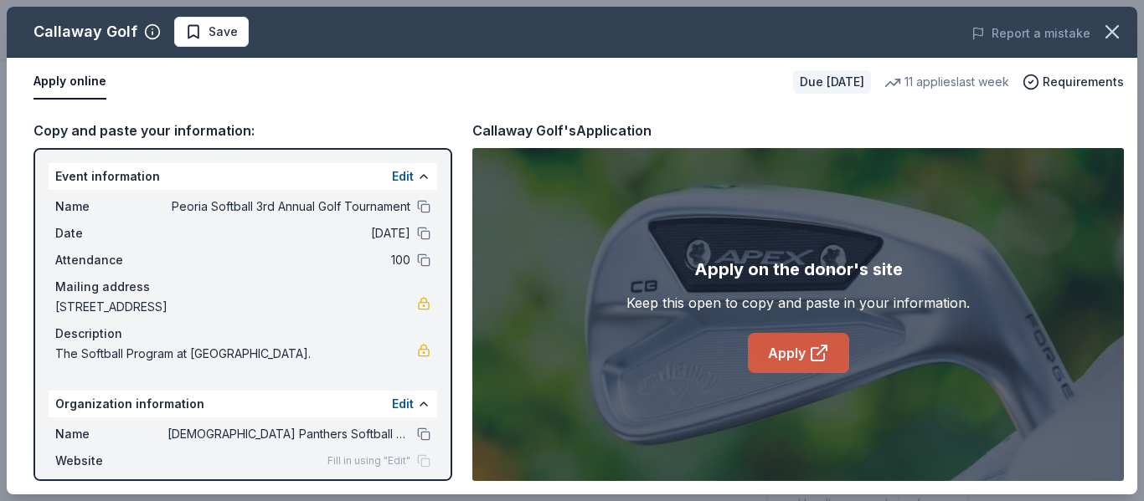
click at [809, 349] on icon at bounding box center [819, 353] width 20 height 20
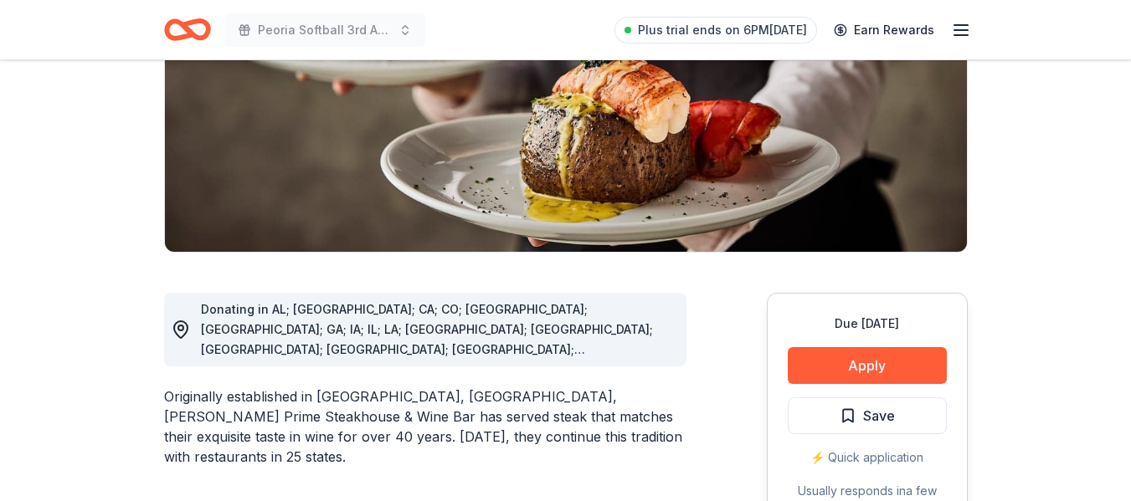
scroll to position [258, 0]
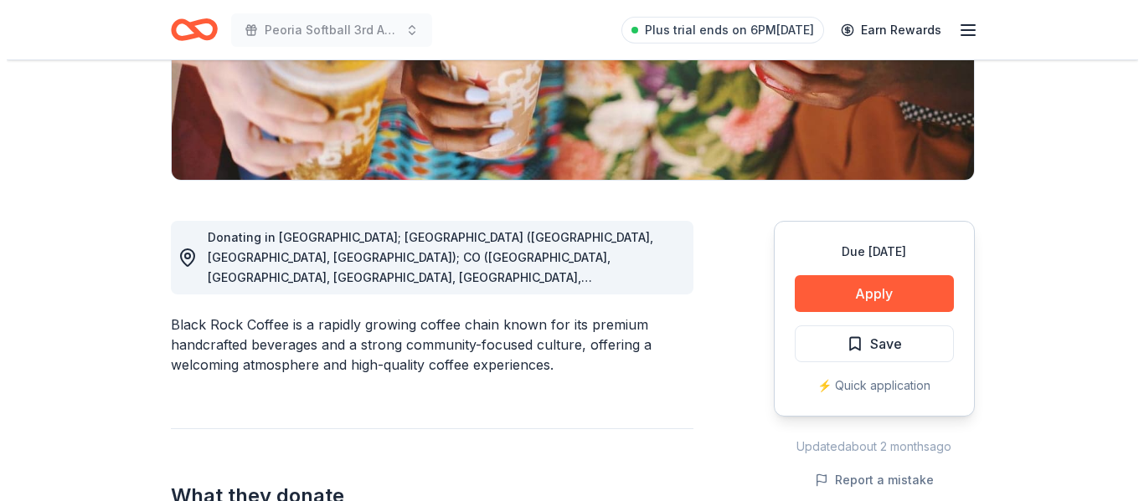
scroll to position [342, 0]
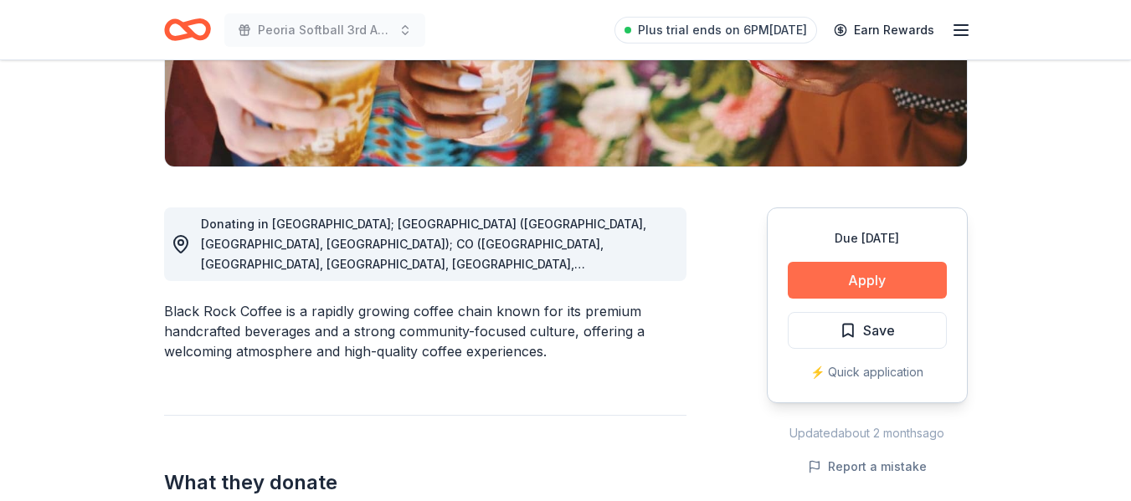
click at [812, 269] on button "Apply" at bounding box center [867, 280] width 159 height 37
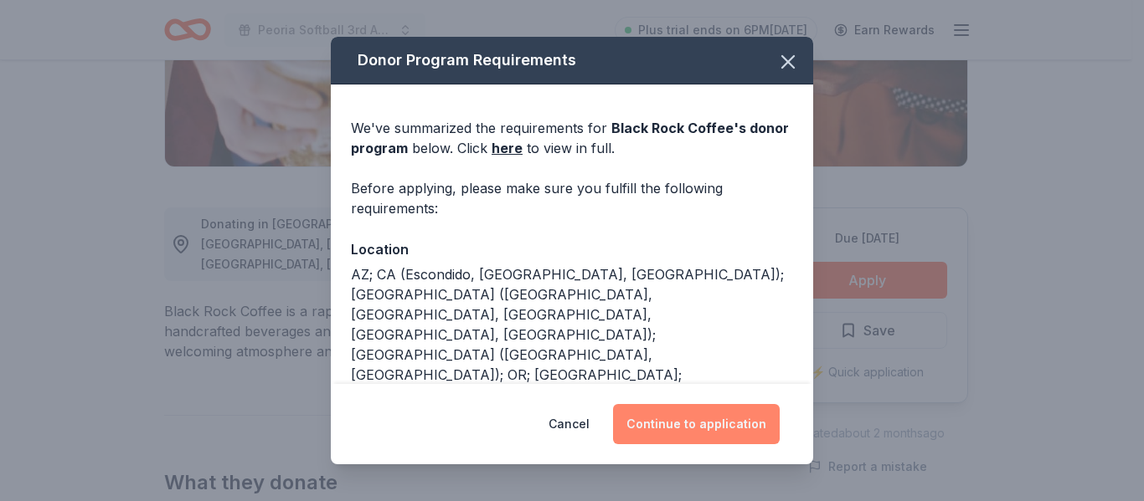
click at [673, 429] on button "Continue to application" at bounding box center [696, 424] width 167 height 40
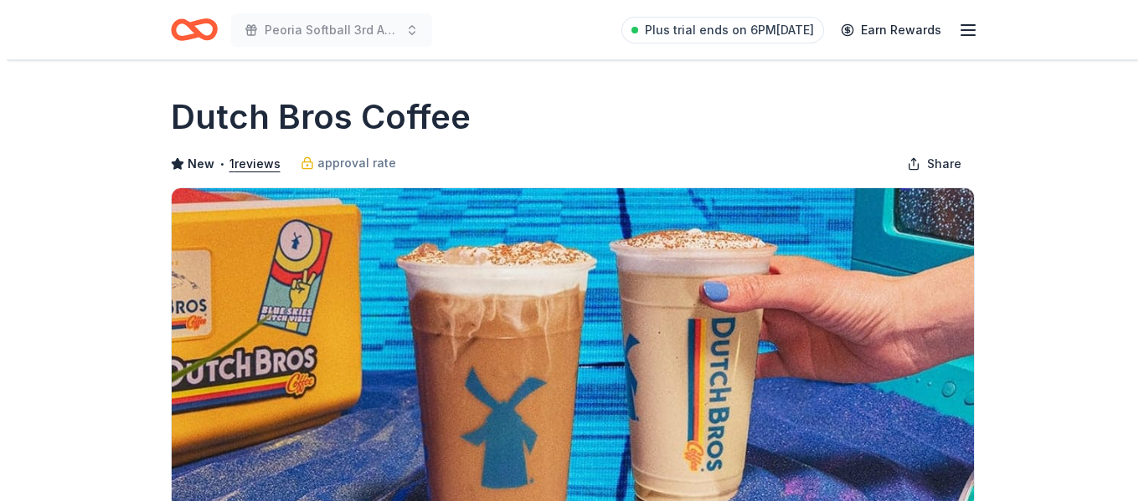
scroll to position [274, 0]
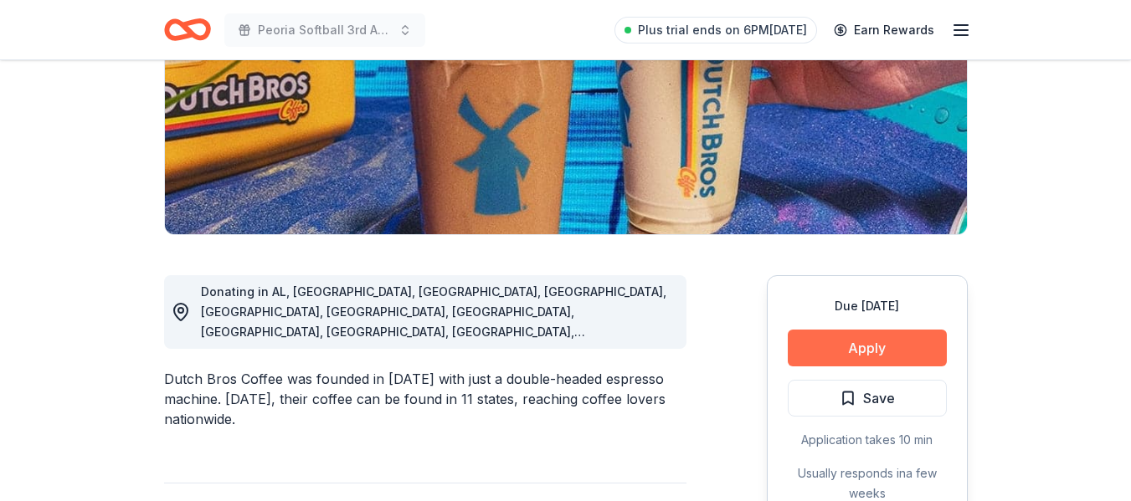
click at [853, 350] on button "Apply" at bounding box center [867, 348] width 159 height 37
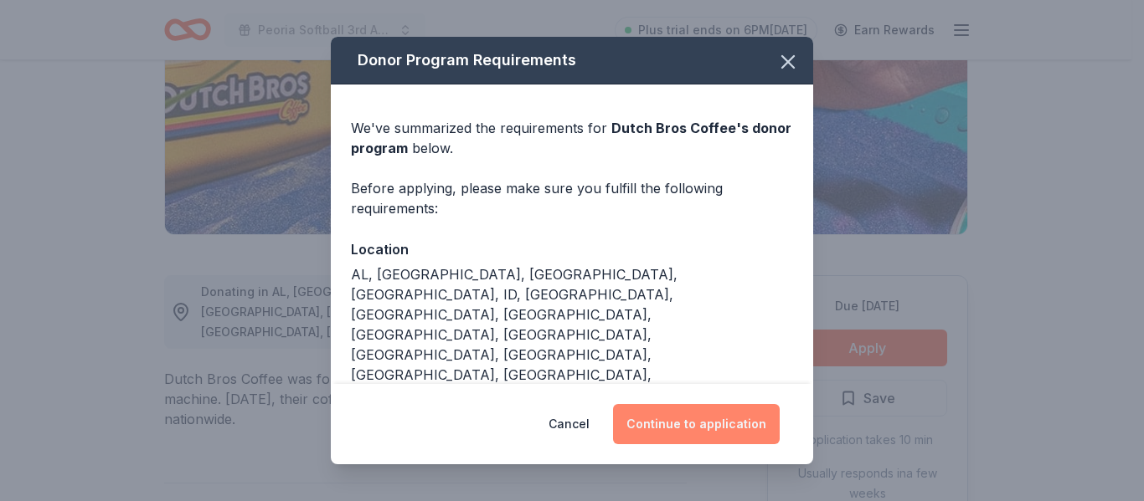
click at [738, 422] on button "Continue to application" at bounding box center [696, 424] width 167 height 40
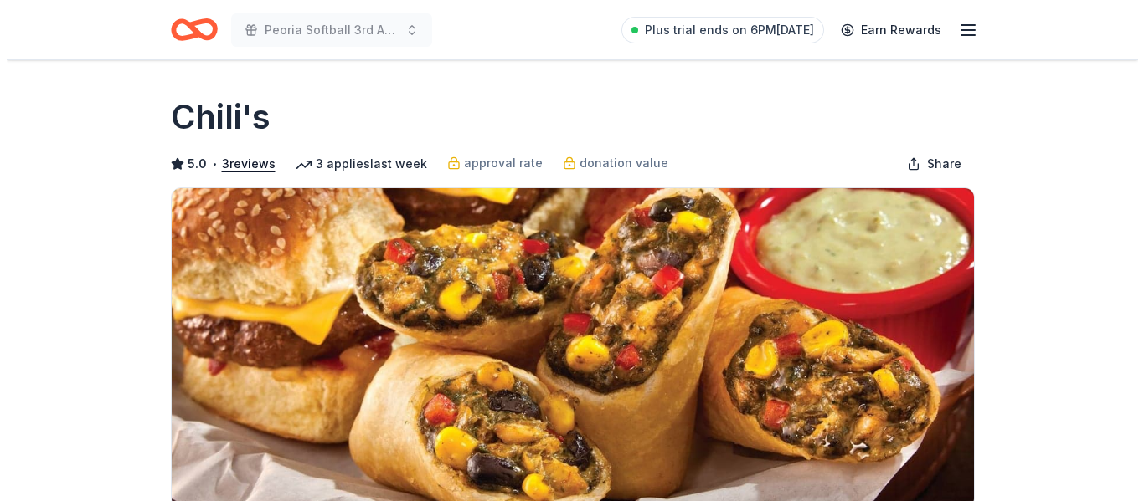
scroll to position [296, 0]
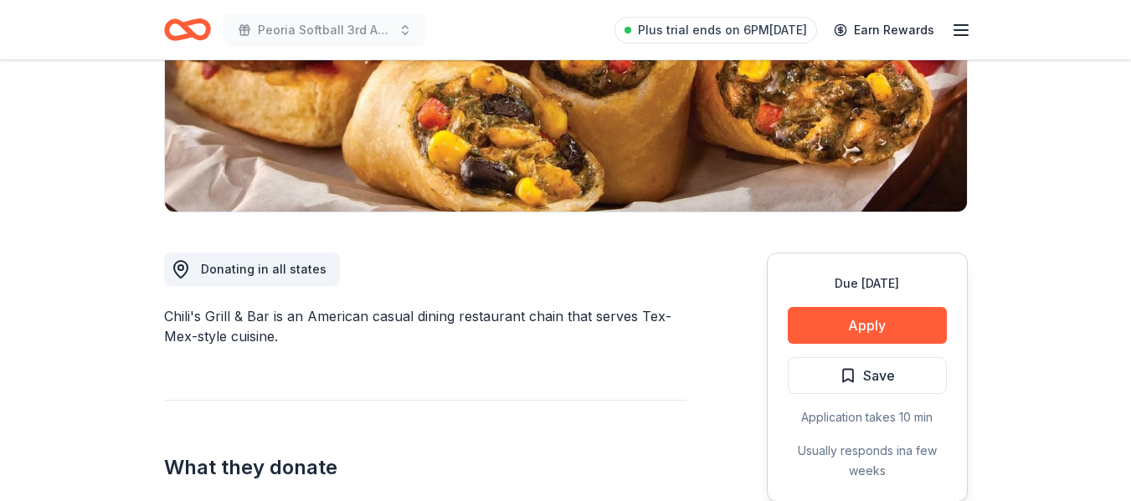
click at [918, 316] on button "Apply" at bounding box center [867, 325] width 159 height 37
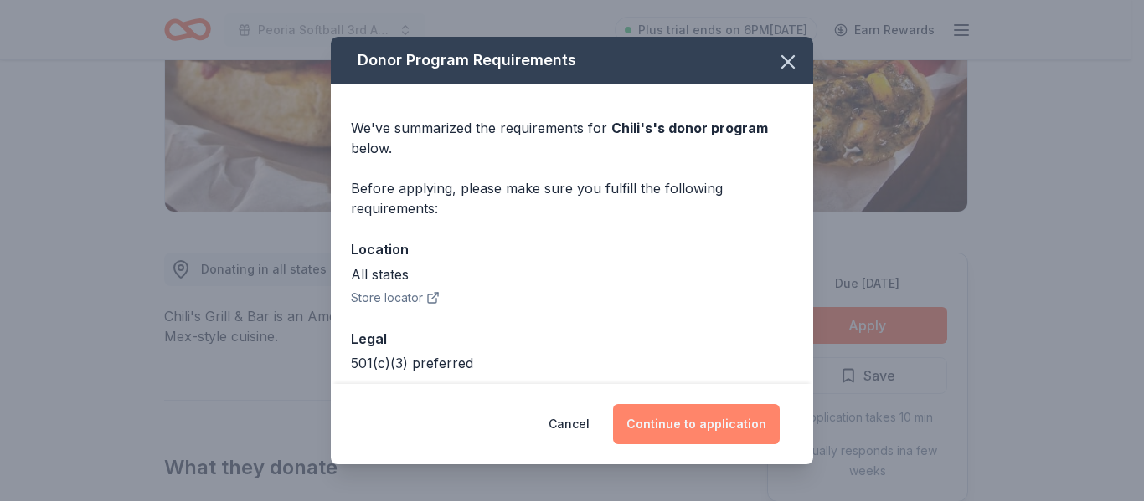
click at [746, 407] on button "Continue to application" at bounding box center [696, 424] width 167 height 40
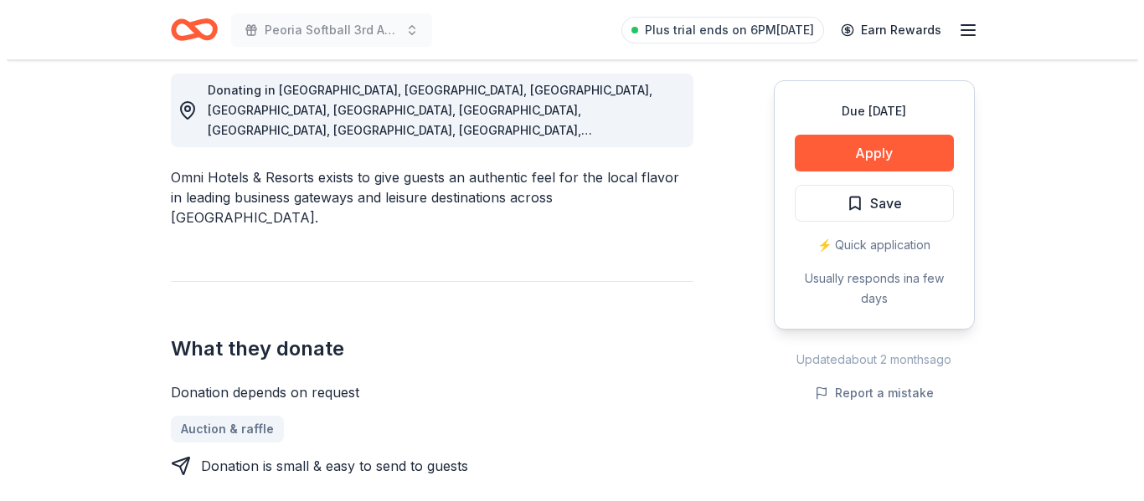
scroll to position [476, 0]
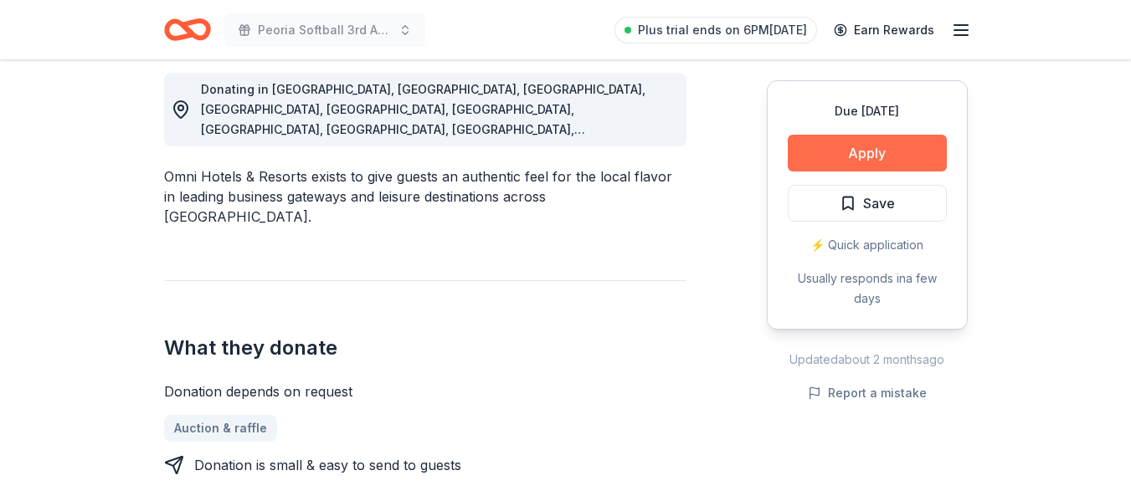
click at [887, 147] on button "Apply" at bounding box center [867, 153] width 159 height 37
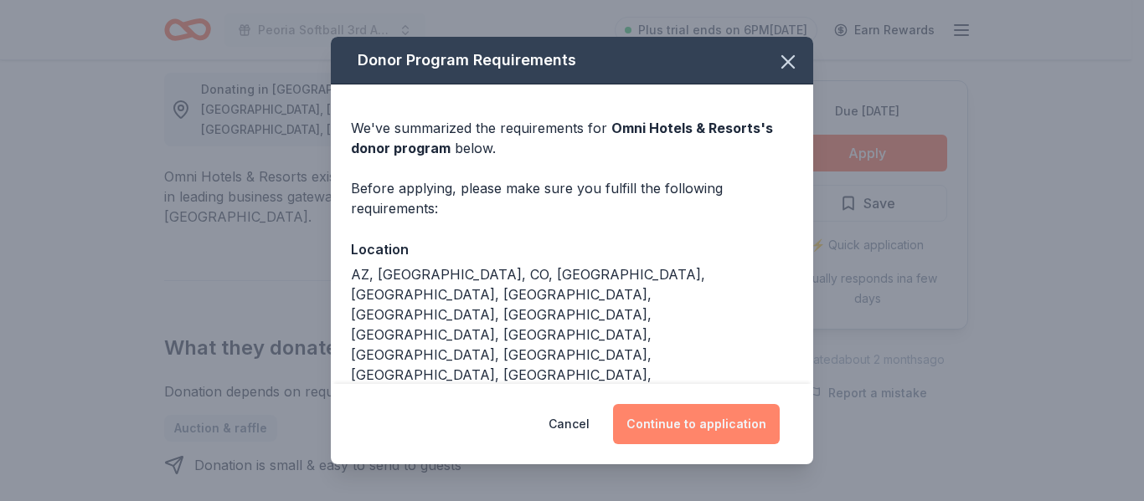
click at [737, 422] on button "Continue to application" at bounding box center [696, 424] width 167 height 40
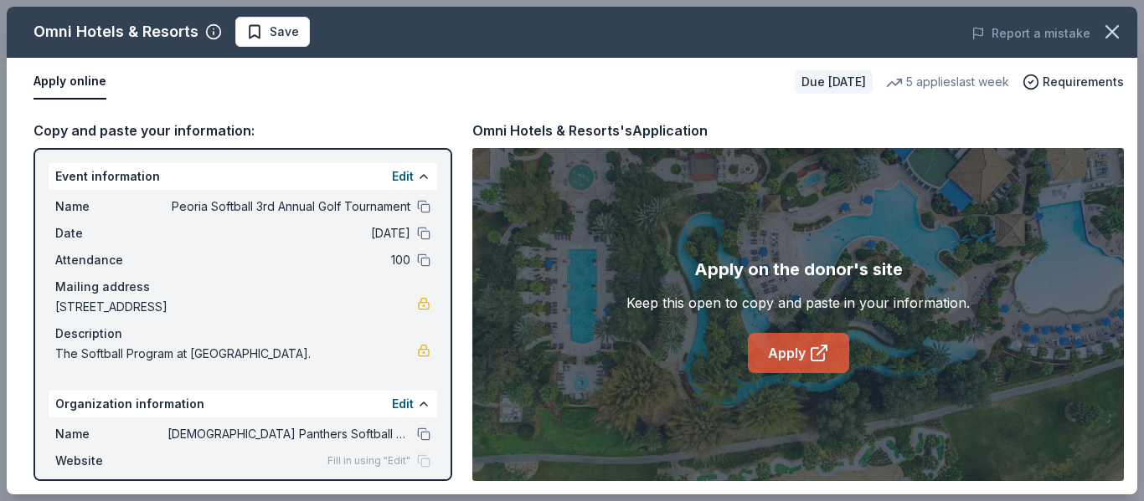
click at [777, 353] on link "Apply" at bounding box center [798, 353] width 101 height 40
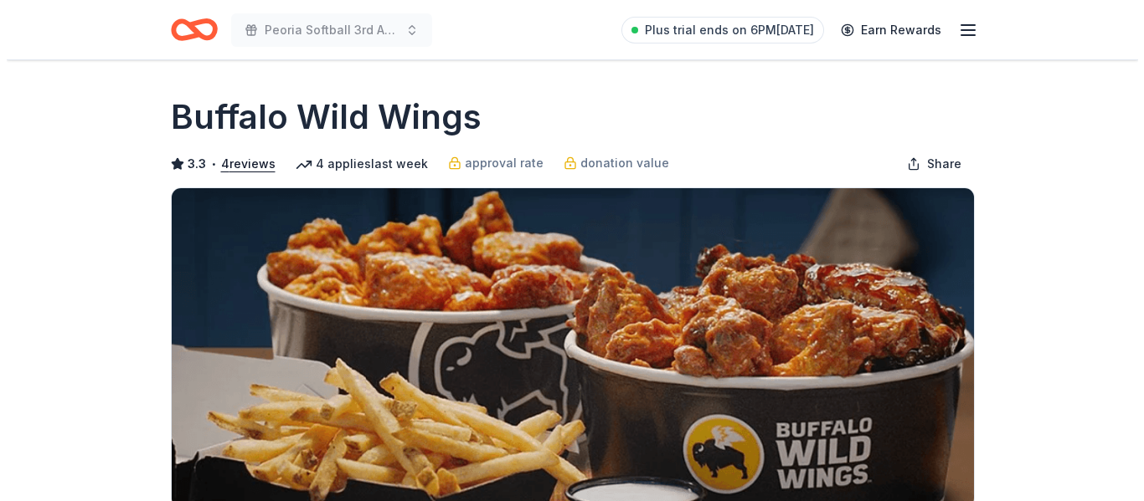
scroll to position [446, 0]
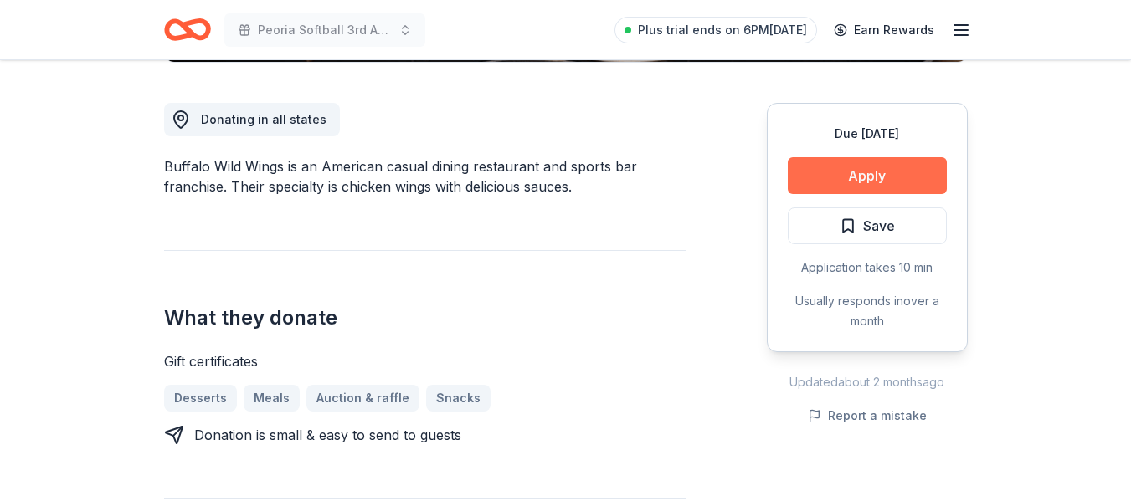
click at [836, 169] on button "Apply" at bounding box center [867, 175] width 159 height 37
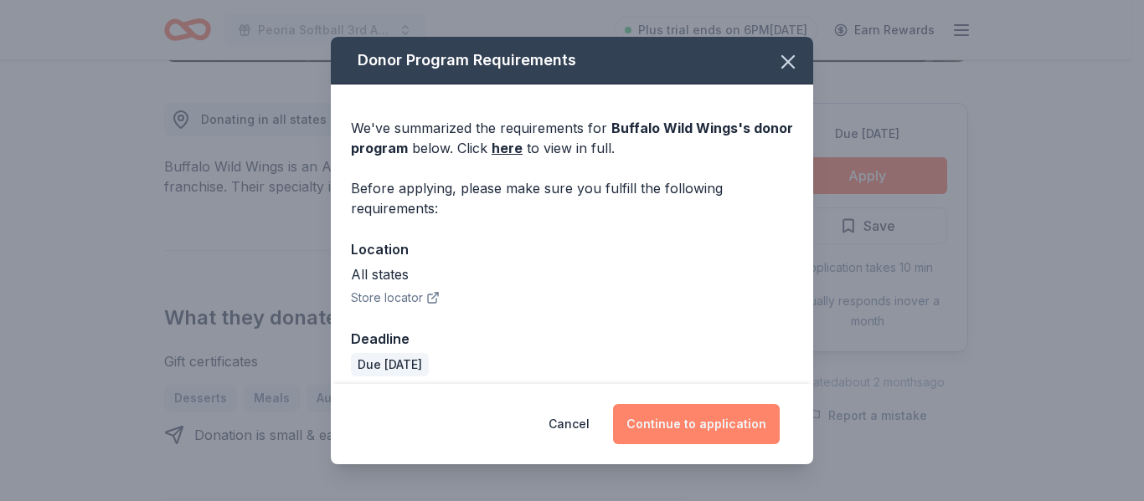
click at [714, 438] on button "Continue to application" at bounding box center [696, 424] width 167 height 40
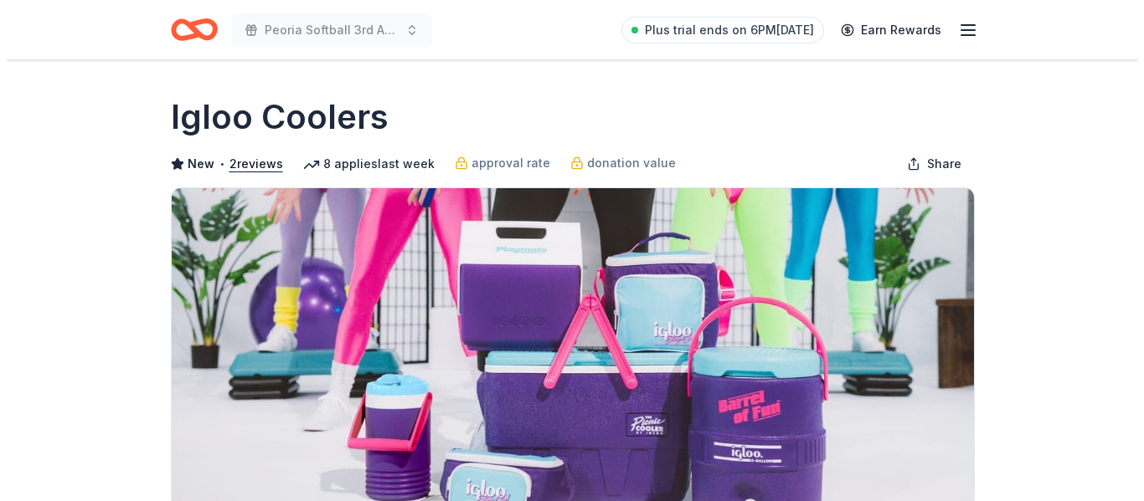
scroll to position [227, 0]
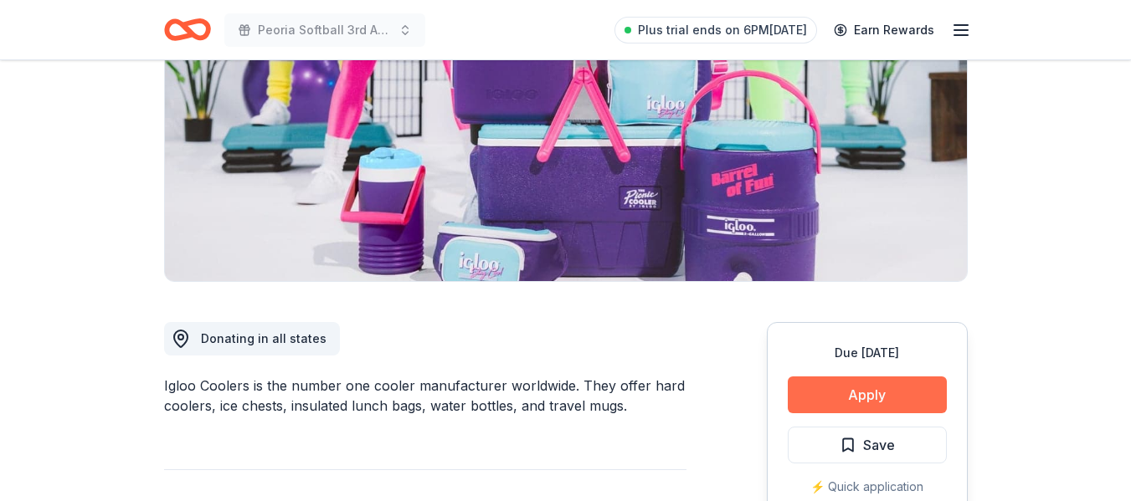
click at [928, 382] on button "Apply" at bounding box center [867, 395] width 159 height 37
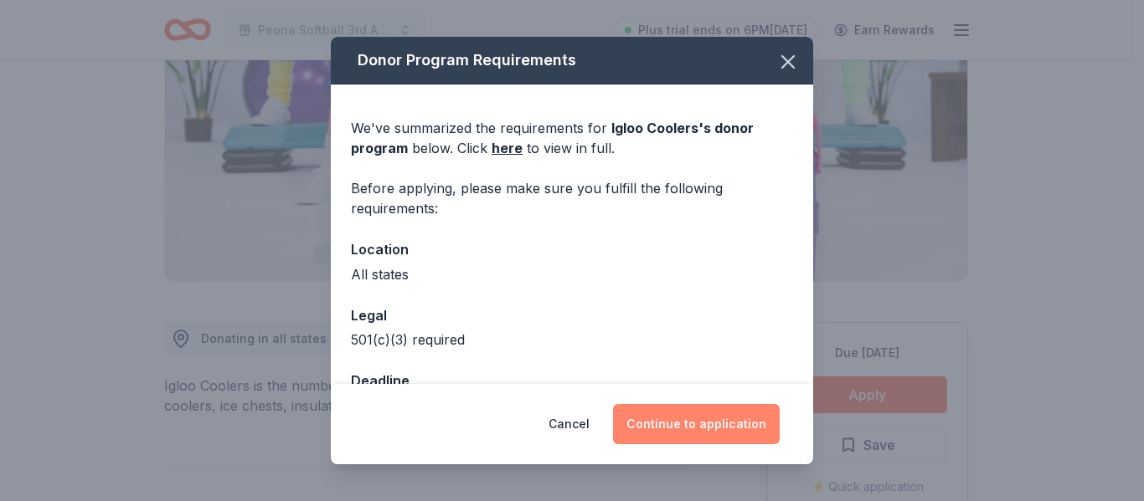
click at [671, 438] on button "Continue to application" at bounding box center [696, 424] width 167 height 40
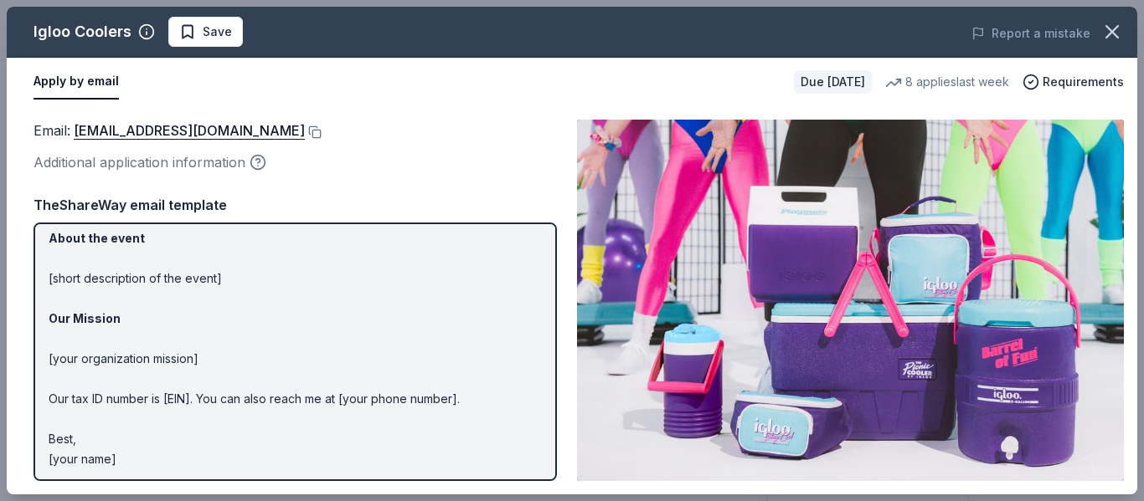
scroll to position [193, 0]
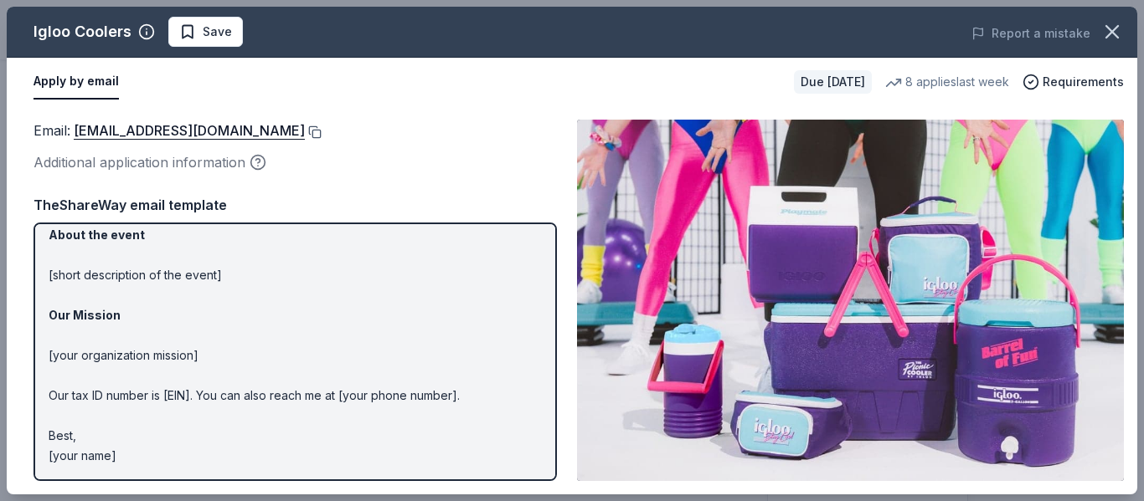
click at [305, 132] on button at bounding box center [313, 132] width 17 height 13
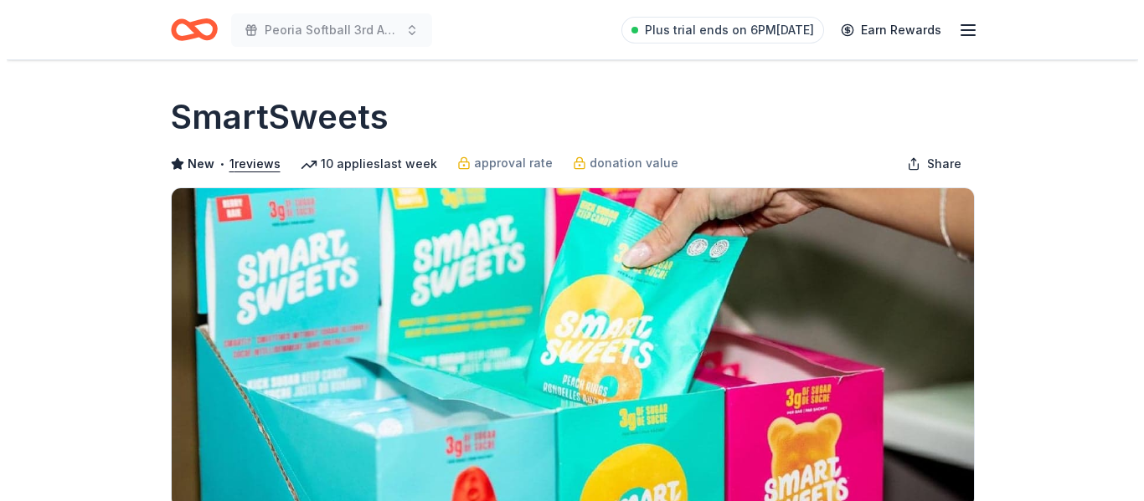
scroll to position [277, 0]
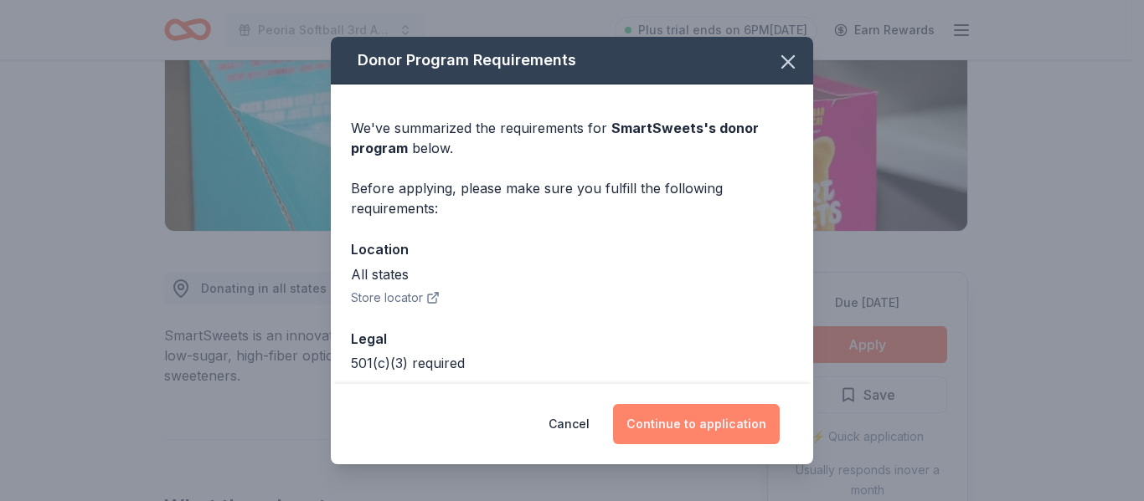
click at [761, 412] on button "Continue to application" at bounding box center [696, 424] width 167 height 40
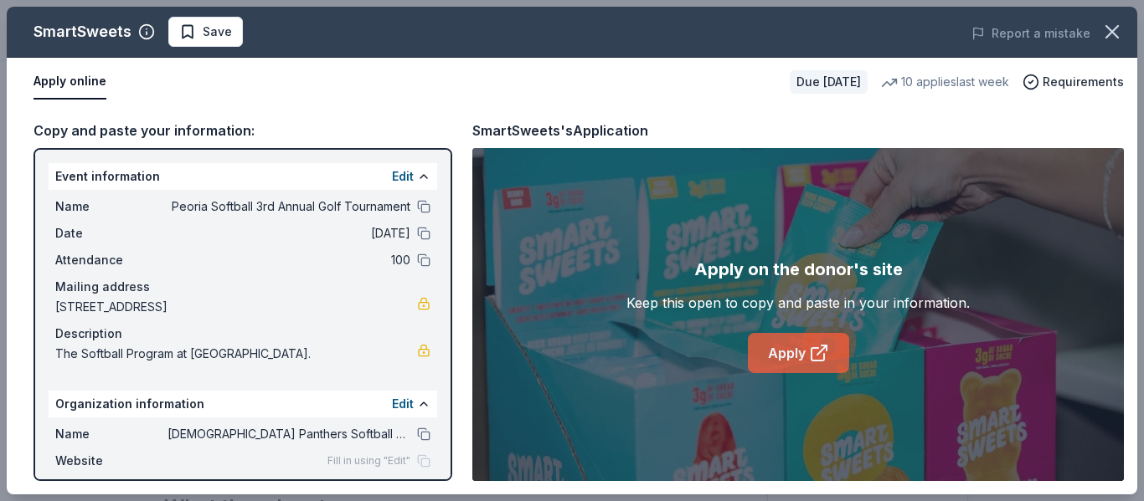
click at [781, 339] on link "Apply" at bounding box center [798, 353] width 101 height 40
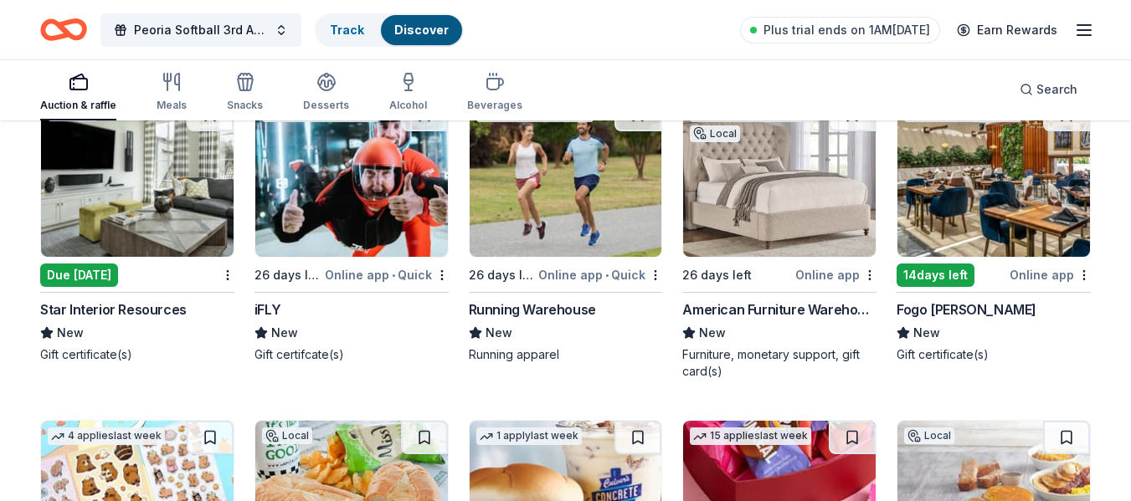
scroll to position [6625, 0]
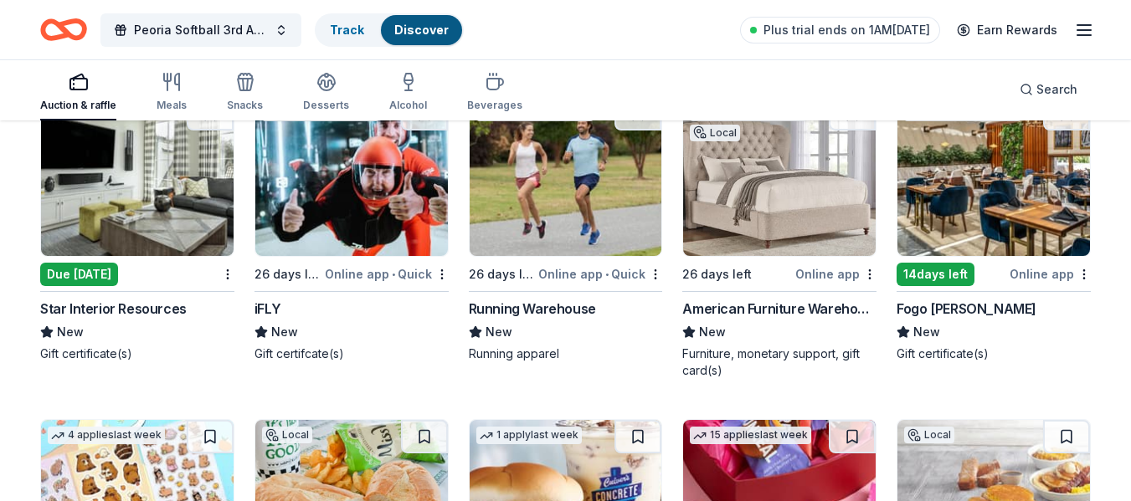
click at [374, 206] on img at bounding box center [351, 176] width 193 height 159
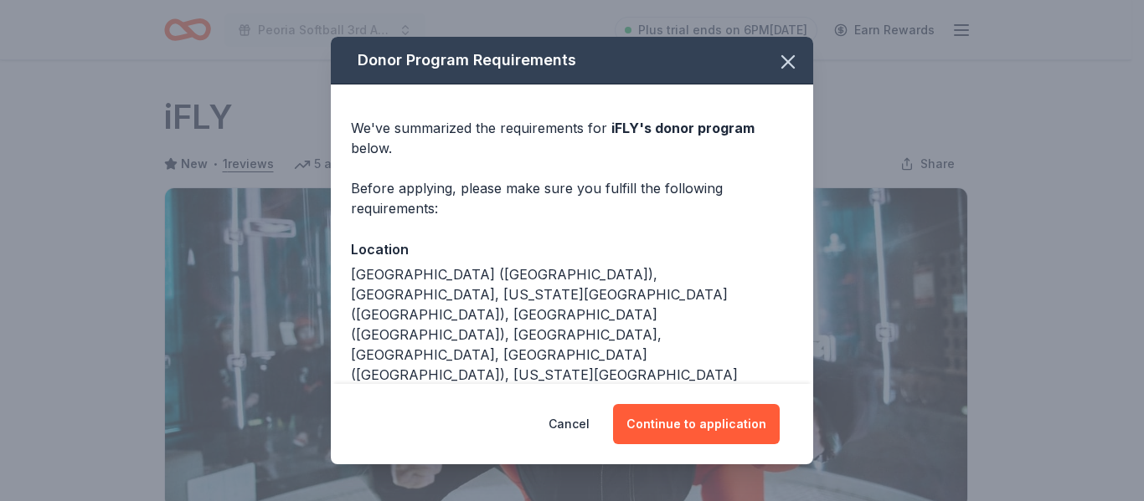
scroll to position [218, 0]
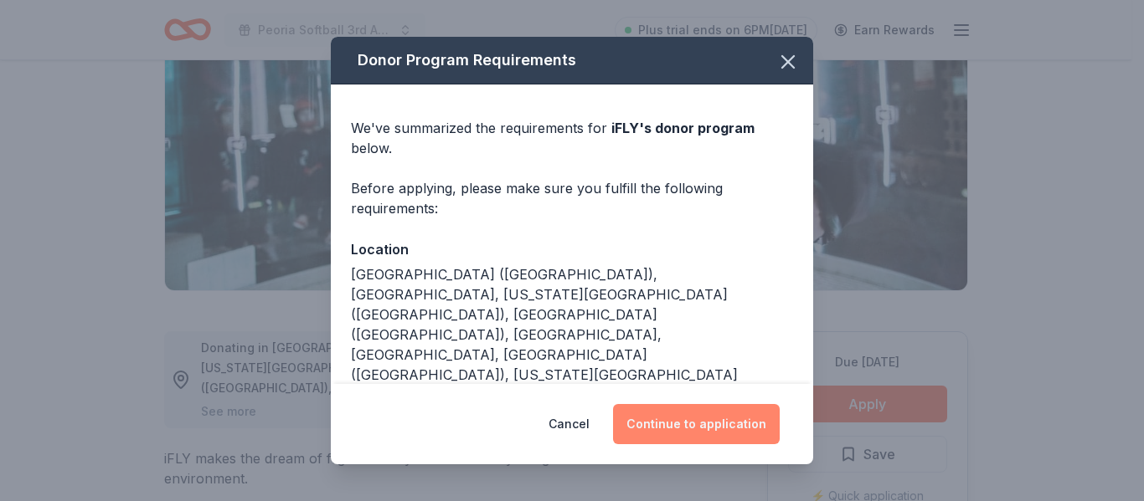
click at [736, 409] on button "Continue to application" at bounding box center [696, 424] width 167 height 40
